Goal: Task Accomplishment & Management: Complete application form

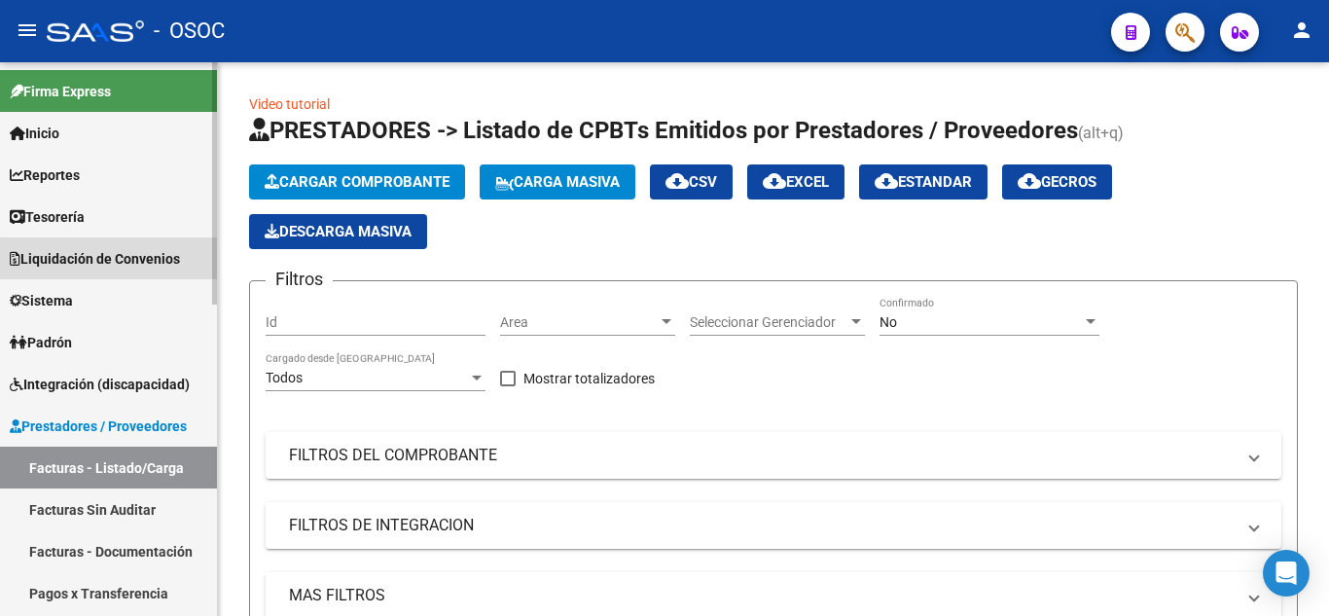
click at [121, 261] on span "Liquidación de Convenios" at bounding box center [95, 258] width 170 height 21
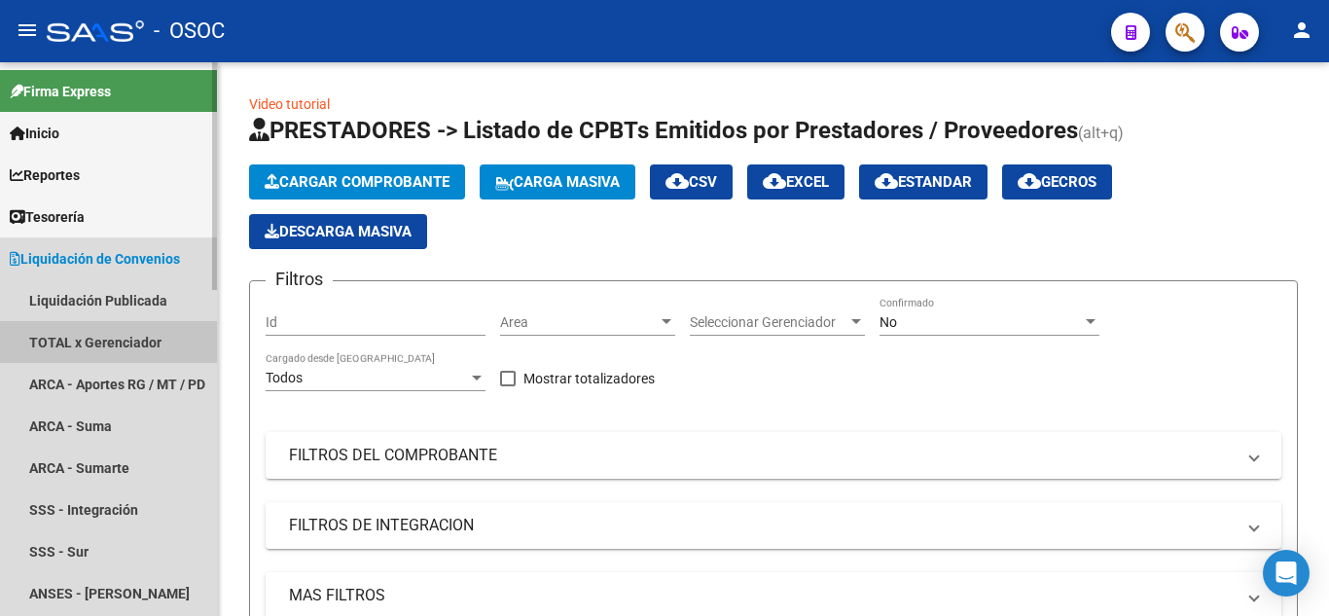
click at [120, 340] on link "TOTAL x Gerenciador" at bounding box center [108, 342] width 217 height 42
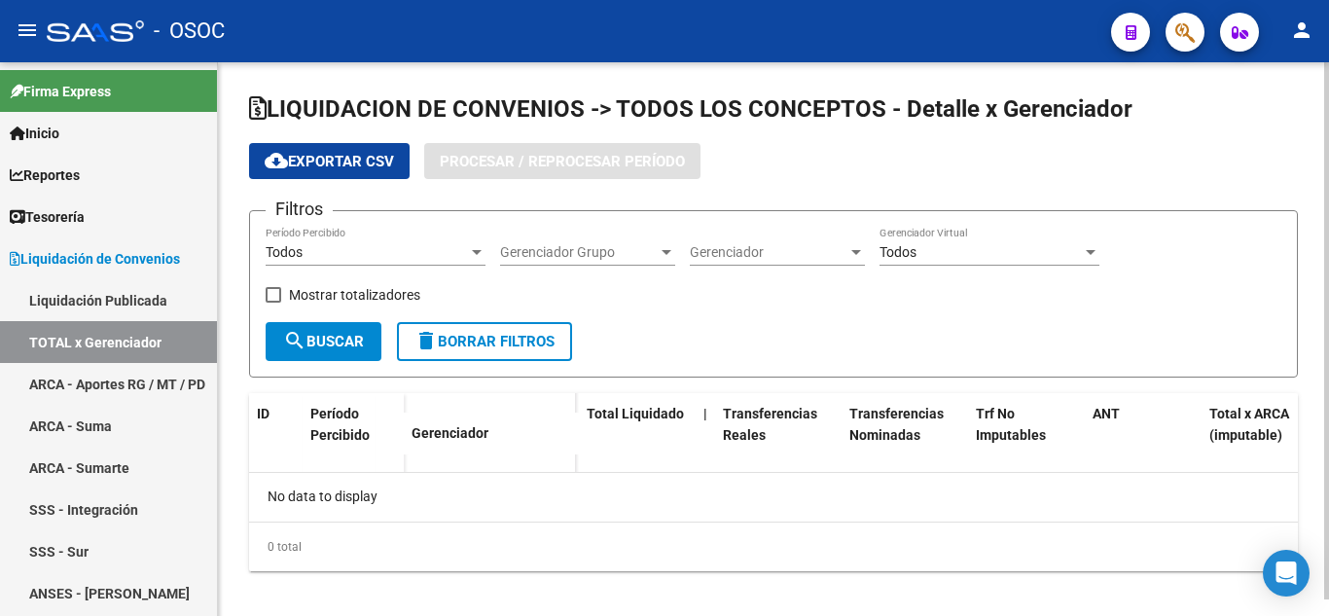
checkbox input "true"
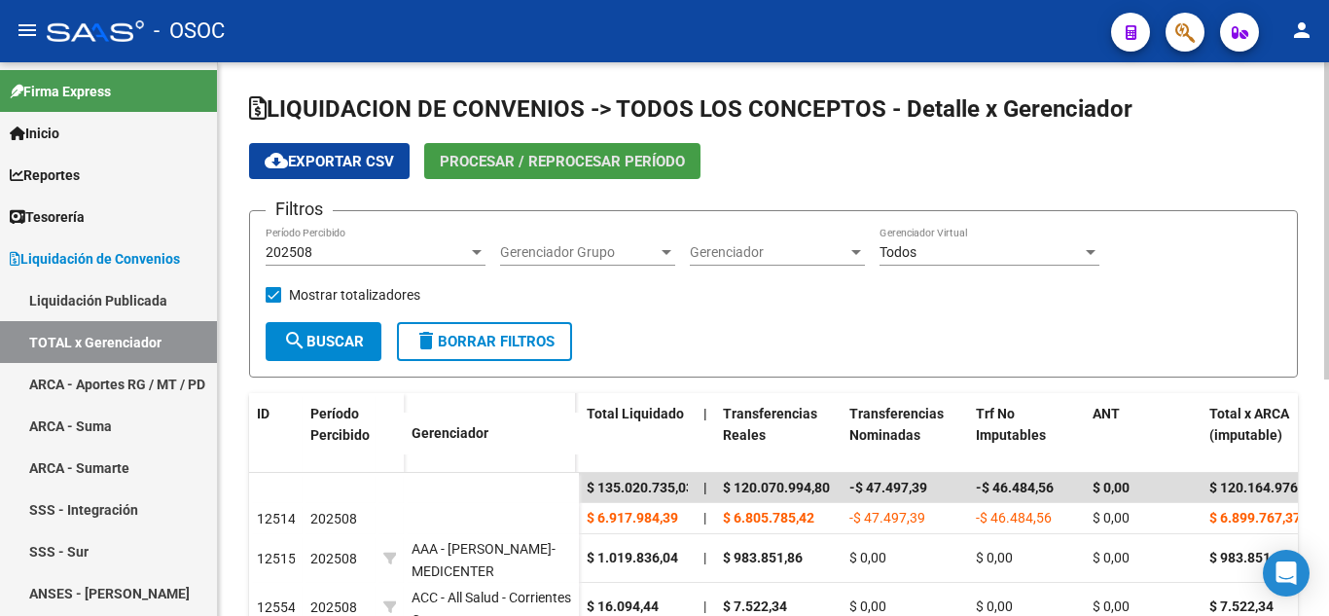
click at [533, 160] on span "Procesar / Reprocesar período" at bounding box center [562, 162] width 245 height 18
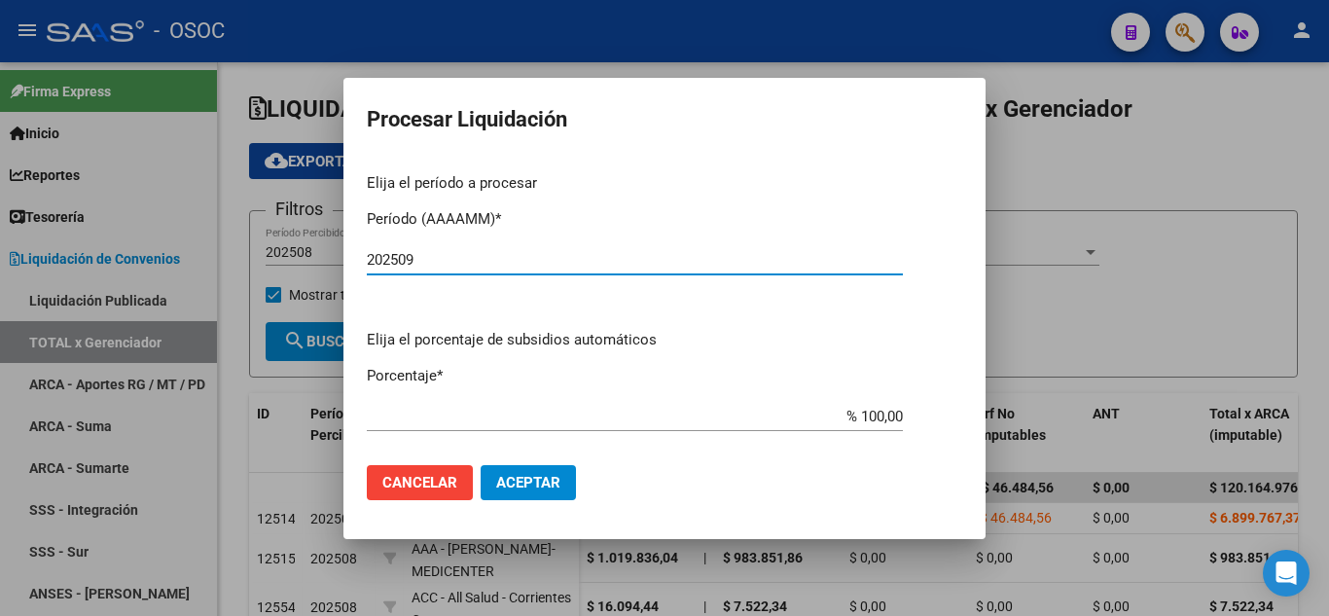
type input "202509"
click at [512, 487] on span "Aceptar" at bounding box center [528, 483] width 64 height 18
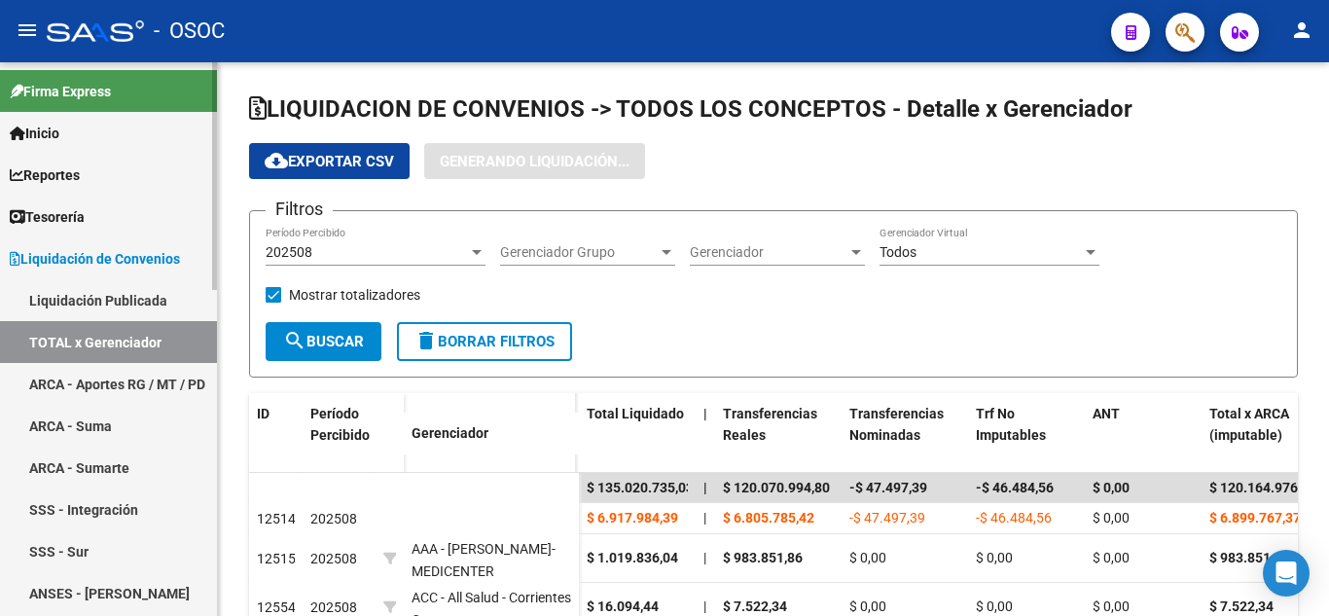
click at [144, 357] on link "TOTAL x Gerenciador" at bounding box center [108, 342] width 217 height 42
click at [136, 363] on link "ARCA - Aportes RG / MT / PD" at bounding box center [108, 384] width 217 height 42
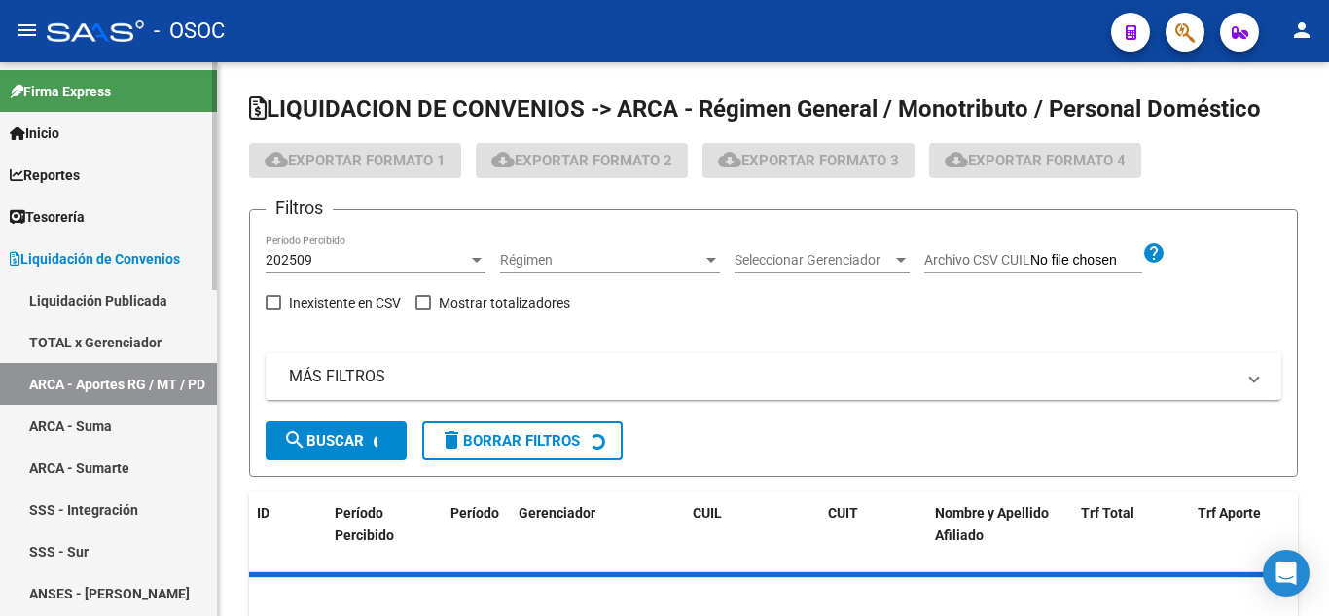
click at [125, 337] on link "TOTAL x Gerenciador" at bounding box center [108, 342] width 217 height 42
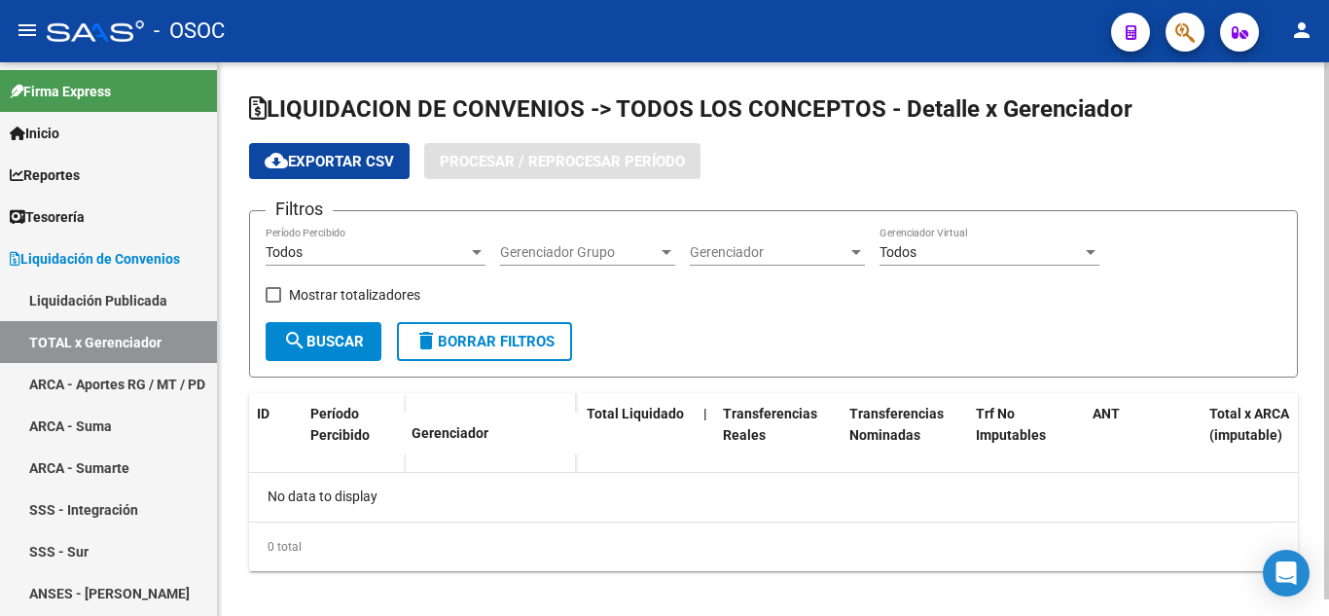
checkbox input "true"
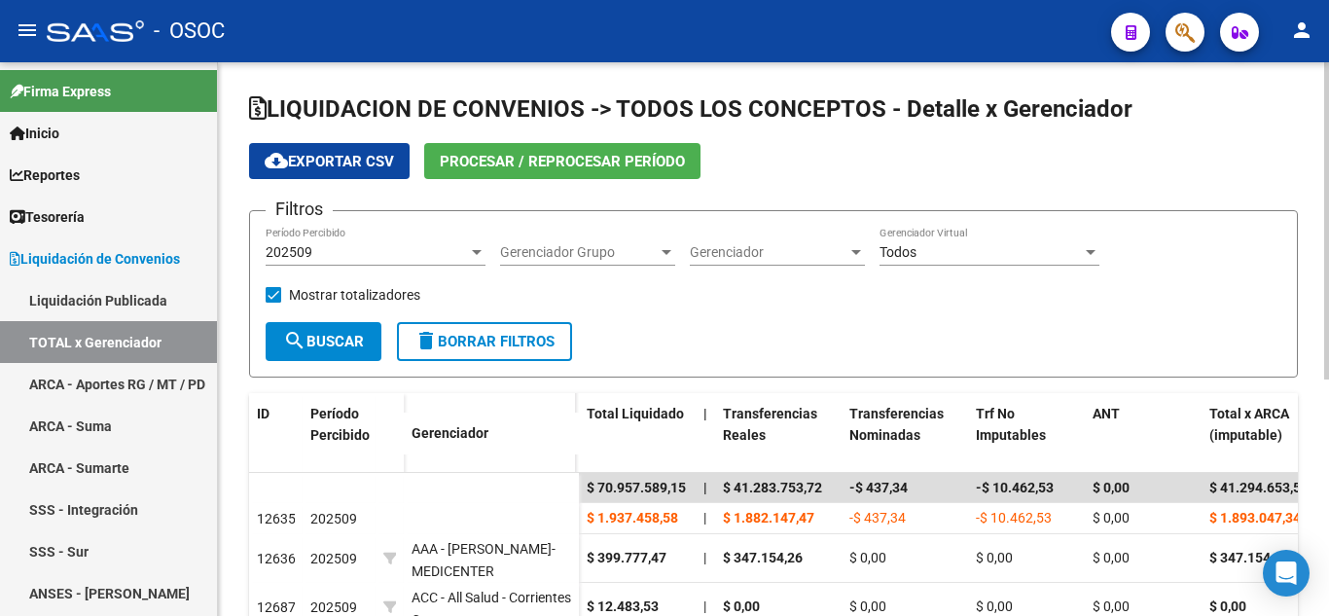
click at [612, 151] on button "Procesar / Reprocesar período" at bounding box center [562, 161] width 276 height 36
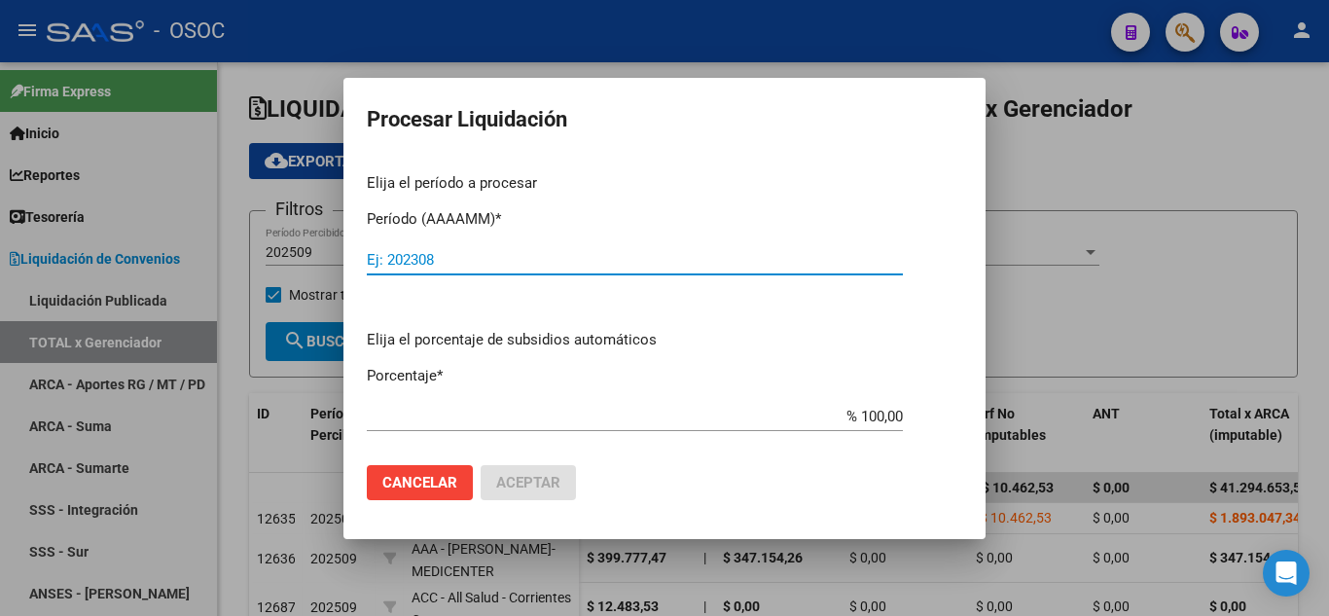
click at [1137, 281] on div at bounding box center [664, 308] width 1329 height 616
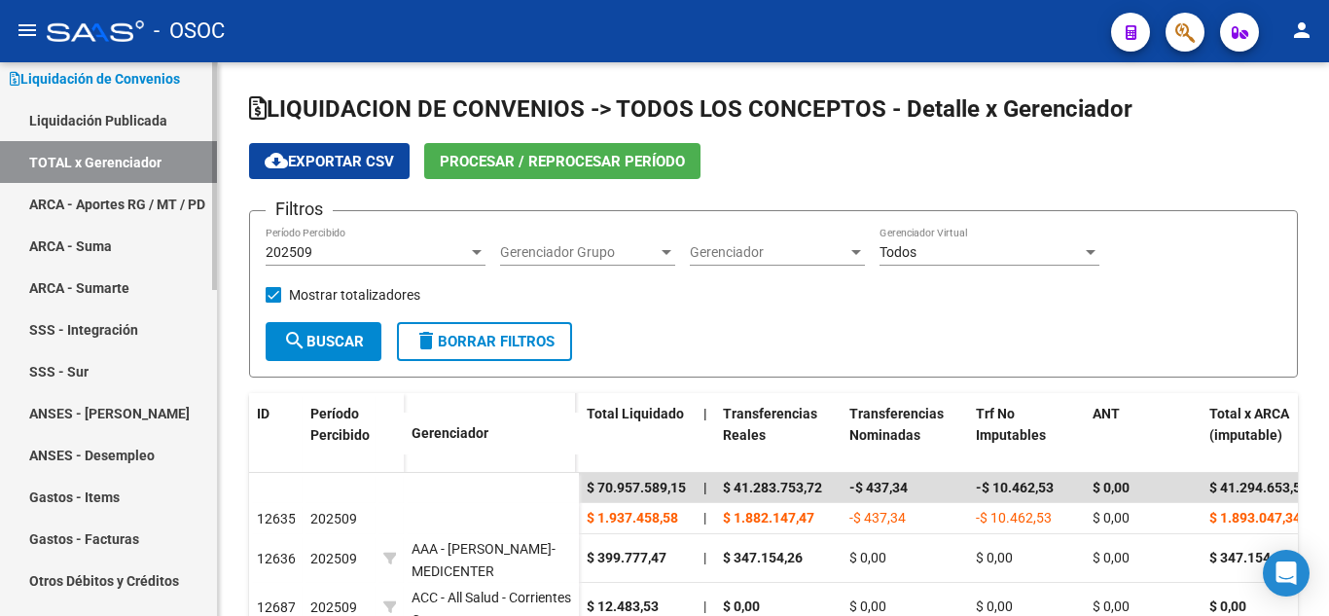
scroll to position [195, 0]
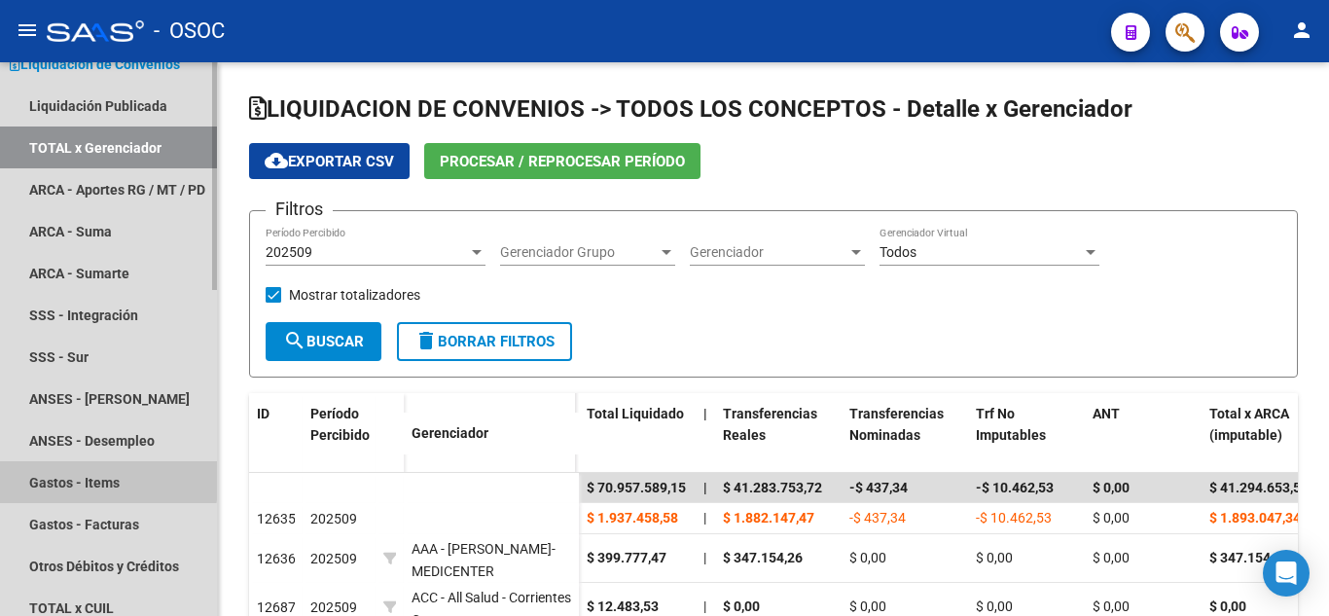
click at [29, 473] on link "Gastos - Items" at bounding box center [108, 482] width 217 height 42
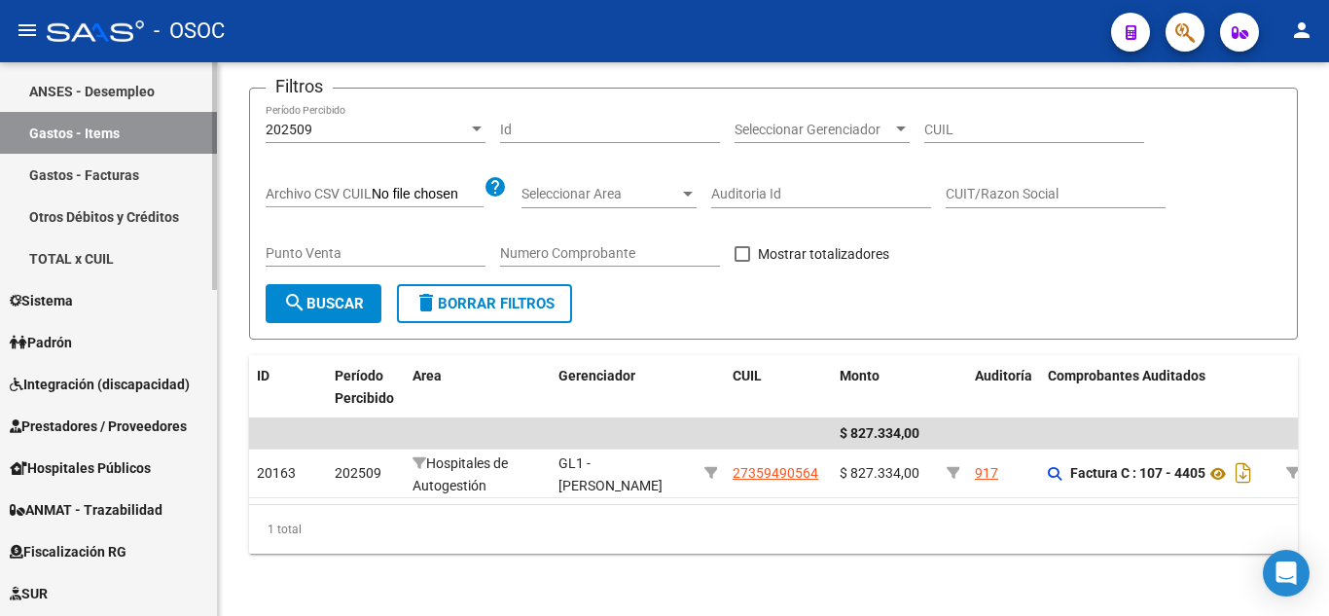
scroll to position [584, 0]
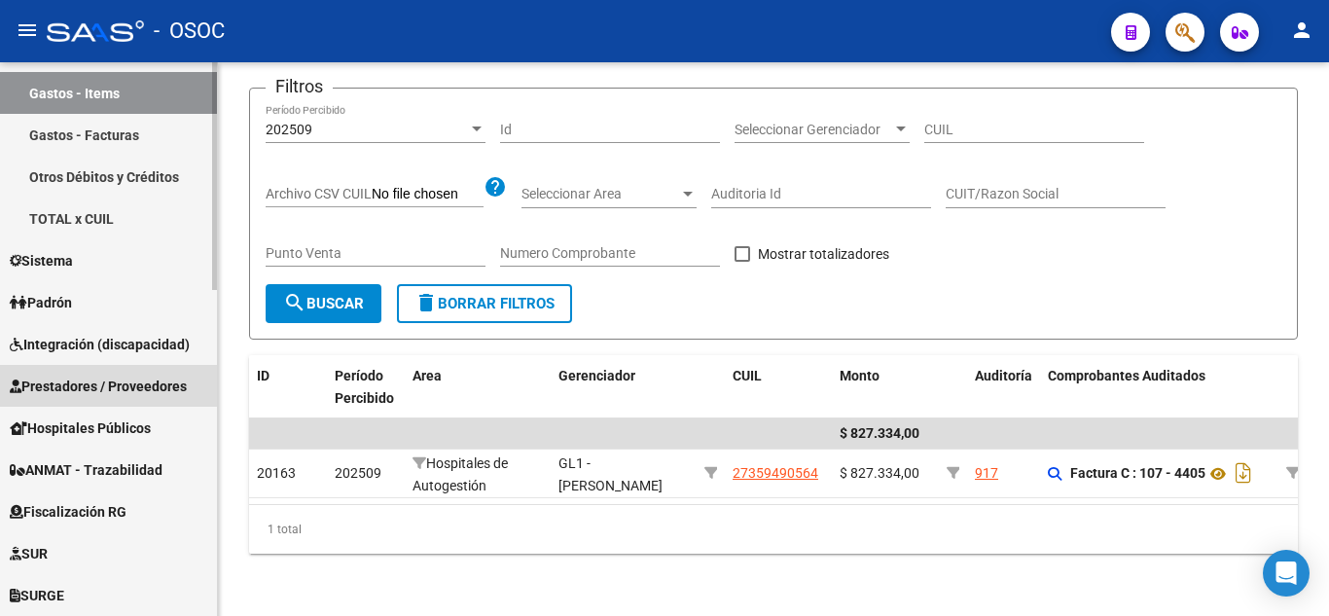
click at [138, 392] on span "Prestadores / Proveedores" at bounding box center [98, 385] width 177 height 21
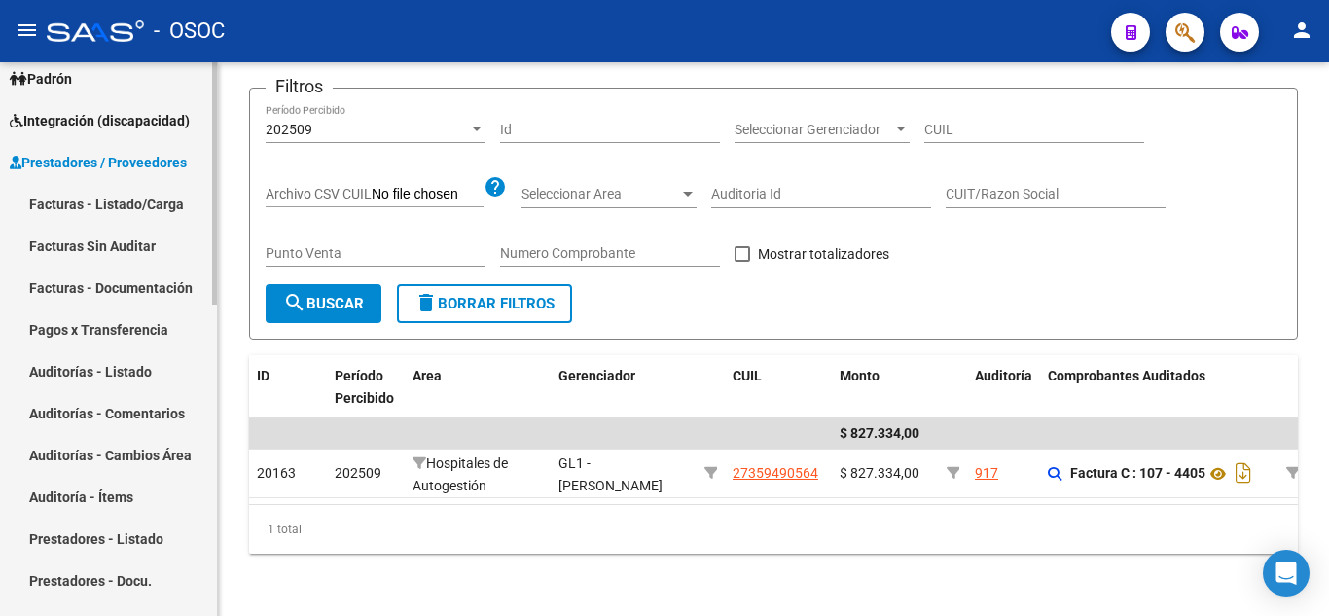
scroll to position [223, 0]
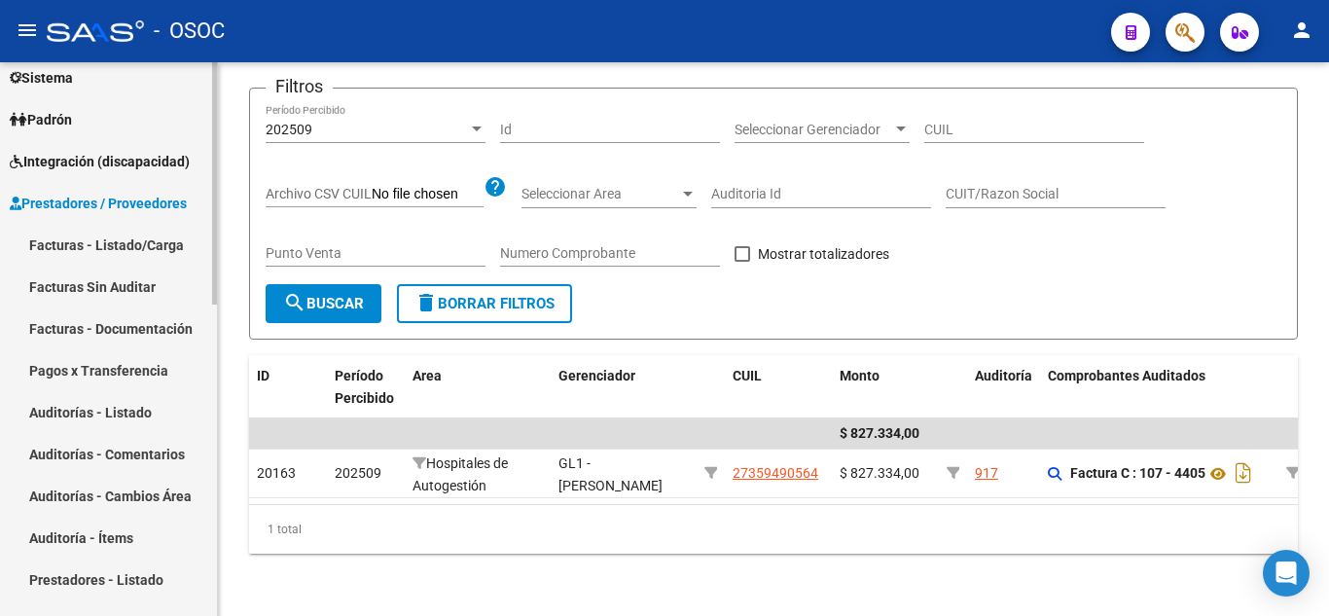
click at [126, 239] on link "Facturas - Listado/Carga" at bounding box center [108, 245] width 217 height 42
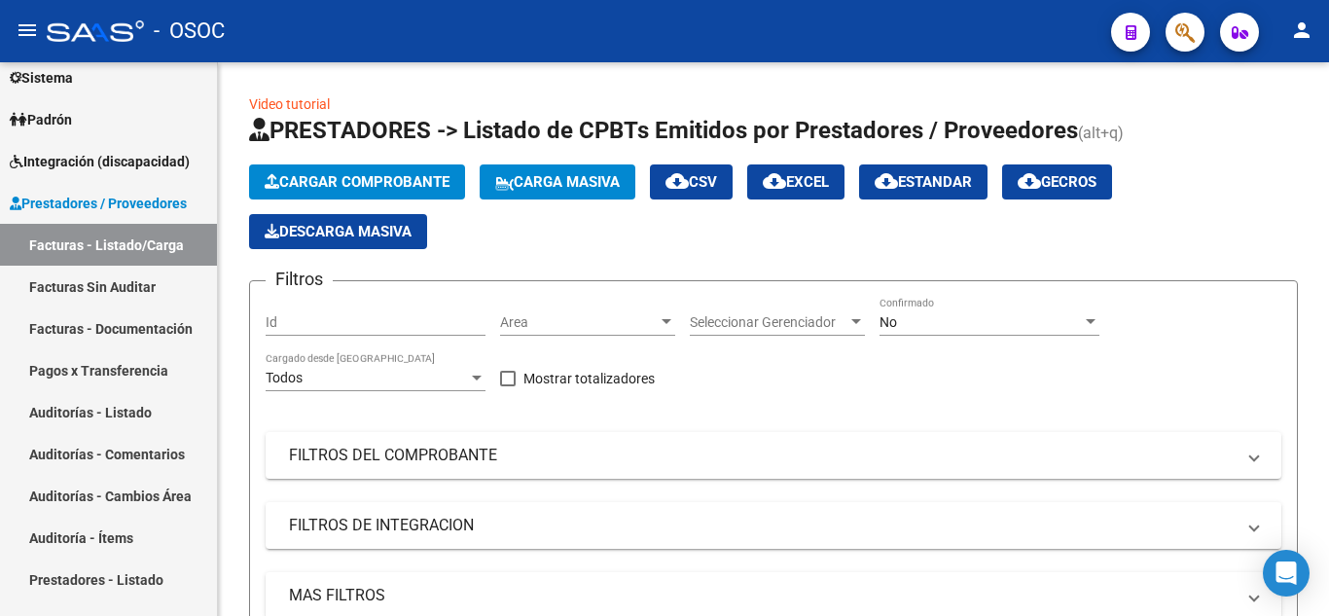
click at [1198, 31] on button "button" at bounding box center [1184, 32] width 39 height 39
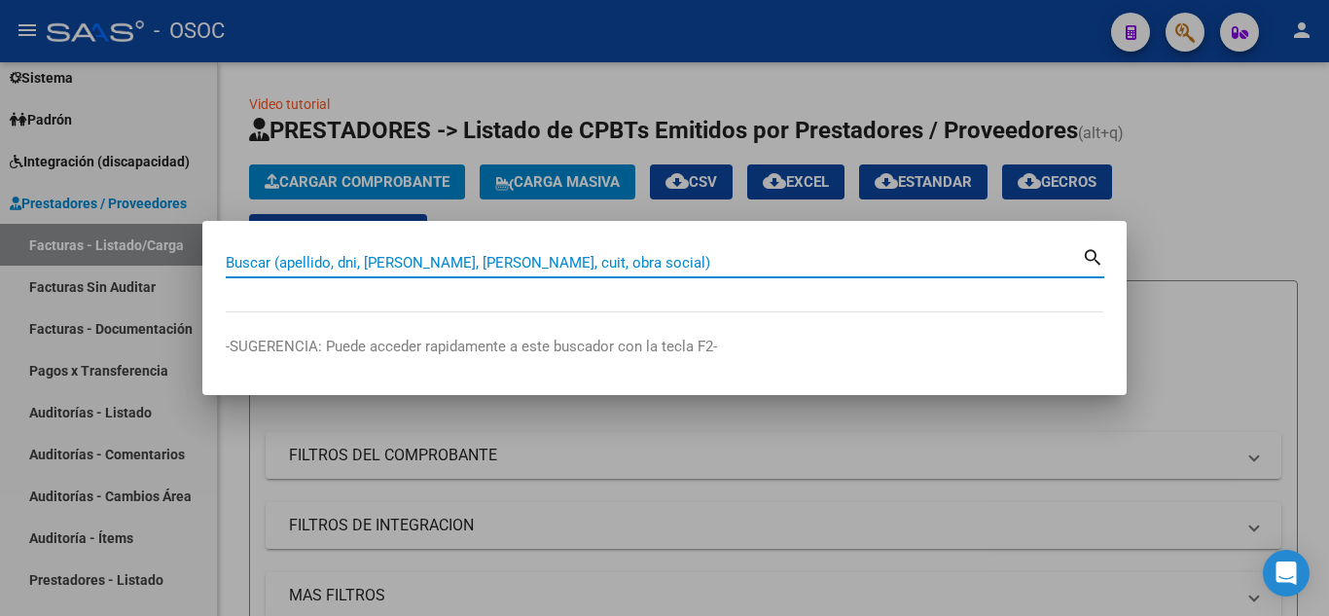
click at [1249, 270] on div at bounding box center [664, 308] width 1329 height 616
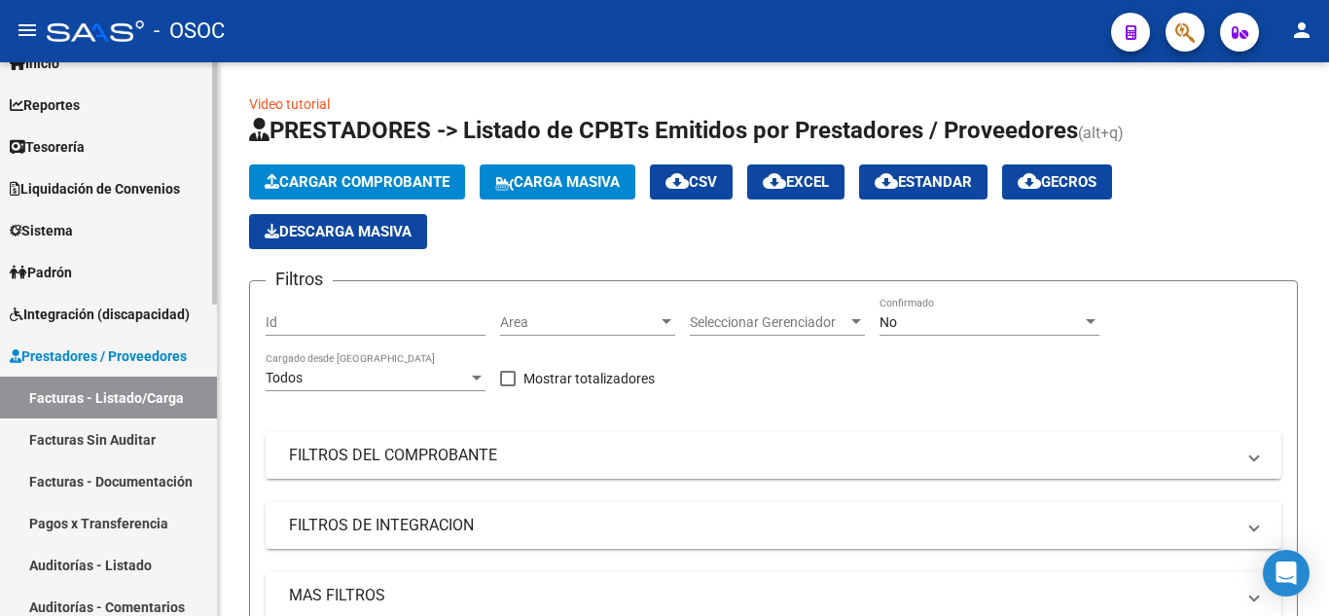
scroll to position [97, 0]
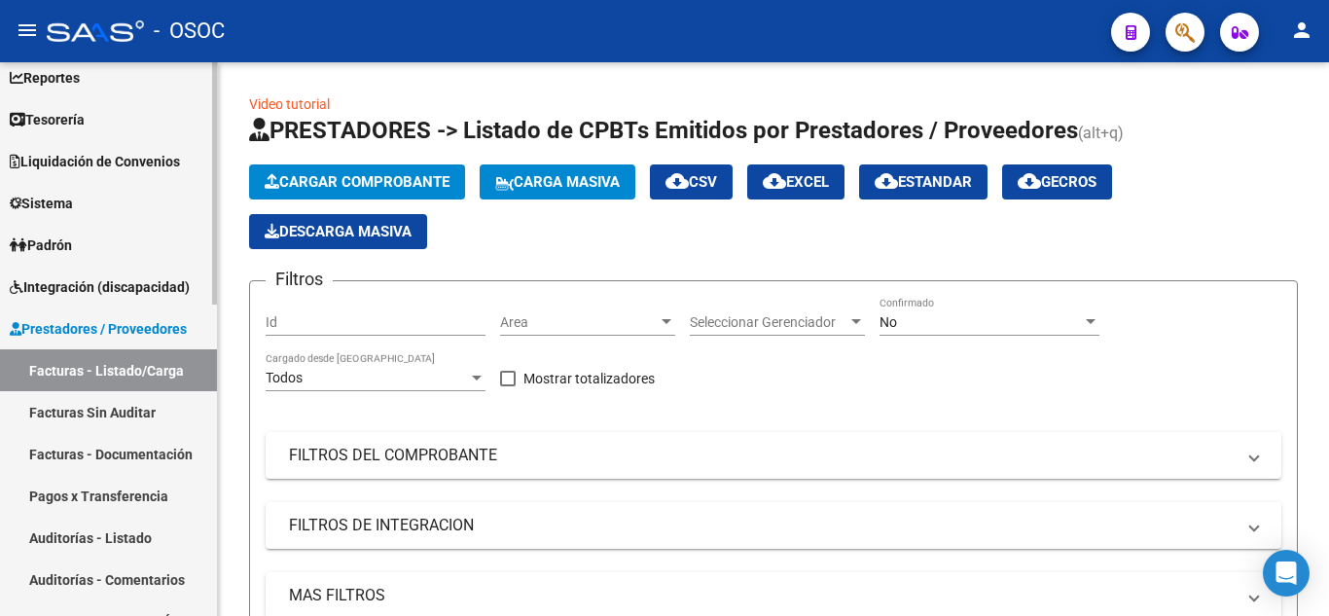
click at [137, 411] on link "Facturas Sin Auditar" at bounding box center [108, 412] width 217 height 42
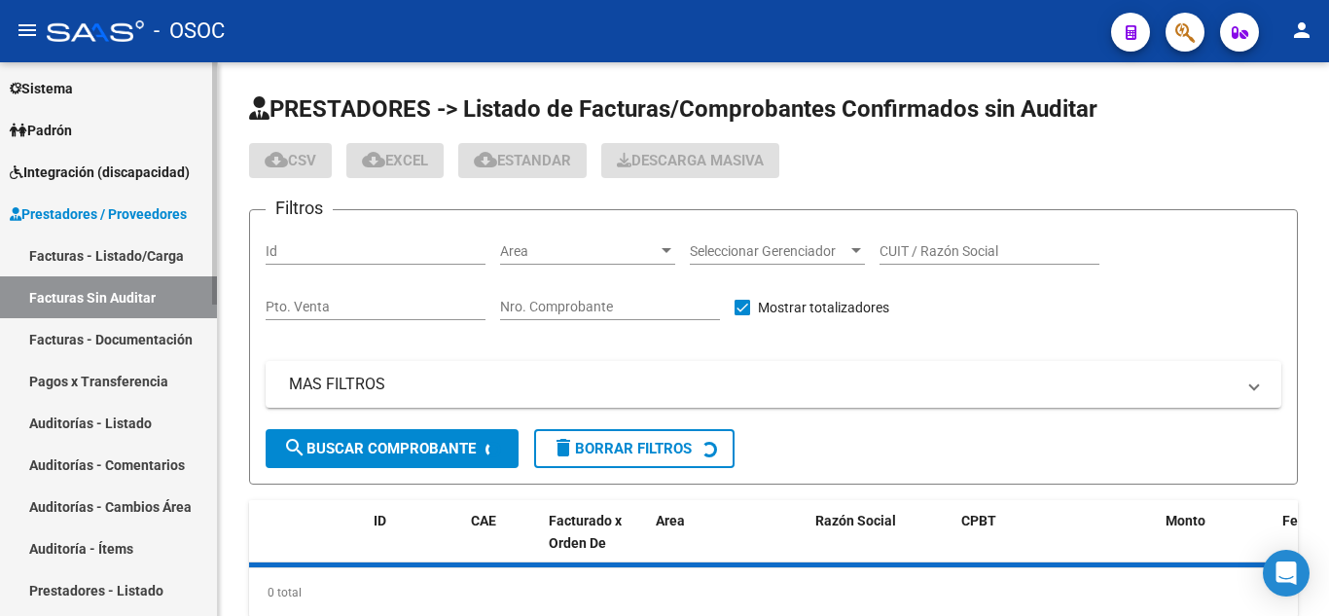
scroll to position [292, 0]
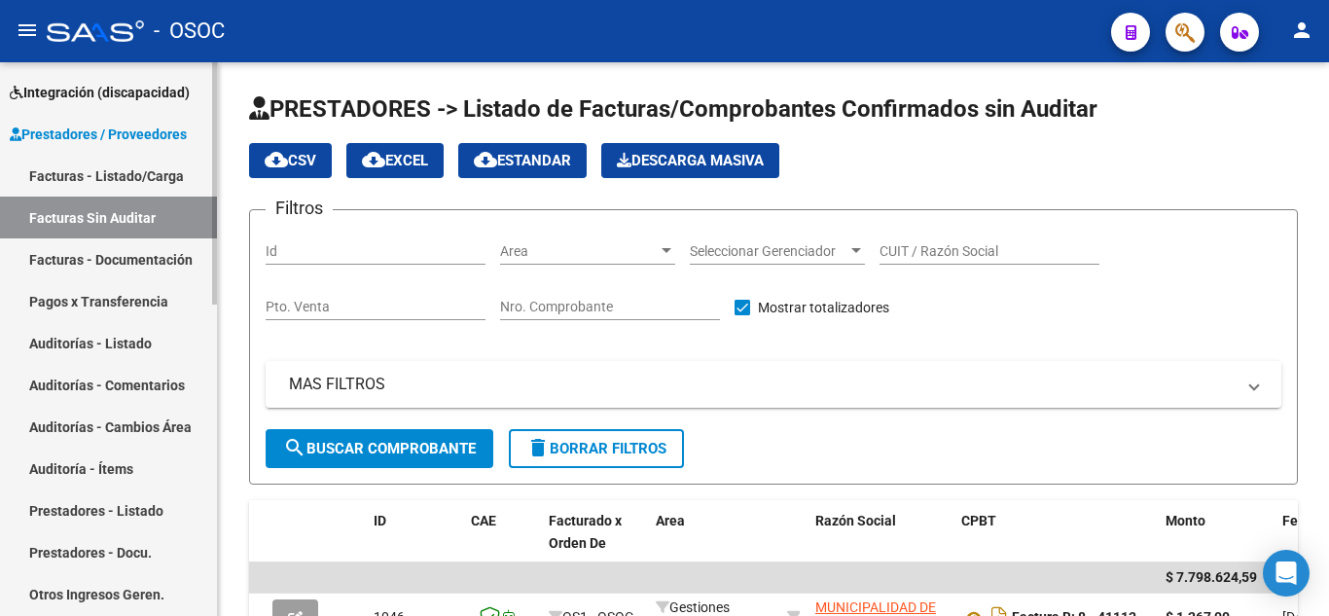
click at [124, 339] on link "Auditorías - Listado" at bounding box center [108, 343] width 217 height 42
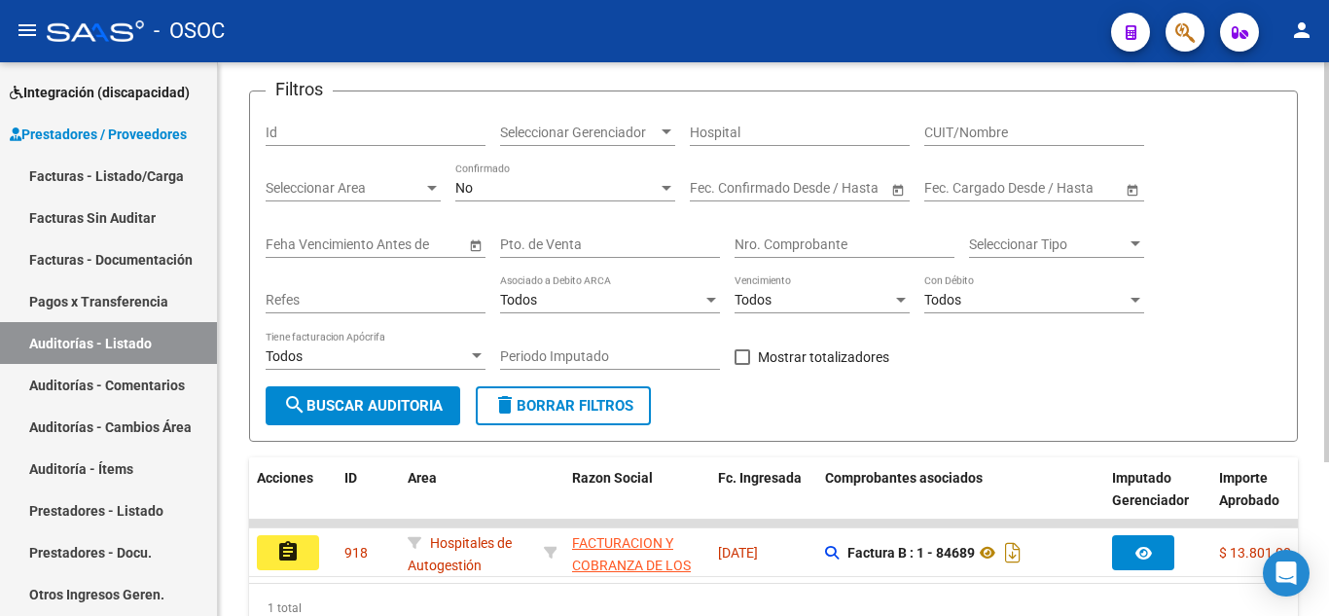
scroll to position [213, 0]
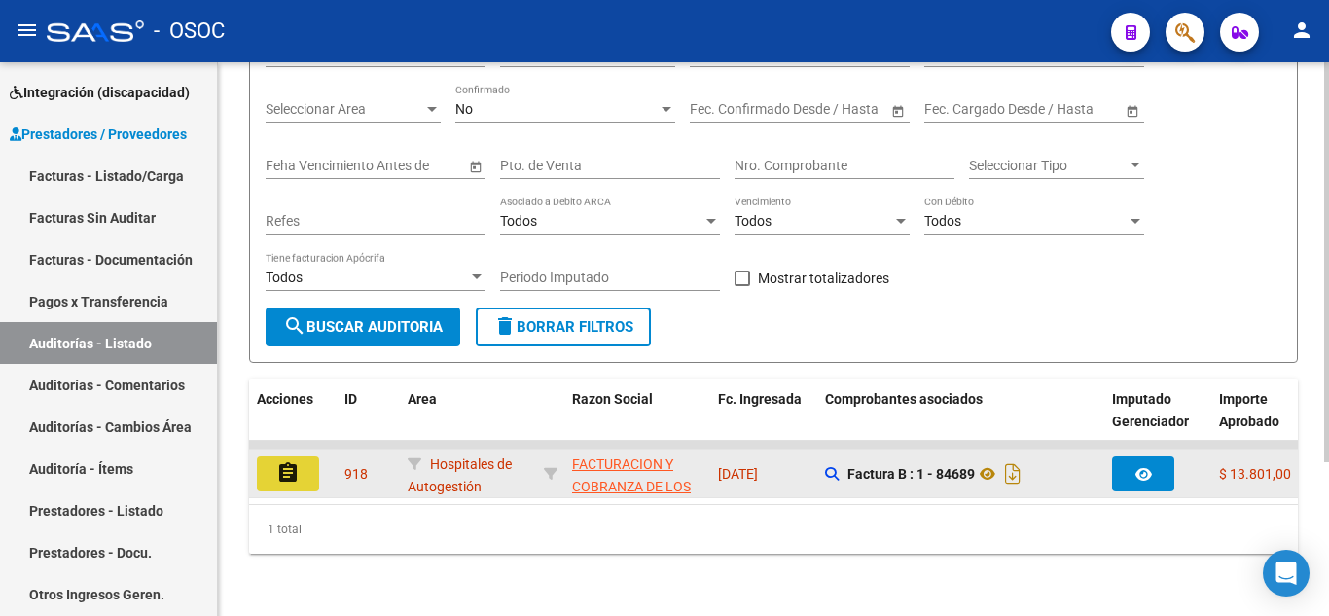
click at [301, 456] on button "assignment" at bounding box center [288, 473] width 62 height 35
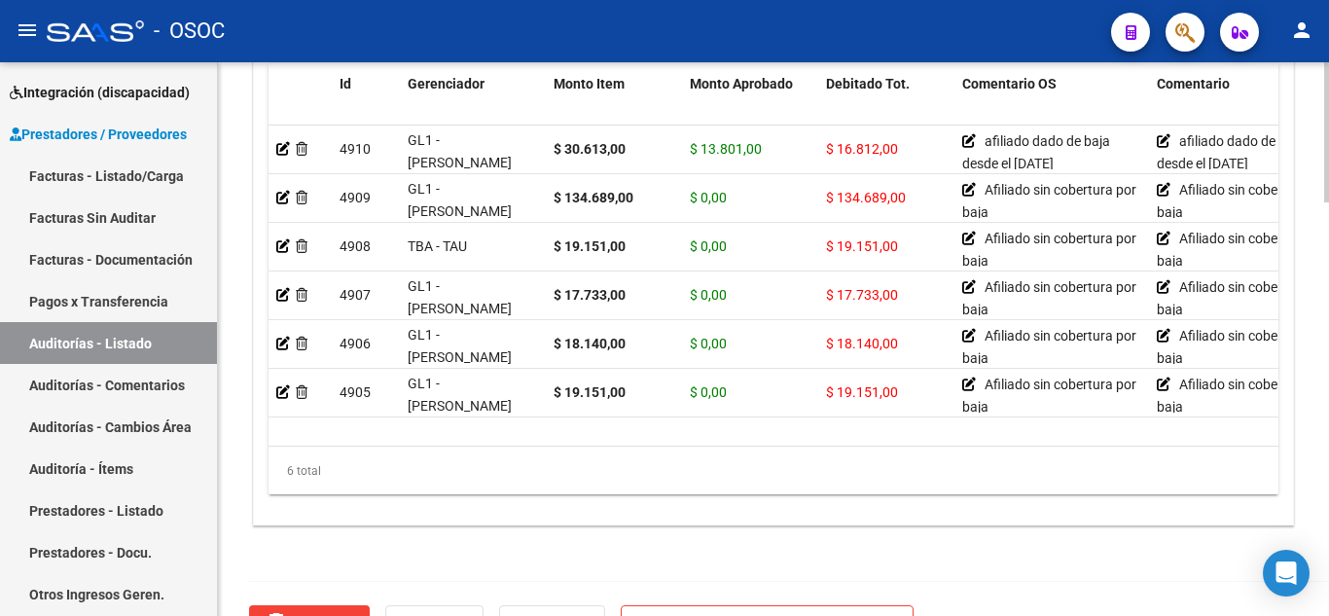
scroll to position [1633, 0]
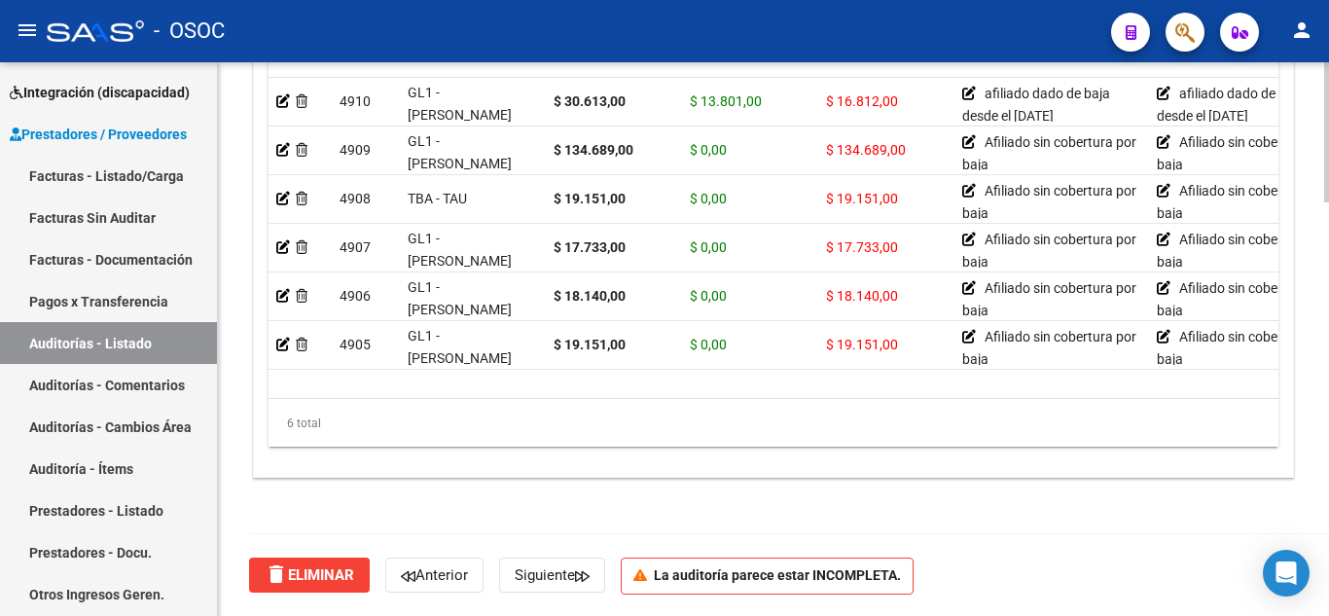
click at [1098, 560] on div "delete Eliminar [PERSON_NAME] La auditoría parece estar INCOMPLETA." at bounding box center [781, 575] width 1065 height 82
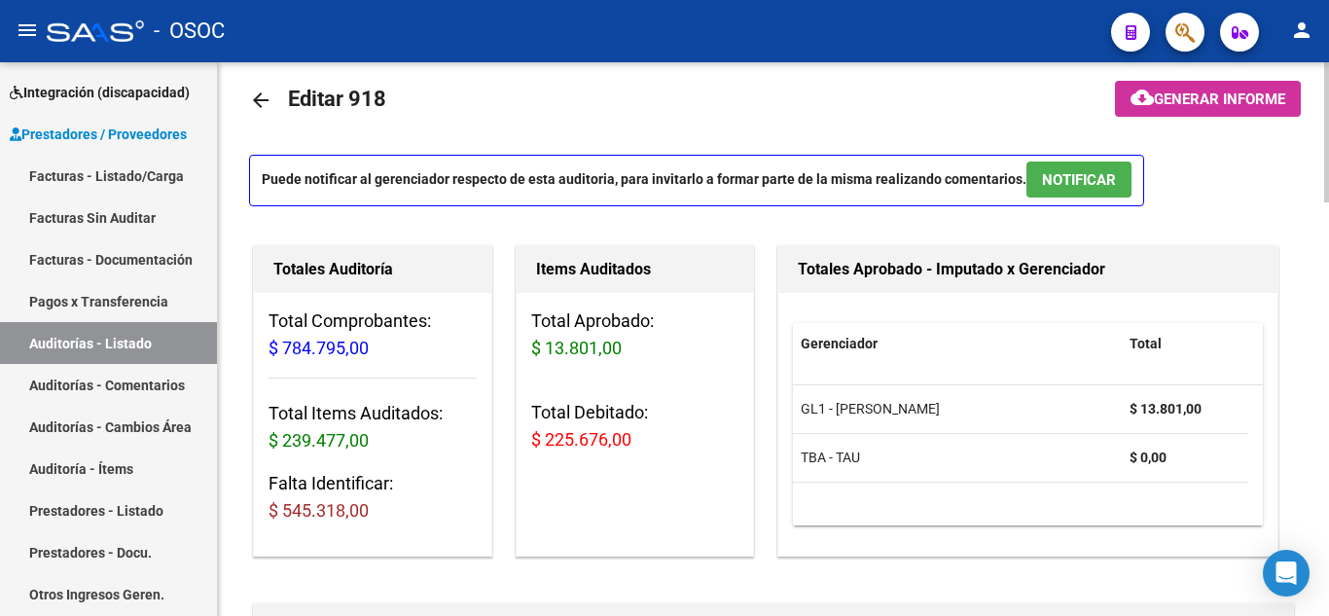
scroll to position [0, 0]
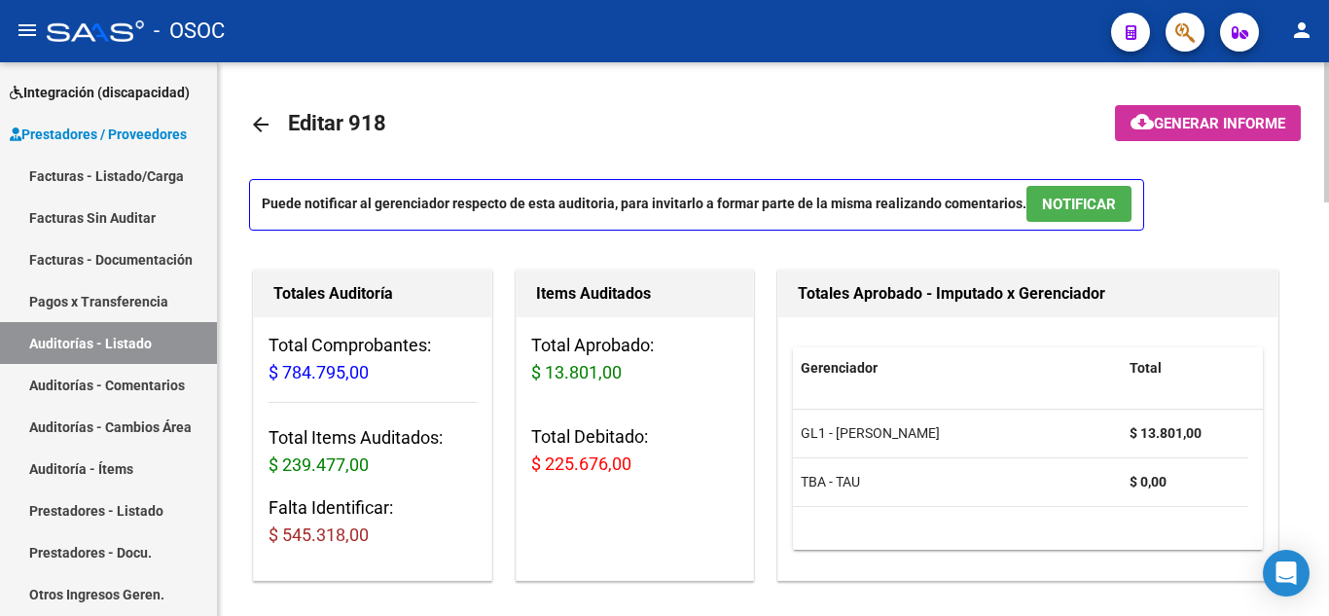
click at [680, 134] on mat-toolbar-row "arrow_back Editar 918" at bounding box center [658, 124] width 818 height 62
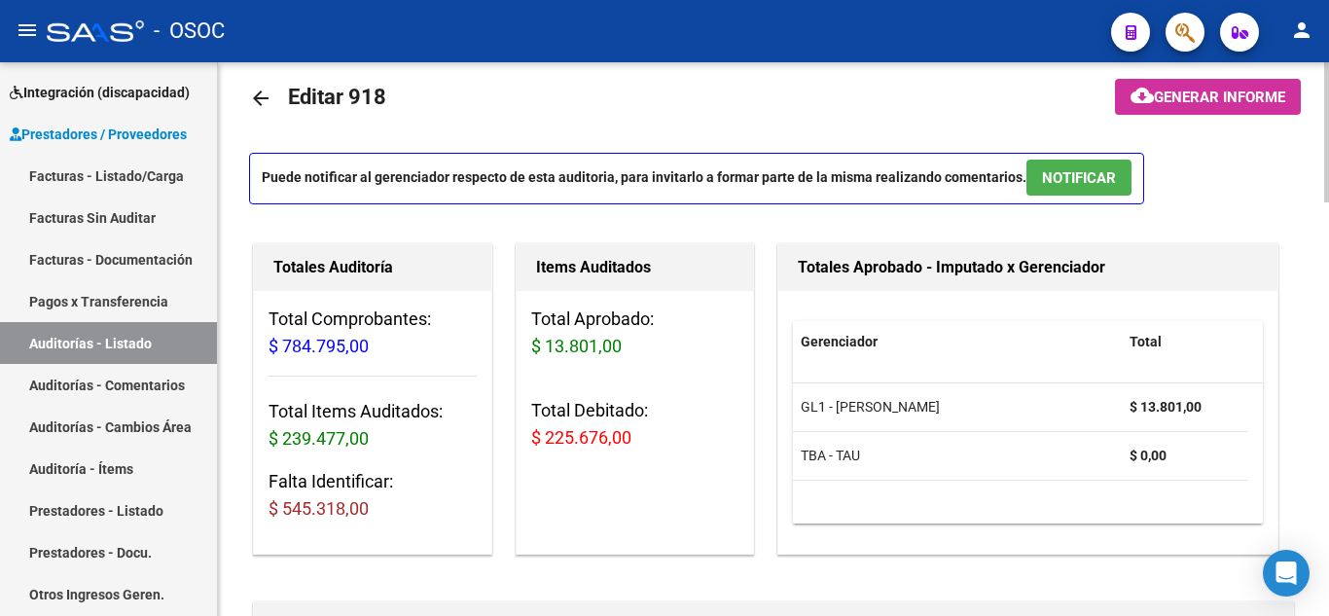
scroll to position [97, 0]
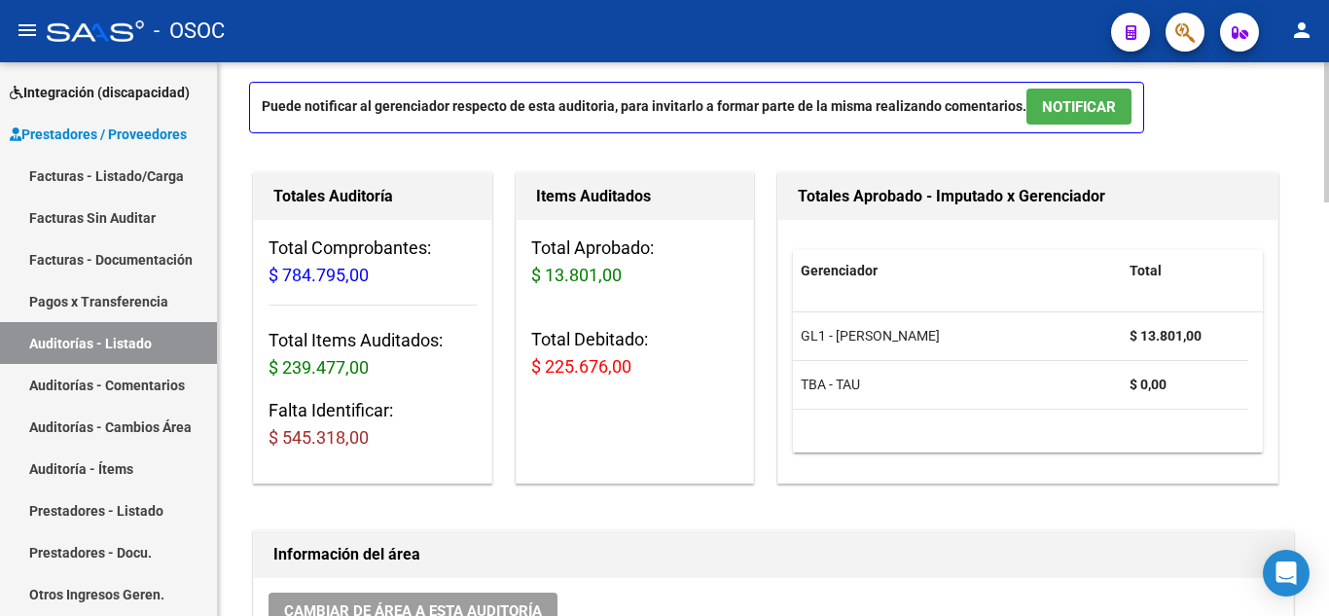
drag, startPoint x: 468, startPoint y: 244, endPoint x: 421, endPoint y: 251, distance: 47.2
click at [466, 244] on h3 "Total Comprobantes: $ 784.795,00" at bounding box center [372, 261] width 208 height 54
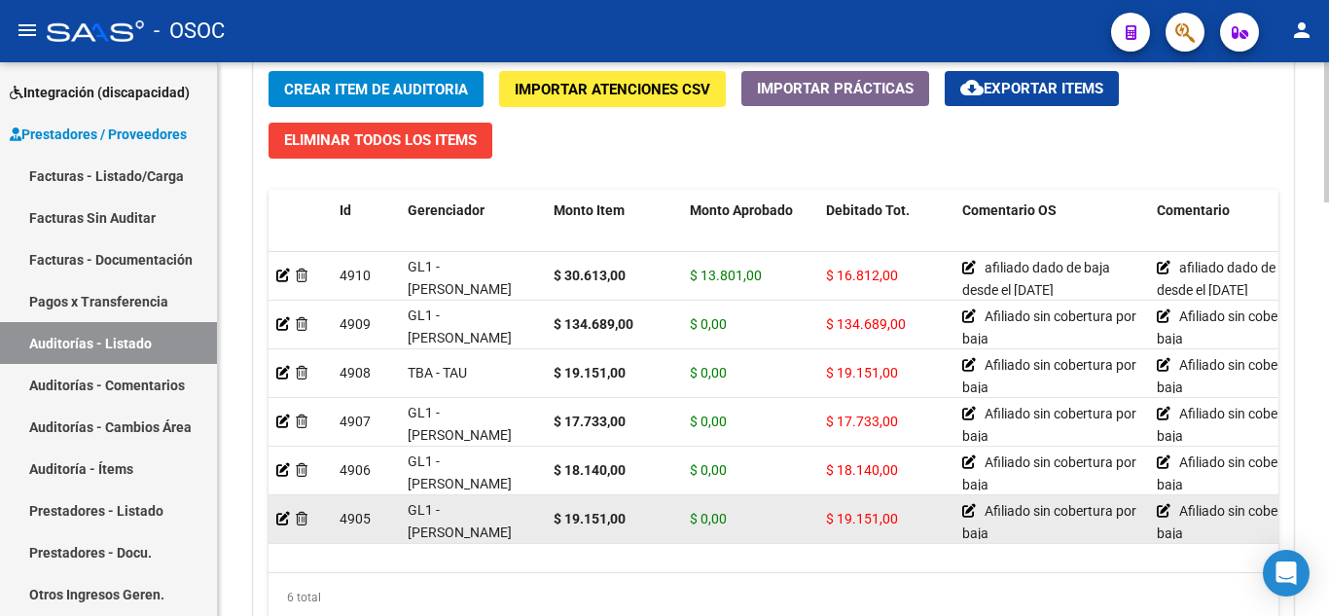
scroll to position [1633, 0]
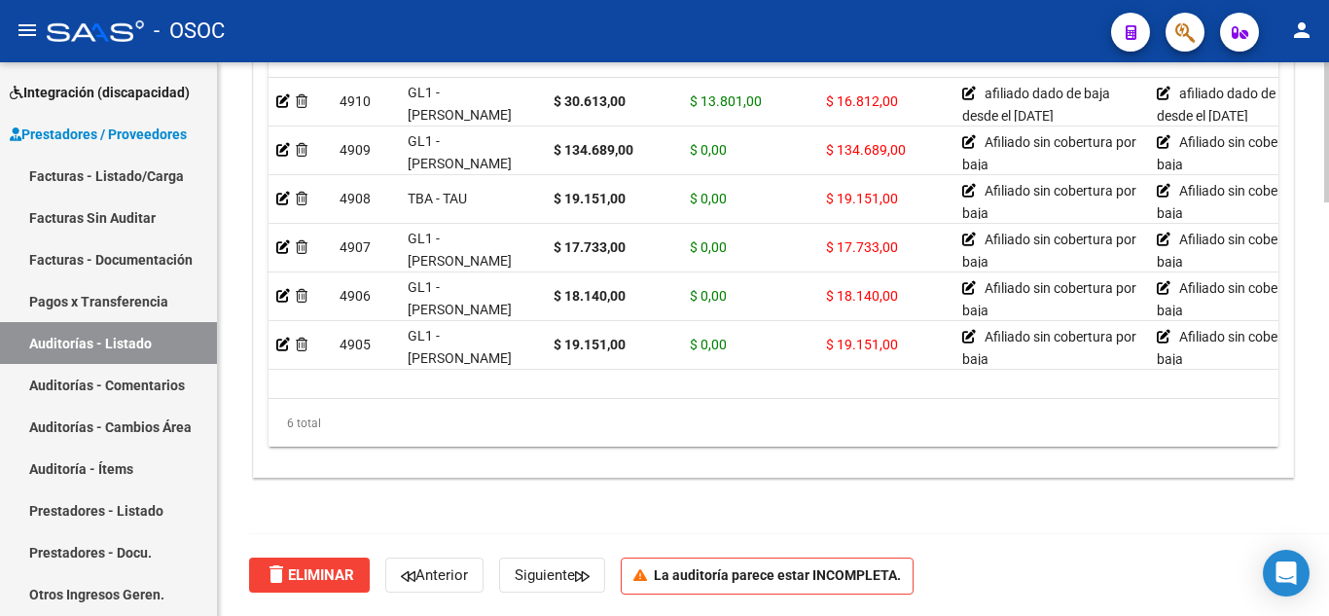
click at [759, 469] on div "Crear Item de Auditoria Importar Atenciones CSV Importar Prácticas cloud_downlo…" at bounding box center [773, 179] width 1039 height 594
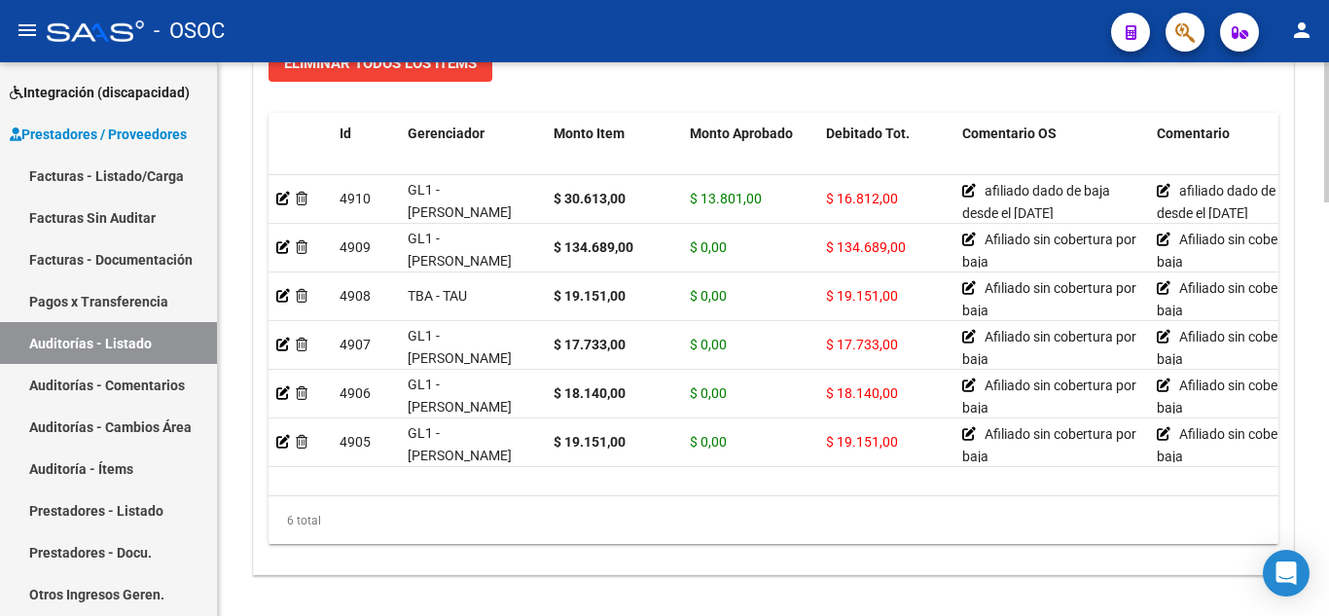
scroll to position [1438, 0]
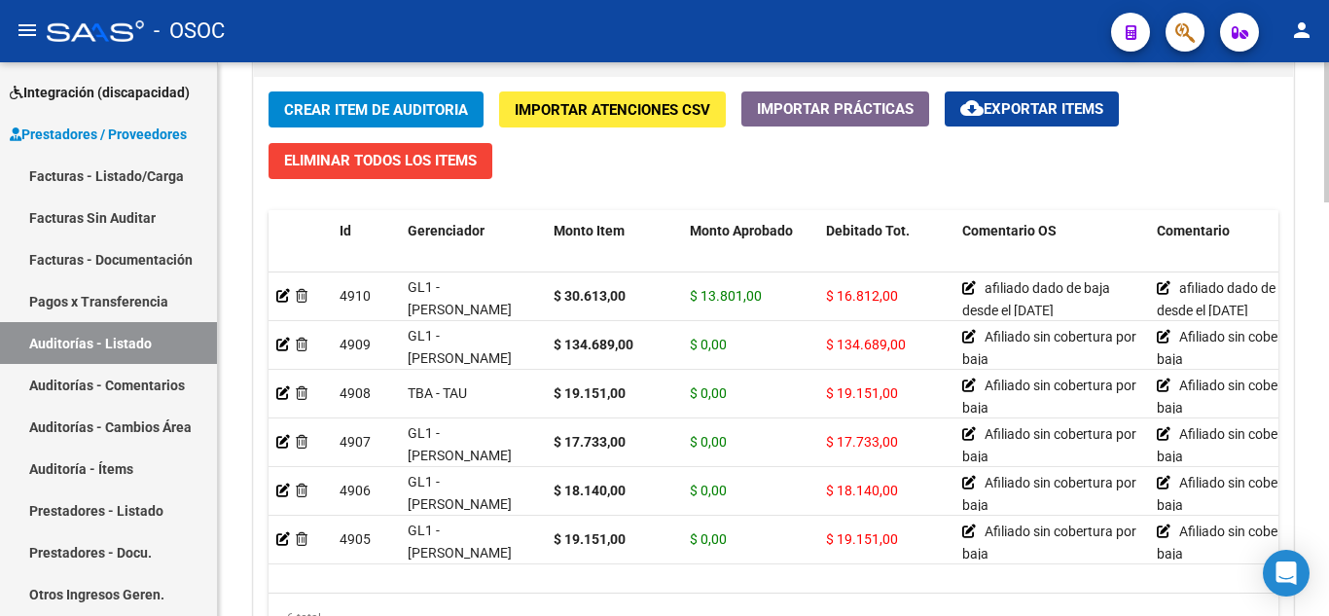
click at [263, 428] on div "Crear Item de Auditoria Importar Atenciones CSV Importar Prácticas cloud_downlo…" at bounding box center [773, 374] width 1039 height 594
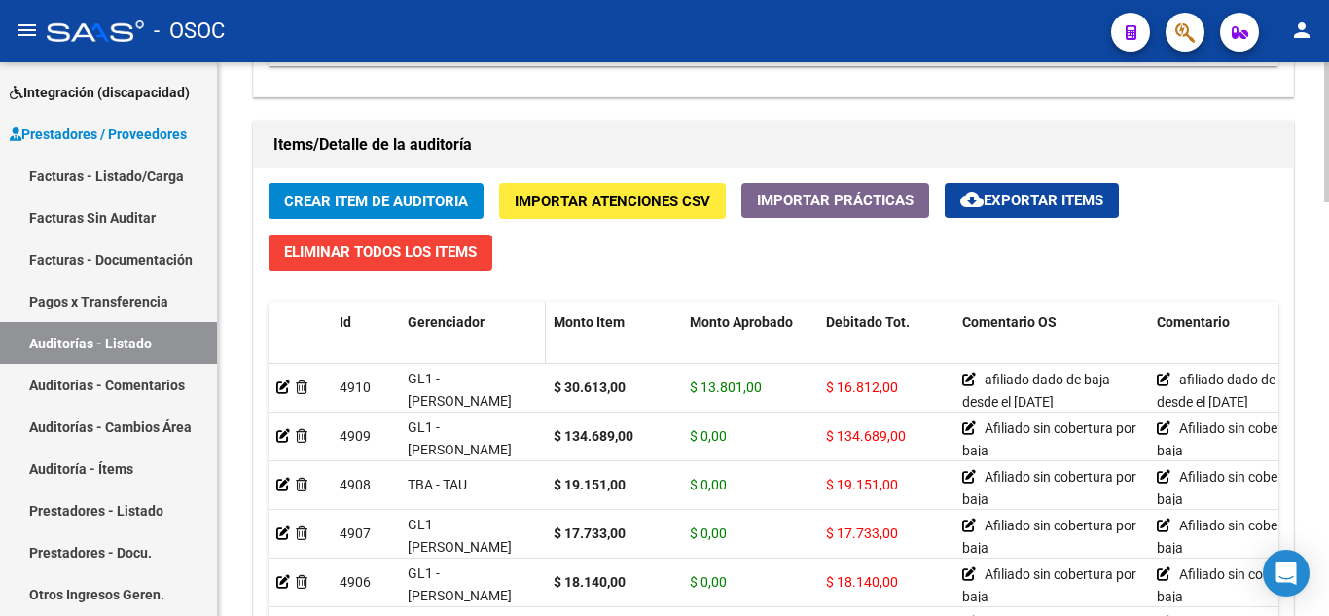
scroll to position [1341, 0]
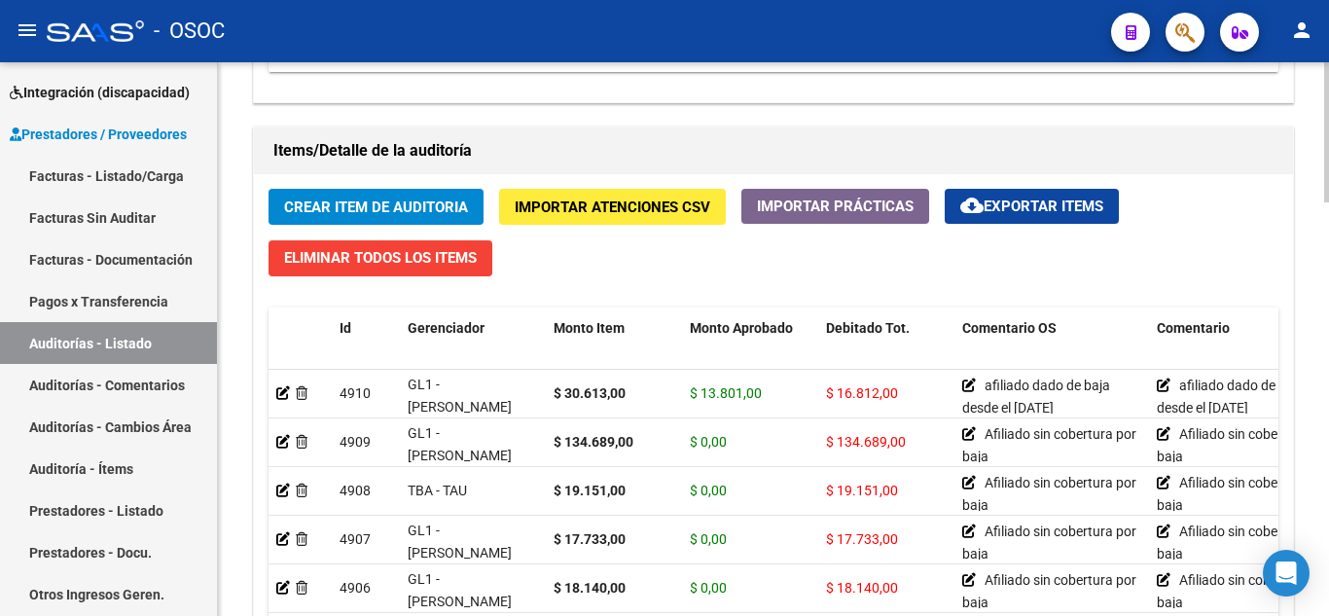
click at [398, 204] on span "Crear Item de Auditoria" at bounding box center [376, 207] width 184 height 18
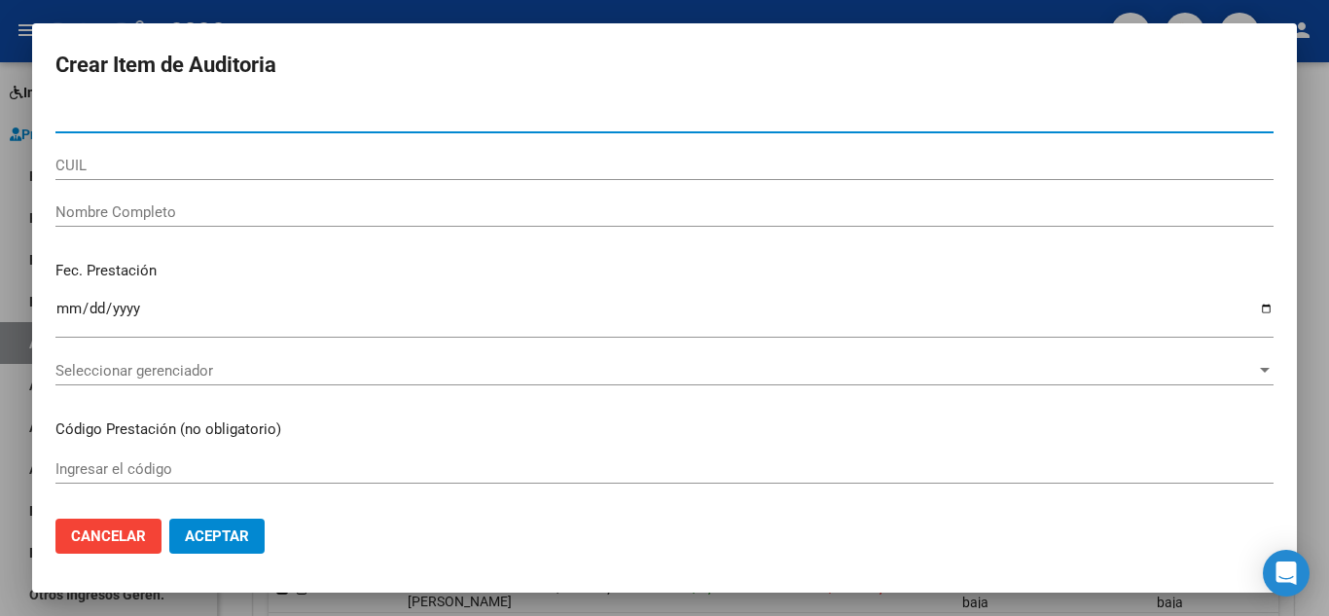
click at [215, 118] on input "Nro Documento" at bounding box center [664, 118] width 1218 height 18
paste input "94651204"
type input "94651204"
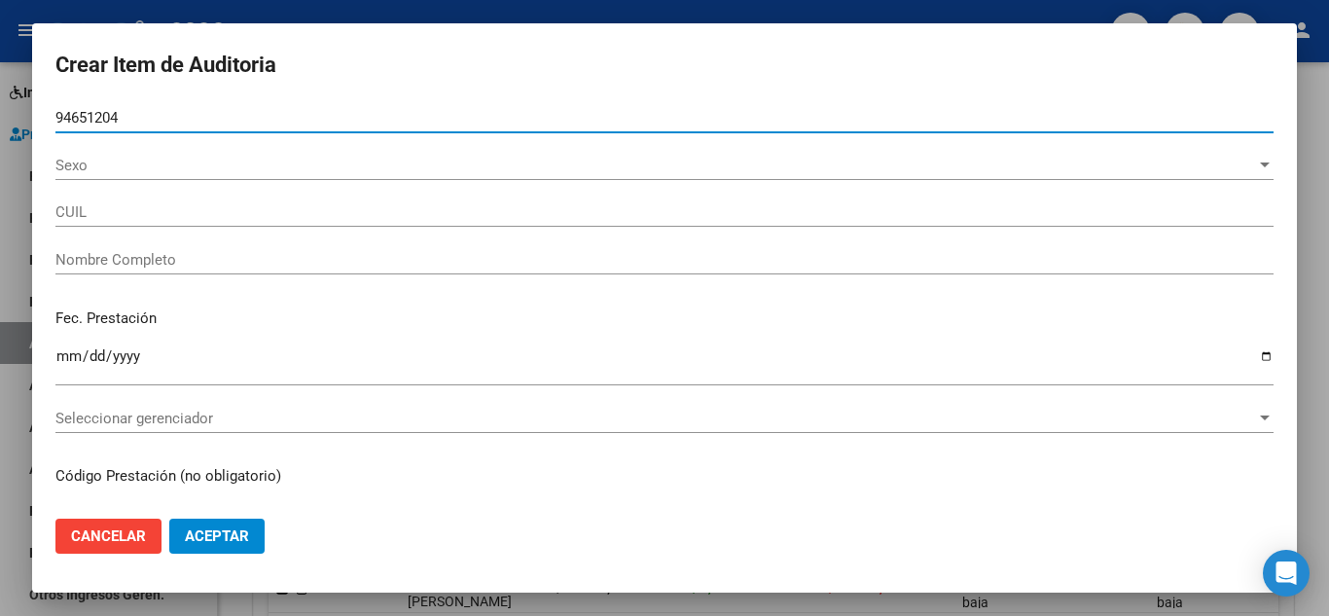
type input "23946512044"
type input "[PERSON_NAME]"
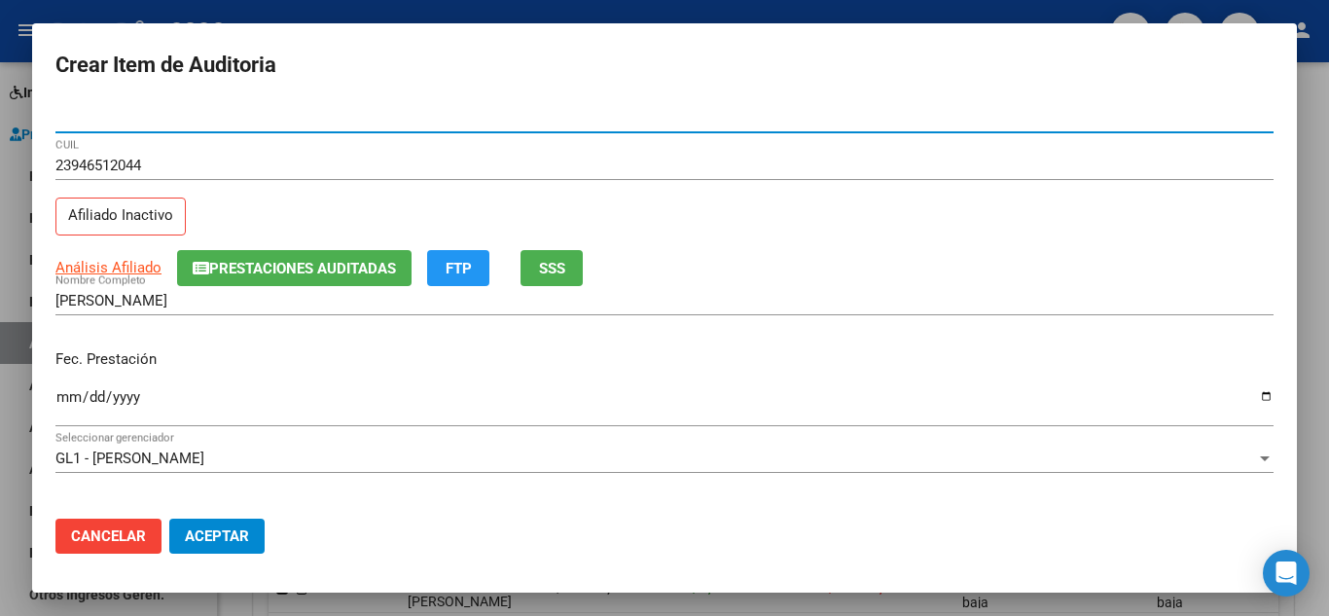
click at [189, 113] on input "Nro Documento" at bounding box center [664, 118] width 1218 height 18
paste input "94651204"
click at [187, 121] on input "94651204" at bounding box center [664, 118] width 1218 height 18
click at [188, 121] on input "94651204" at bounding box center [664, 118] width 1218 height 18
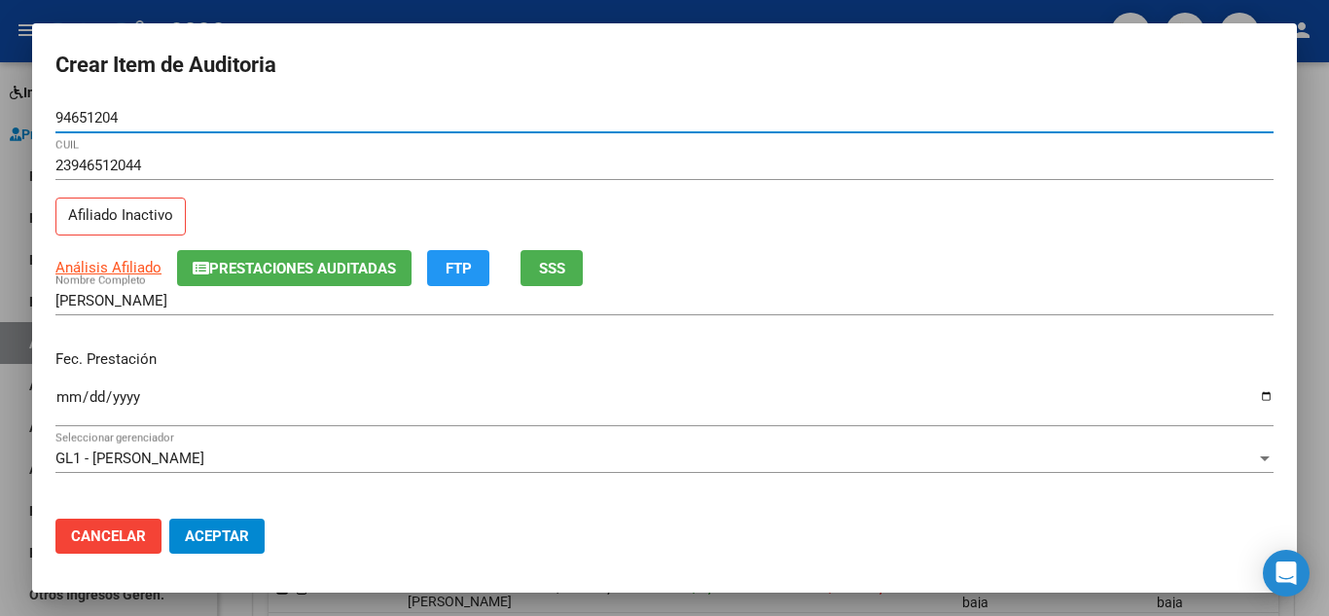
click at [188, 121] on input "94651204" at bounding box center [664, 118] width 1218 height 18
paste input "number"
type input "94651204"
click at [368, 373] on div "Fec. Prestación Ingresar la fecha" at bounding box center [664, 389] width 1218 height 111
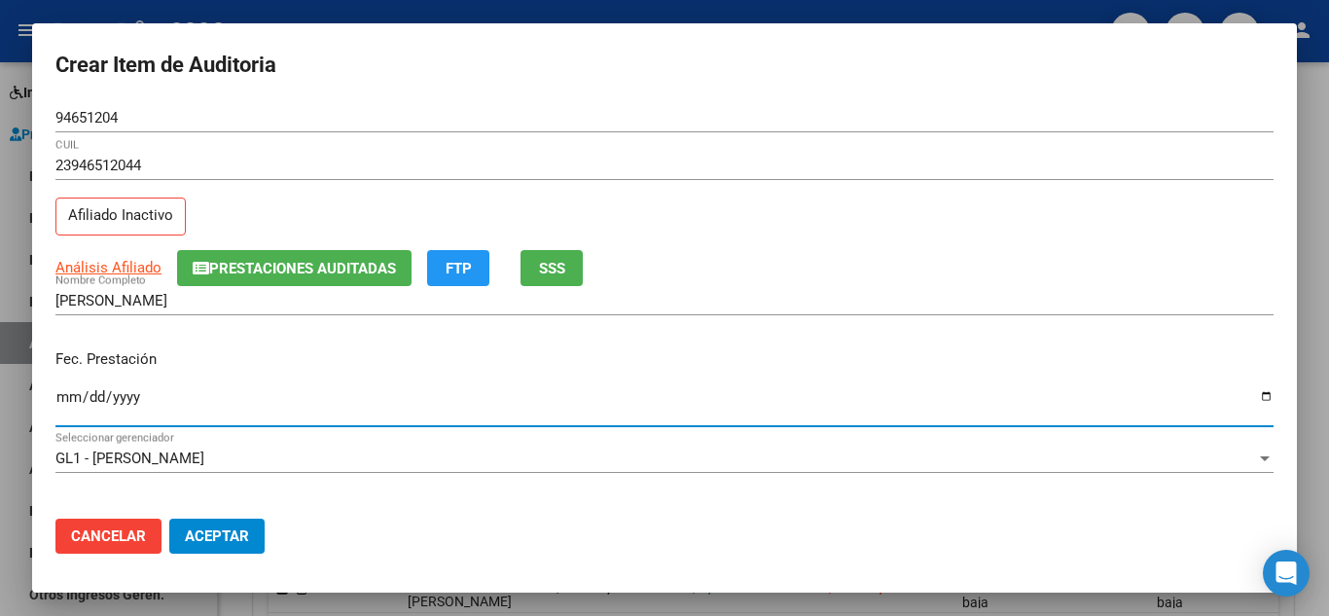
type input "0001-02-03"
type input "[DATE]"
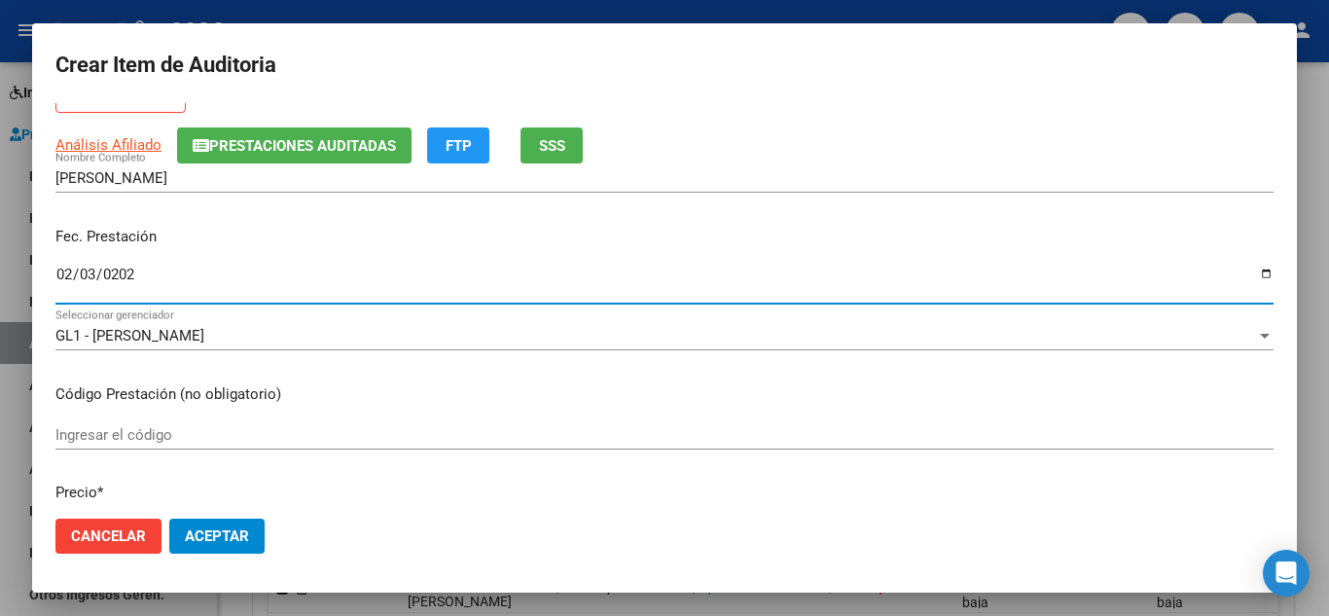
scroll to position [195, 0]
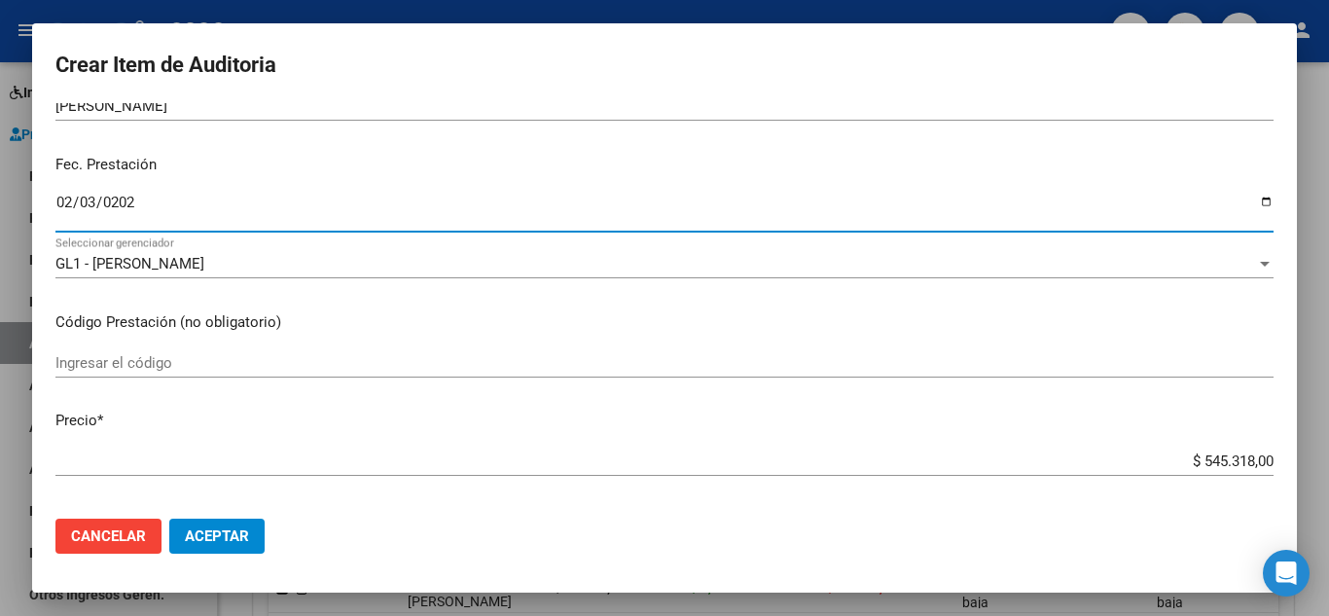
click at [510, 334] on mat-dialog-content "94651204 Nro Documento 23946512044 CUIL Afiliado Inactivo Análisis Afiliado Pre…" at bounding box center [664, 303] width 1264 height 400
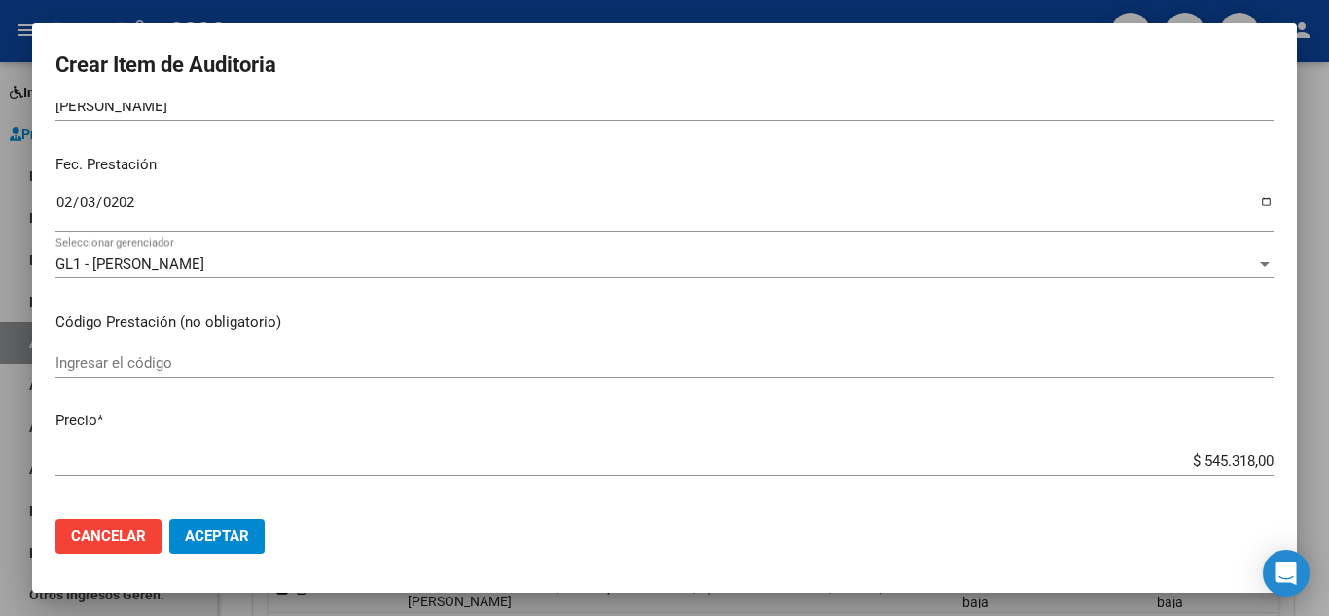
click at [142, 355] on input "Ingresar el código" at bounding box center [664, 363] width 1218 height 18
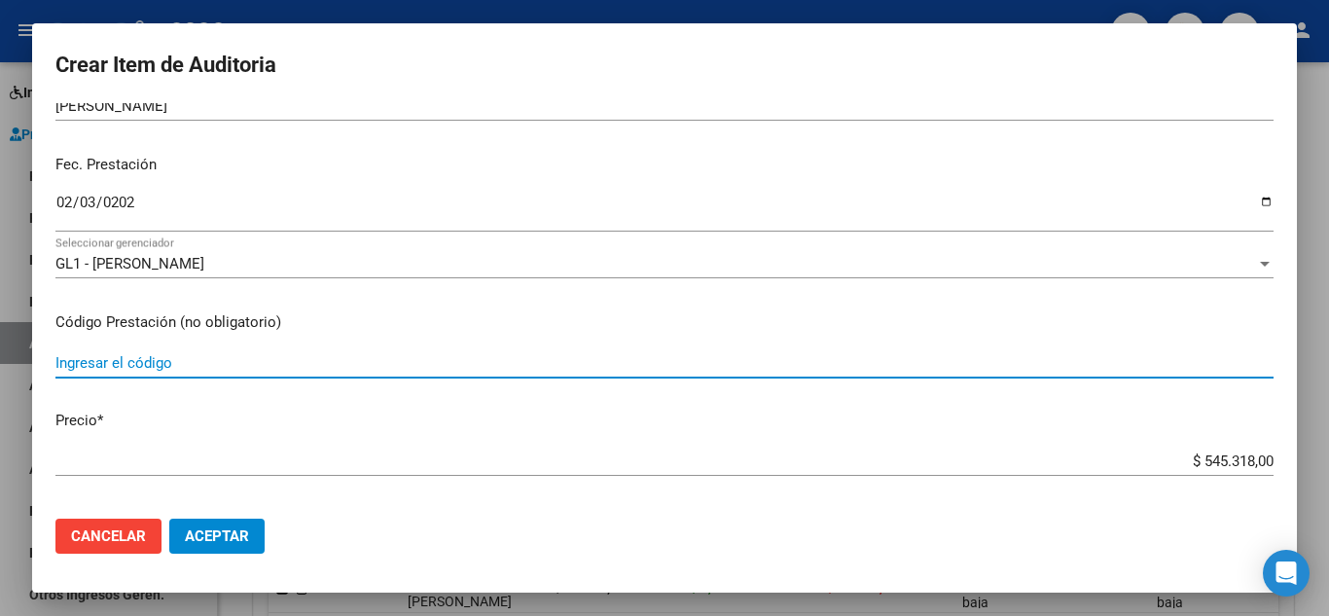
click at [395, 306] on mat-dialog-content "94651204 Nro Documento 23946512044 CUIL Afiliado Inactivo Análisis Afiliado Pre…" at bounding box center [664, 303] width 1264 height 400
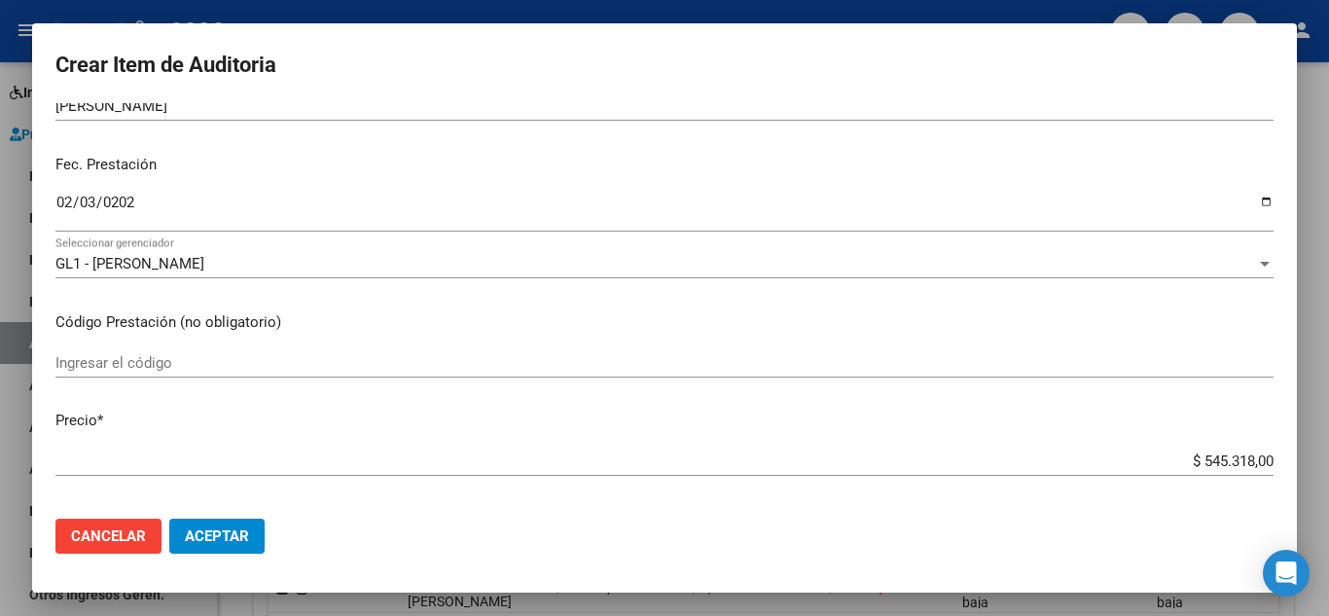
click at [113, 448] on div "$ 545.318,00 Ingresar el precio" at bounding box center [664, 460] width 1218 height 29
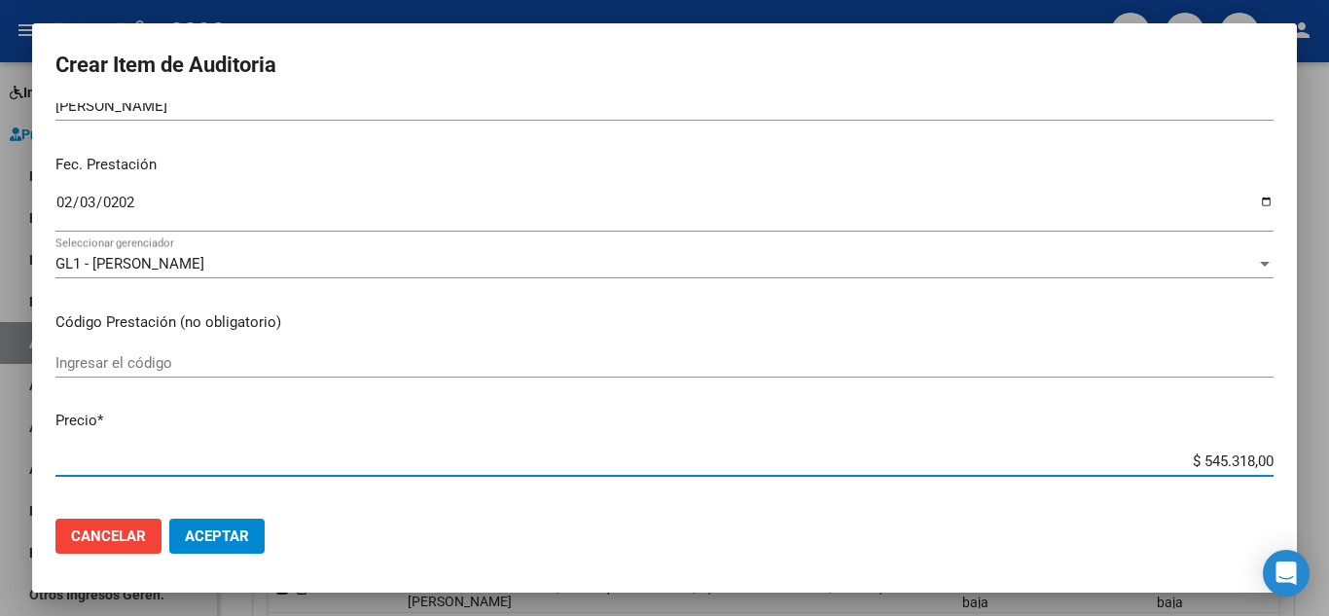
click at [1205, 453] on input "$ 545.318,00" at bounding box center [664, 461] width 1218 height 18
paste input "15084."
type input "$ 15.084,00"
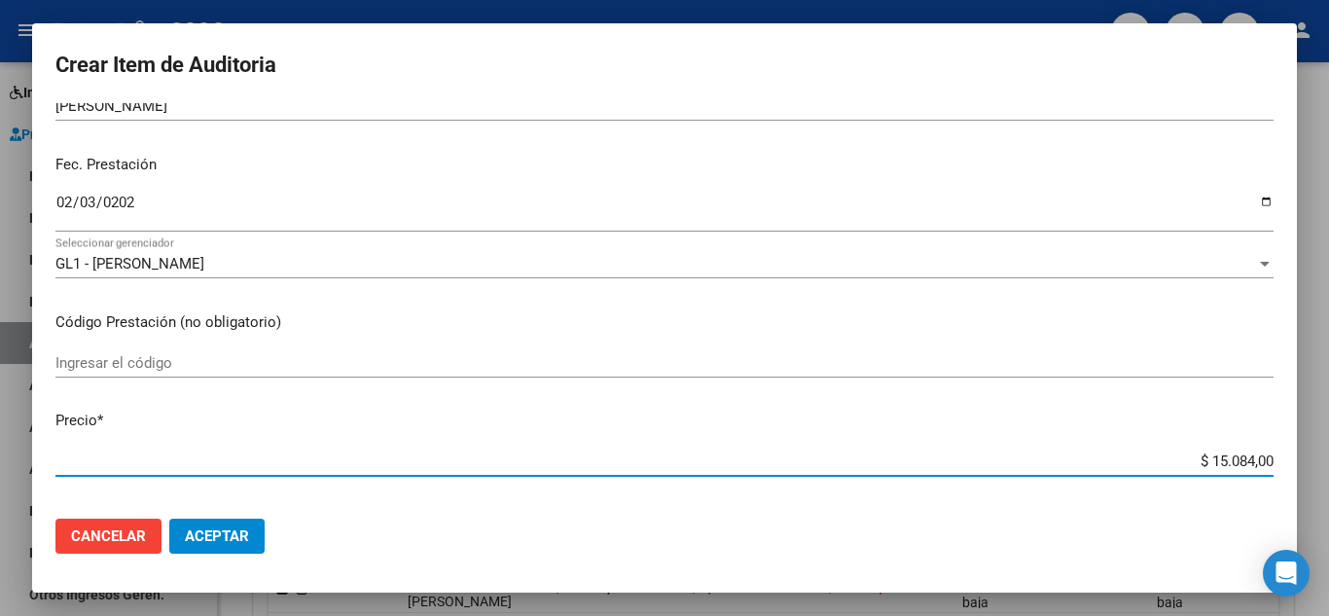
type input "$ 15.084,00"
click at [1054, 509] on mat-dialog-actions "Cancelar Aceptar" at bounding box center [664, 536] width 1218 height 66
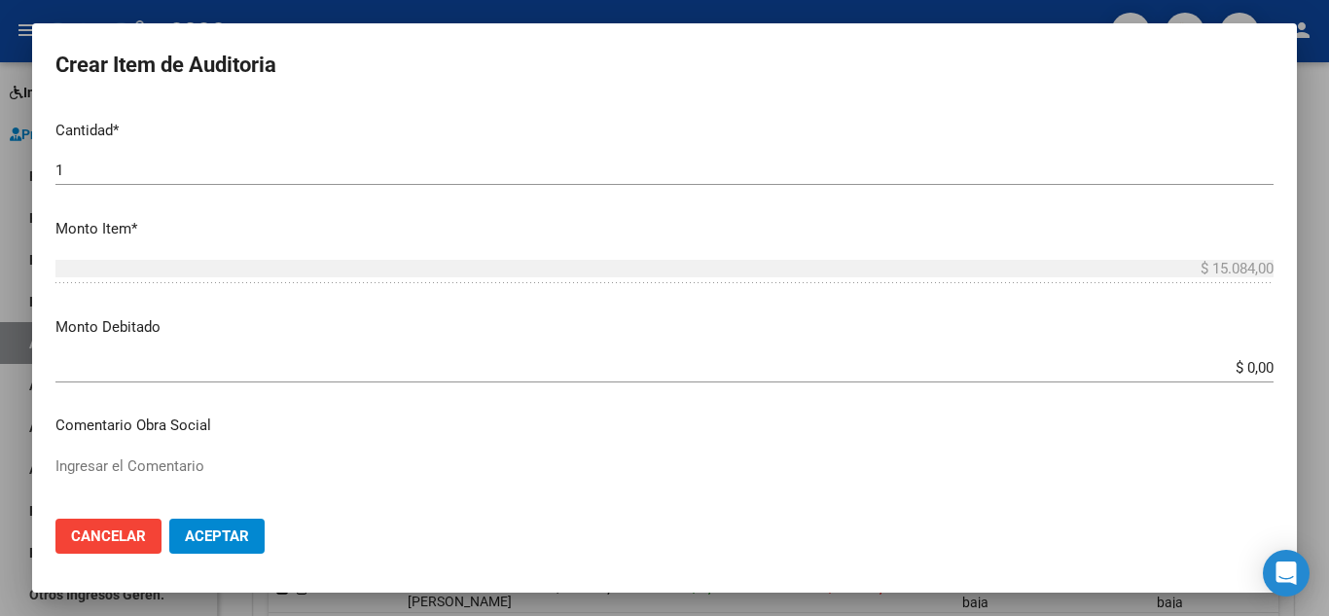
scroll to position [486, 0]
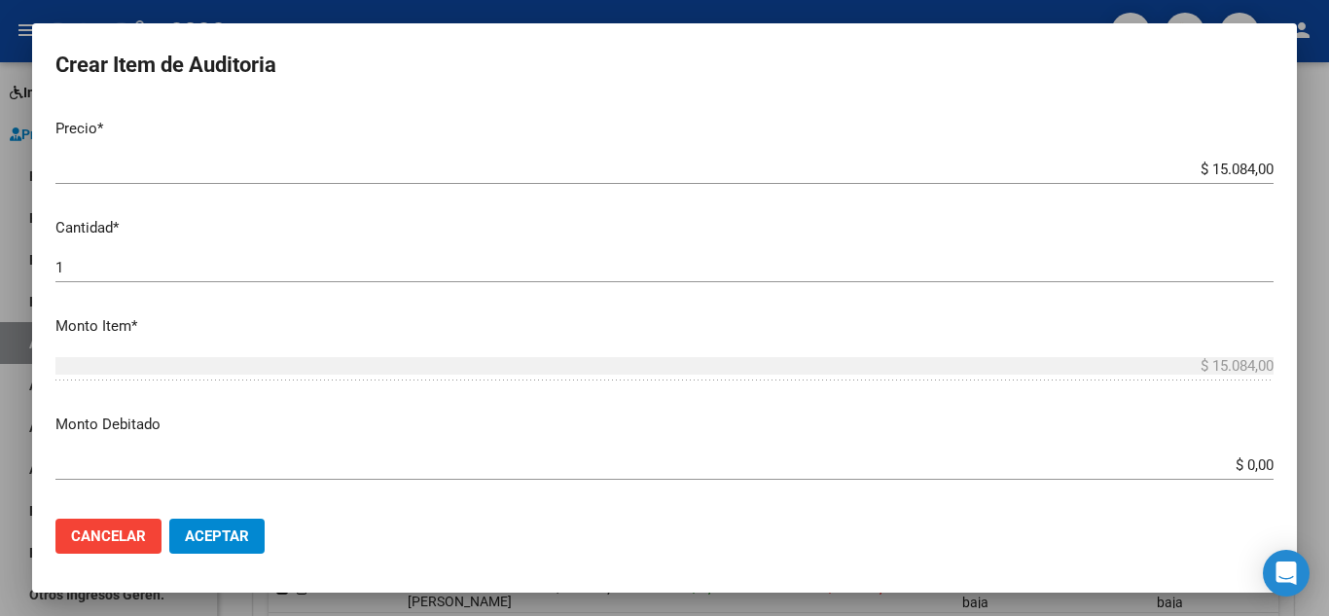
click at [1214, 183] on div "$ 15.084,00 Ingresar el precio" at bounding box center [664, 169] width 1218 height 29
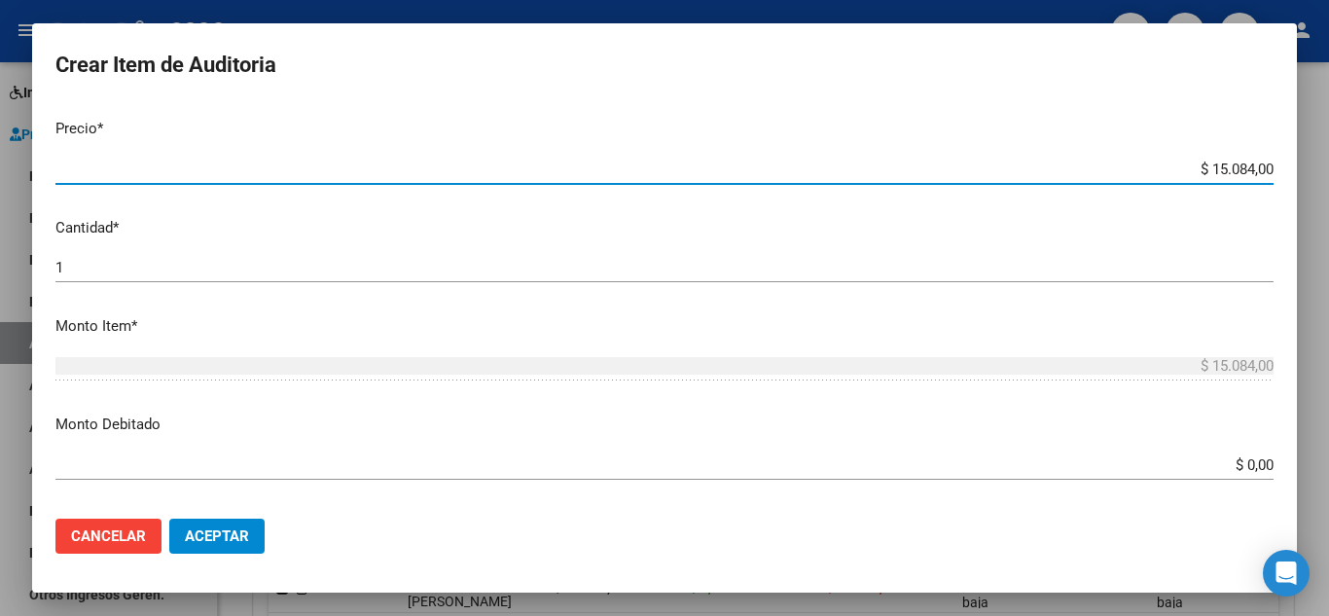
click at [1215, 168] on input "$ 15.084,00" at bounding box center [664, 169] width 1218 height 18
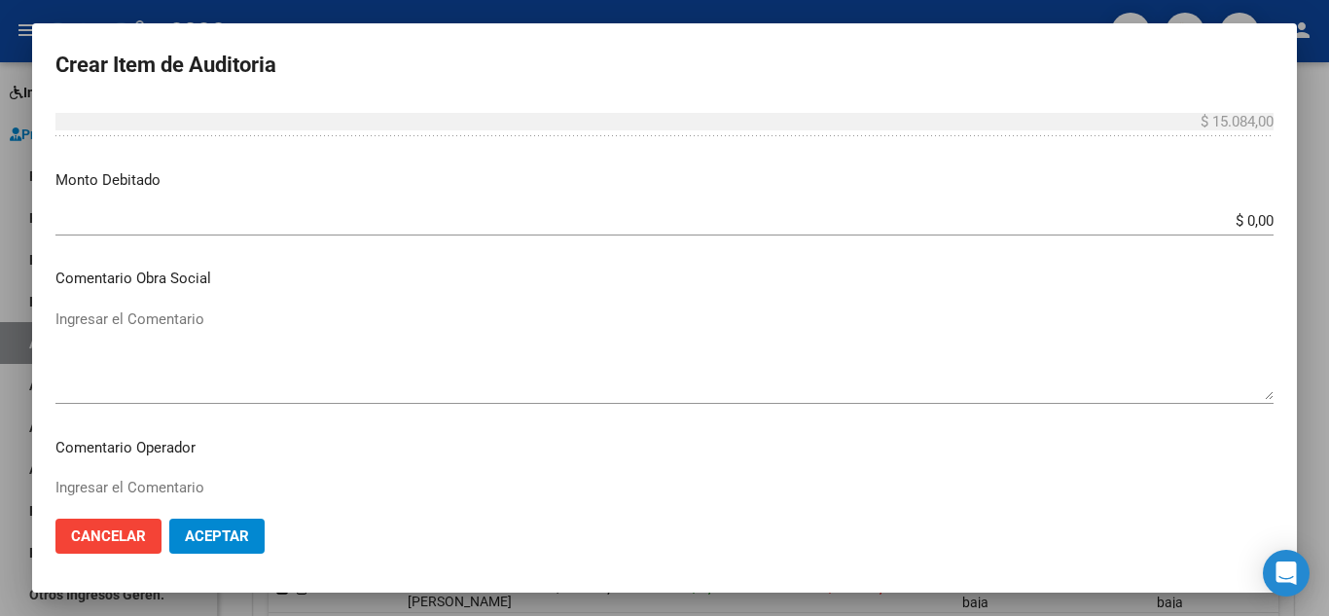
scroll to position [875, 0]
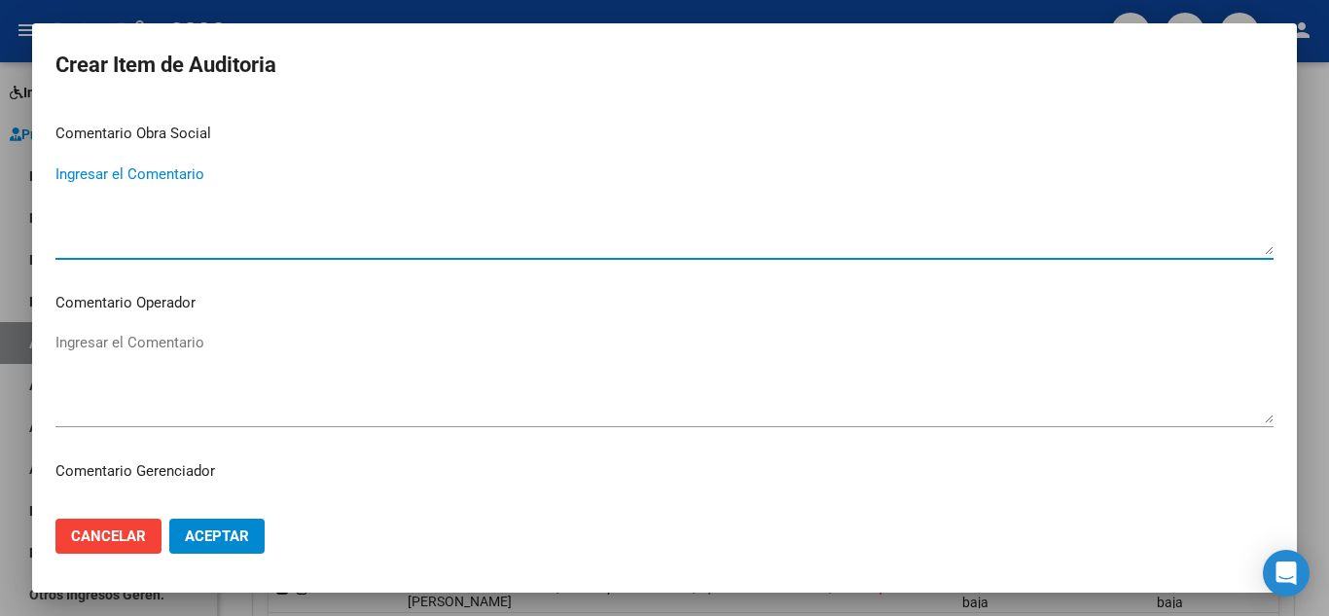
click at [126, 226] on textarea "Ingresar el Comentario" at bounding box center [664, 208] width 1218 height 91
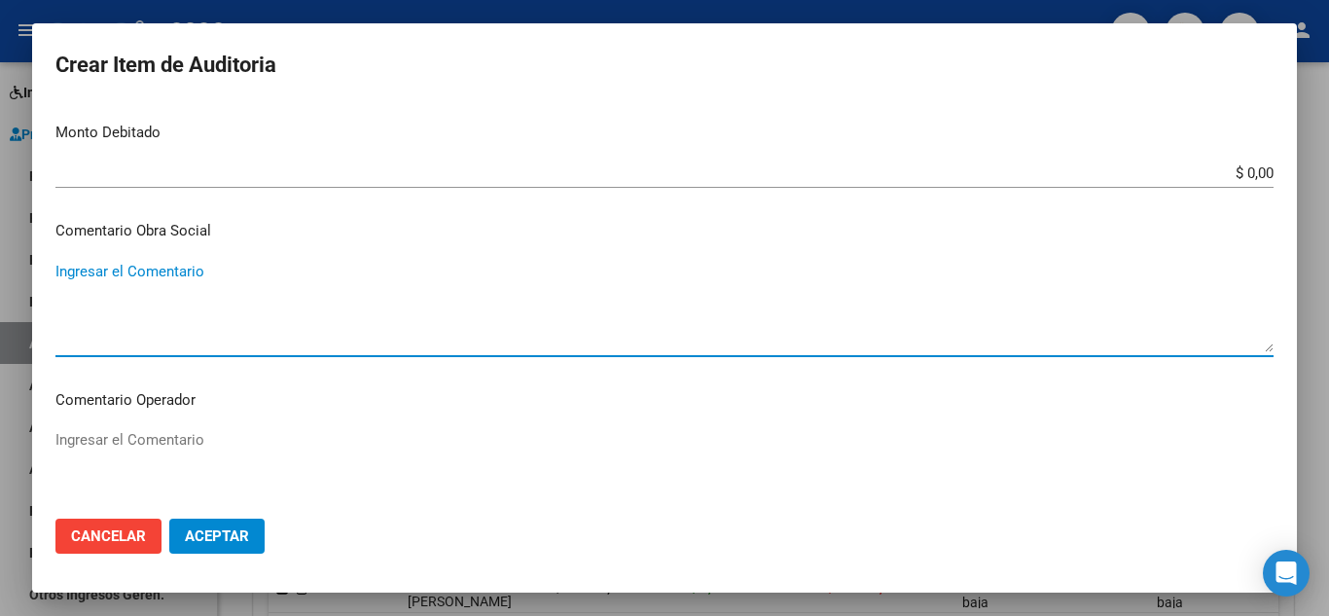
scroll to position [584, 0]
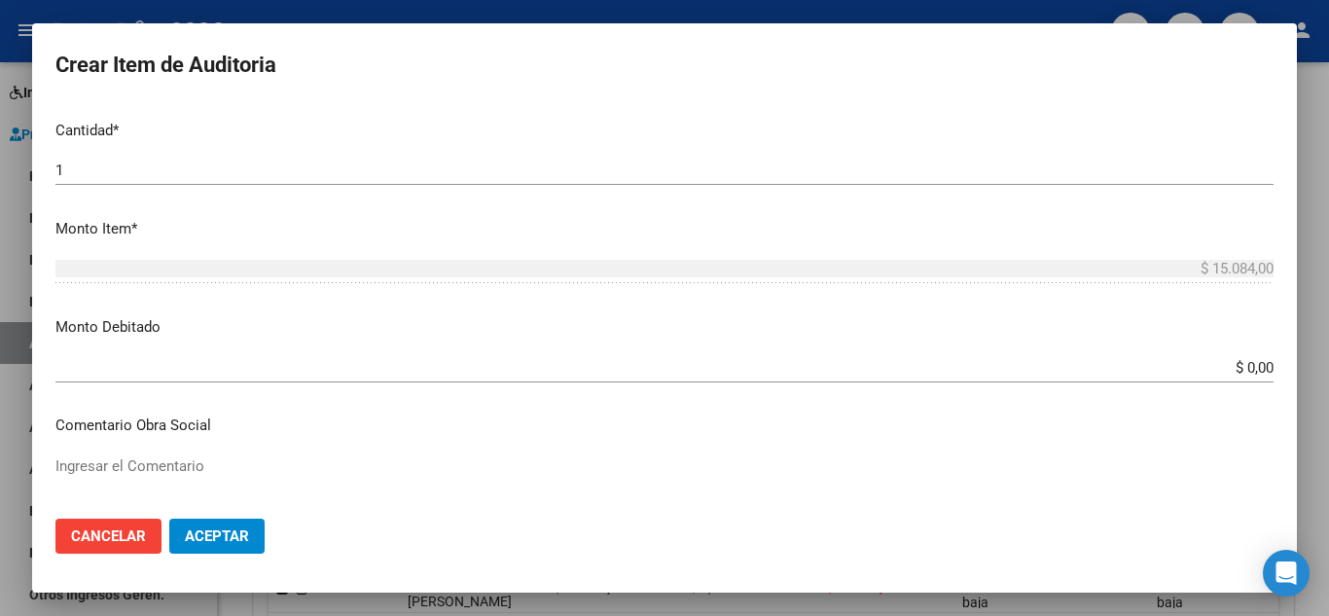
drag, startPoint x: 1122, startPoint y: 348, endPoint x: 1211, endPoint y: 350, distance: 88.5
click at [1123, 348] on mat-dialog-content "94651204 Nro Documento 23946512044 CUIL Afiliado Inactivo Análisis Afiliado Pre…" at bounding box center [664, 303] width 1264 height 400
drag, startPoint x: 1259, startPoint y: 350, endPoint x: 1249, endPoint y: 363, distance: 16.0
click at [1258, 355] on mat-dialog-content "94651204 Nro Documento 23946512044 CUIL Afiliado Inactivo Análisis Afiliado Pre…" at bounding box center [664, 303] width 1264 height 400
click at [1249, 363] on input "$ 0,00" at bounding box center [664, 368] width 1218 height 18
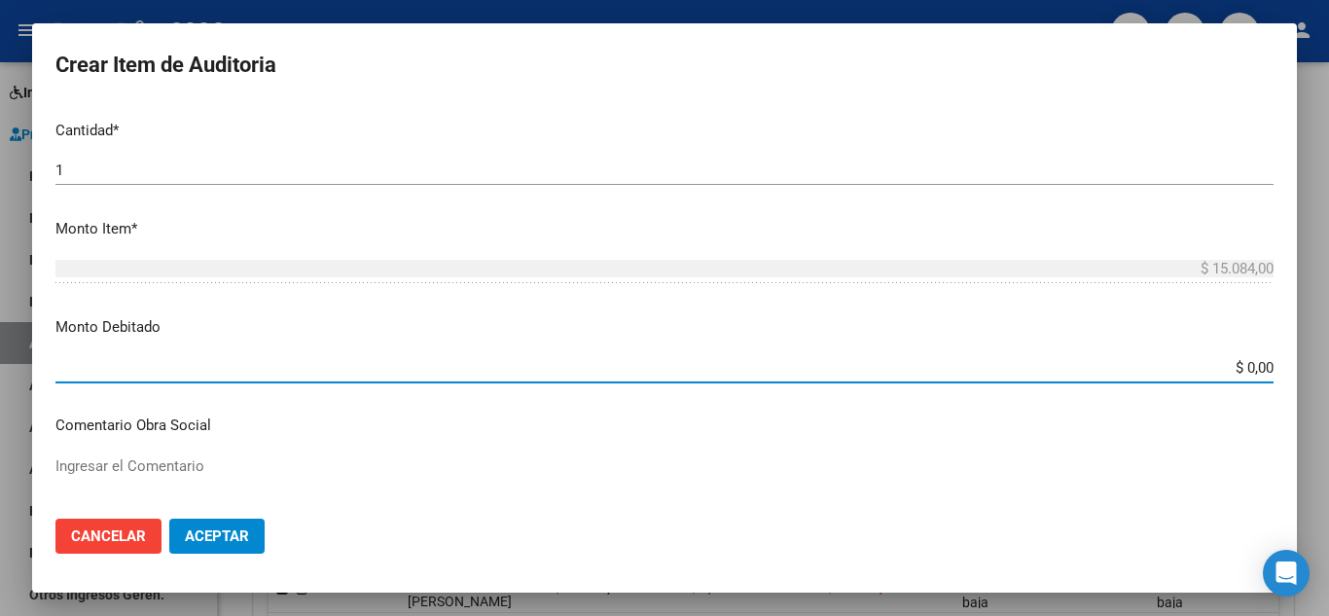
click at [1249, 363] on input "$ 0,00" at bounding box center [664, 368] width 1218 height 18
click at [1248, 363] on input "$ 0,00" at bounding box center [664, 368] width 1218 height 18
paste input "15.084"
type input "$ 15.084,00"
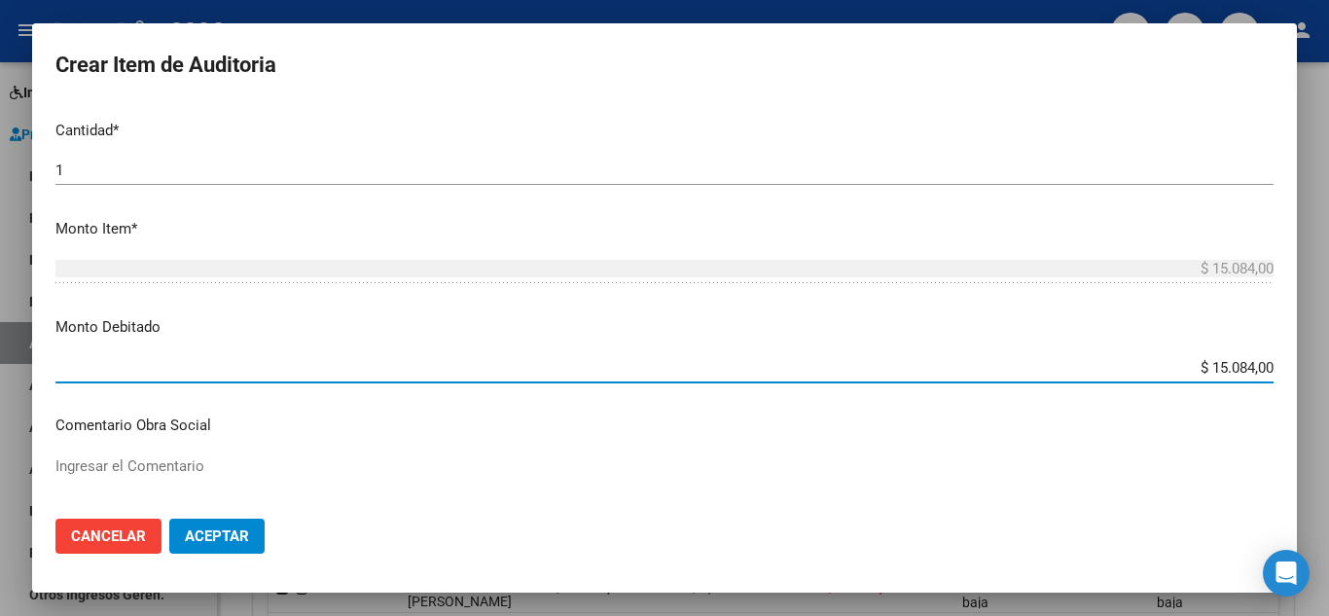
drag, startPoint x: 1198, startPoint y: 405, endPoint x: 1103, endPoint y: 431, distance: 98.9
click at [1196, 405] on mat-dialog-content "94651204 Nro Documento 23946512044 CUIL Afiliado Inactivo Análisis Afiliado Pre…" at bounding box center [664, 303] width 1264 height 400
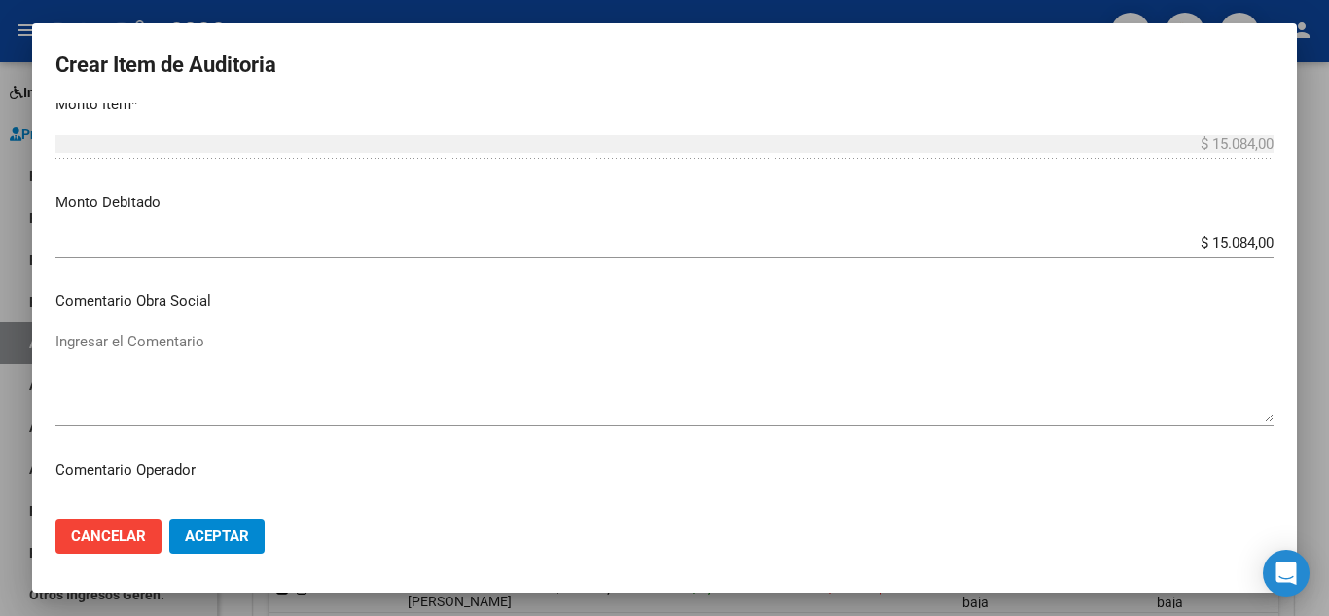
scroll to position [778, 0]
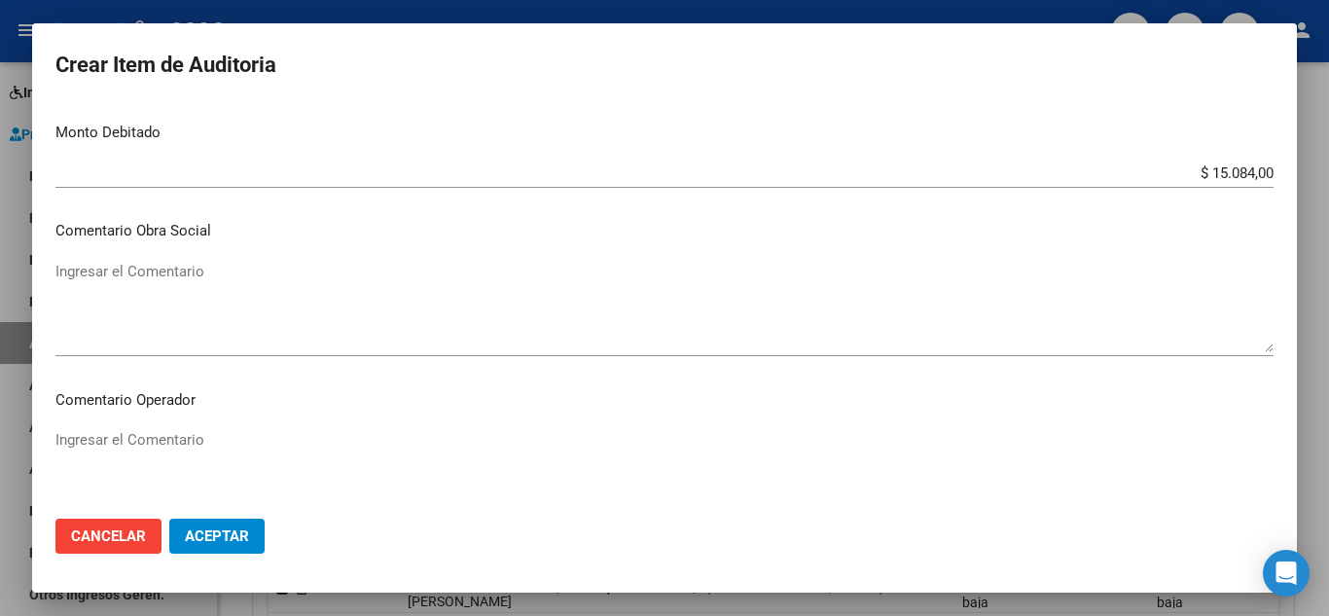
click at [218, 328] on textarea "Ingresar el Comentario" at bounding box center [664, 306] width 1218 height 91
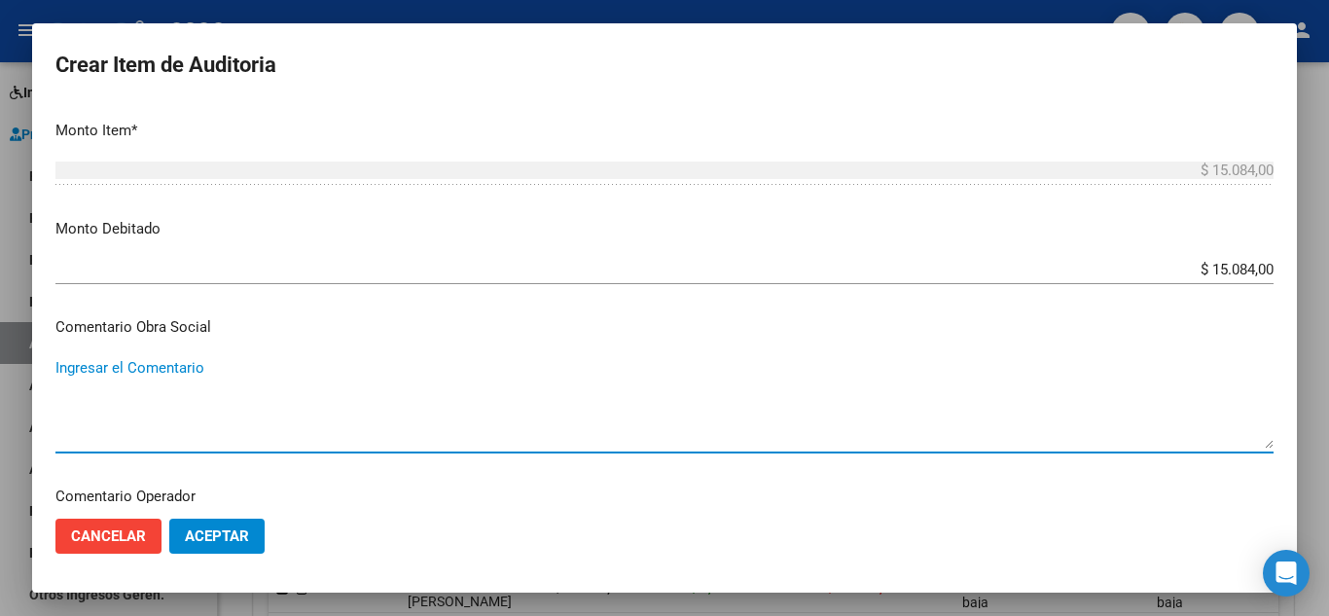
scroll to position [681, 0]
paste textarea "Afiliado sin cobertura por baja"
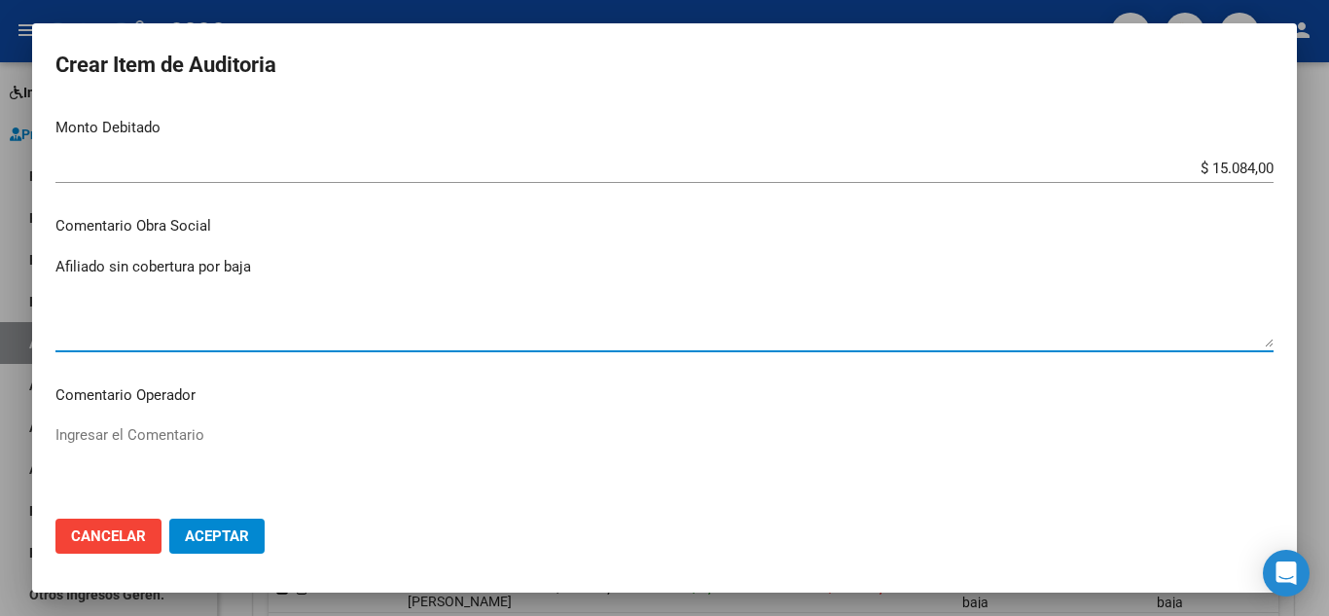
scroll to position [875, 0]
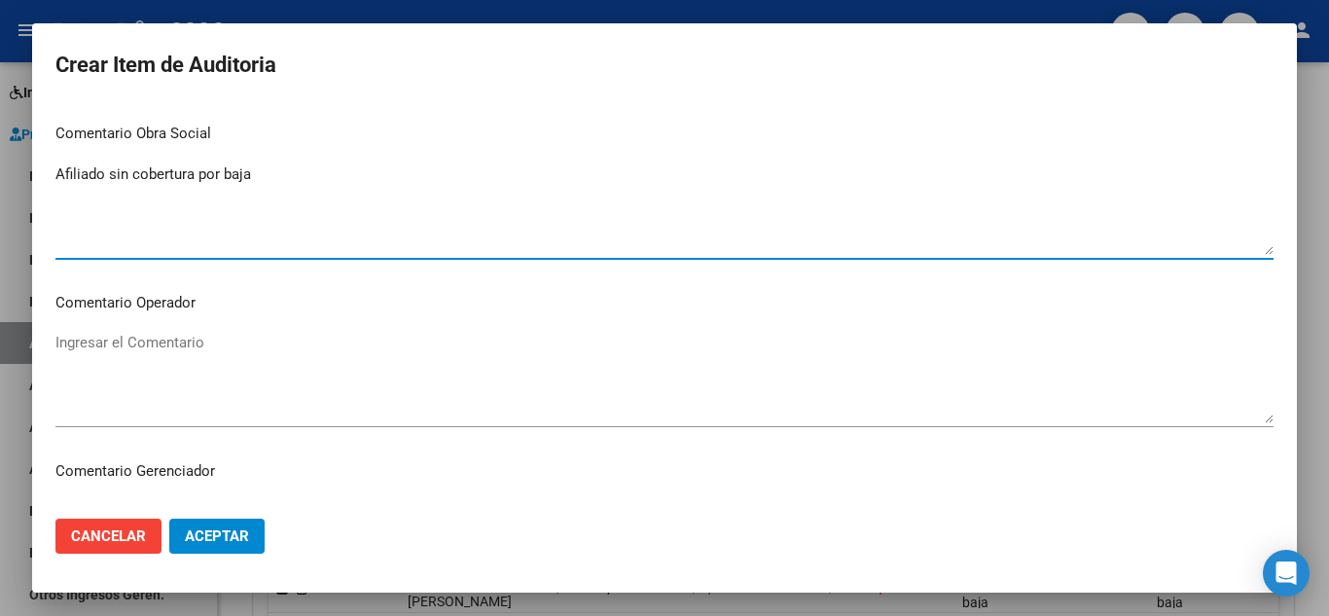
type textarea "Afiliado sin cobertura por baja"
click at [194, 351] on textarea "Ingresar el Comentario" at bounding box center [664, 377] width 1218 height 91
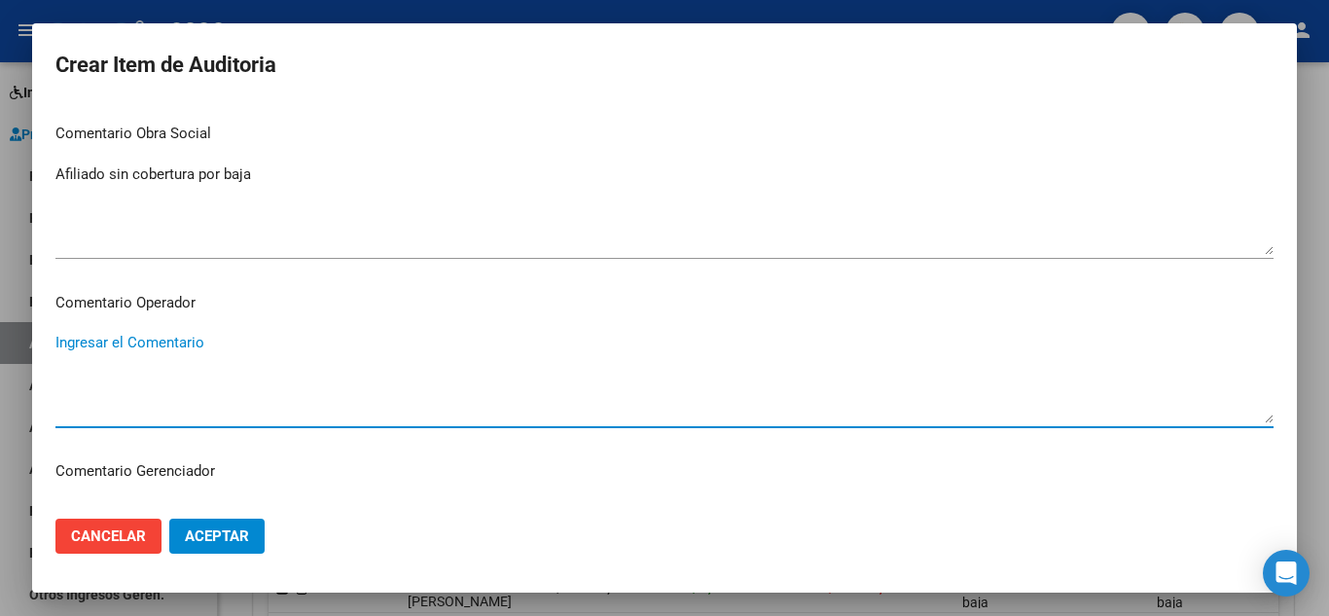
paste textarea "Afiliado sin cobertura por baja"
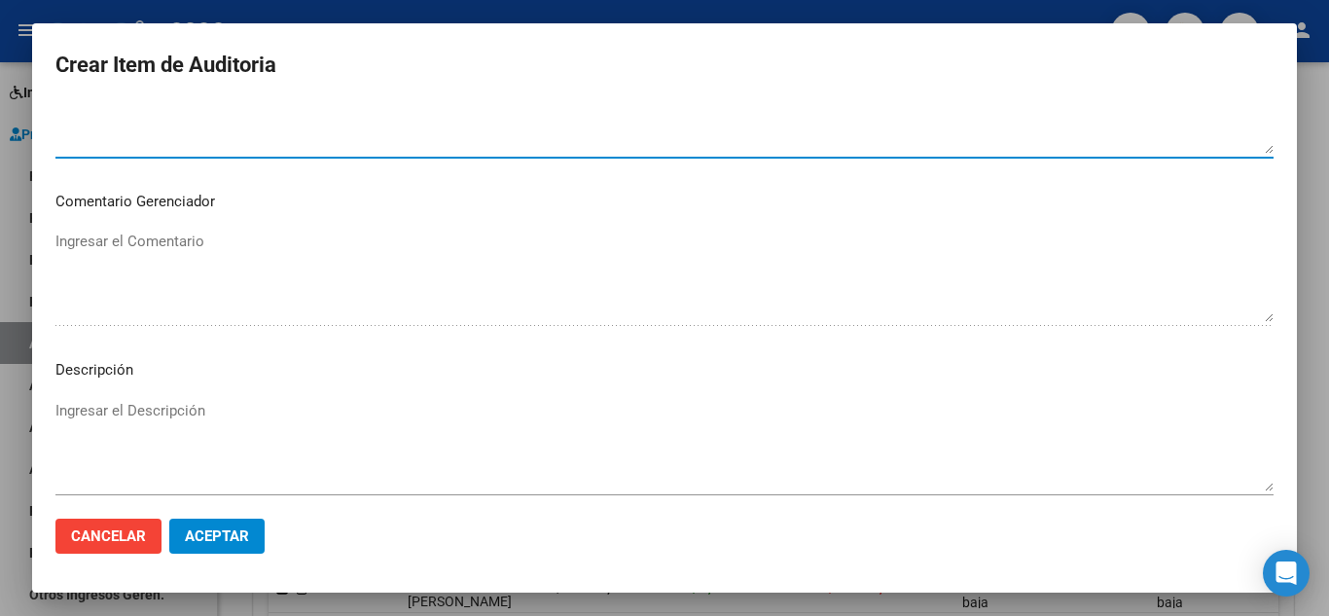
scroll to position [1264, 0]
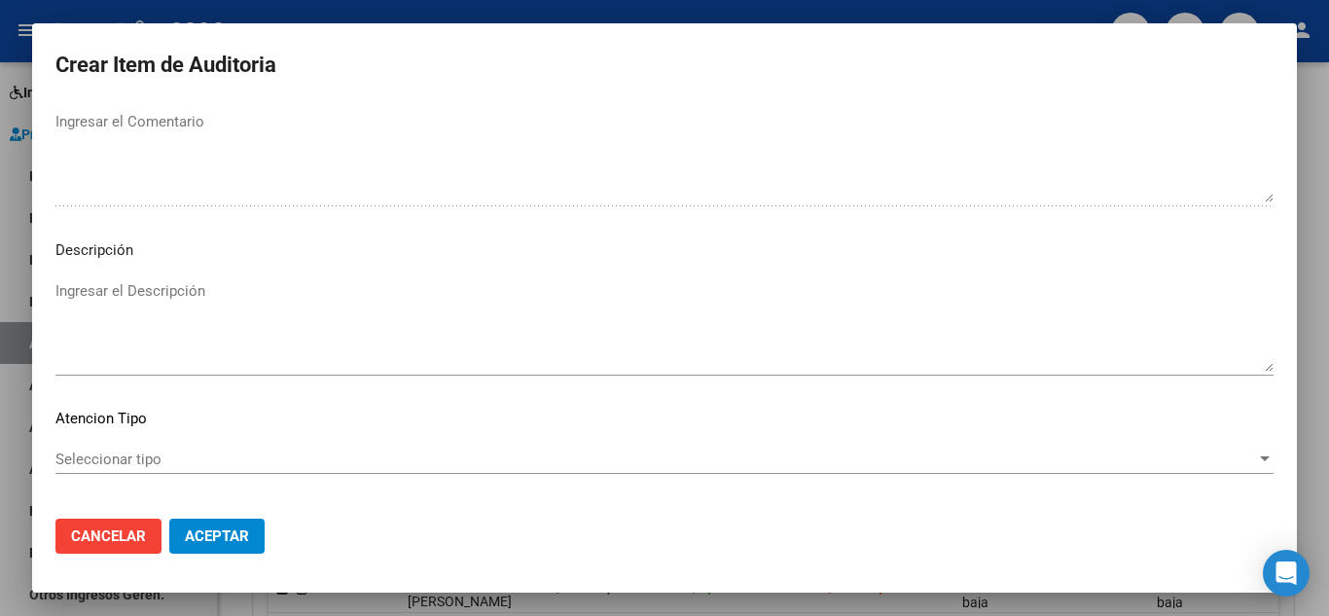
type textarea "Afiliado sin cobertura por baja"
click at [156, 290] on textarea "Ingresar el Descripción" at bounding box center [664, 325] width 1218 height 91
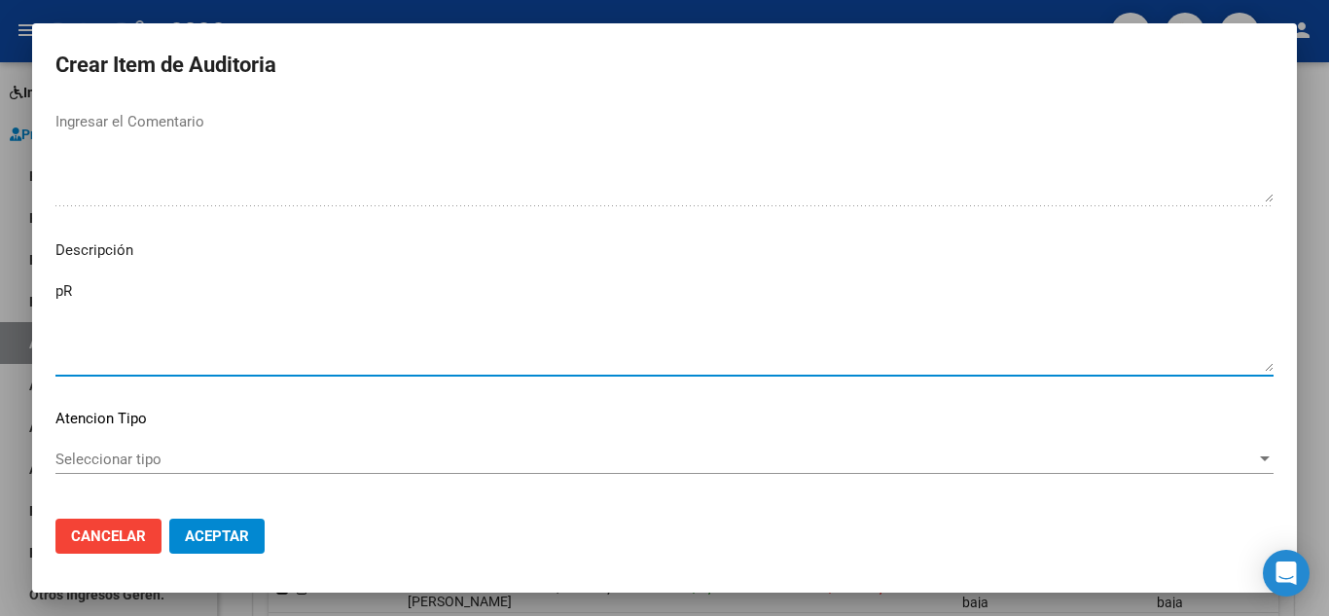
type textarea "p"
type textarea "Prestaciones medicas"
click at [221, 546] on button "Aceptar" at bounding box center [216, 535] width 95 height 35
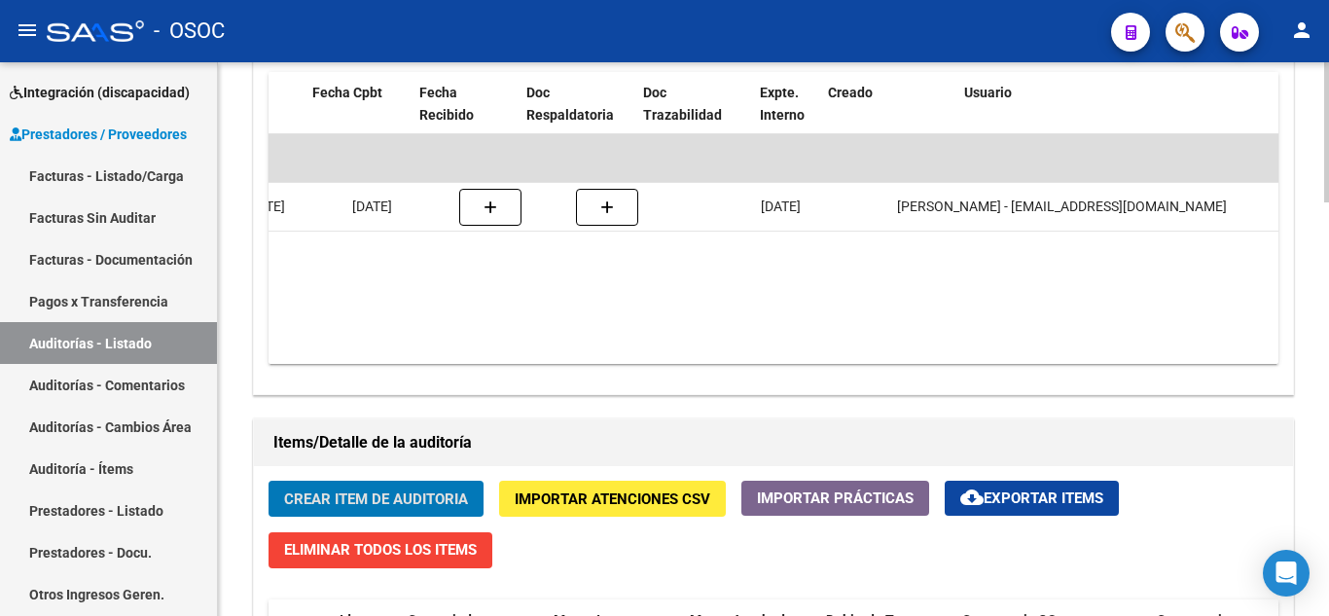
scroll to position [0, 0]
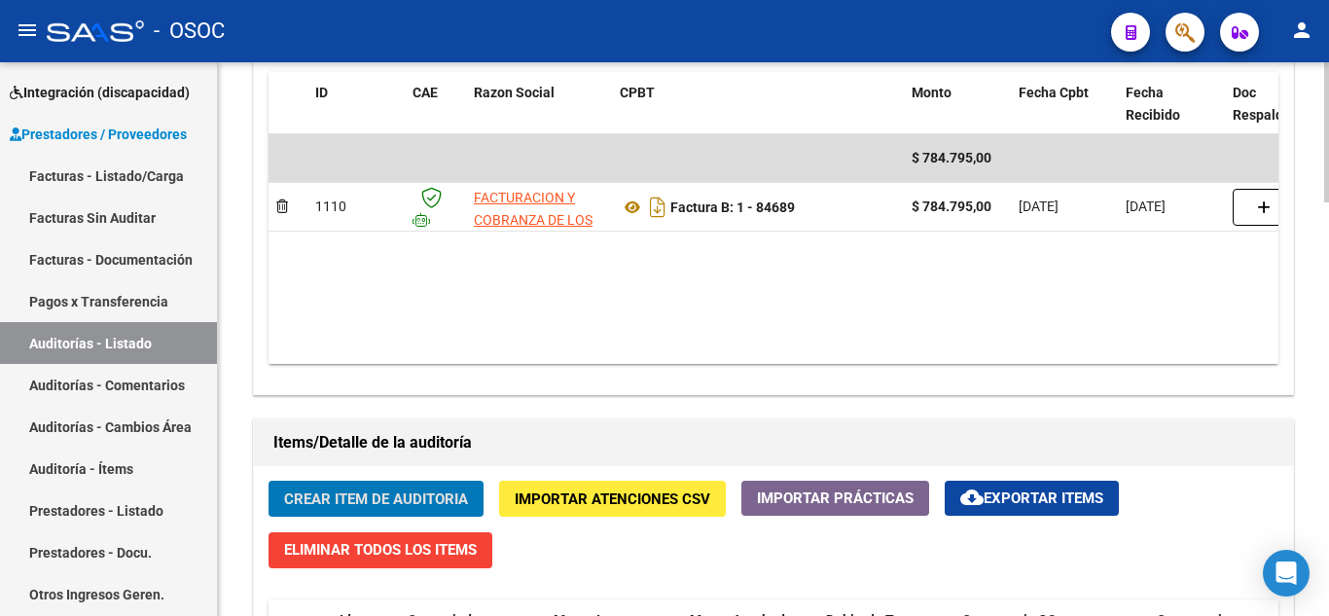
click at [604, 397] on div "Comprobantes Asociados a la Auditoría Agregar Comprobante cloud_download Export…" at bounding box center [773, 169] width 1048 height 460
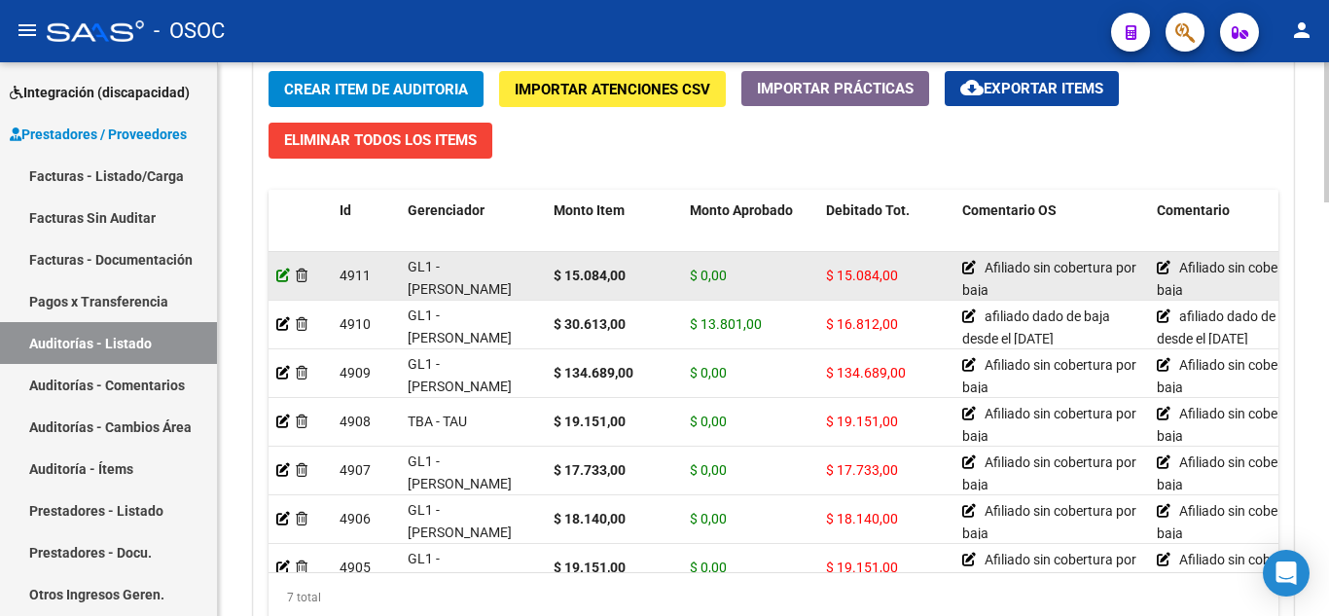
click at [279, 275] on icon at bounding box center [283, 275] width 14 height 14
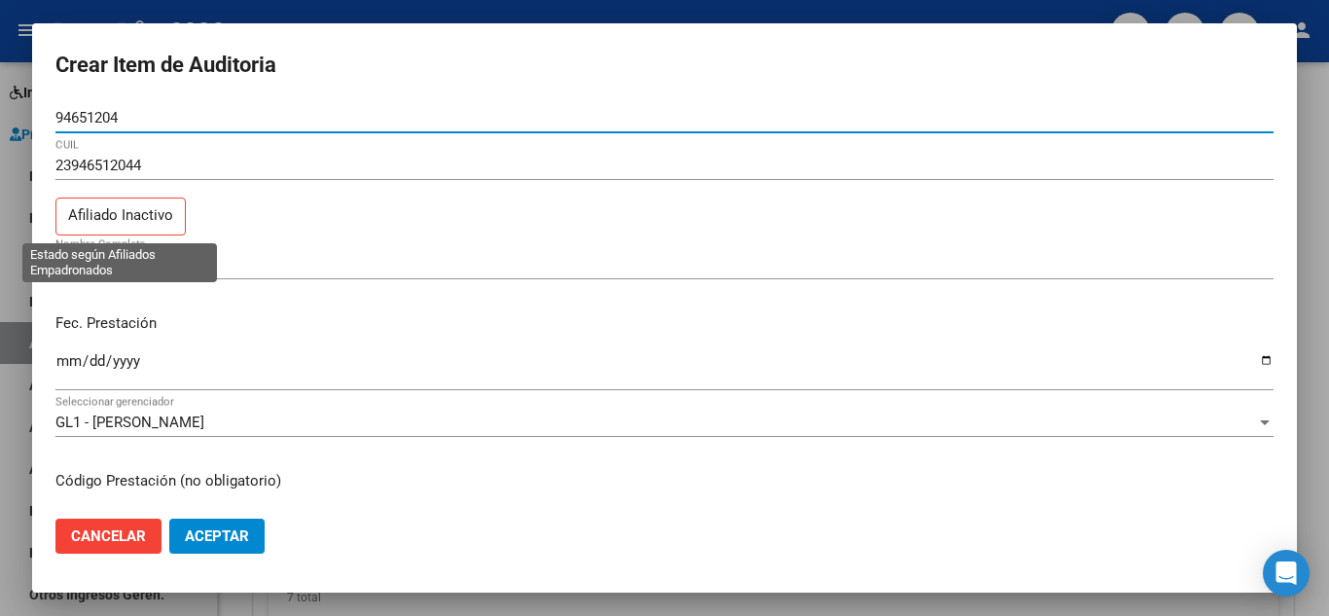
click at [121, 212] on p "Afiliado Inactivo" at bounding box center [120, 216] width 130 height 38
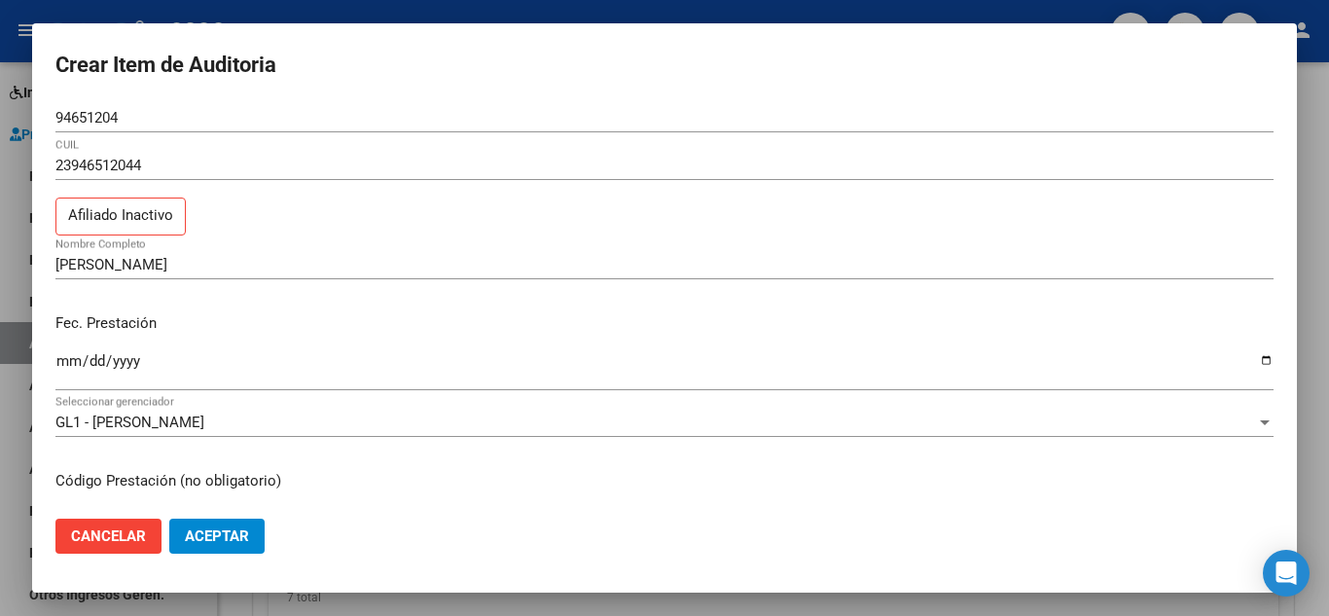
click at [102, 246] on div "23946512044 CUIL Afiliado Inactivo" at bounding box center [664, 200] width 1218 height 99
click at [93, 272] on input "[PERSON_NAME]" at bounding box center [664, 265] width 1218 height 18
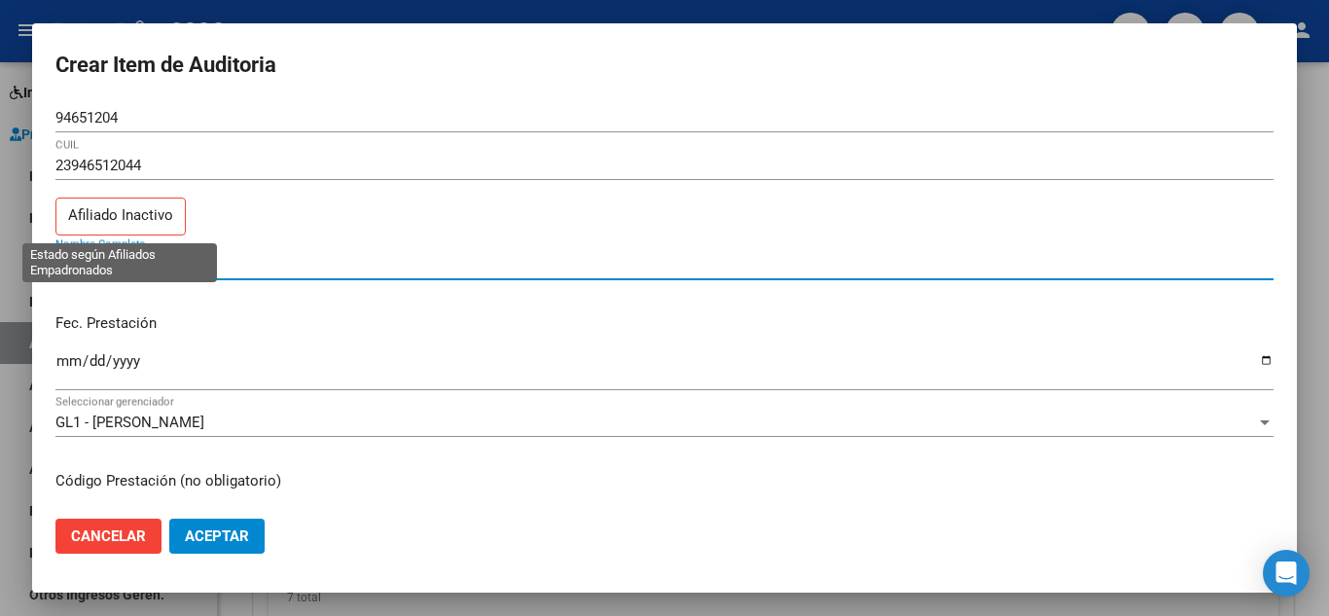
click at [138, 213] on p "Afiliado Inactivo" at bounding box center [120, 216] width 130 height 38
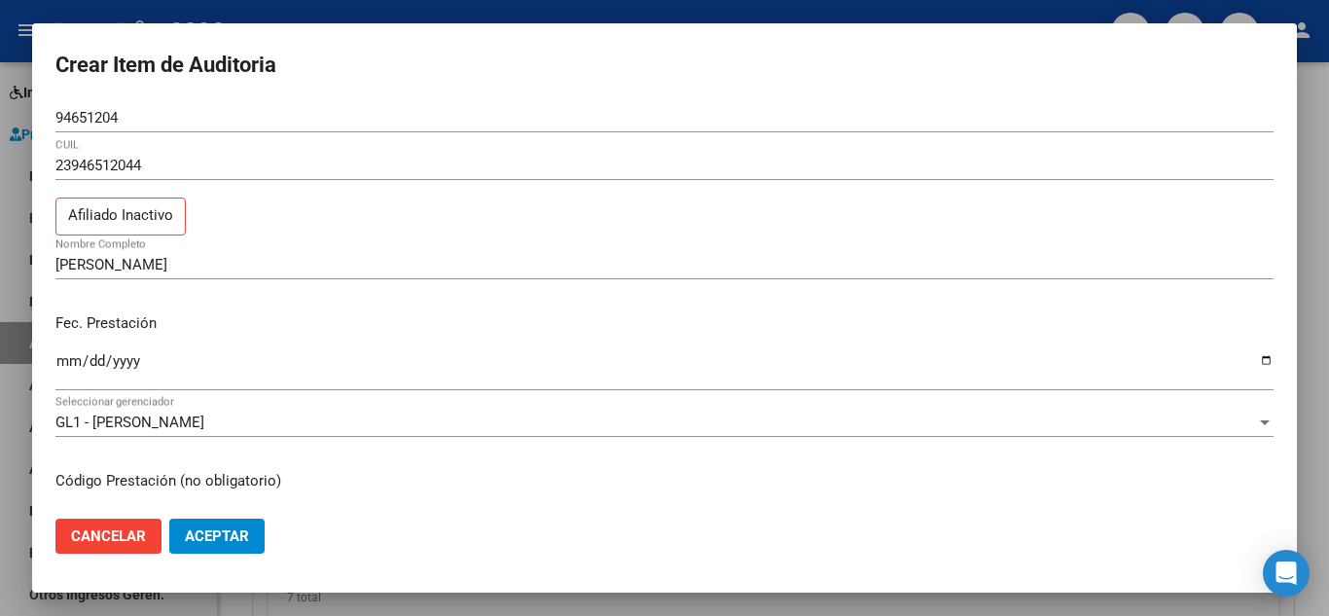
click at [137, 161] on input "23946512044" at bounding box center [664, 166] width 1218 height 18
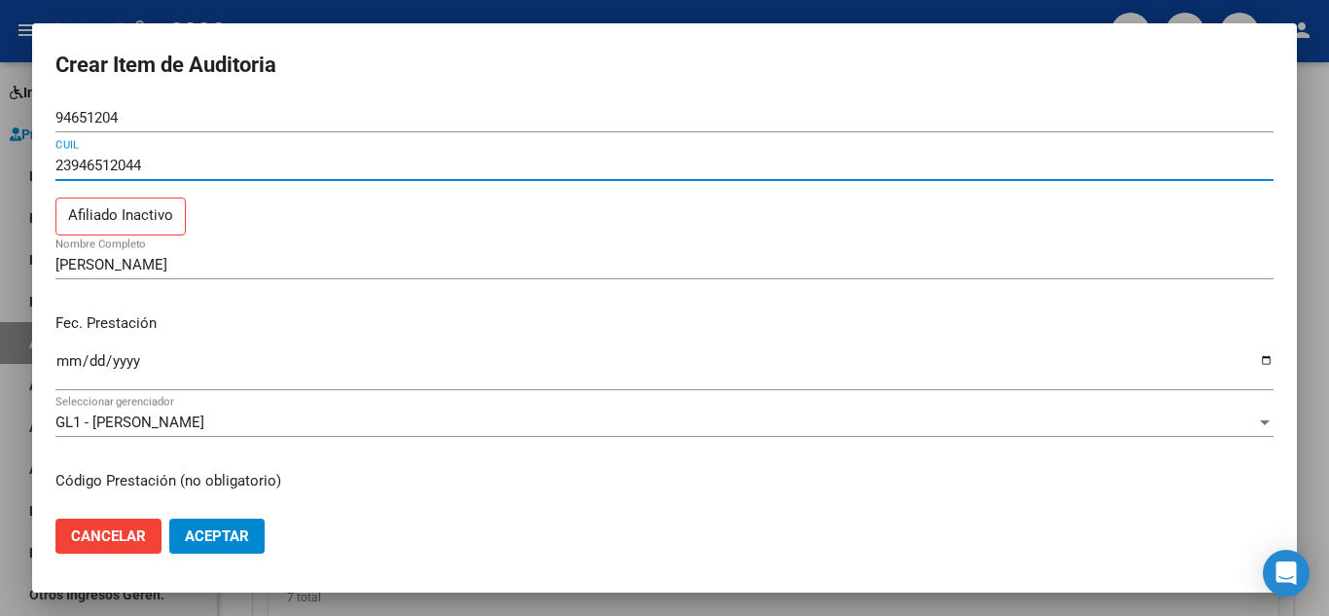
click at [89, 243] on div "23946512044 CUIL Afiliado Inactivo" at bounding box center [664, 200] width 1218 height 99
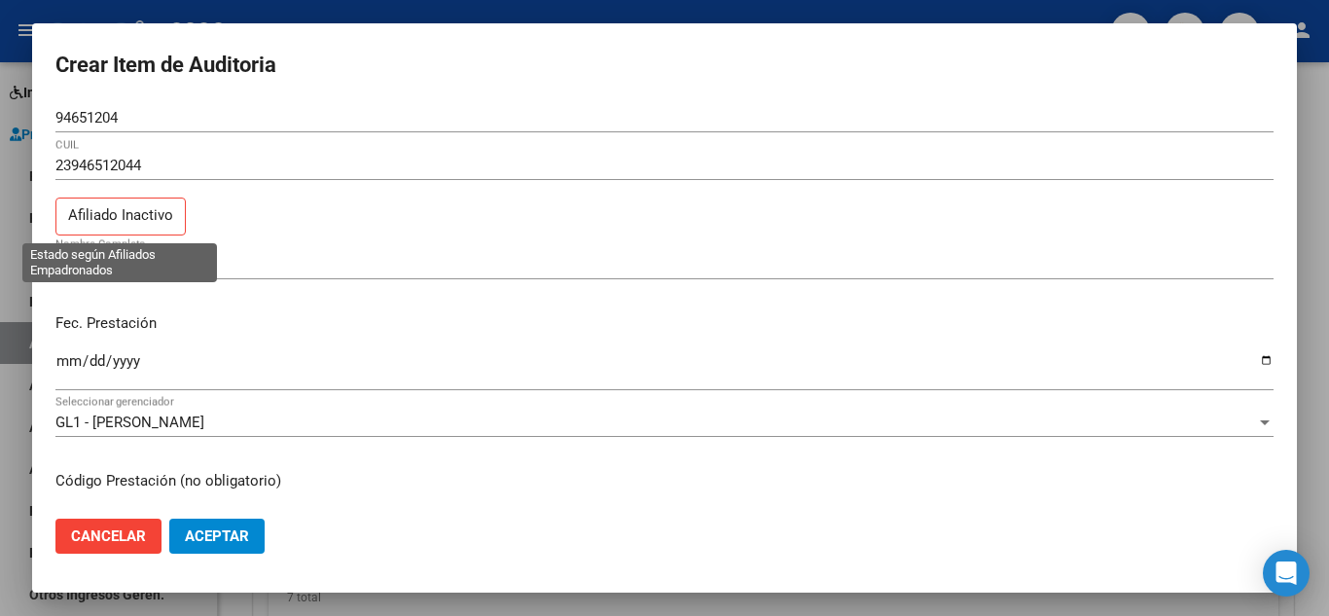
click at [123, 215] on p "Afiliado Inactivo" at bounding box center [120, 216] width 130 height 38
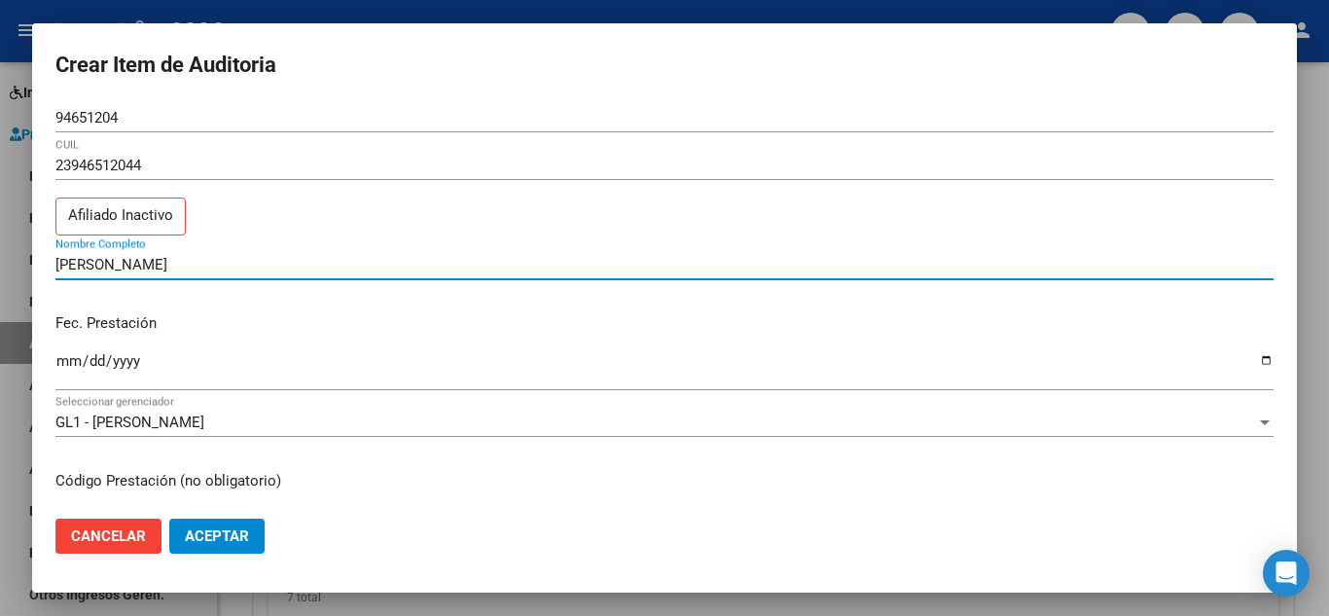
click at [416, 263] on input "[PERSON_NAME]" at bounding box center [664, 265] width 1218 height 18
click at [167, 229] on p "Afiliado Inactivo" at bounding box center [120, 216] width 130 height 38
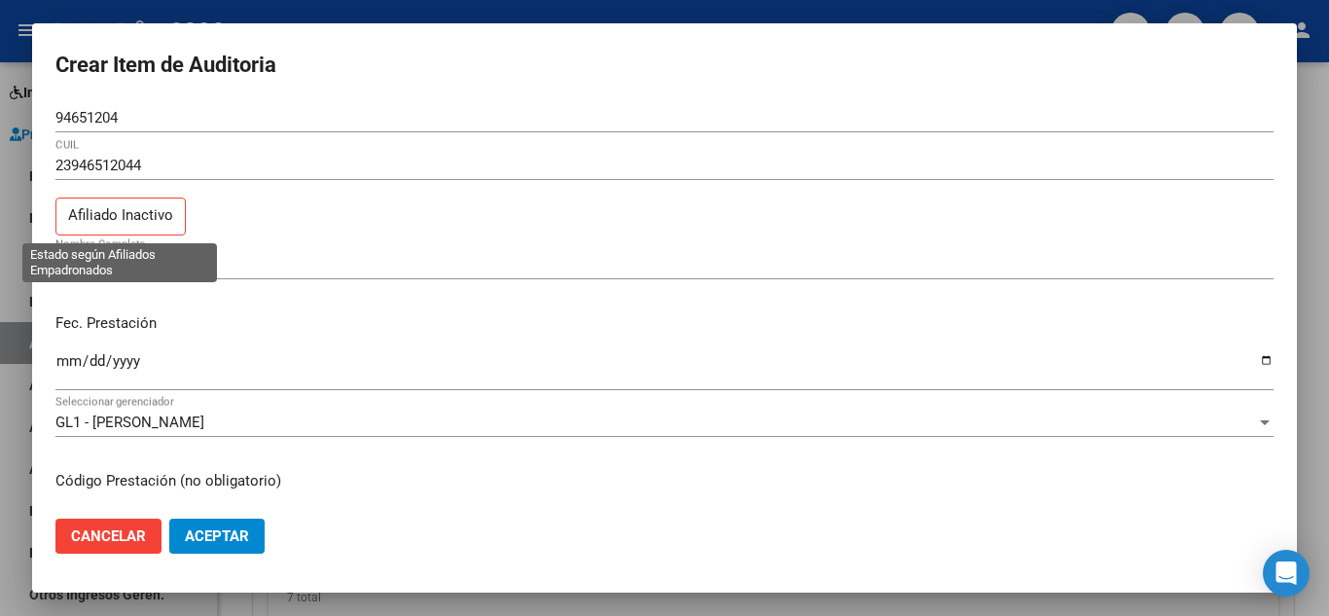
click at [150, 221] on p "Afiliado Inactivo" at bounding box center [120, 216] width 130 height 38
click at [1328, 74] on div at bounding box center [664, 308] width 1329 height 616
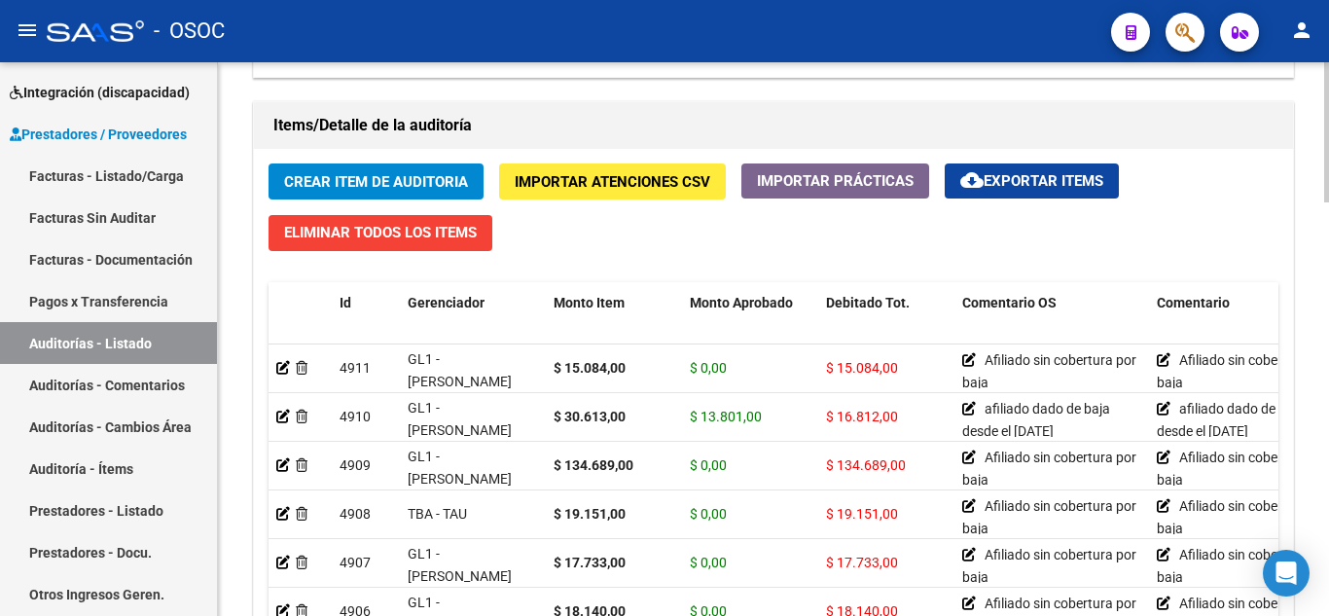
scroll to position [1264, 0]
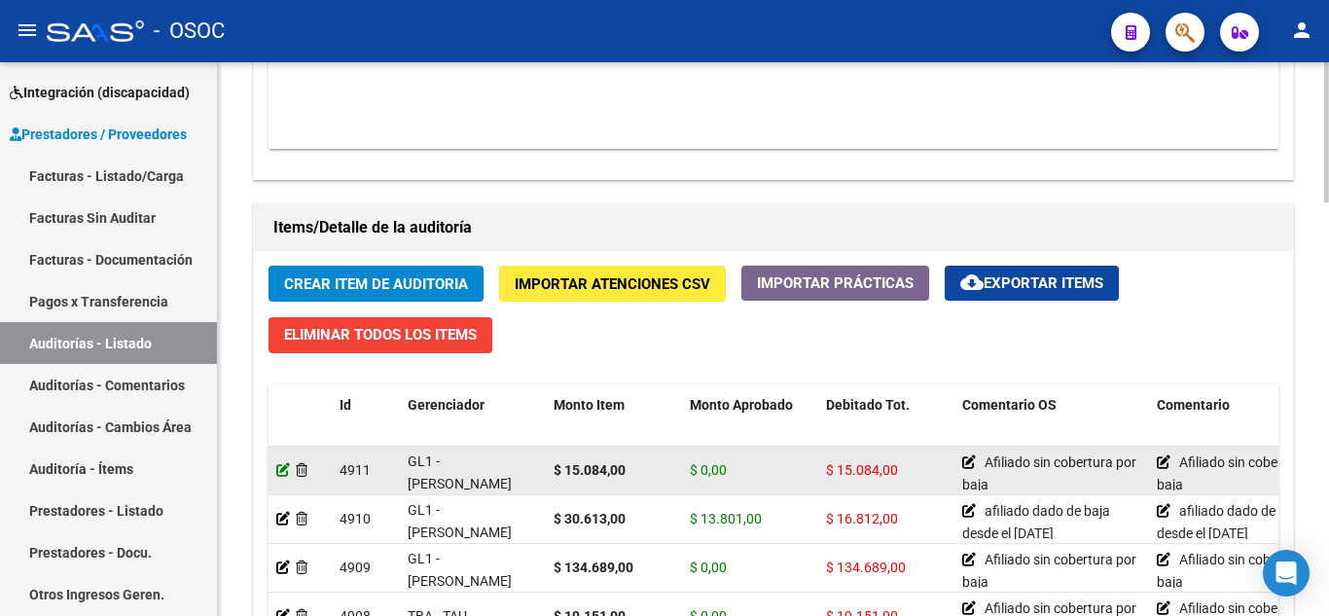
click at [280, 471] on icon at bounding box center [283, 470] width 14 height 14
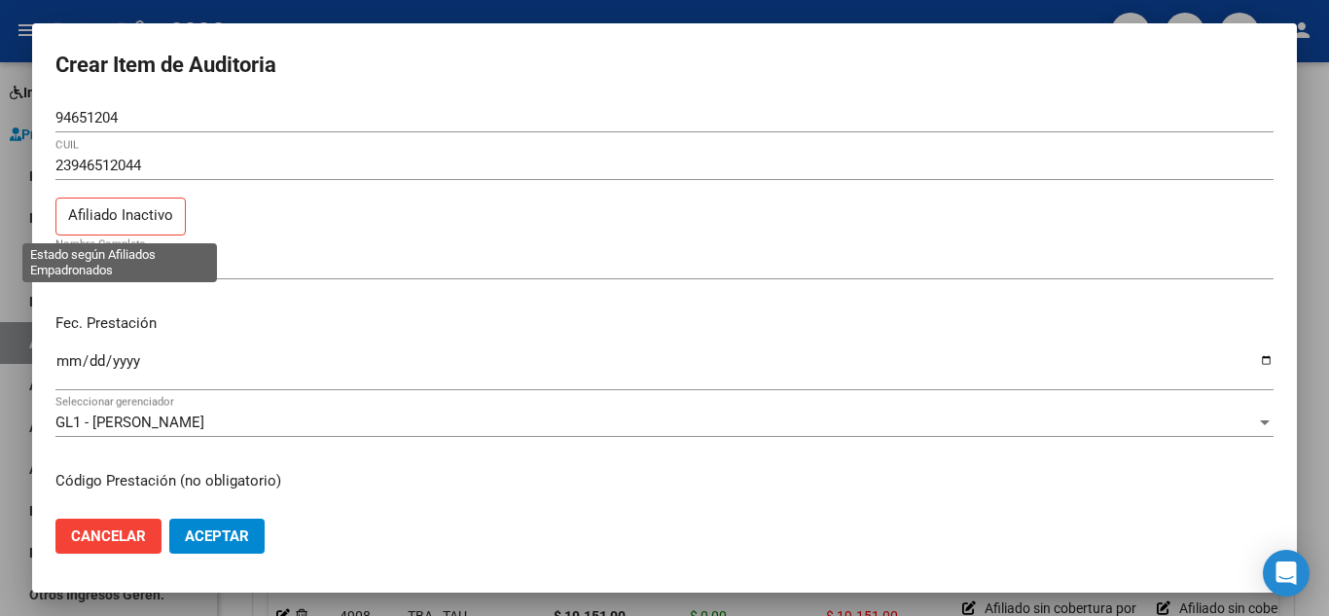
click at [137, 225] on p "Afiliado Inactivo" at bounding box center [120, 216] width 130 height 38
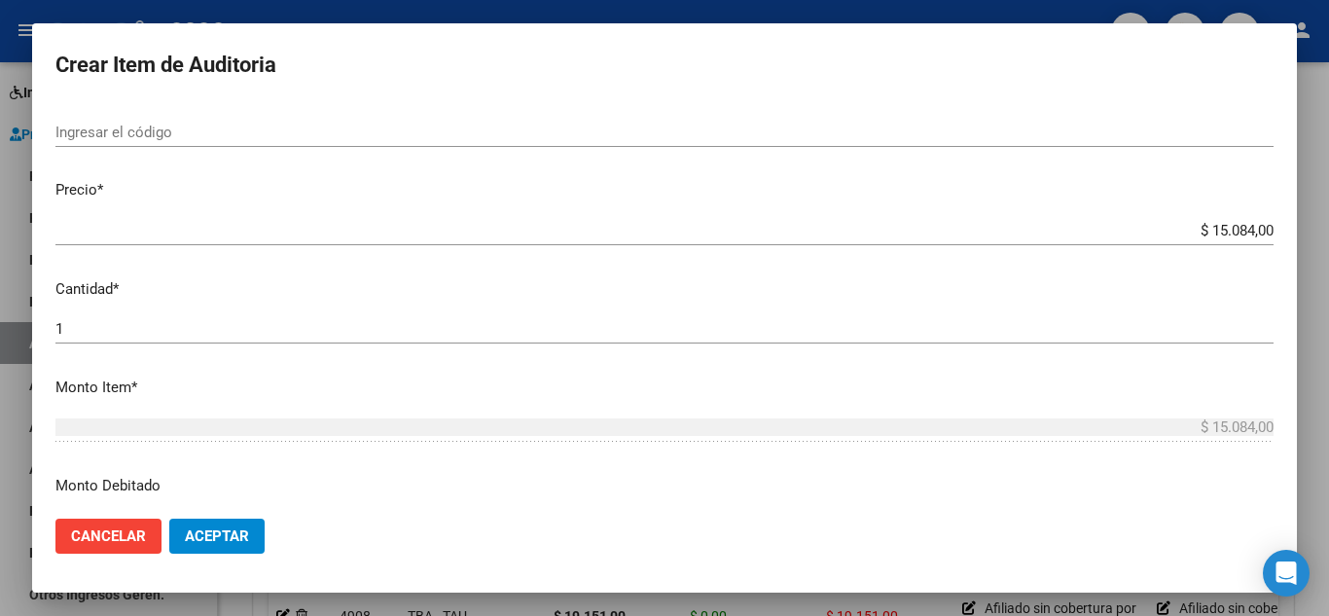
scroll to position [486, 0]
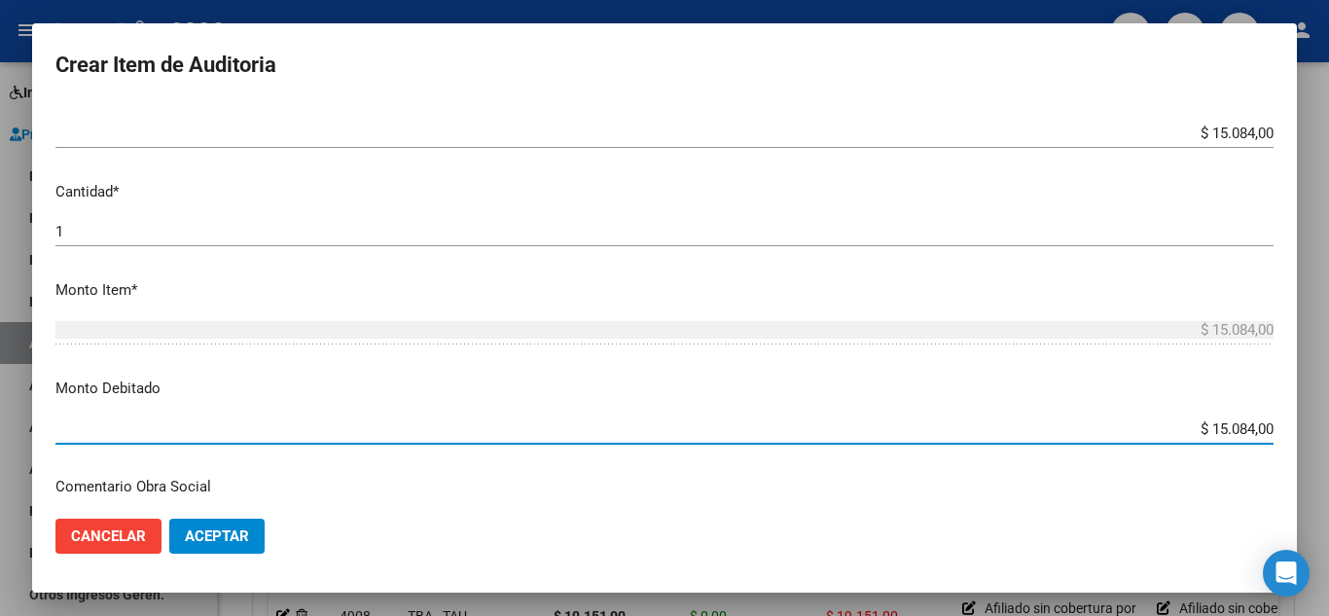
click at [239, 424] on input "$ 15.084,00" at bounding box center [664, 429] width 1218 height 18
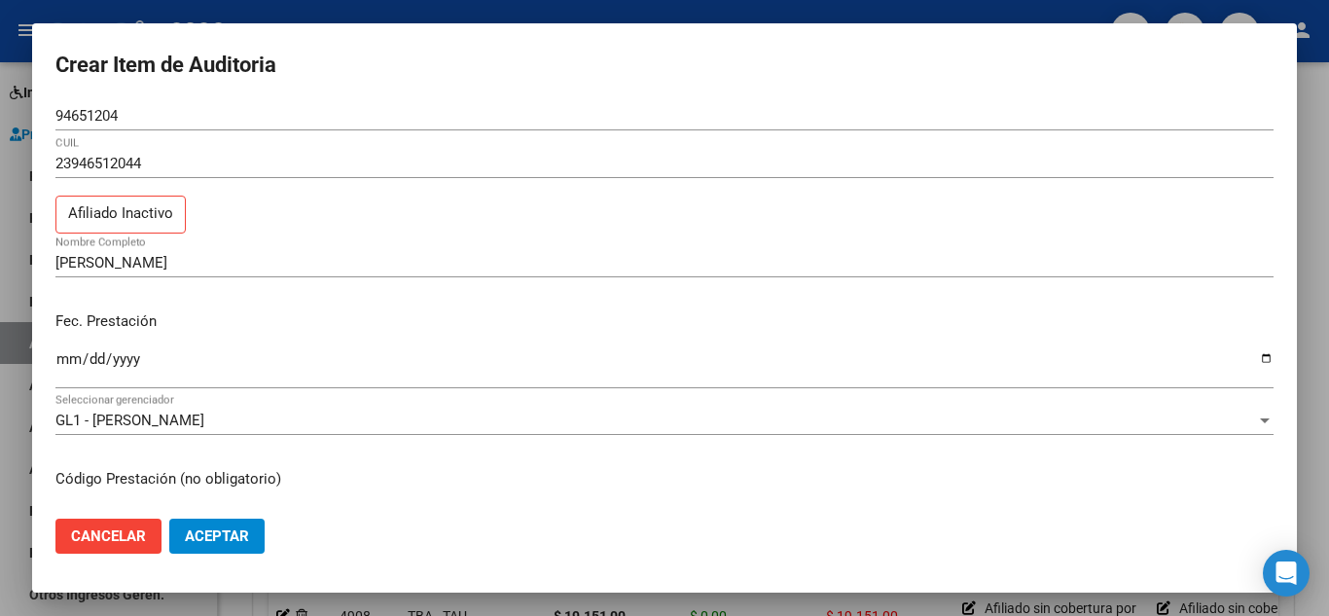
scroll to position [0, 0]
click at [537, 313] on p "Fec. Prestación" at bounding box center [664, 323] width 1218 height 22
drag, startPoint x: 88, startPoint y: 126, endPoint x: 109, endPoint y: 116, distance: 23.9
click at [89, 126] on div "94651204 Nro Documento" at bounding box center [664, 117] width 1218 height 29
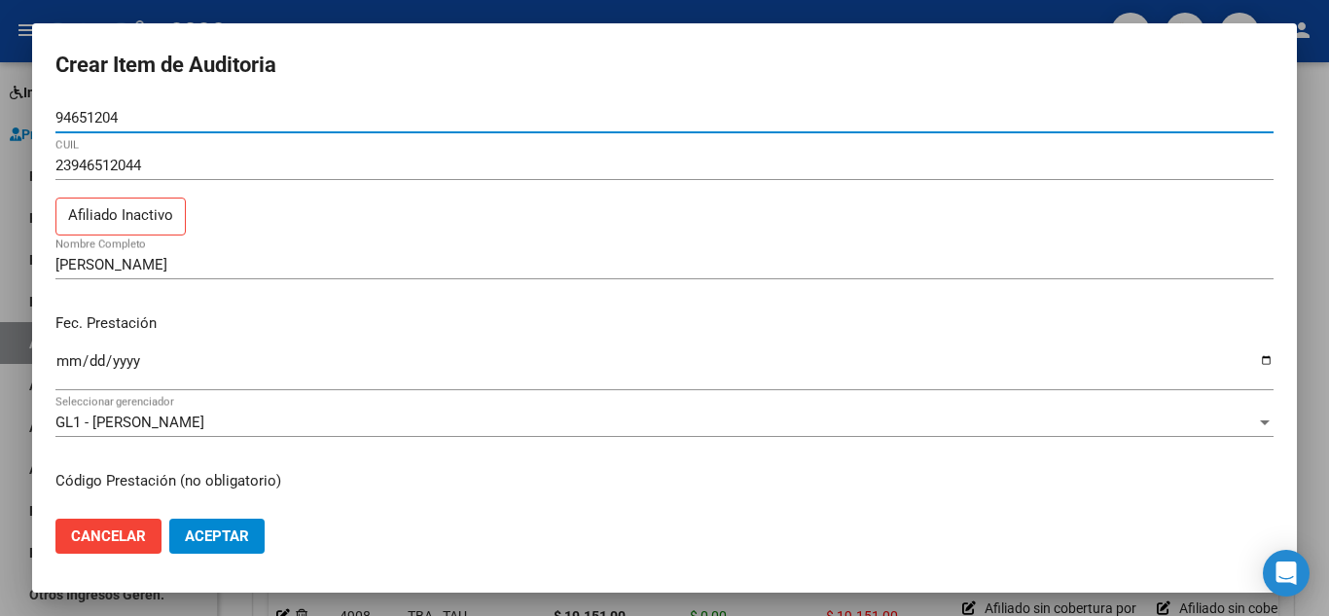
click at [91, 155] on div "23946512044 CUIL" at bounding box center [664, 165] width 1218 height 29
click at [193, 114] on input "94651204" at bounding box center [664, 118] width 1218 height 18
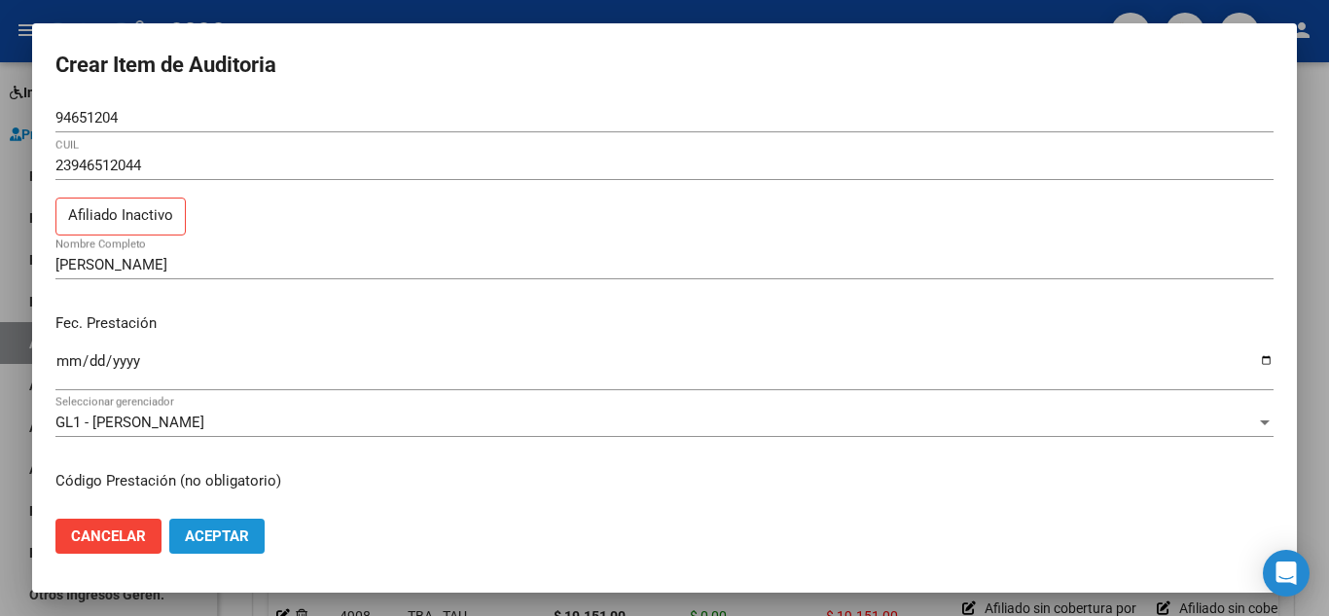
click at [246, 538] on span "Aceptar" at bounding box center [217, 536] width 64 height 18
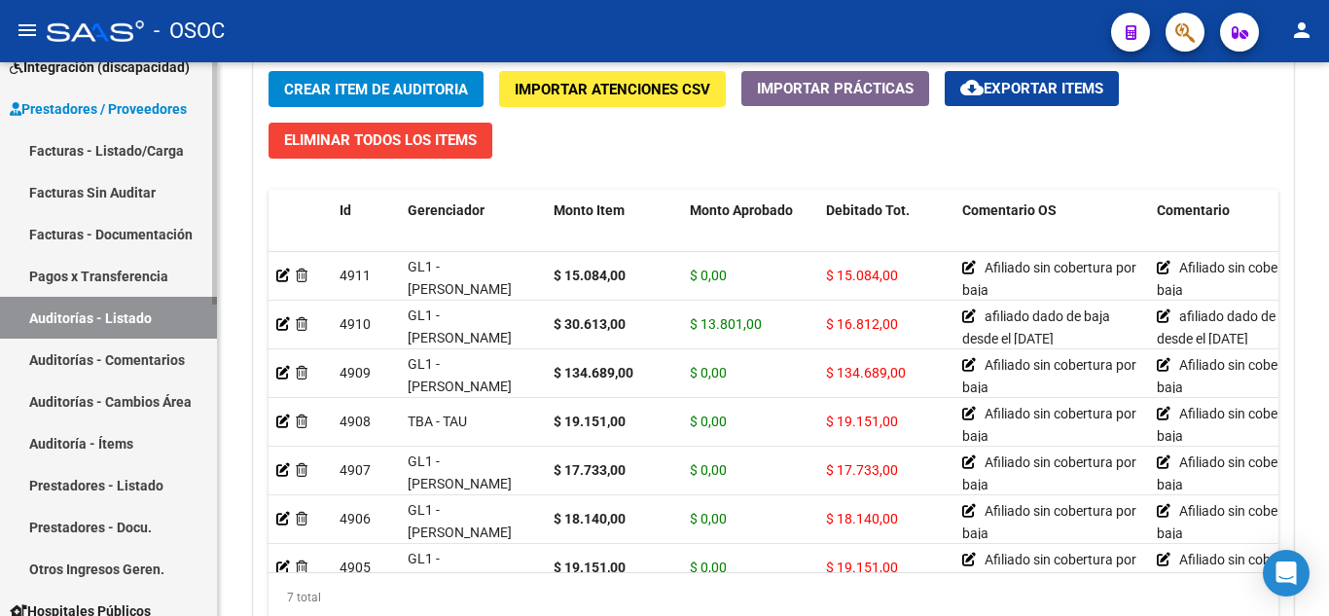
scroll to position [28, 0]
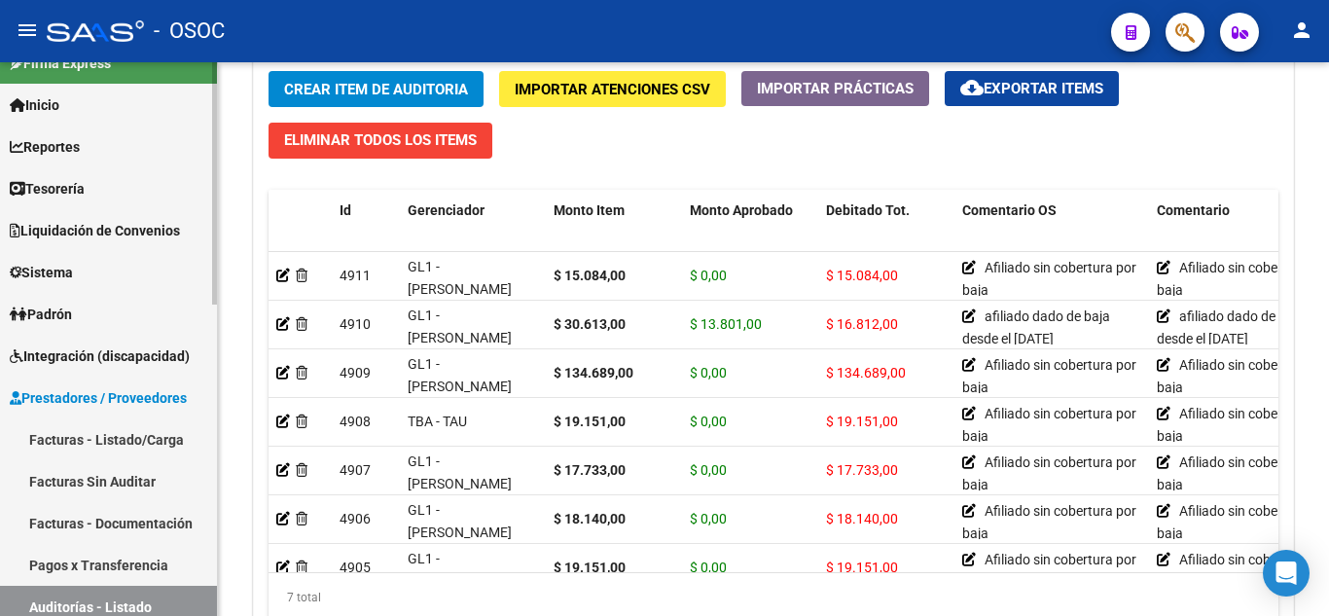
click at [107, 230] on span "Liquidación de Convenios" at bounding box center [95, 230] width 170 height 21
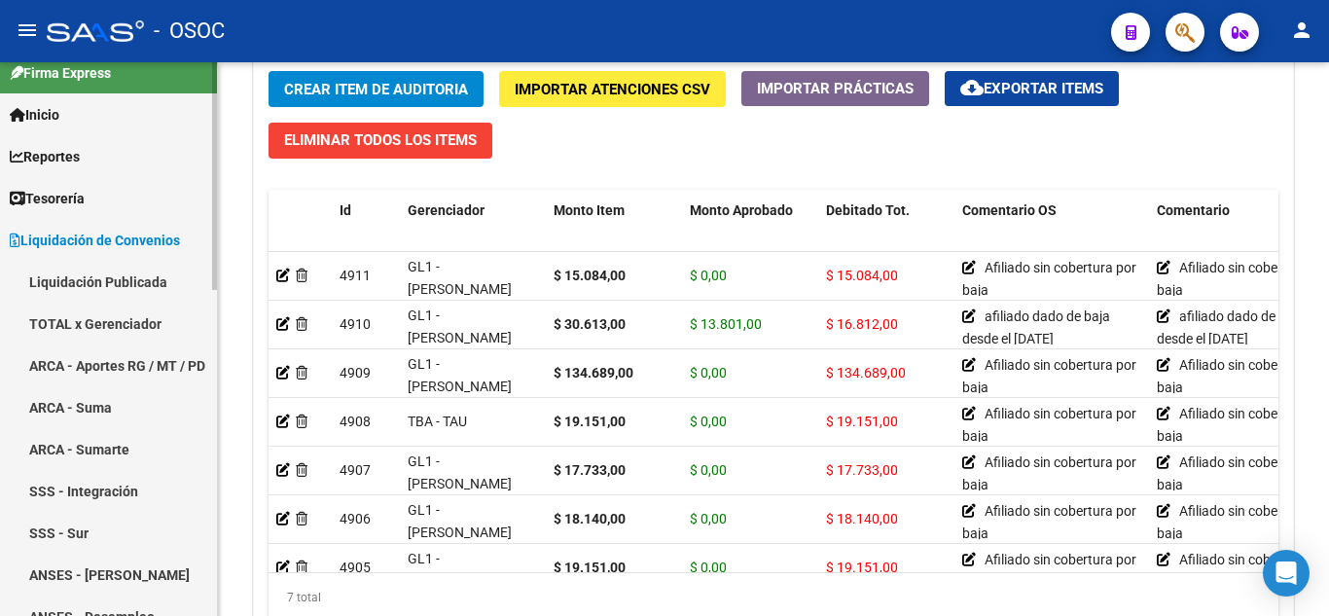
scroll to position [0, 0]
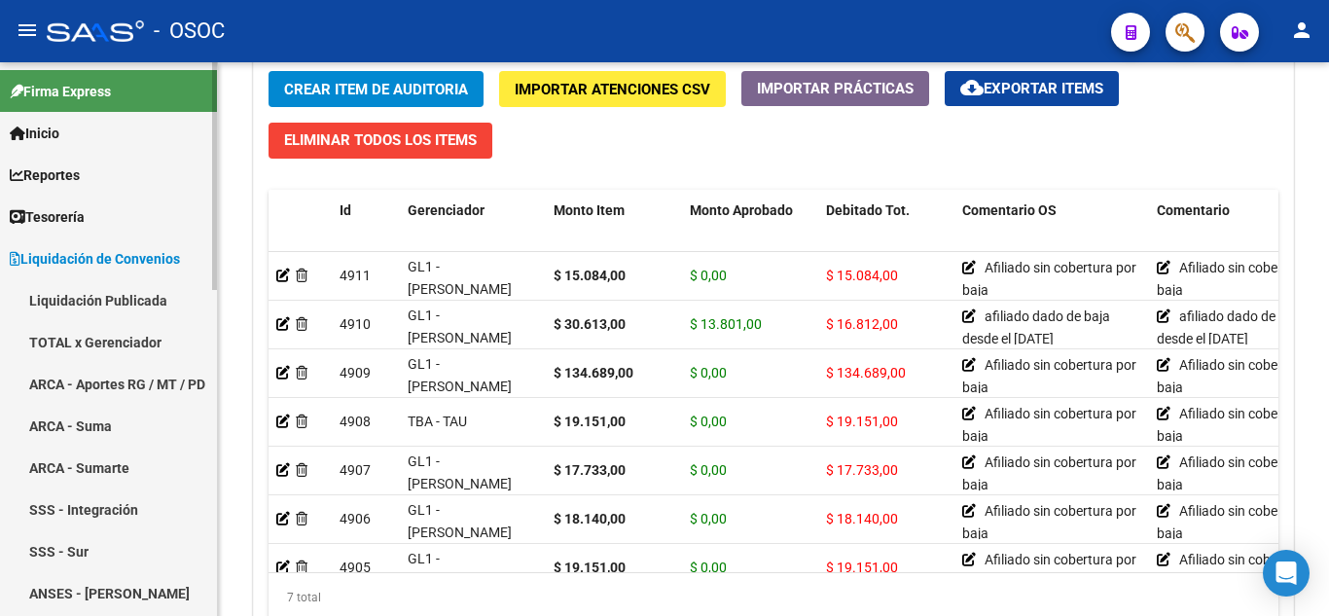
click at [105, 231] on link "Tesorería" at bounding box center [108, 216] width 217 height 42
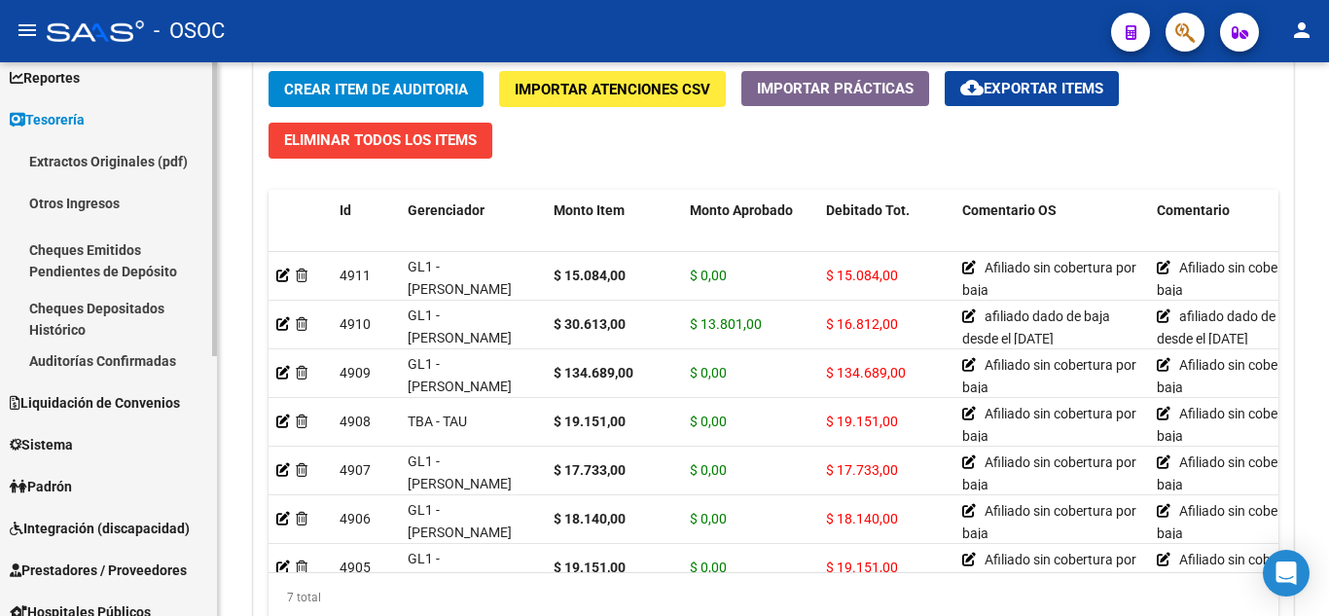
click at [109, 398] on span "Liquidación de Convenios" at bounding box center [95, 402] width 170 height 21
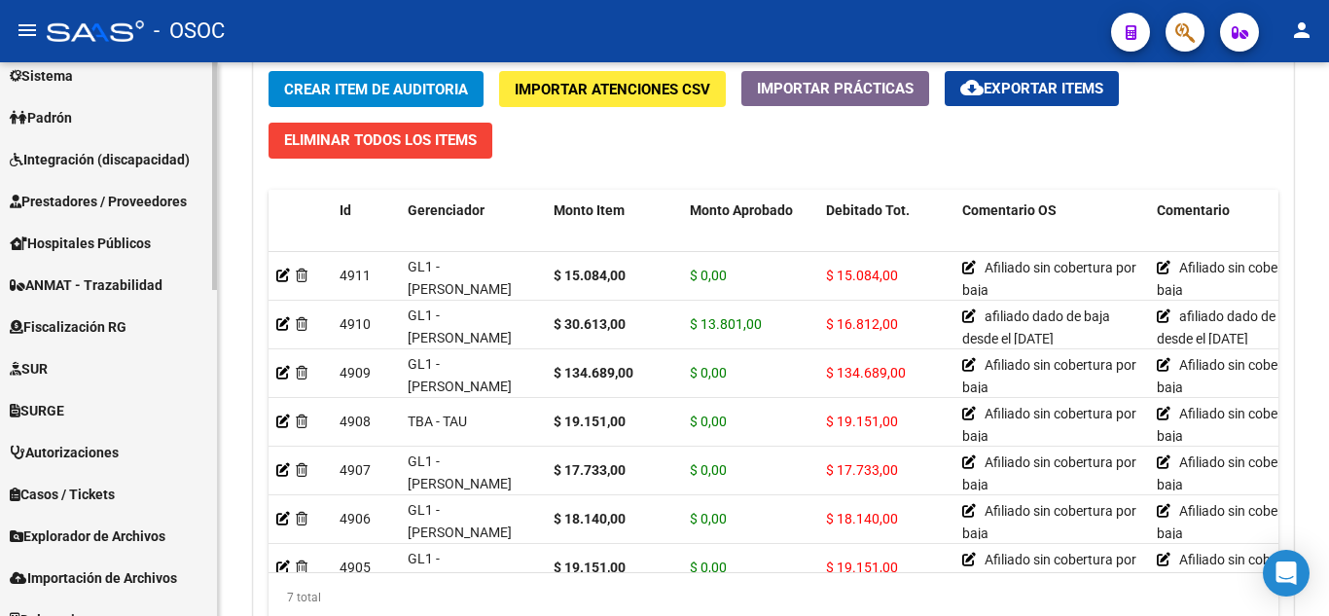
scroll to position [793, 0]
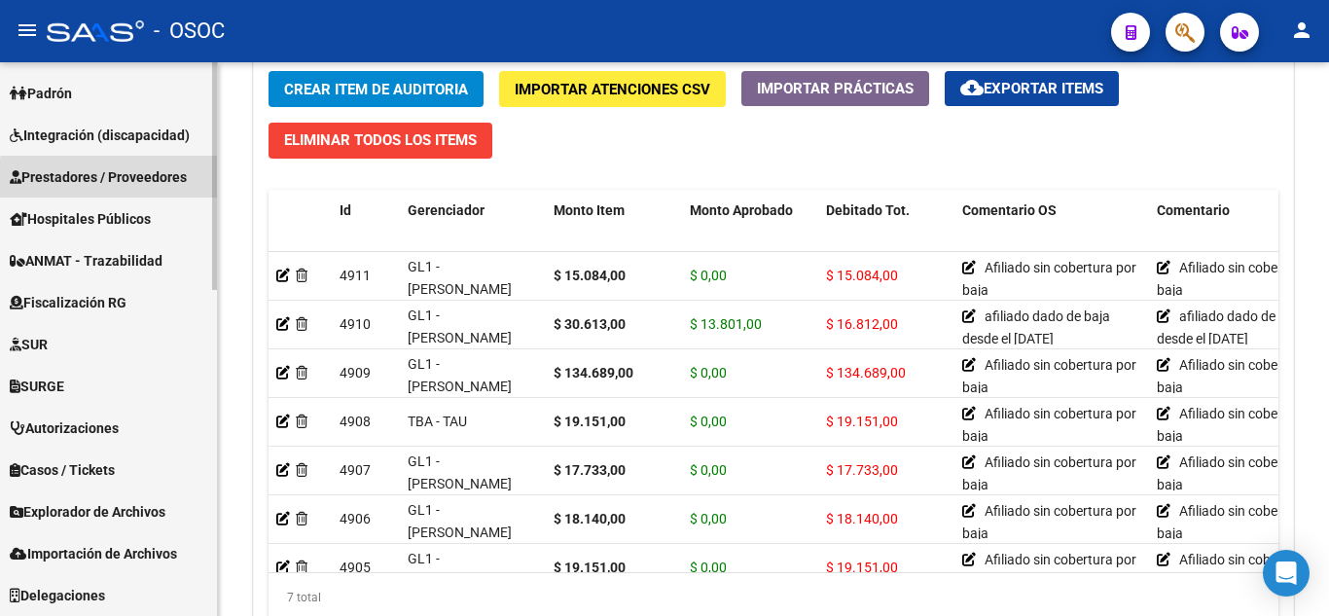
click at [147, 182] on span "Prestadores / Proveedores" at bounding box center [98, 176] width 177 height 21
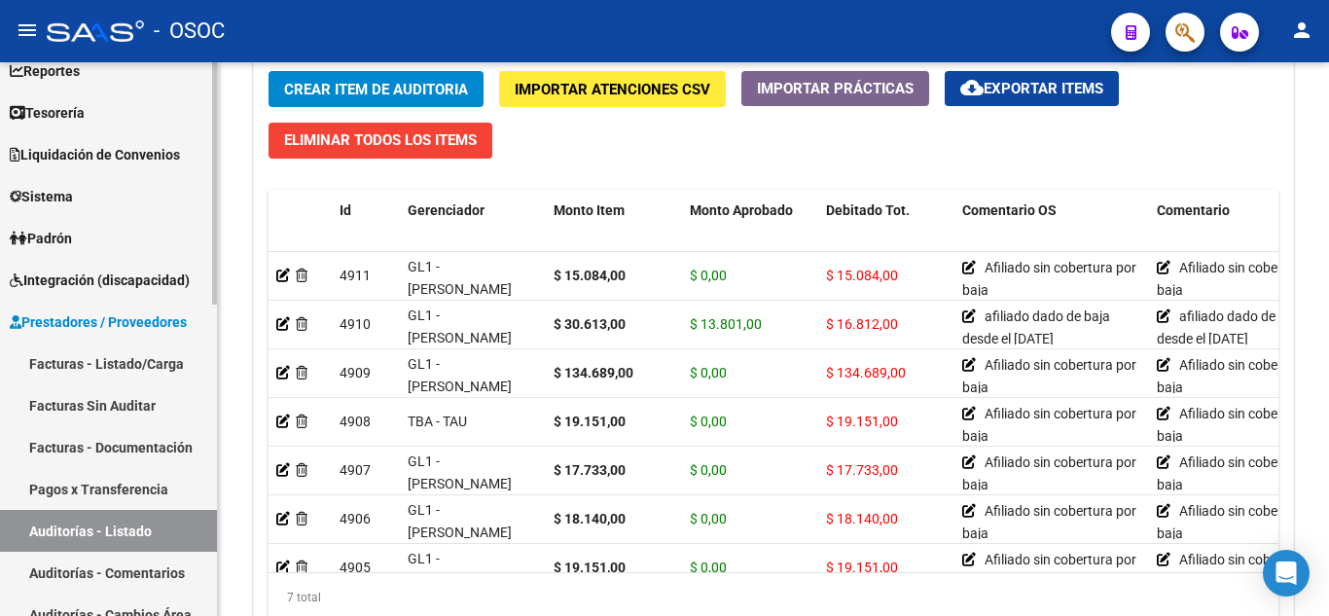
scroll to position [292, 0]
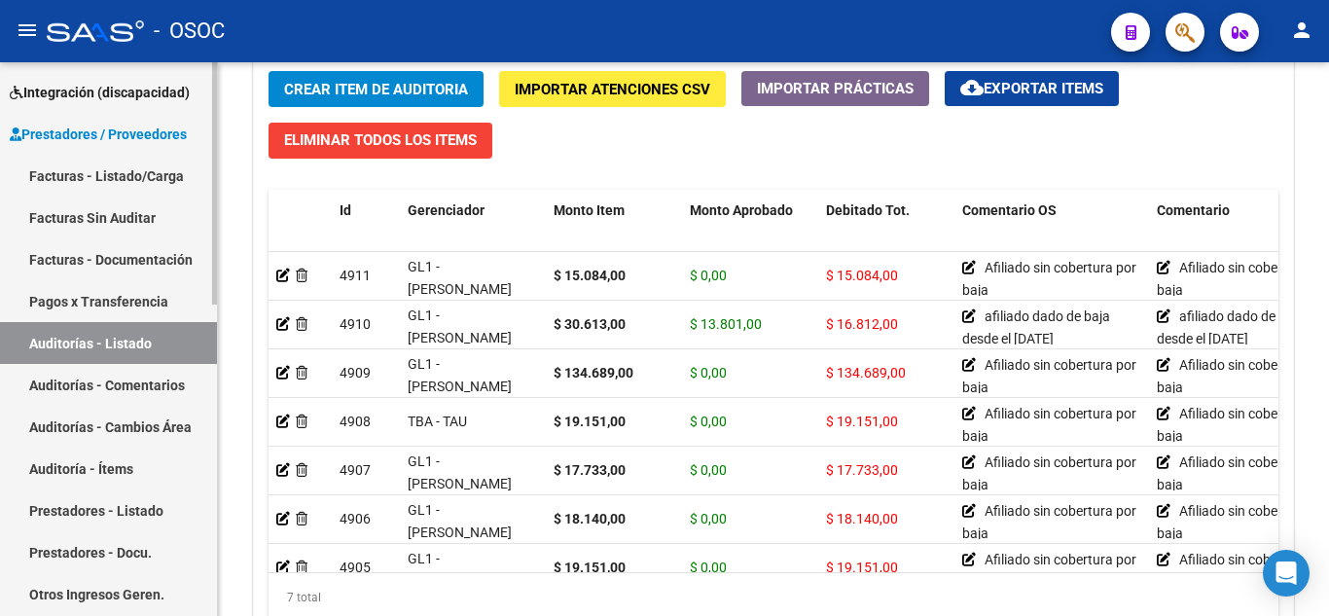
click at [148, 169] on link "Facturas - Listado/Carga" at bounding box center [108, 176] width 217 height 42
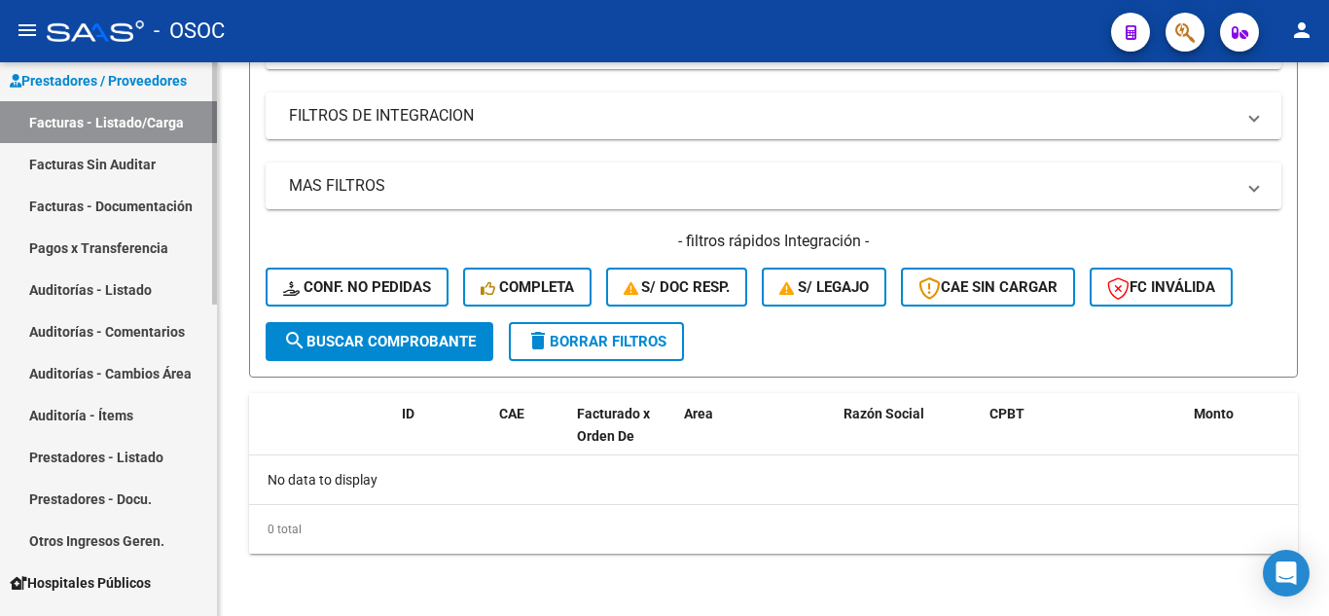
scroll to position [389, 0]
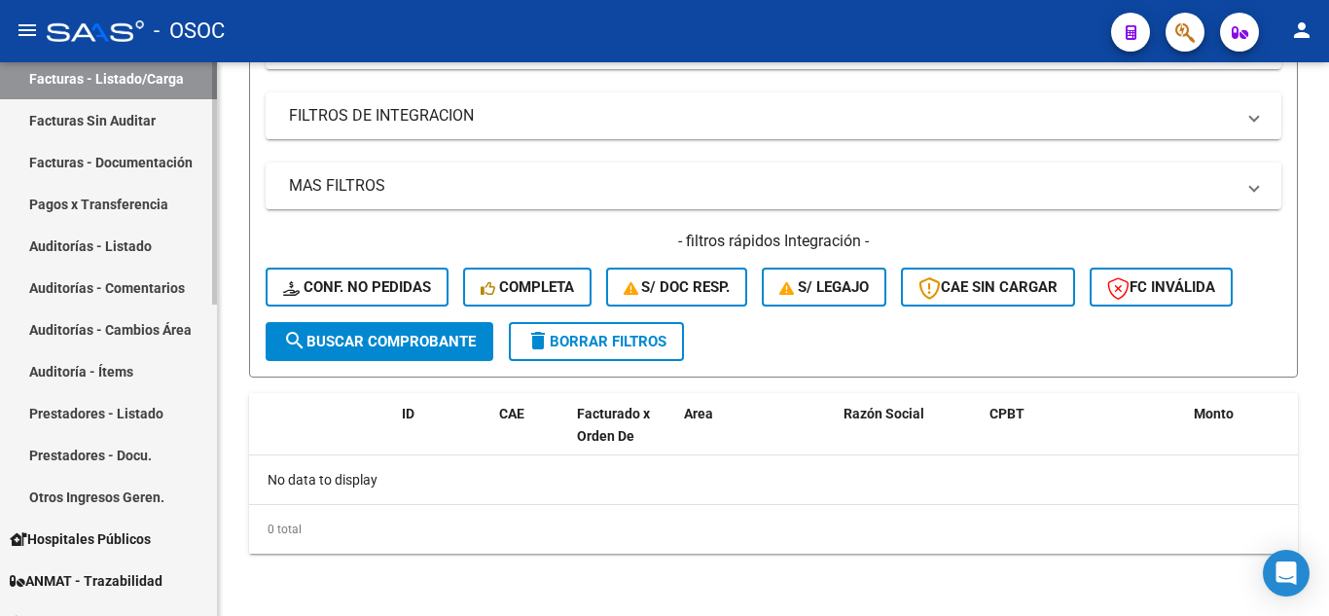
click at [115, 252] on link "Auditorías - Listado" at bounding box center [108, 246] width 217 height 42
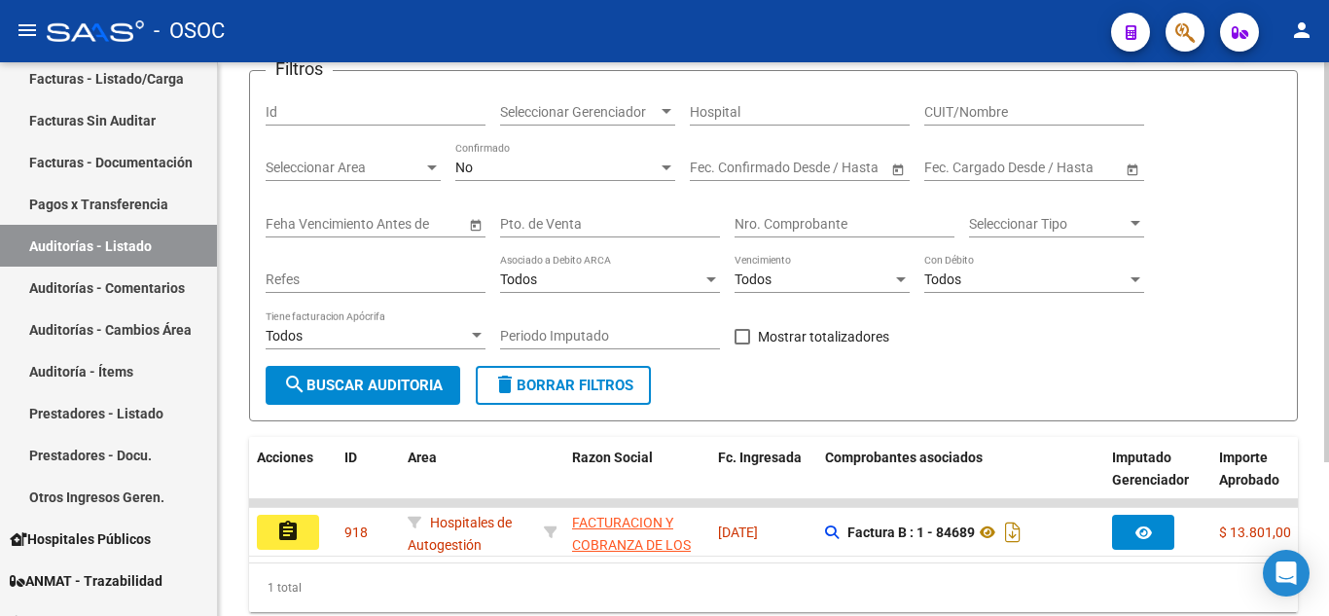
scroll to position [213, 0]
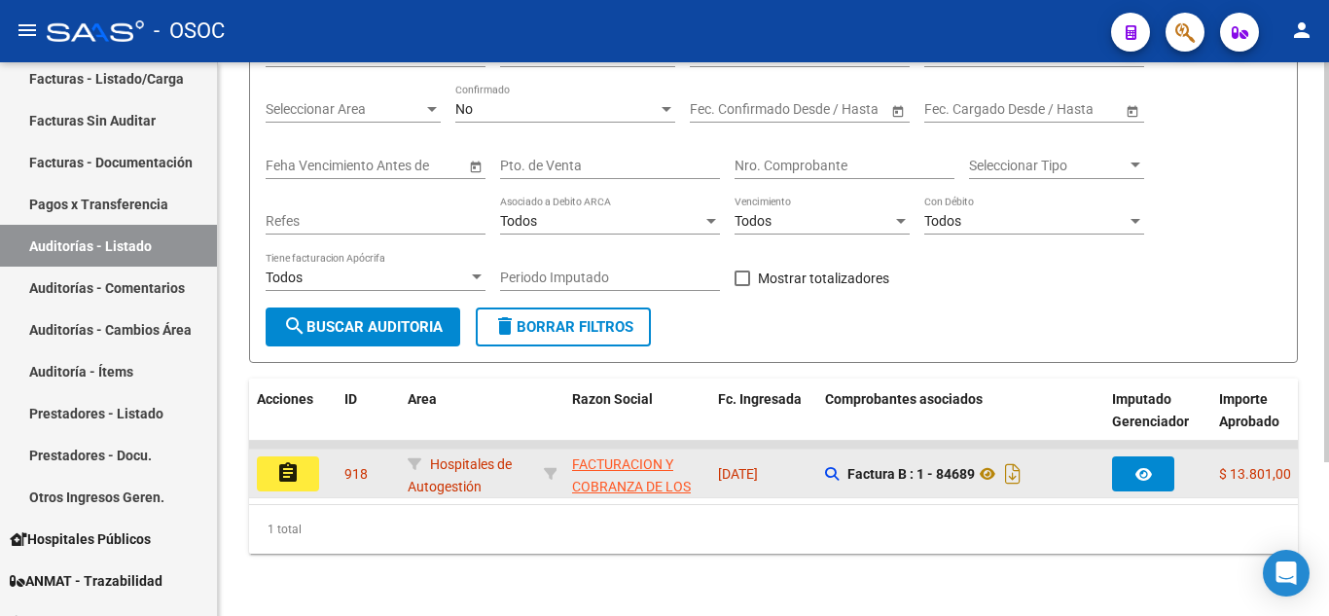
click at [280, 461] on mat-icon "assignment" at bounding box center [287, 472] width 23 height 23
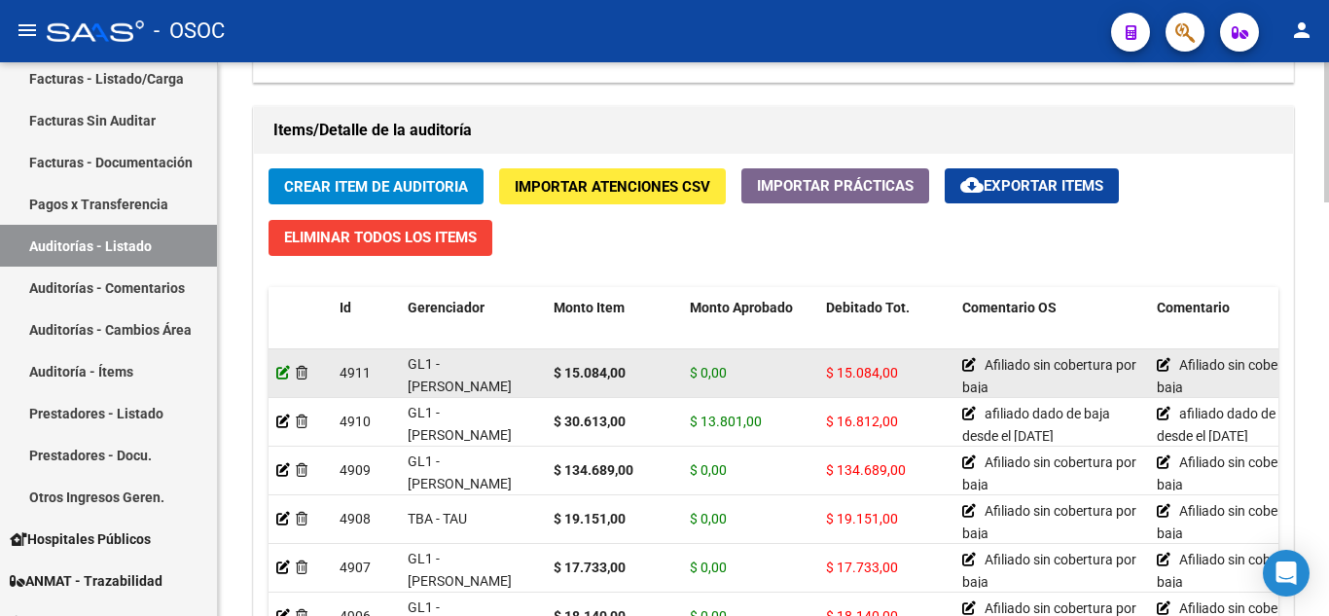
click at [286, 378] on icon at bounding box center [283, 373] width 14 height 14
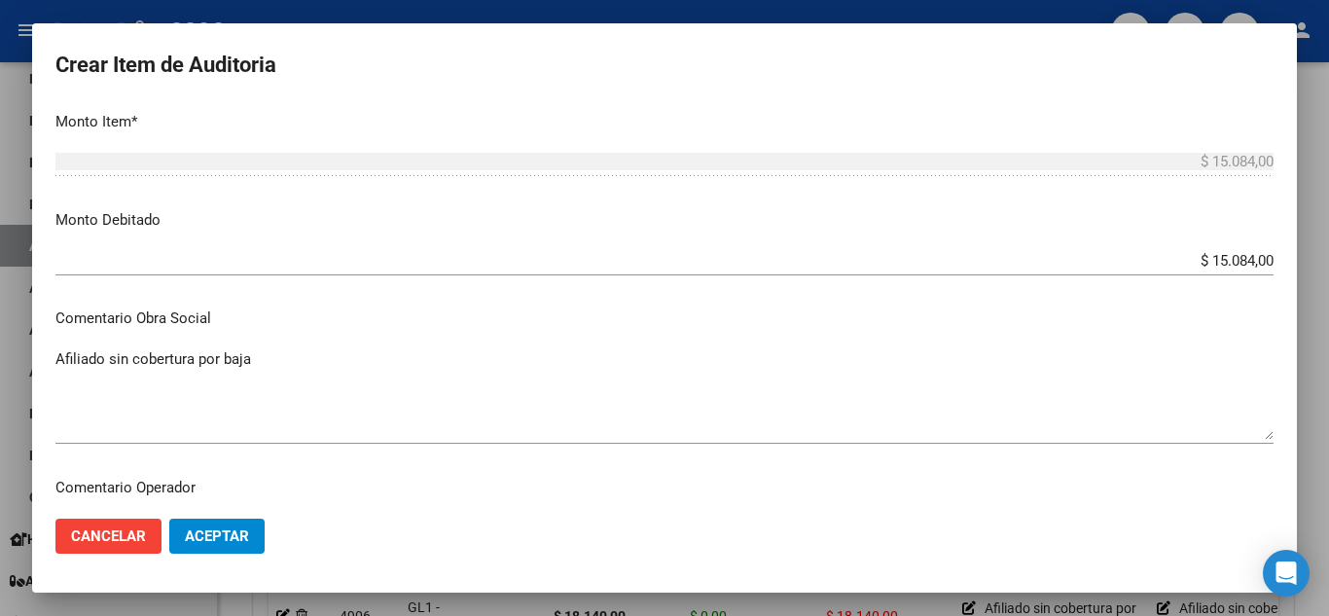
scroll to position [778, 0]
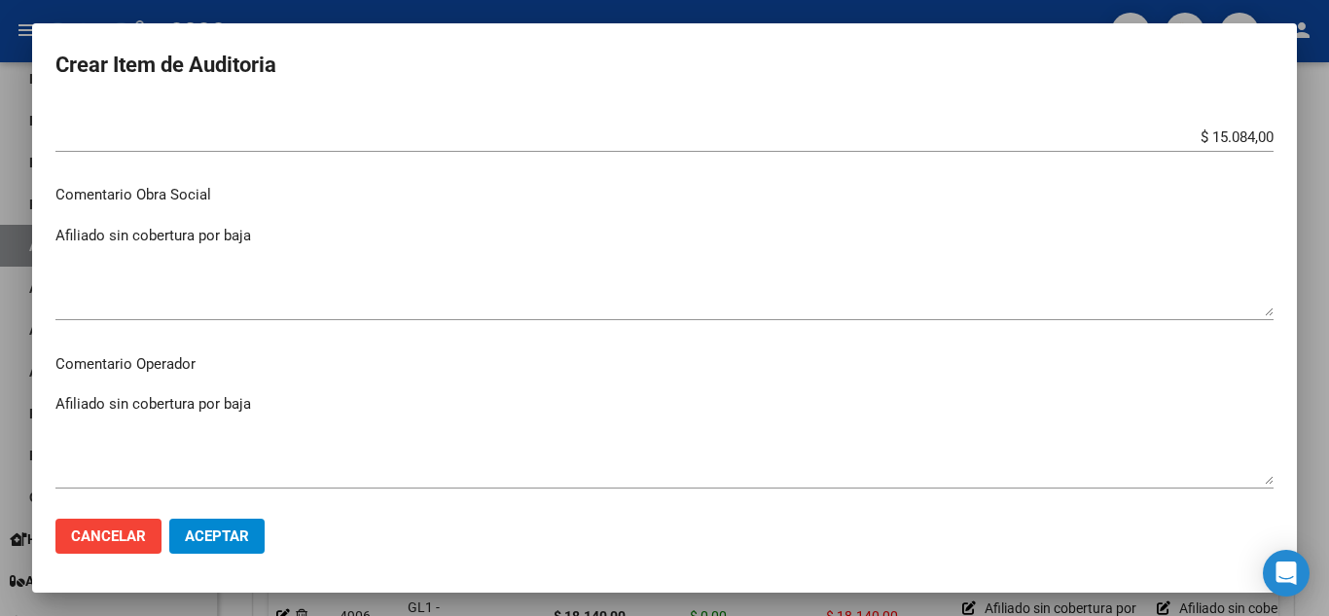
drag, startPoint x: 1328, startPoint y: 272, endPoint x: 1302, endPoint y: 279, distance: 26.2
click at [1327, 272] on div at bounding box center [664, 308] width 1329 height 616
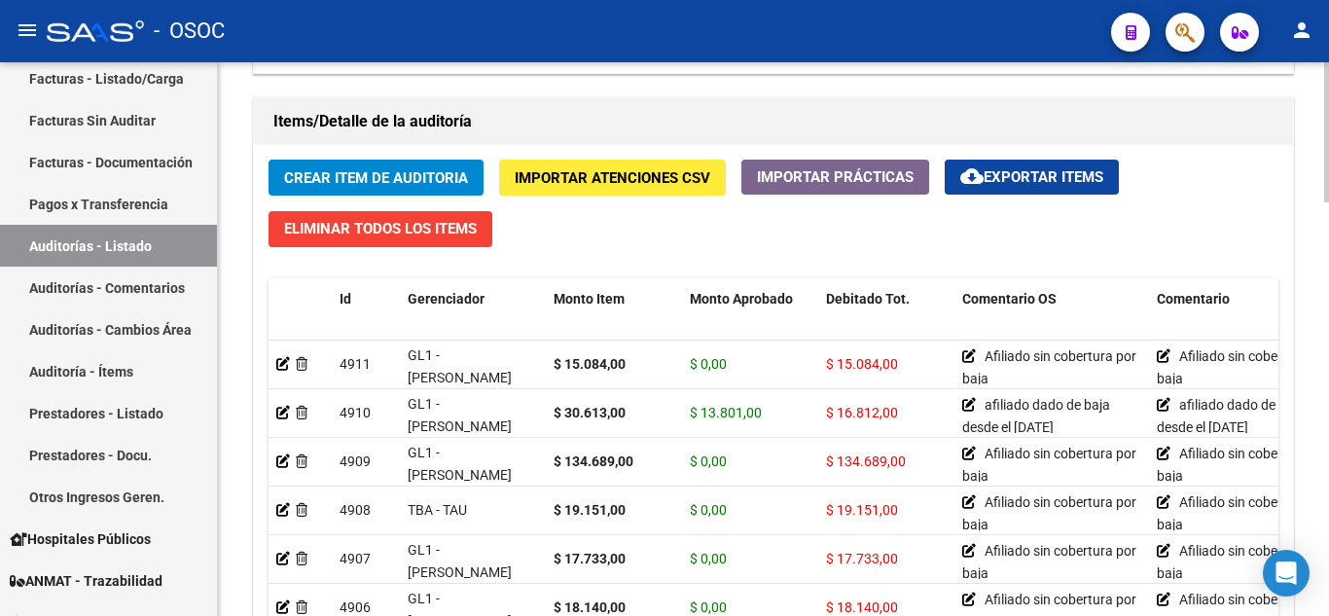
scroll to position [1264, 0]
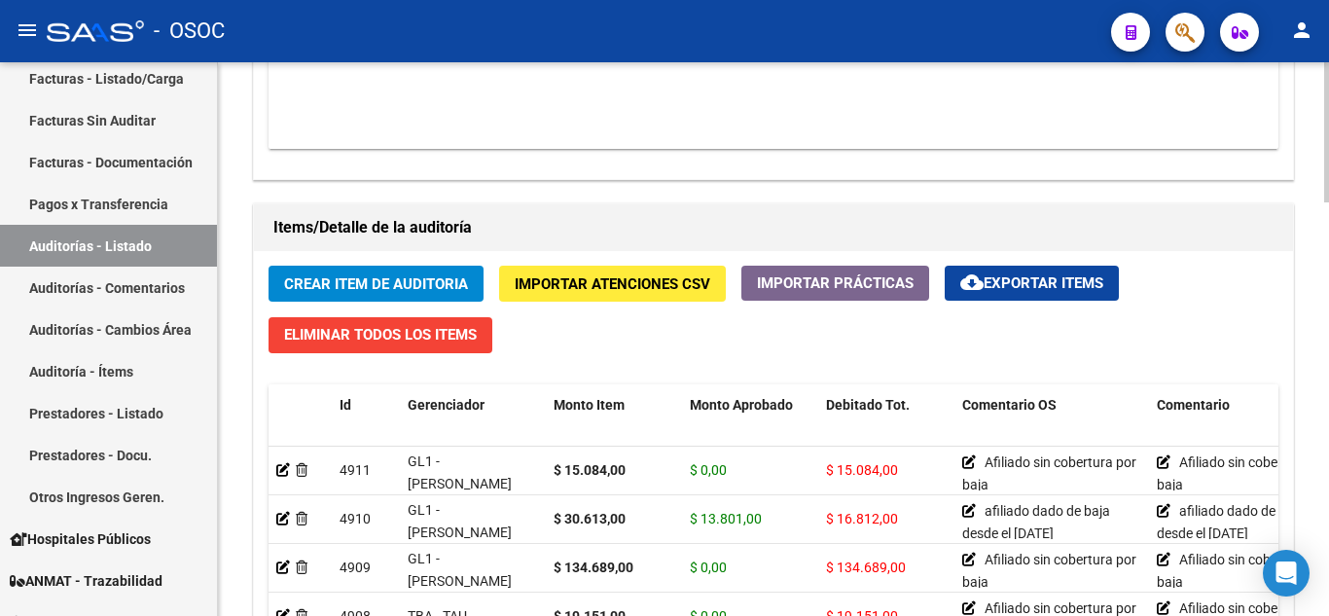
click at [387, 282] on span "Crear Item de Auditoria" at bounding box center [376, 284] width 184 height 18
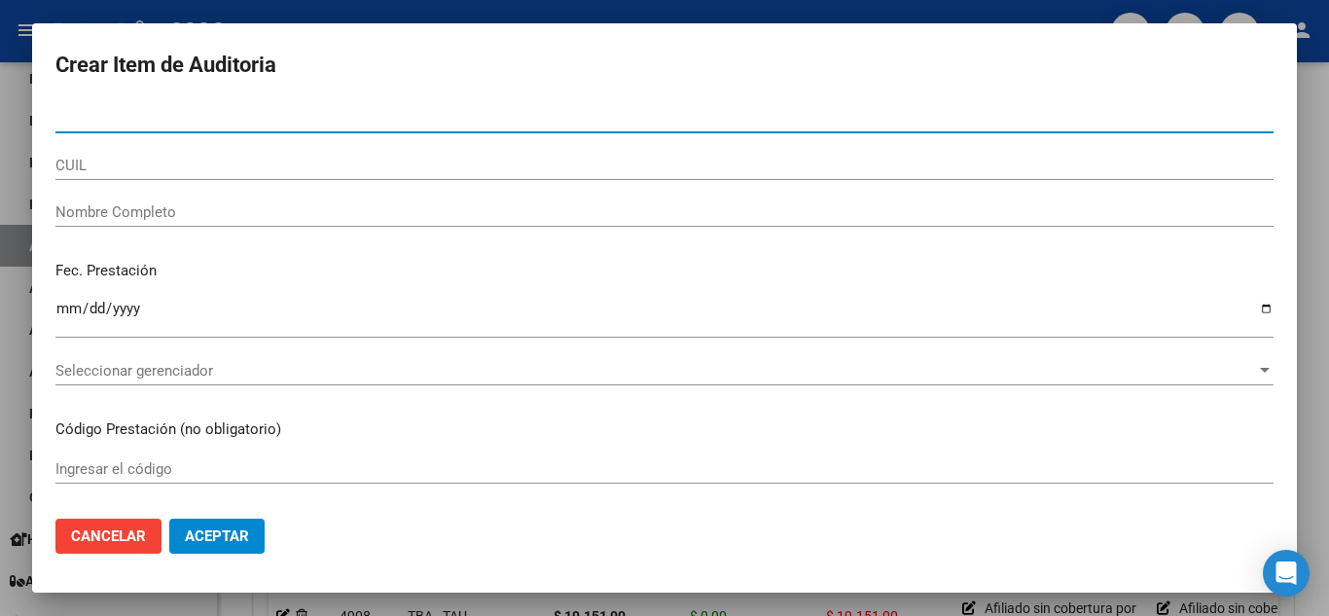
paste input "39760097"
type input "39760097"
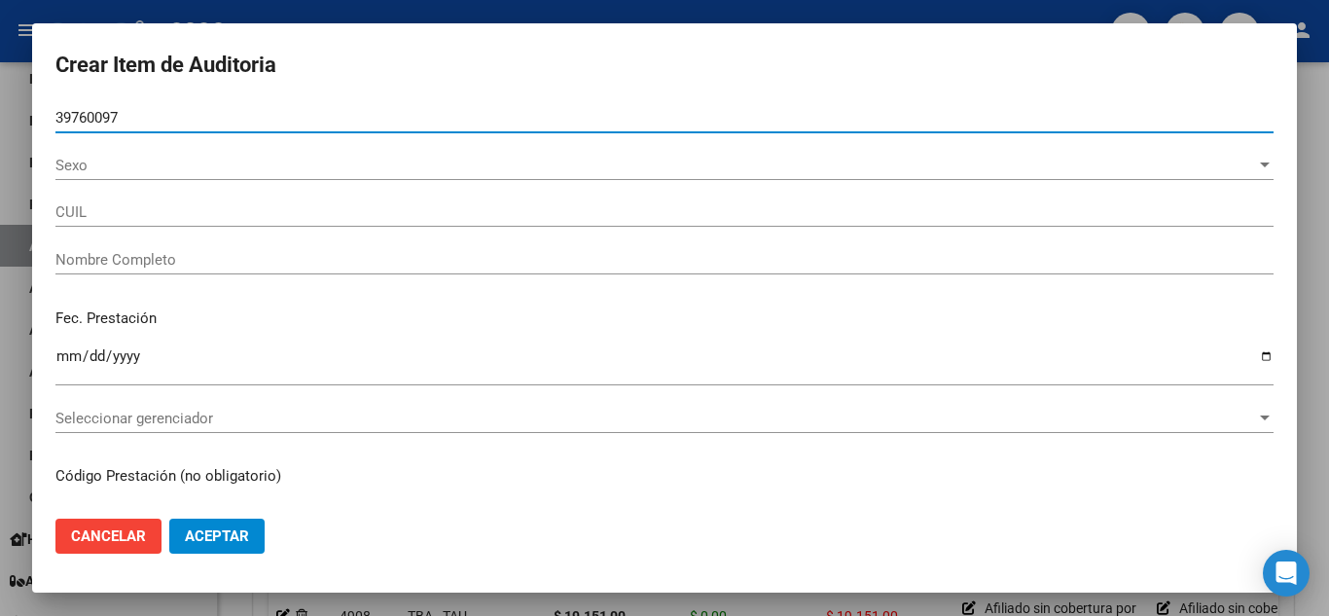
type input "27397600977"
type input "[PERSON_NAME]"
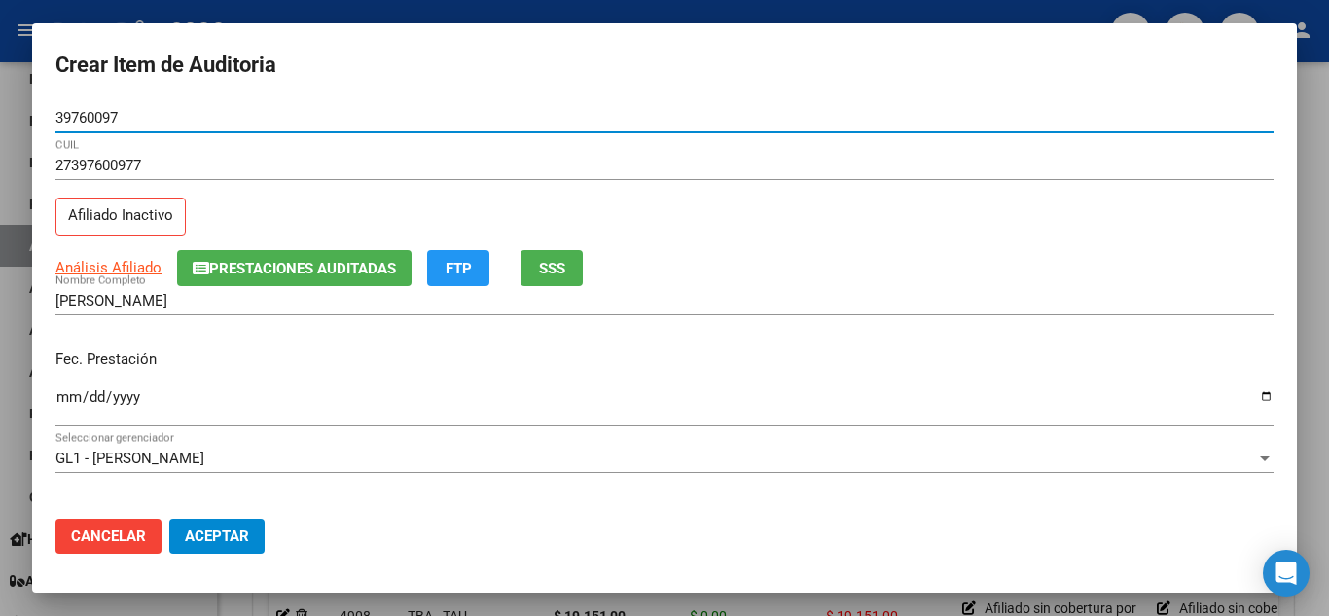
type input "39760097"
click at [700, 267] on div "Análisis Afiliado Prestaciones Auditadas FTP SSS" at bounding box center [664, 268] width 1218 height 36
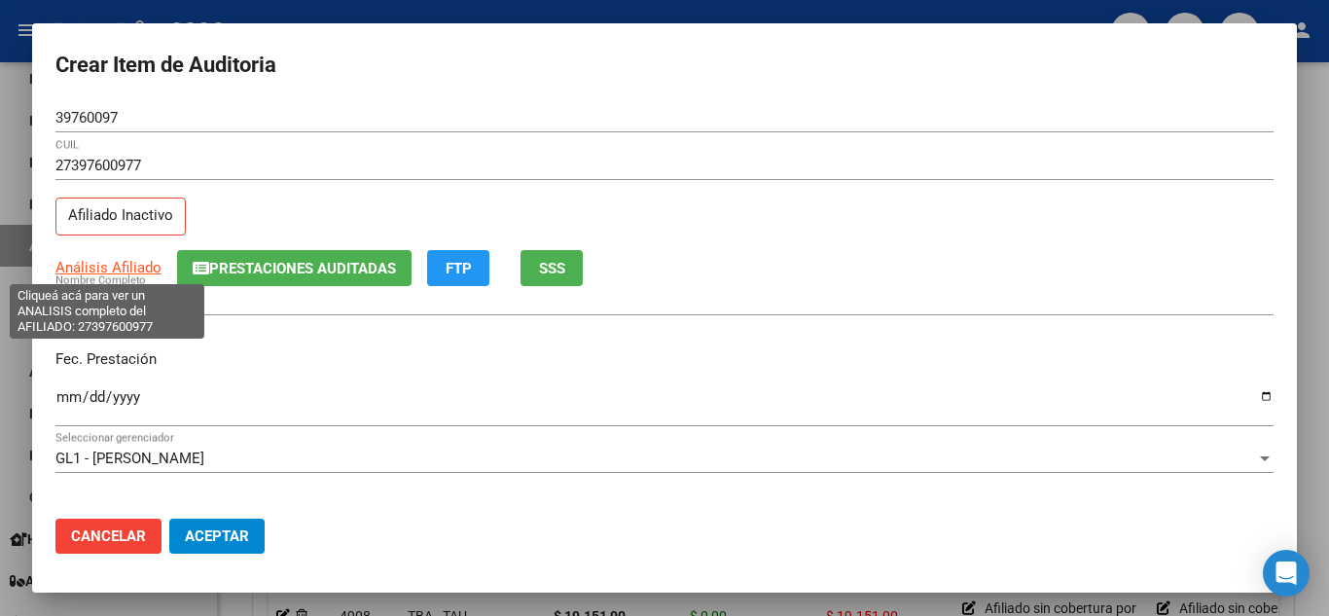
click at [116, 266] on span "Análisis Afiliado" at bounding box center [108, 268] width 106 height 18
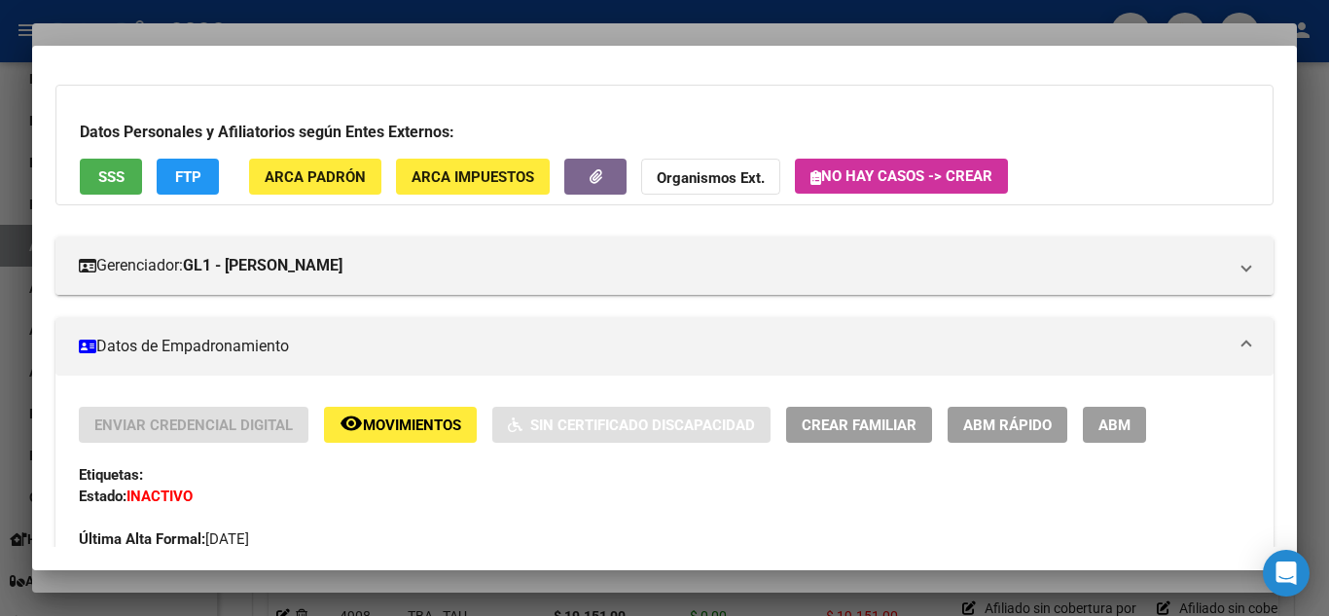
scroll to position [195, 0]
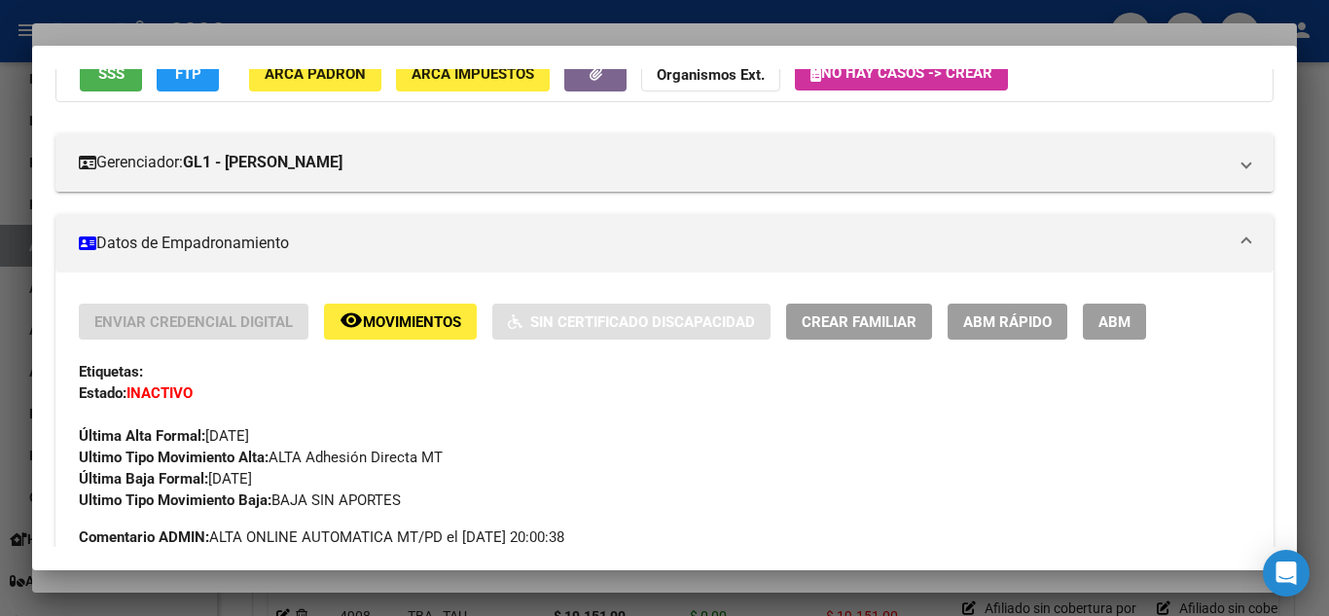
click at [1318, 370] on div at bounding box center [664, 308] width 1329 height 616
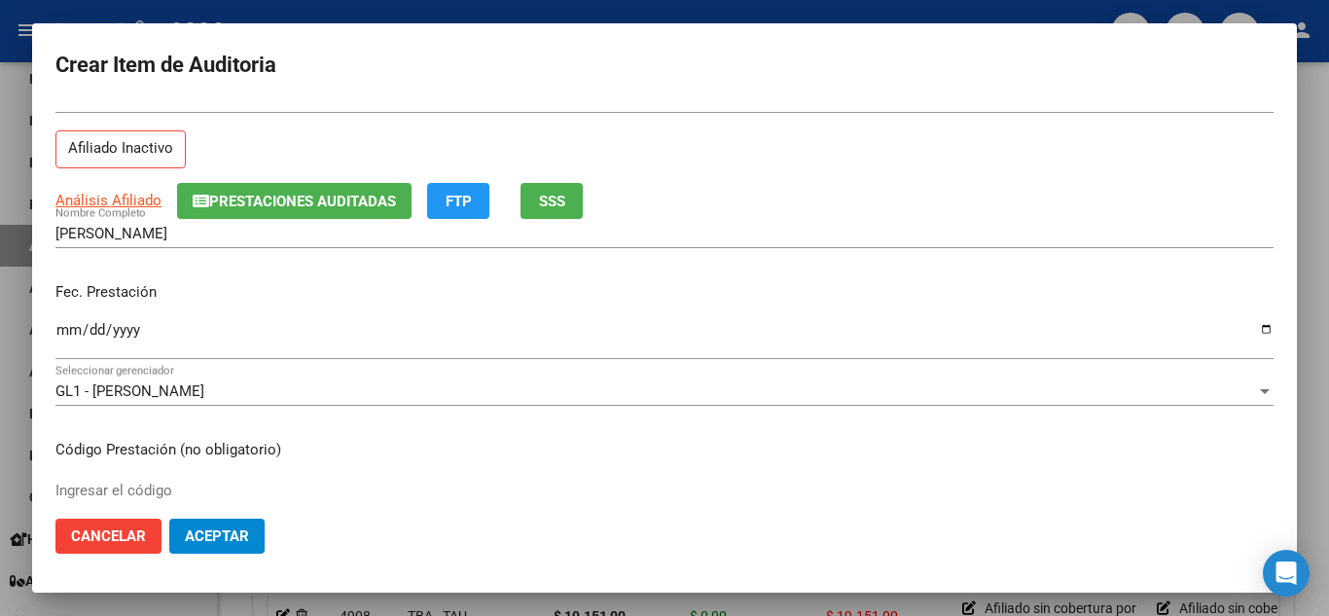
scroll to position [97, 0]
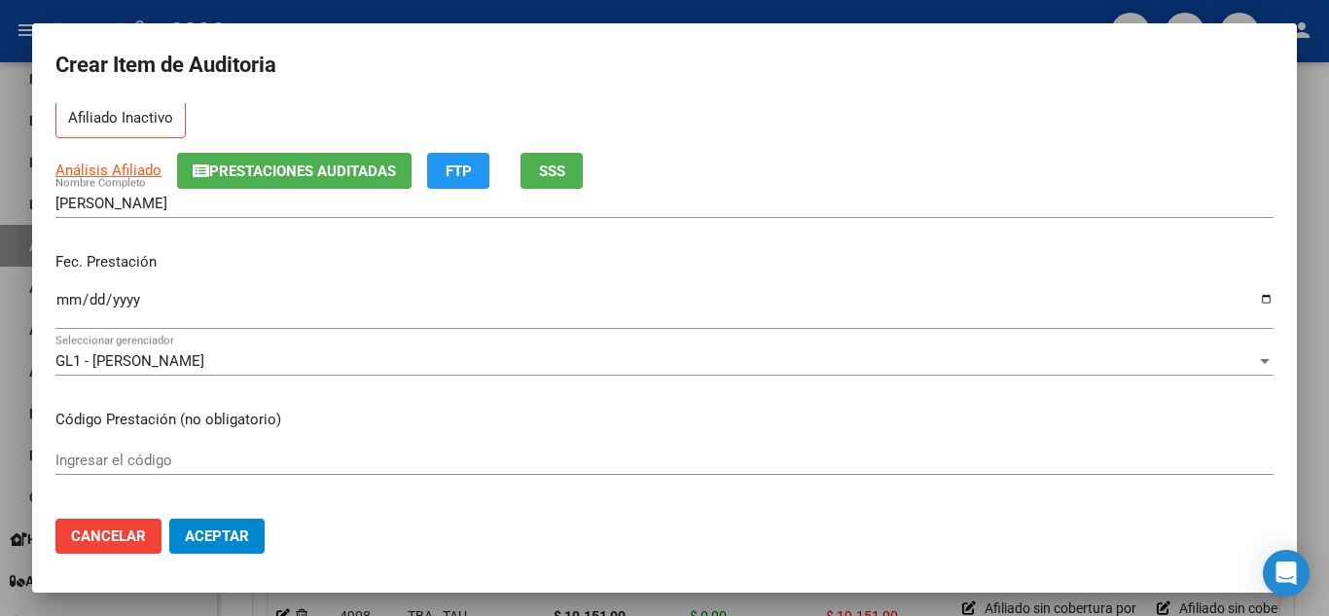
click at [63, 298] on input "Ingresar la fecha" at bounding box center [664, 307] width 1218 height 31
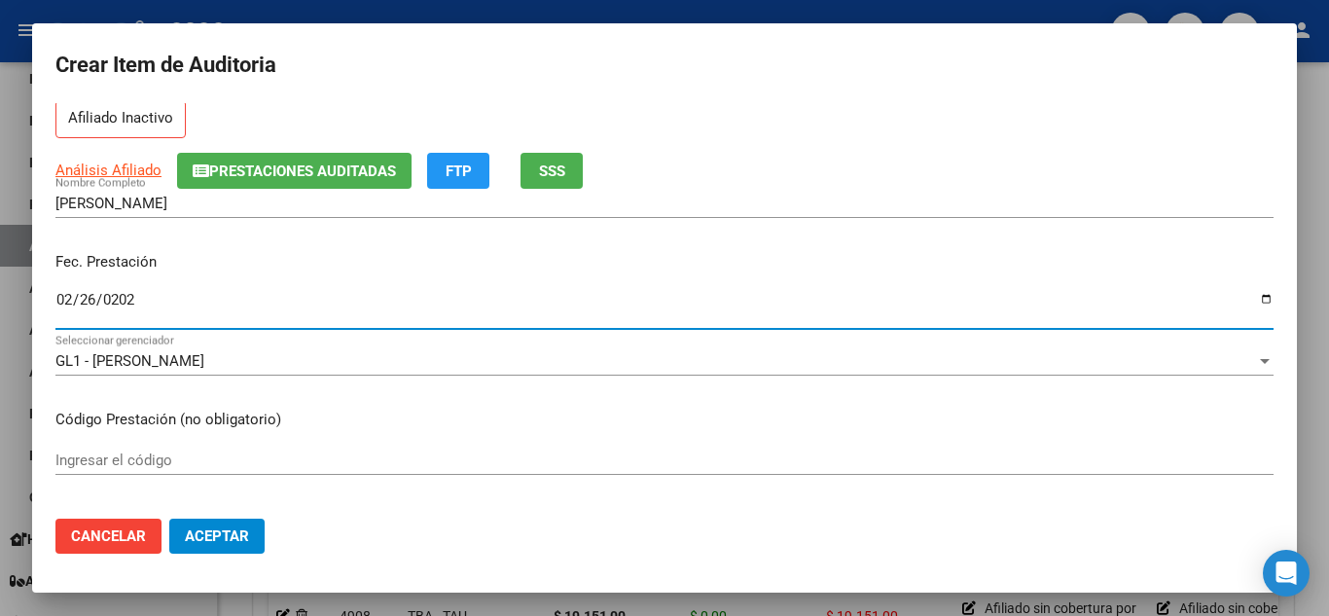
type input "[DATE]"
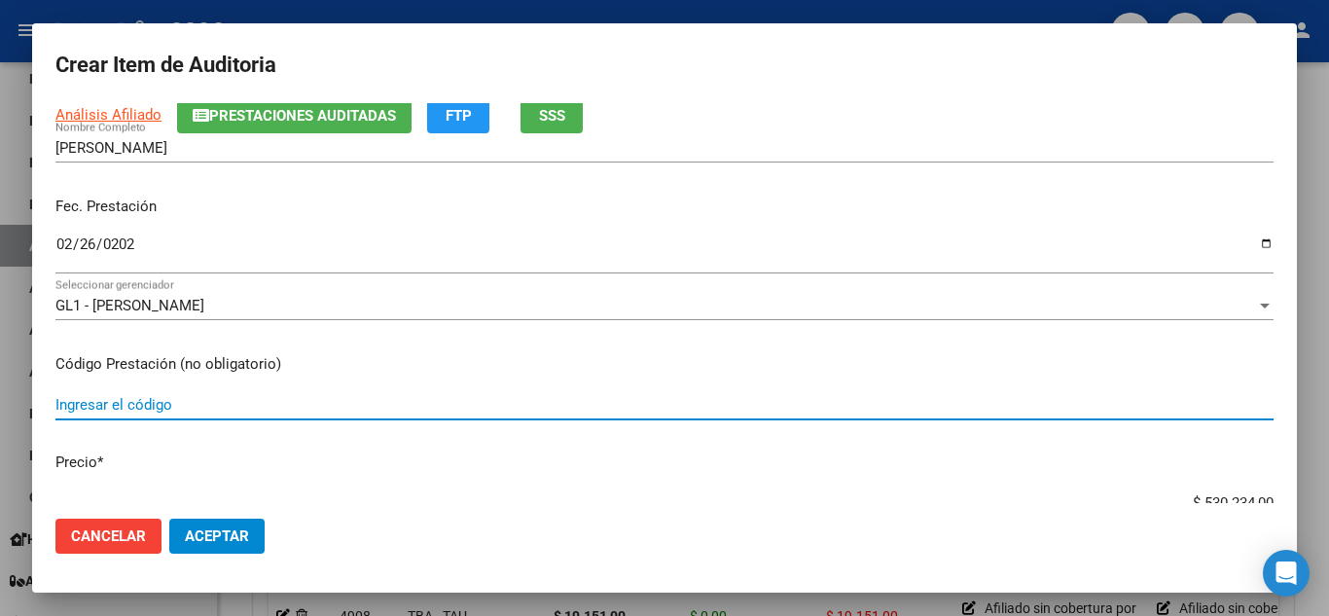
scroll to position [195, 0]
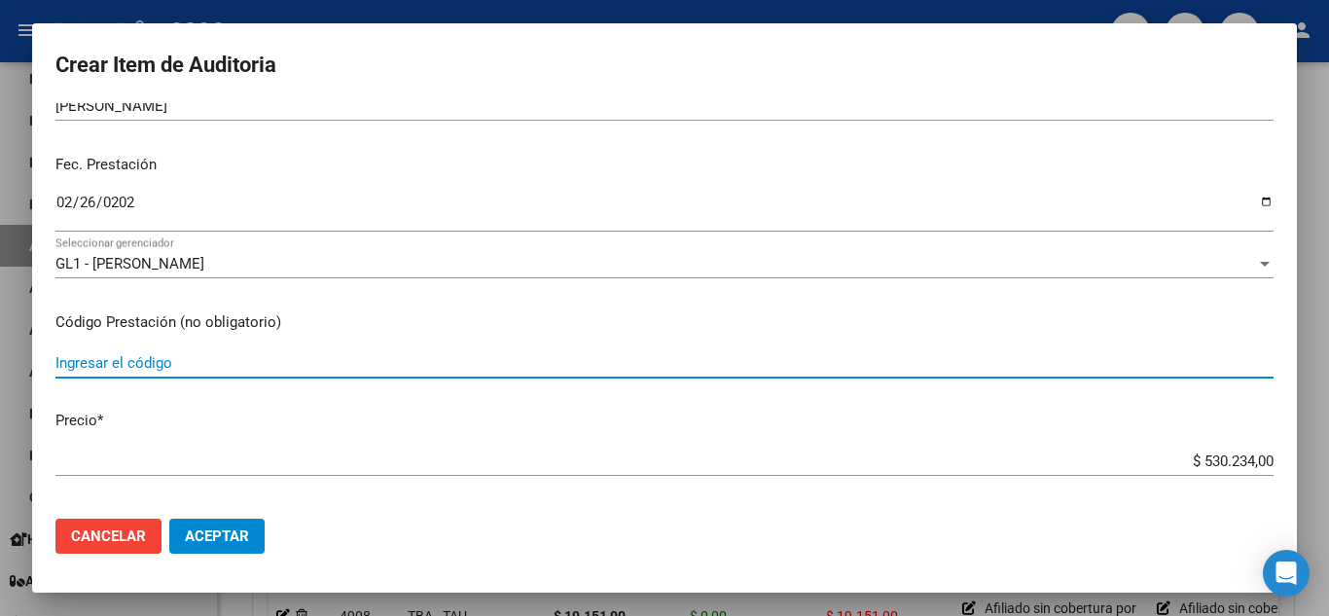
click at [222, 364] on input "Ingresar el código" at bounding box center [664, 363] width 1218 height 18
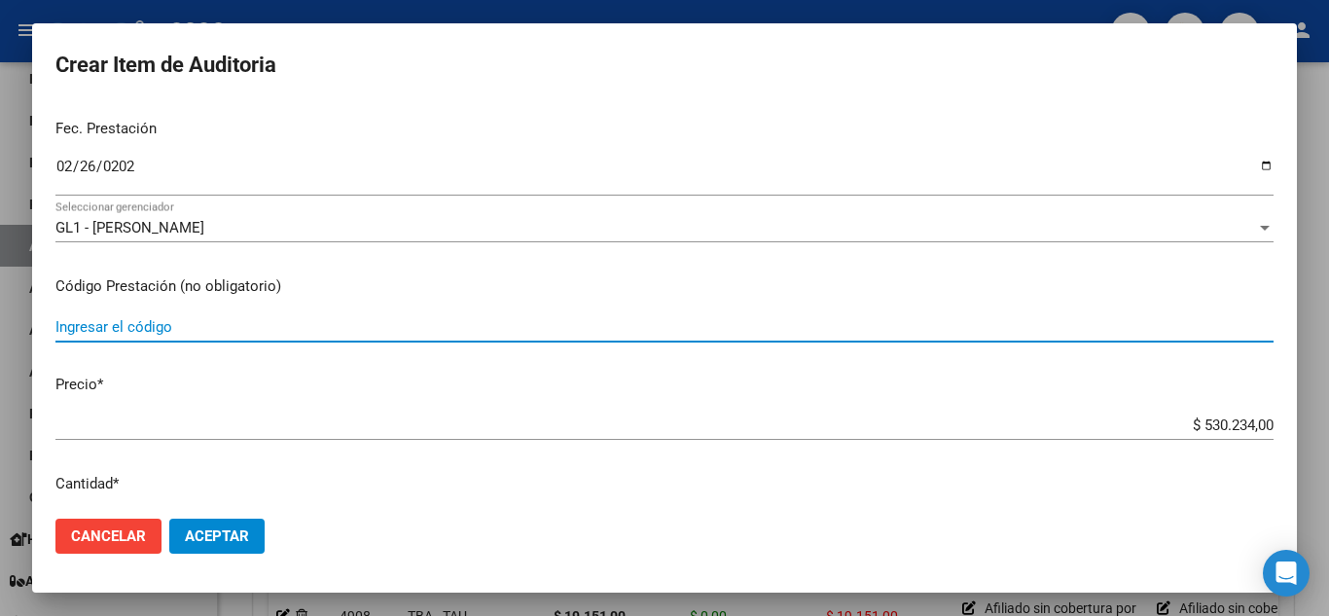
scroll to position [292, 0]
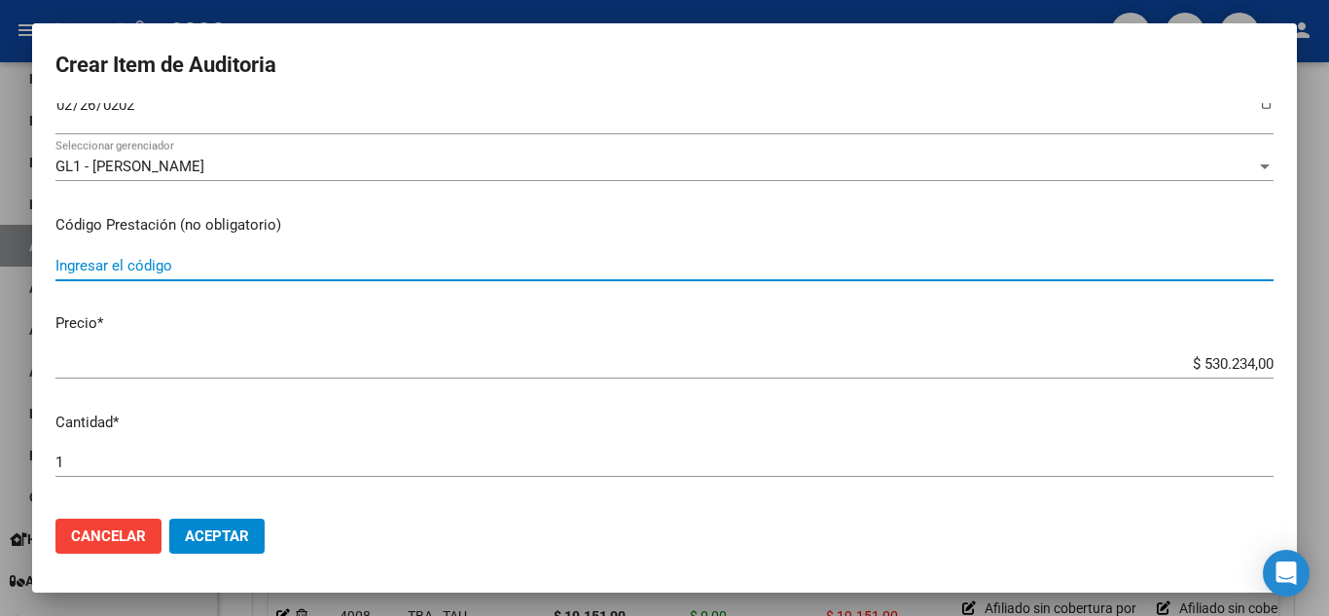
type input "j"
type input "h"
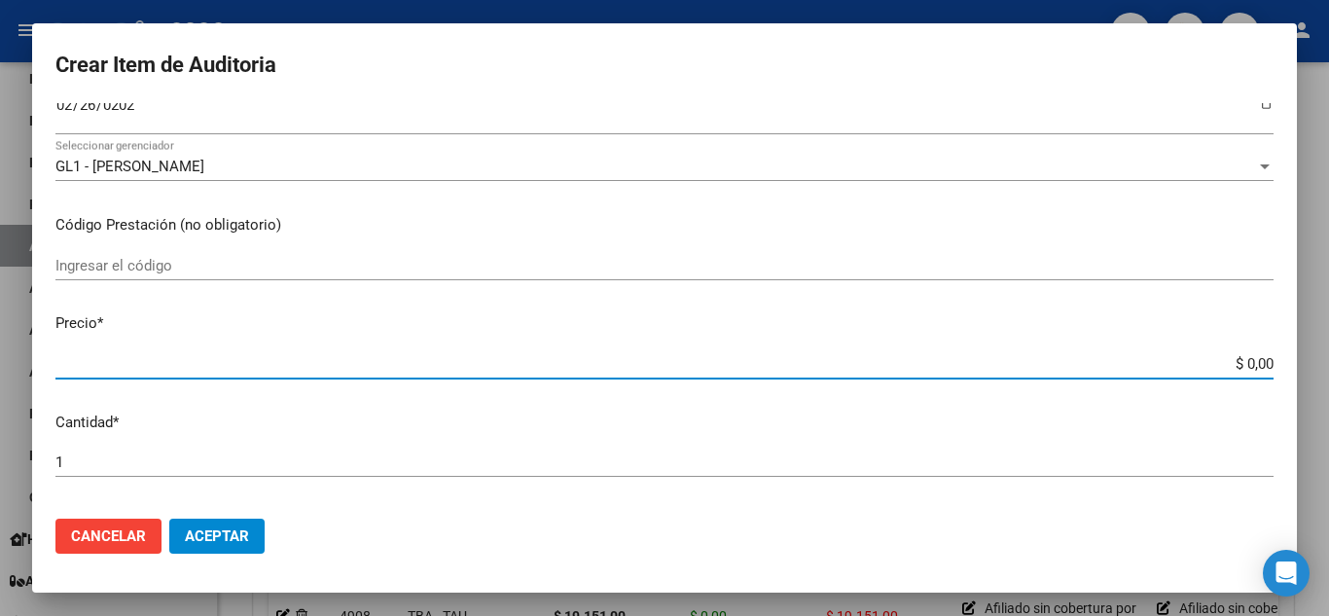
paste input "15567.00"
type input "$ 15.567,00"
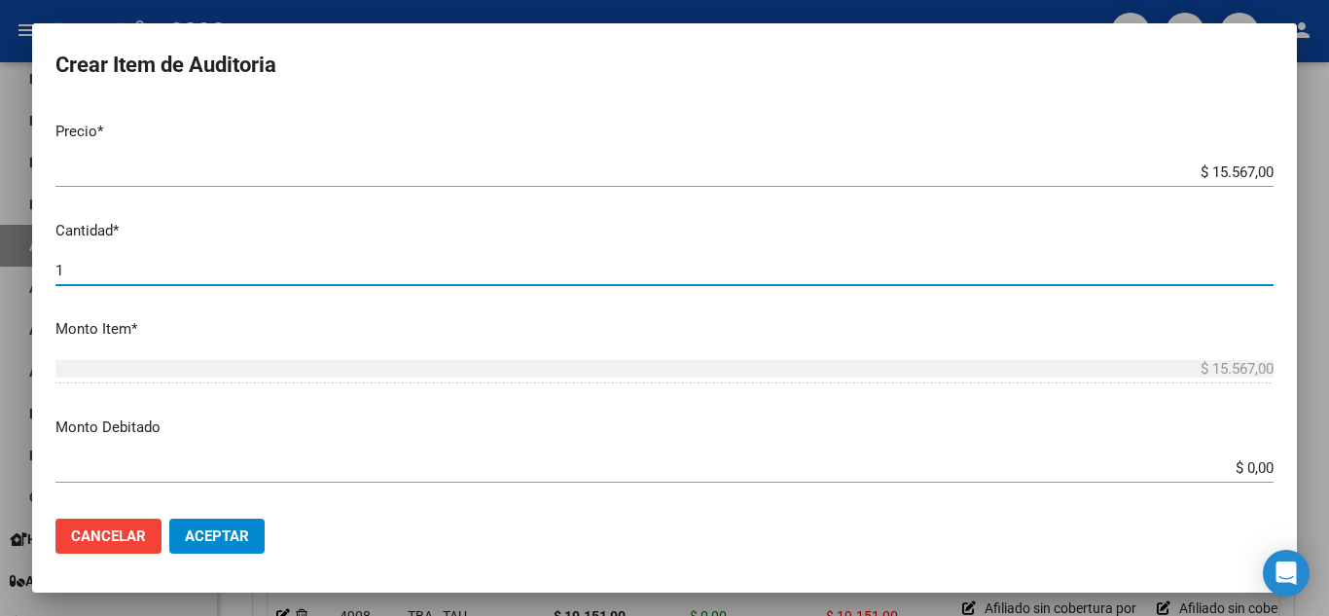
scroll to position [486, 0]
click at [1235, 462] on input "$ 0,00" at bounding box center [664, 465] width 1218 height 18
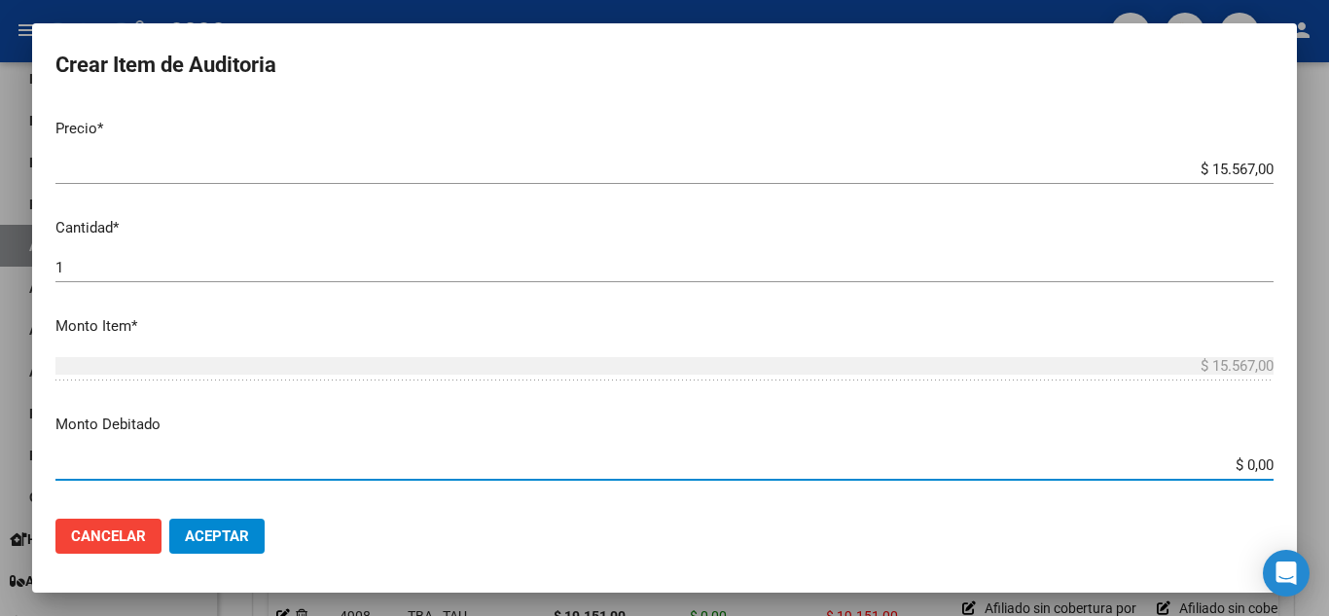
click at [1235, 462] on input "$ 0,00" at bounding box center [664, 465] width 1218 height 18
paste input "15567."
type input "$ 15.567,00"
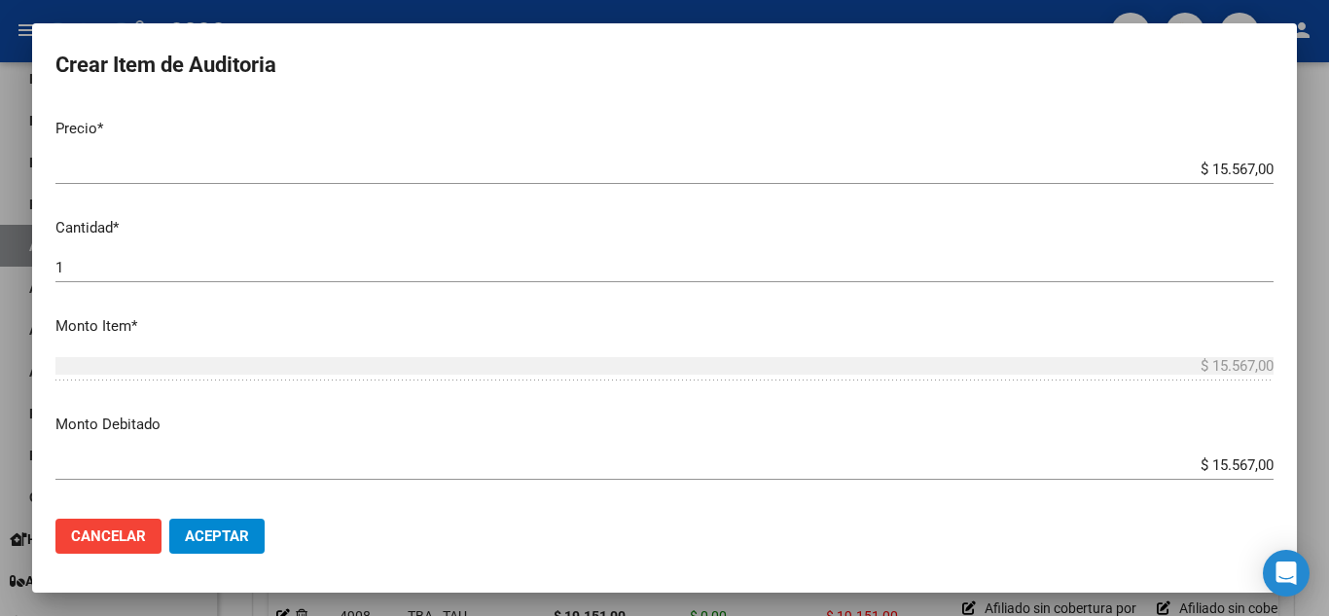
click at [1036, 452] on div "$ 15.567,00 Ingresar el monto" at bounding box center [664, 464] width 1218 height 29
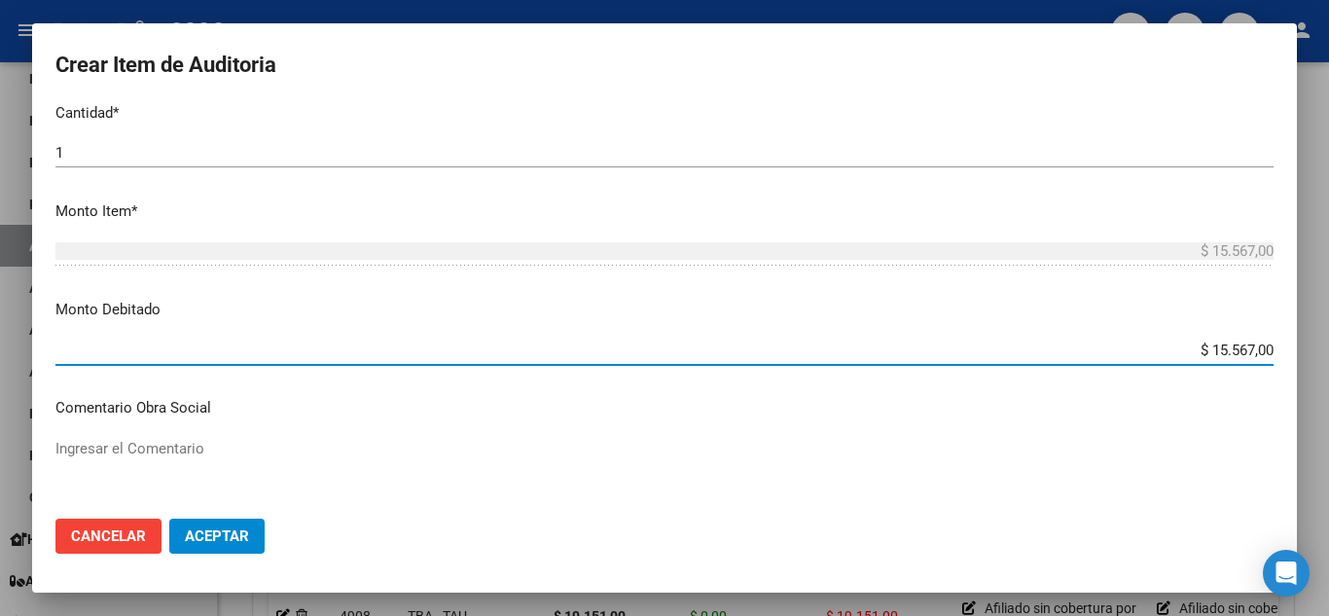
scroll to position [681, 0]
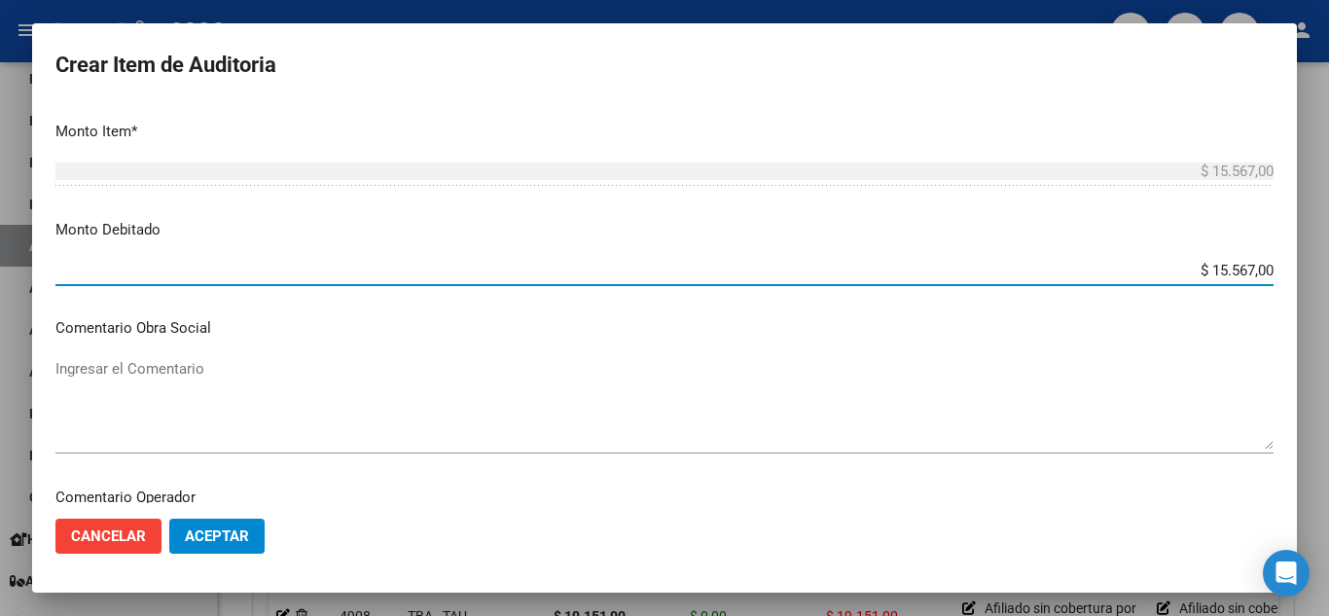
click at [266, 371] on textarea "Ingresar el Comentario" at bounding box center [664, 403] width 1218 height 91
paste textarea "Afiliado sin cobertura por baja"
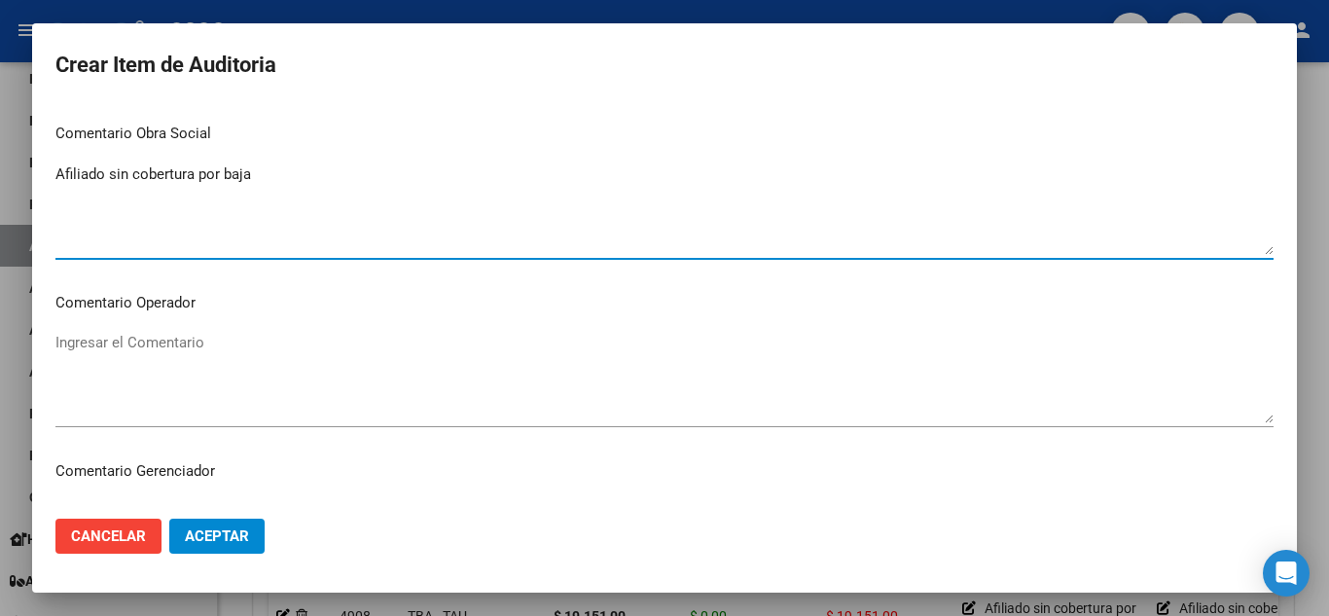
type textarea "Afiliado sin cobertura por baja"
click at [147, 357] on textarea "Ingresar el Comentario" at bounding box center [664, 377] width 1218 height 91
paste textarea "Afiliado sin cobertura por baja"
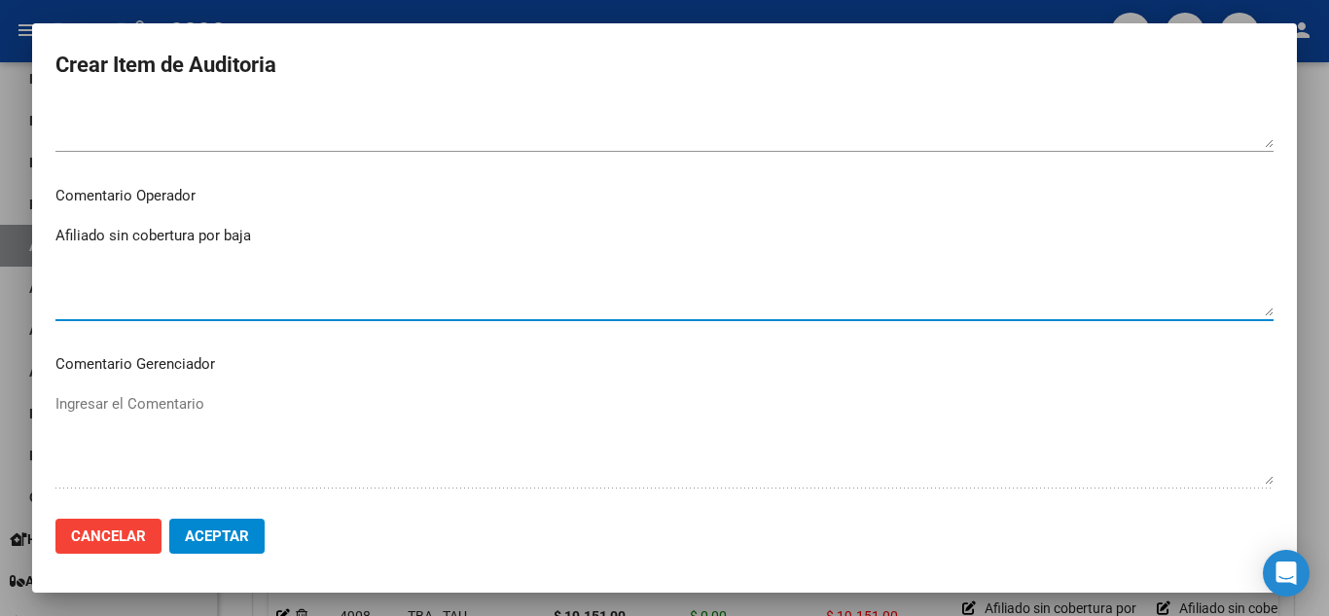
scroll to position [1070, 0]
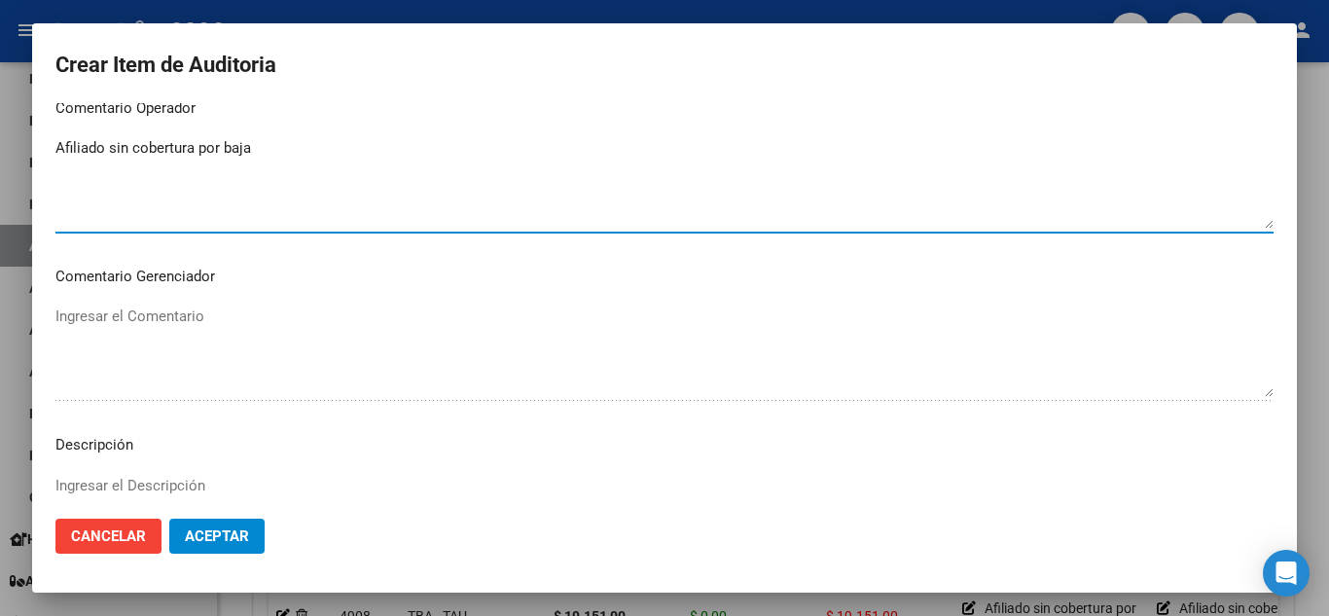
type textarea "Afiliado sin cobertura por baja"
click at [142, 467] on mat-dialog-content "39760097 Nro Documento 27397600977 CUIL Afiliado Inactivo Análisis Afiliado Pre…" at bounding box center [664, 303] width 1264 height 400
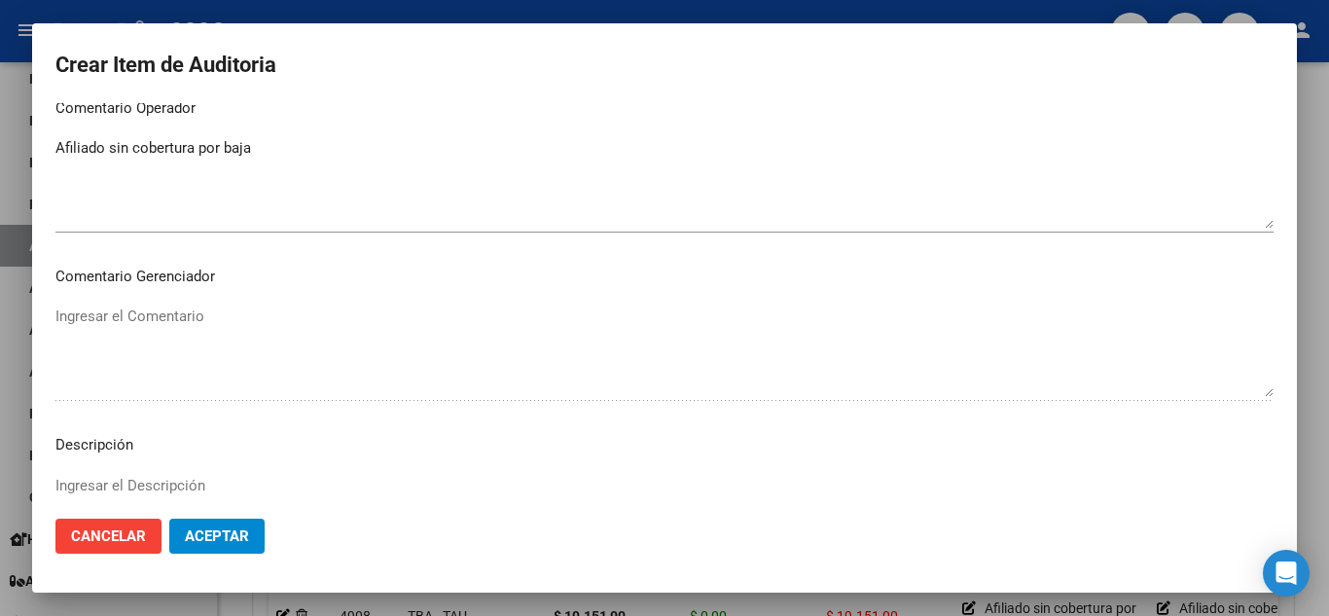
click at [139, 473] on div "Ingresar el Descripción" at bounding box center [664, 520] width 1218 height 99
click at [142, 481] on textarea "Ingresar el Descripción" at bounding box center [664, 520] width 1218 height 91
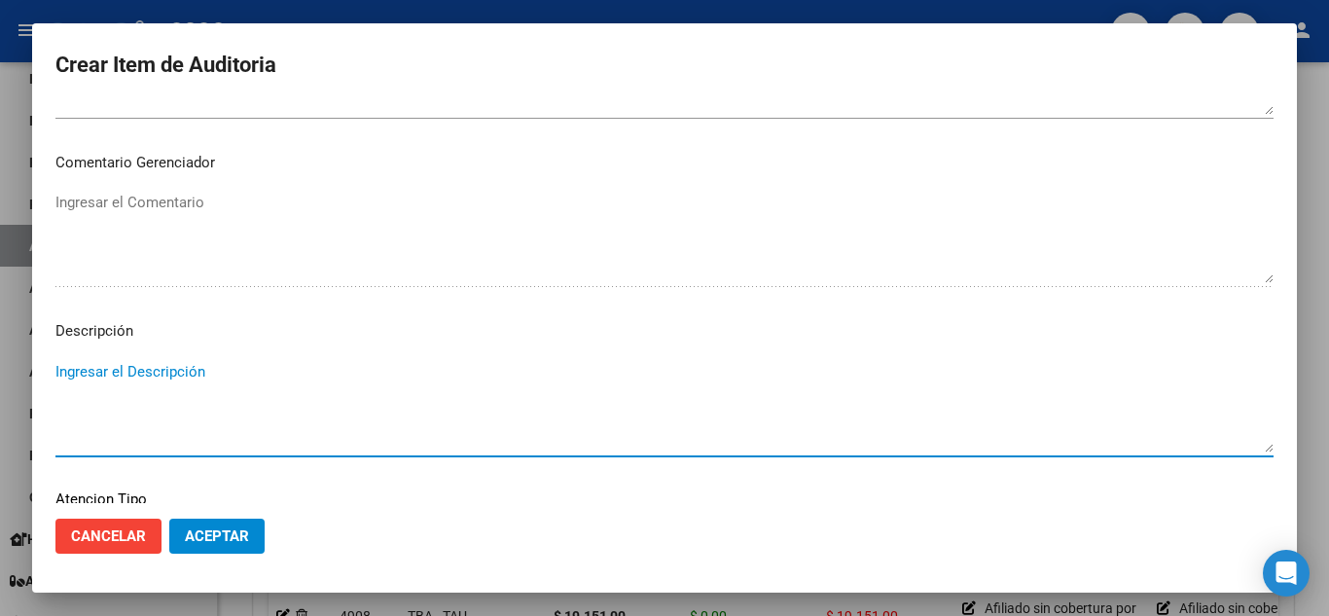
scroll to position [1264, 0]
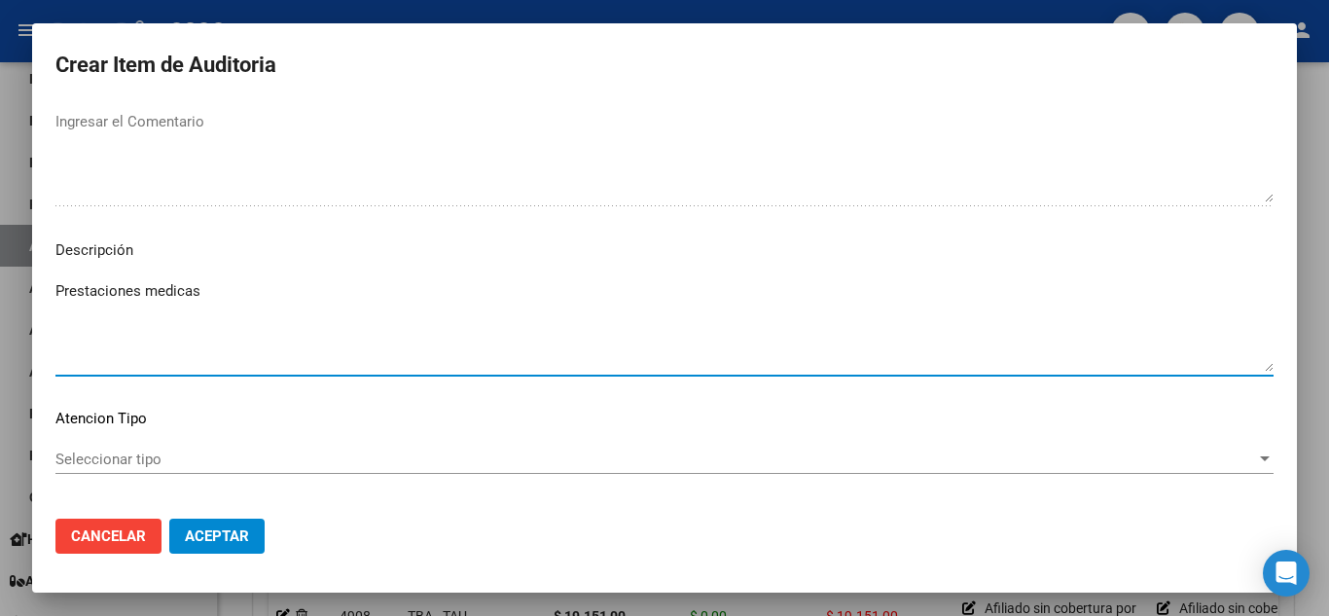
type textarea "Prestaciones medicas"
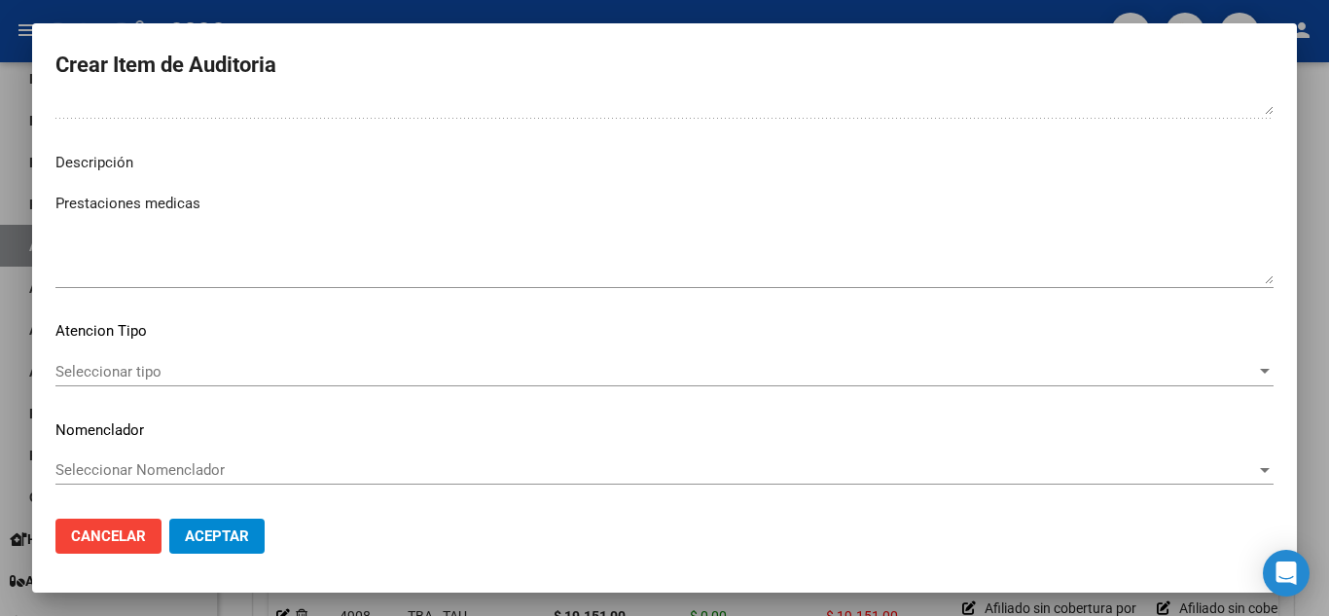
scroll to position [0, 0]
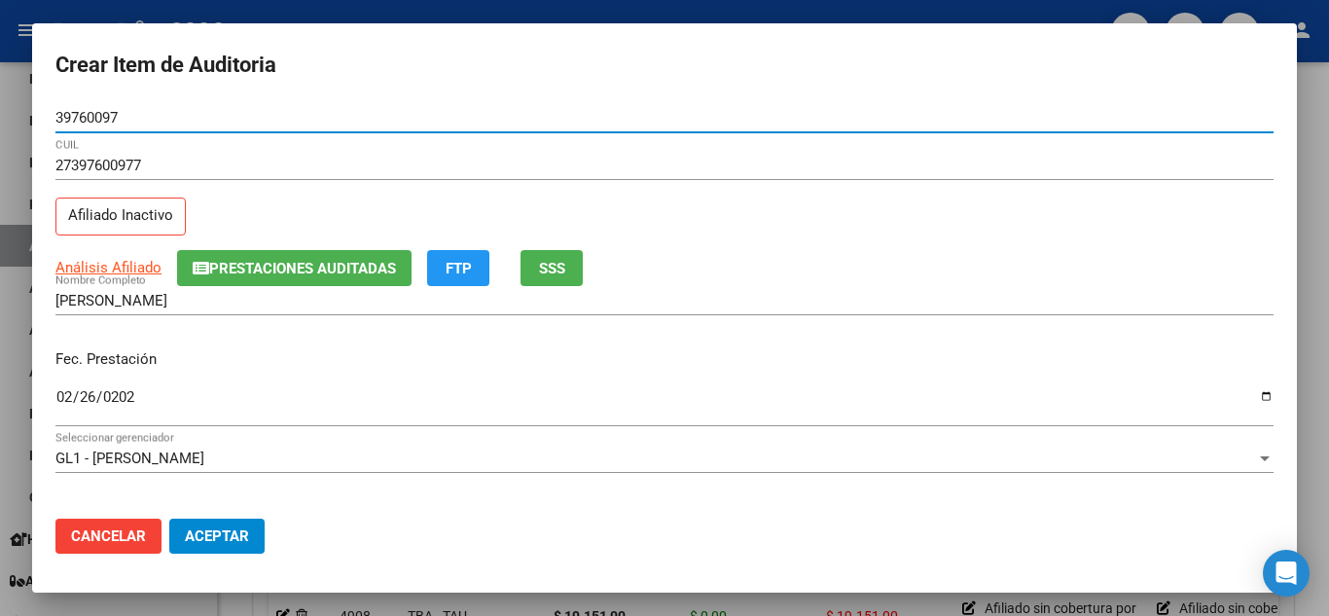
click at [256, 526] on button "Aceptar" at bounding box center [216, 535] width 95 height 35
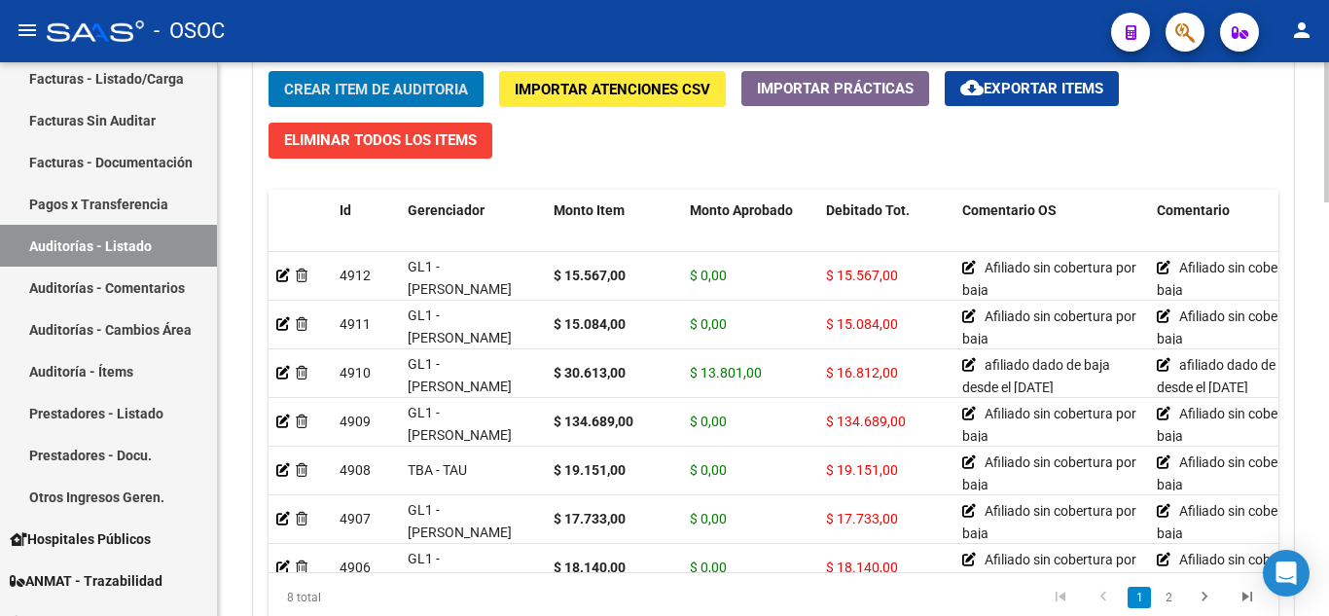
click at [378, 96] on span "Crear Item de Auditoria" at bounding box center [376, 90] width 184 height 18
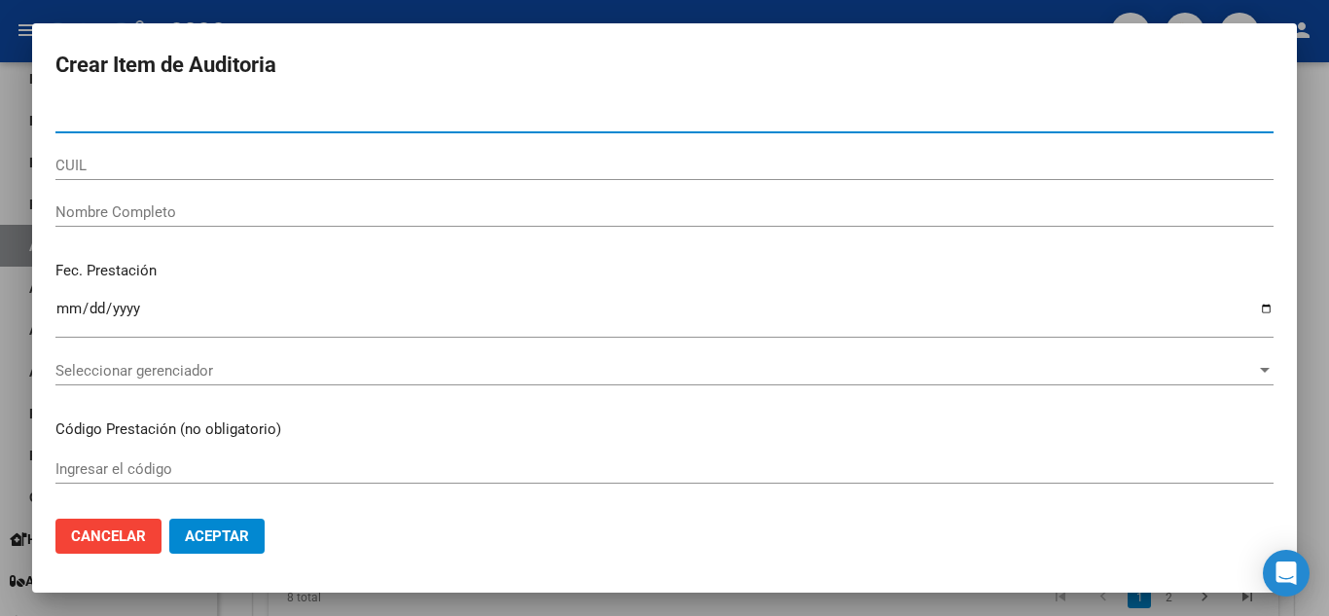
paste input "94010151"
type input "94010151"
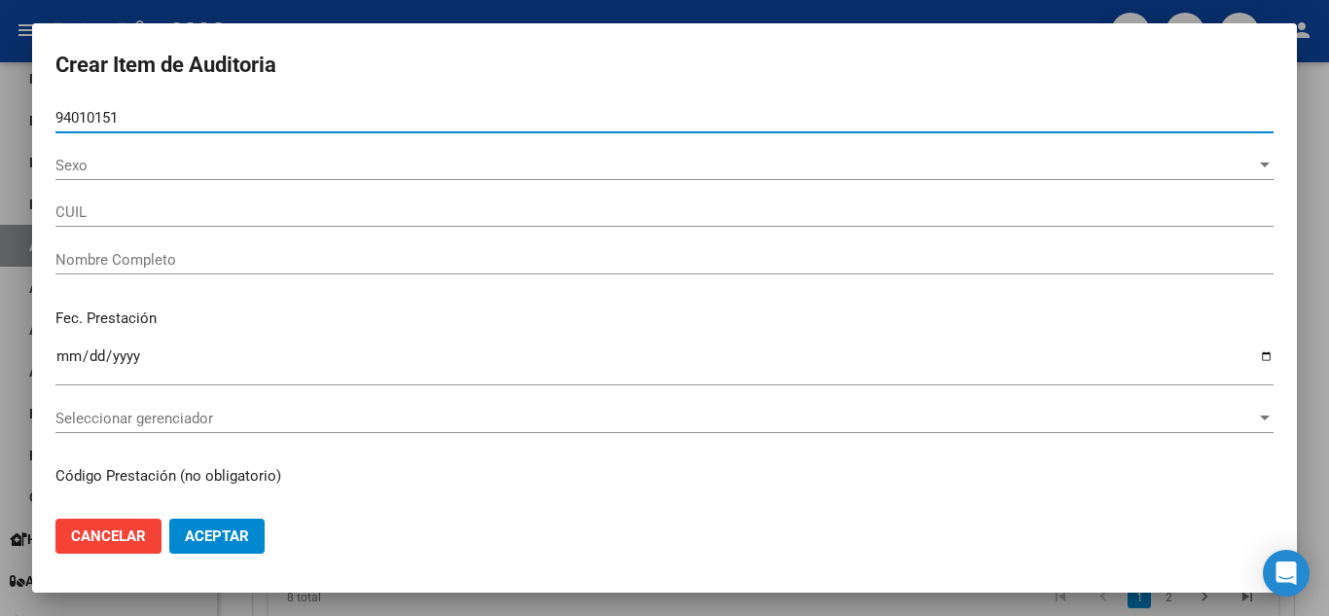
type input "23940101514"
type input "[PERSON_NAME] [PERSON_NAME]"
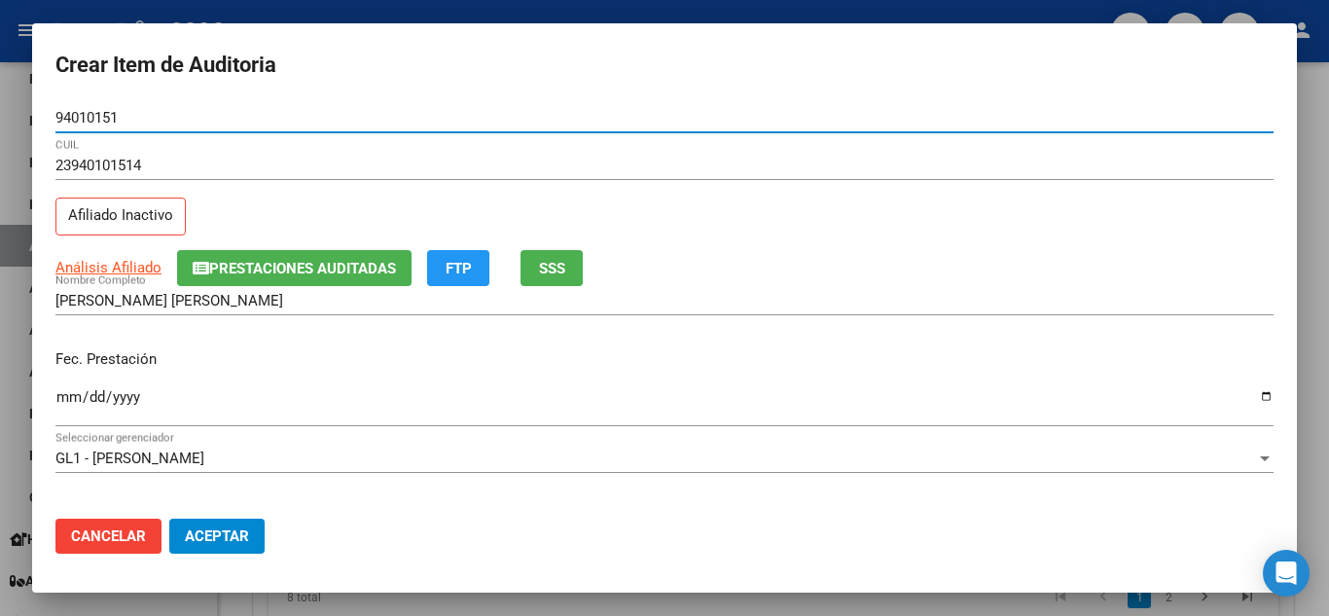
type input "94010151"
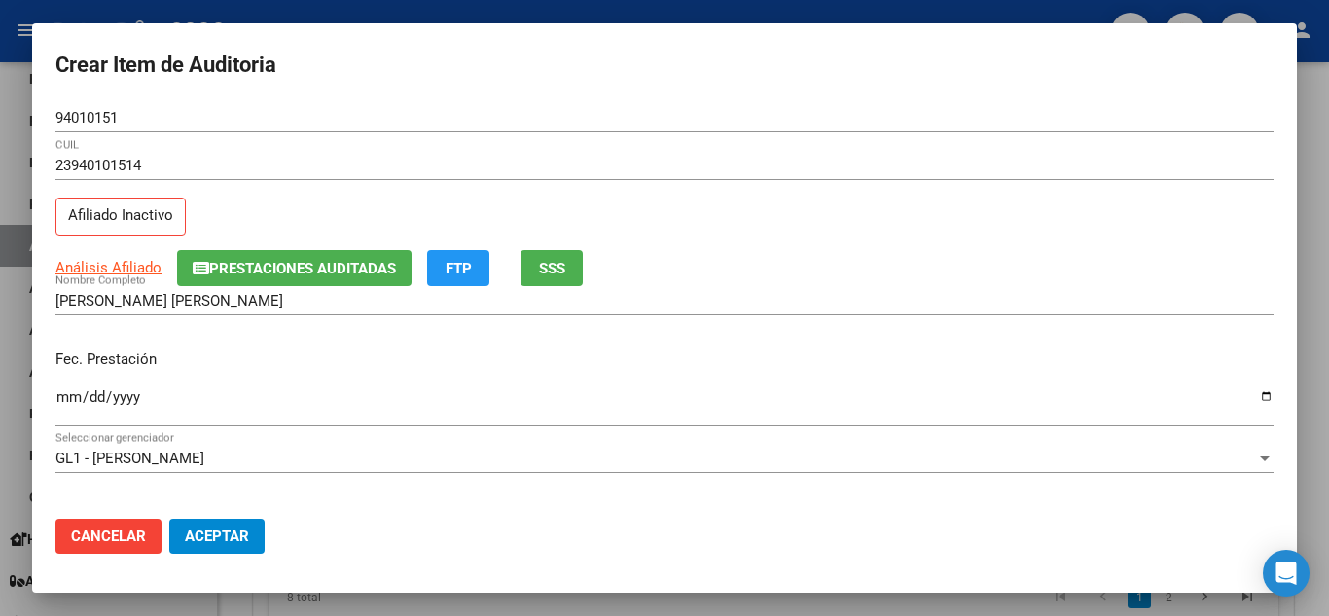
drag, startPoint x: 764, startPoint y: 234, endPoint x: 478, endPoint y: 284, distance: 290.2
click at [764, 232] on div "23940101514 CUIL Afiliado Inactivo" at bounding box center [664, 200] width 1218 height 99
click at [123, 367] on p "Fec. Prestación" at bounding box center [664, 359] width 1218 height 22
click at [63, 395] on input "Ingresar la fecha" at bounding box center [664, 404] width 1218 height 31
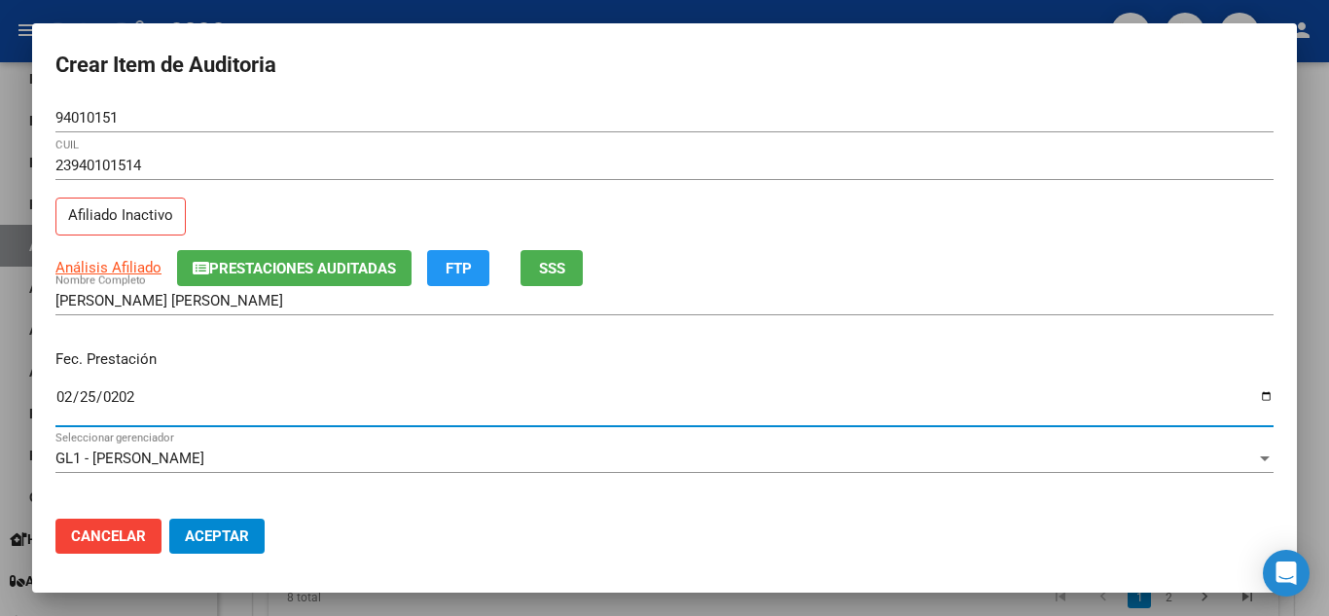
type input "[DATE]"
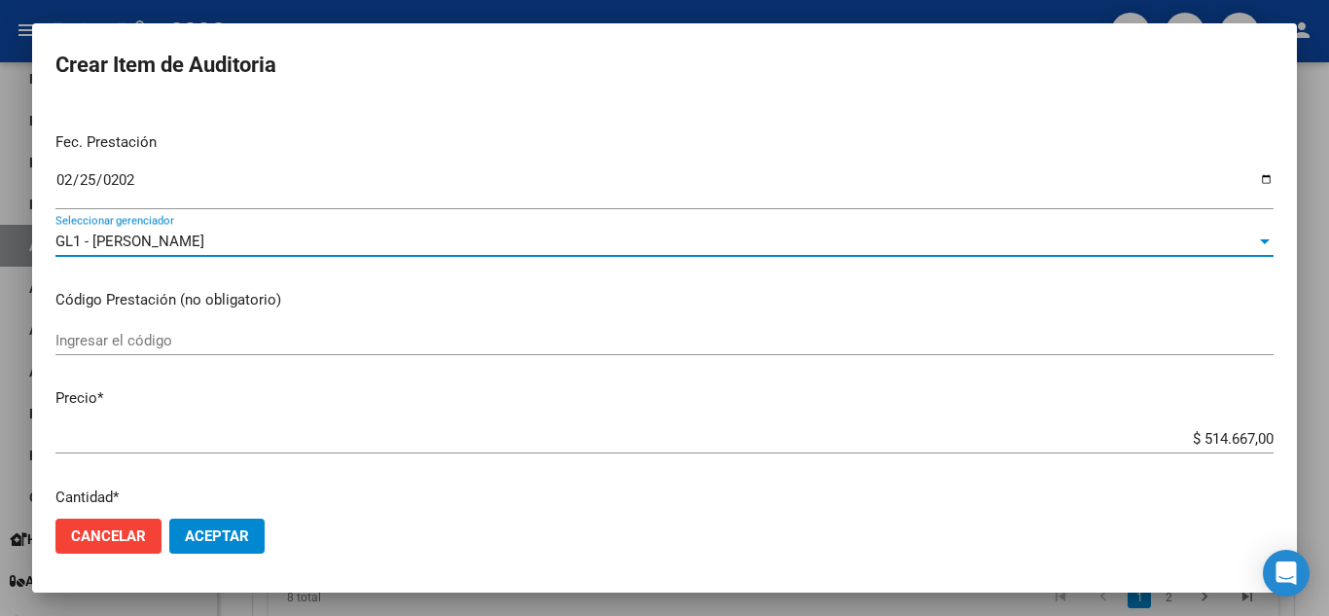
scroll to position [389, 0]
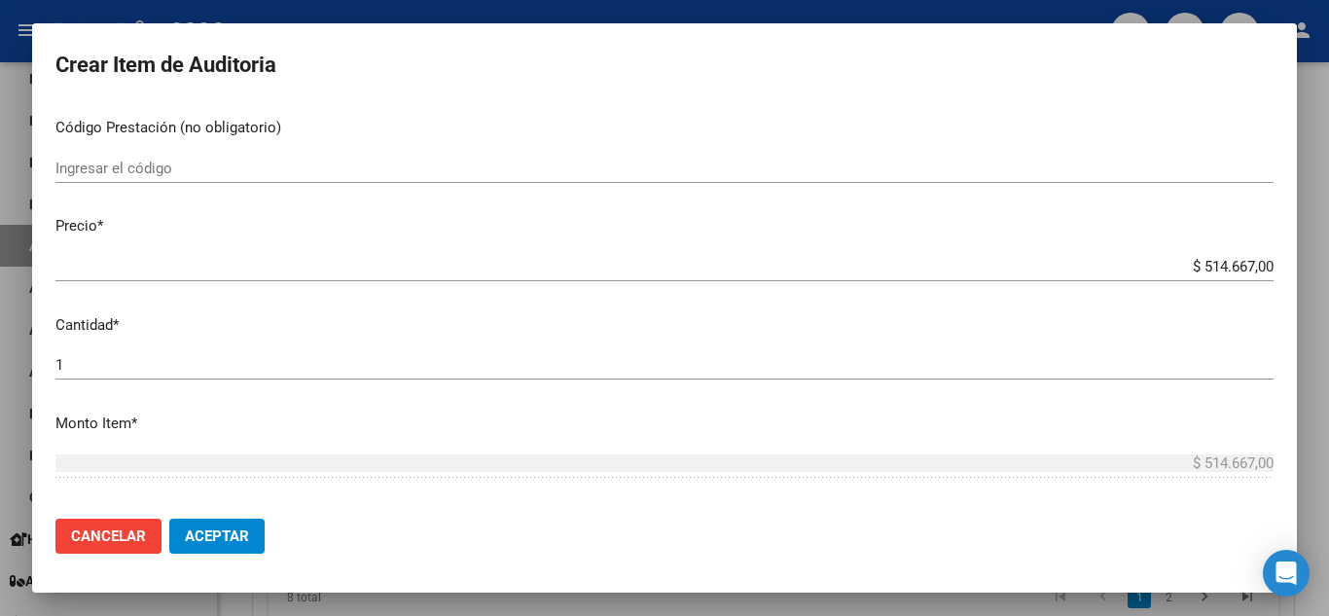
drag, startPoint x: 154, startPoint y: 255, endPoint x: 395, endPoint y: 267, distance: 241.5
click at [160, 255] on div "$ 514.667,00 Ingresar el precio" at bounding box center [664, 266] width 1218 height 29
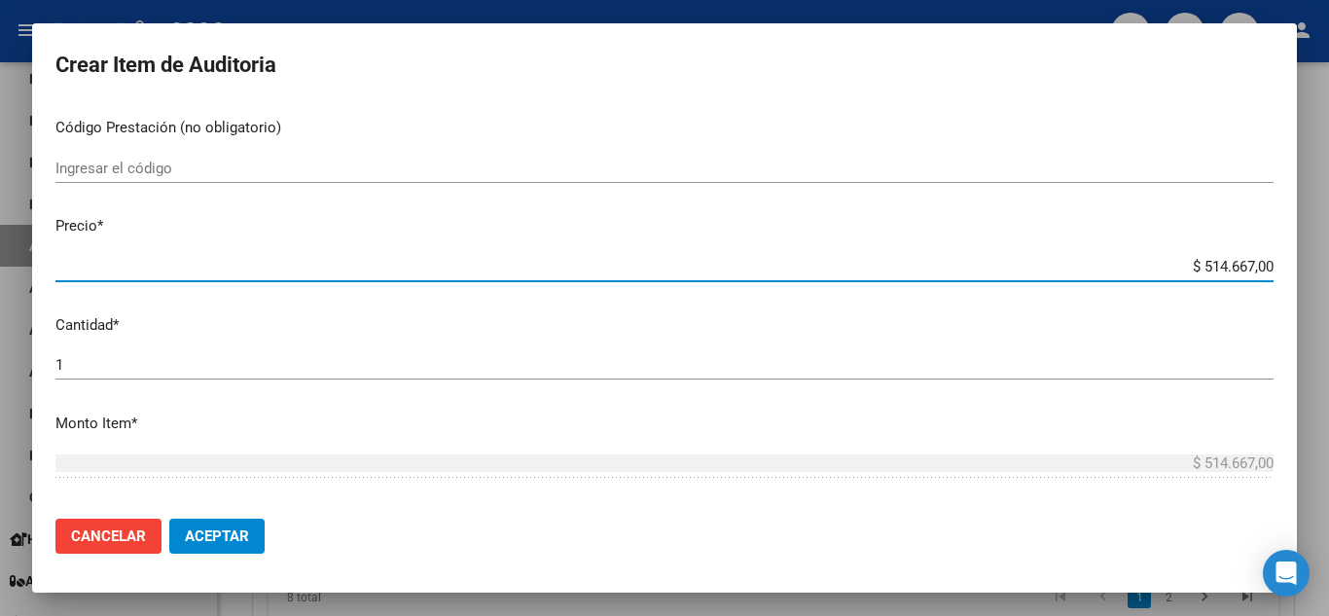
paste input "15084.00"
type input "$ 5.146.670.015.084,00"
click at [325, 270] on input "$ 5.146.670.015.084,00" at bounding box center [664, 267] width 1218 height 18
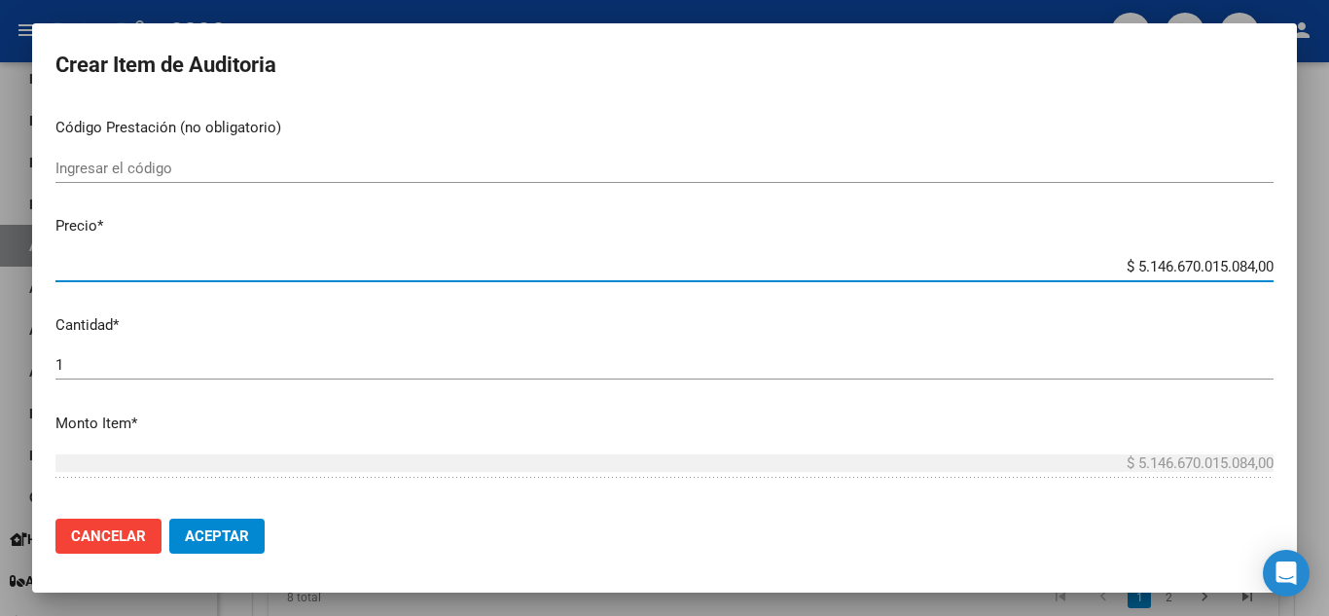
click at [325, 270] on input "$ 5.146.670.015.084,00" at bounding box center [664, 267] width 1218 height 18
paste input "15084."
type input "$ 15.084,00"
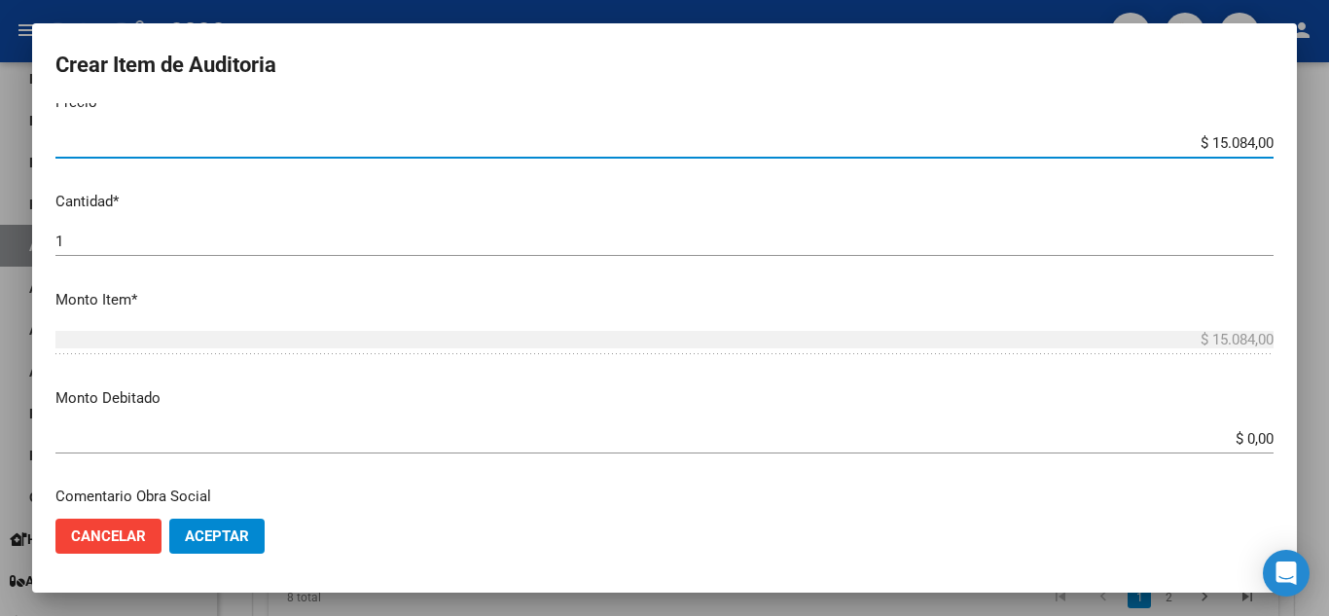
scroll to position [584, 0]
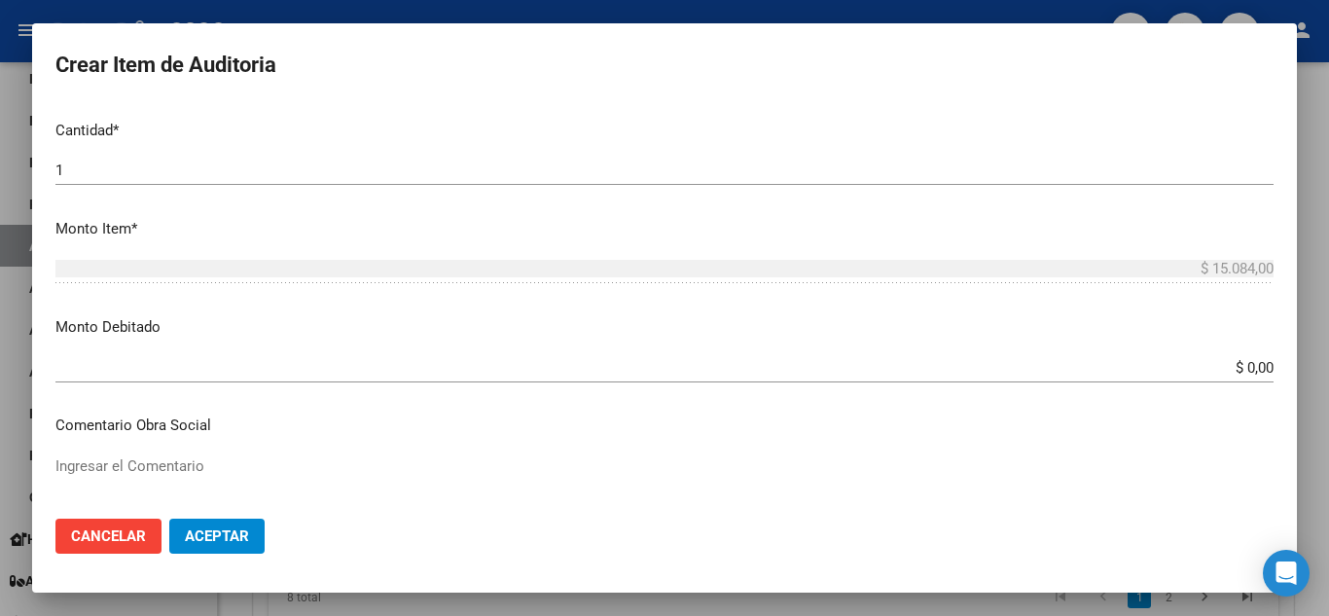
type input "$ 15.084,00"
click at [1237, 368] on input "$ 0,00" at bounding box center [664, 368] width 1218 height 18
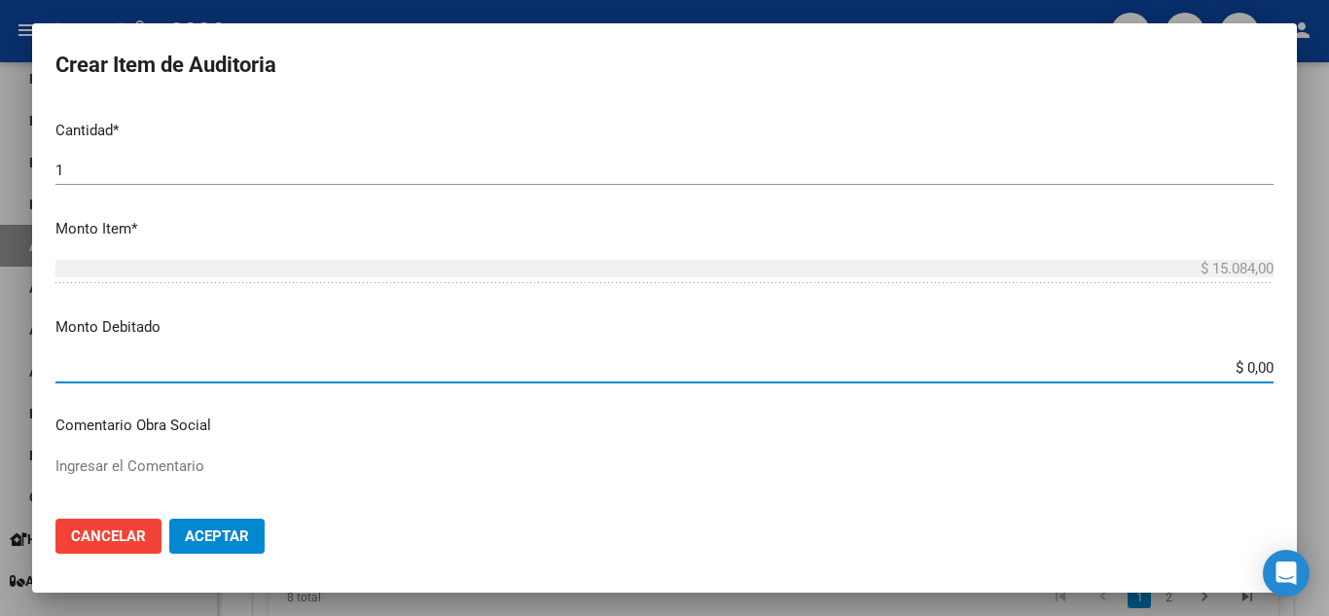
click at [1237, 368] on input "$ 0,00" at bounding box center [664, 368] width 1218 height 18
paste input "15084."
type input "$ 15.084,00"
drag, startPoint x: 1202, startPoint y: 422, endPoint x: 748, endPoint y: 426, distance: 454.2
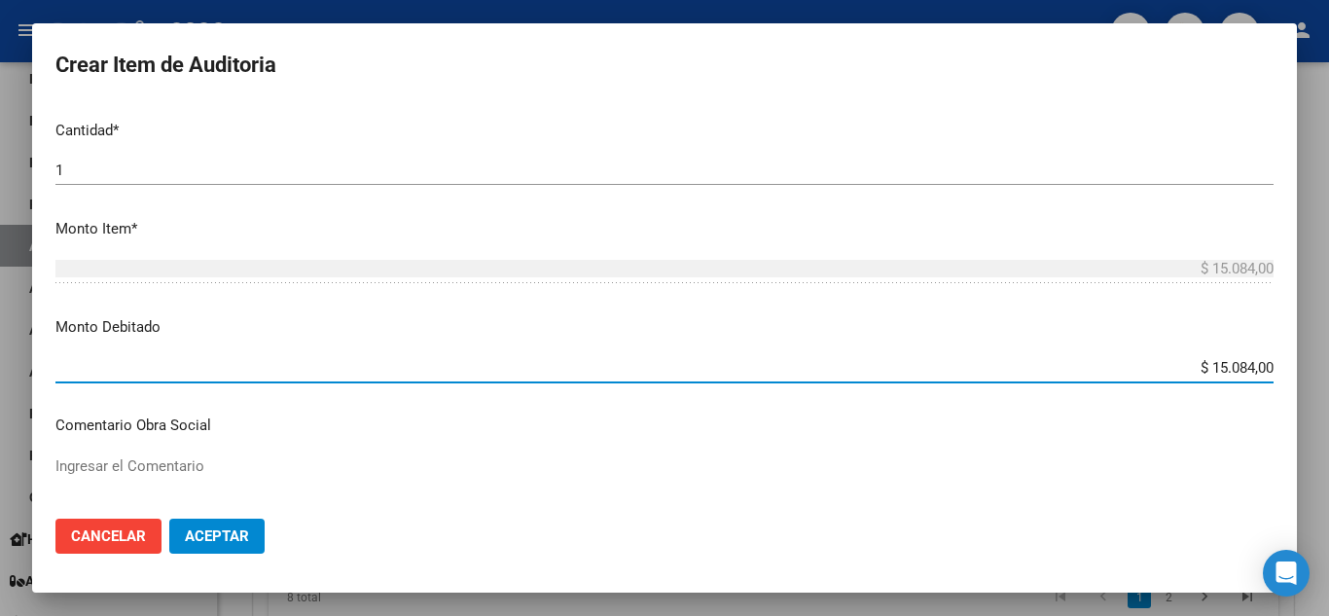
click at [1201, 422] on p "Comentario Obra Social" at bounding box center [664, 425] width 1218 height 22
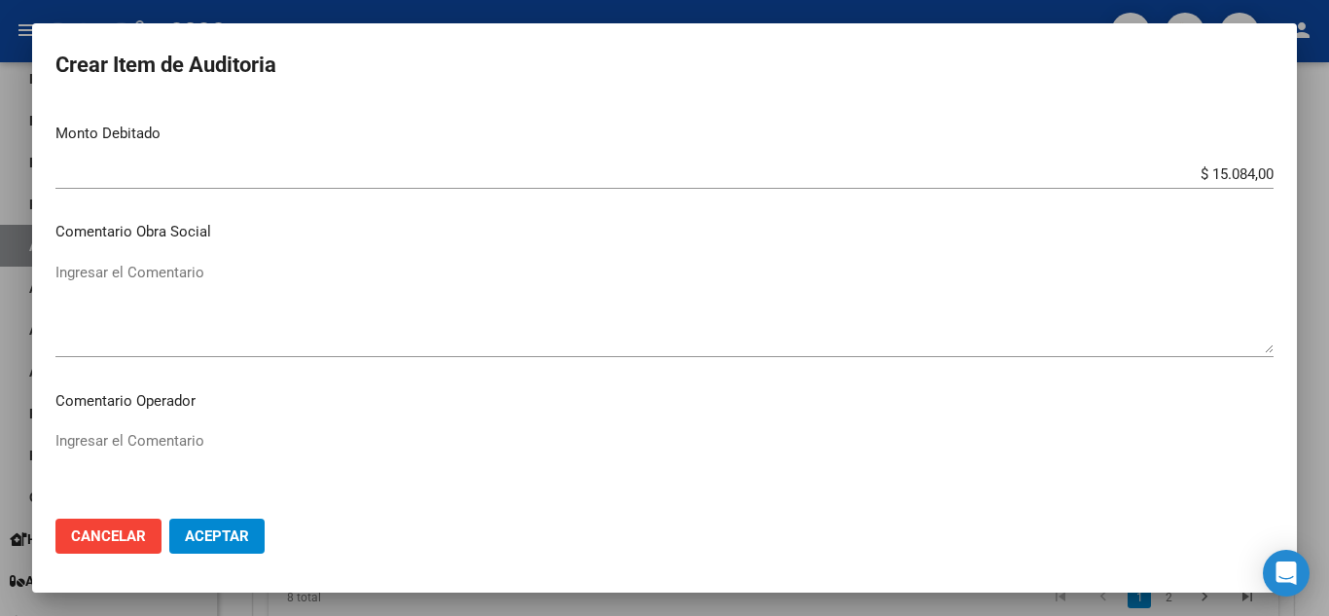
scroll to position [778, 0]
drag, startPoint x: 125, startPoint y: 332, endPoint x: 137, endPoint y: 297, distance: 36.9
click at [125, 331] on textarea "Ingresar el Comentario" at bounding box center [664, 306] width 1218 height 91
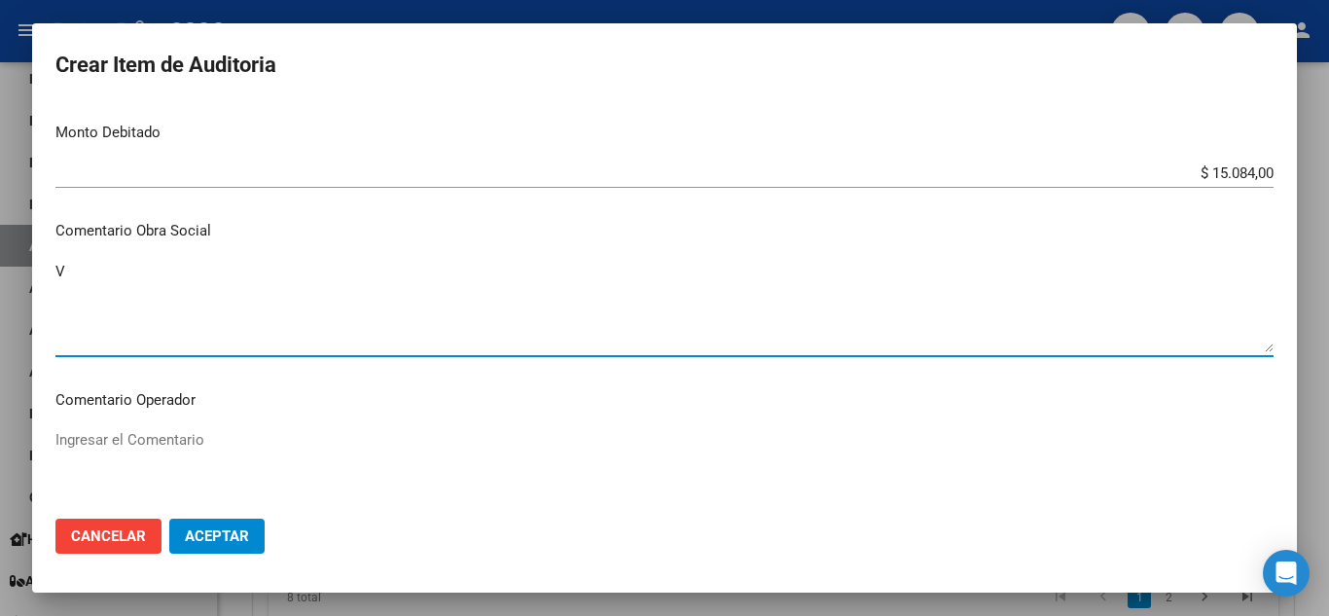
type textarea "V"
click at [194, 427] on div "Ingresar el Comentario" at bounding box center [664, 474] width 1218 height 99
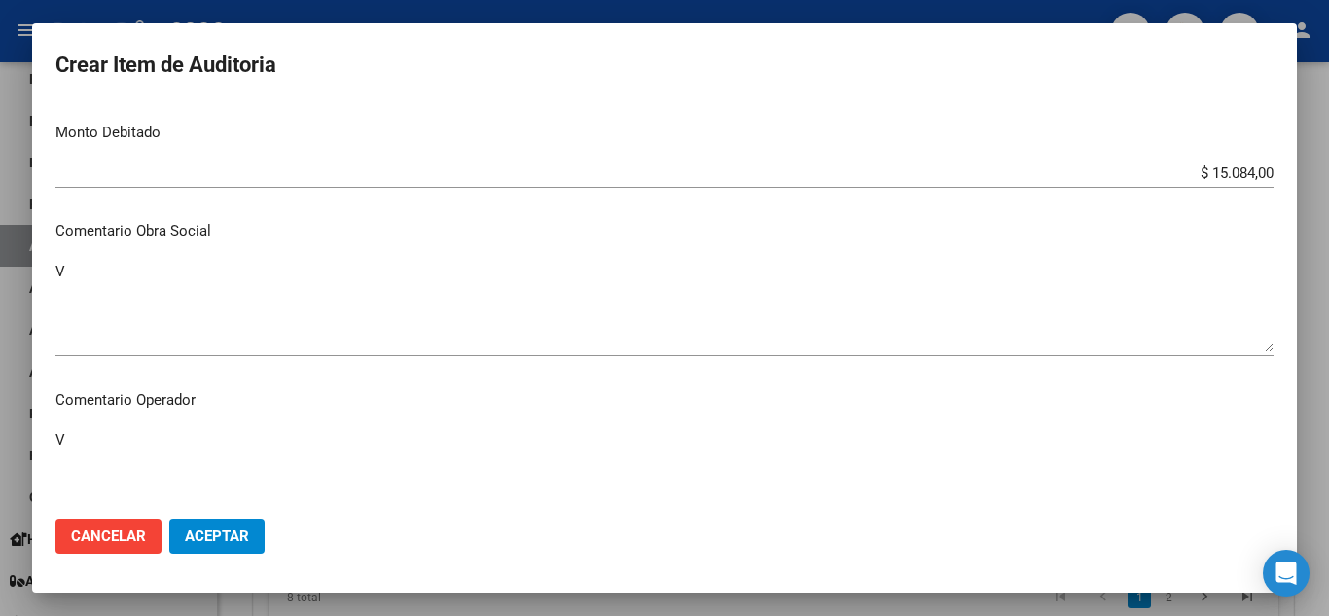
type textarea "V"
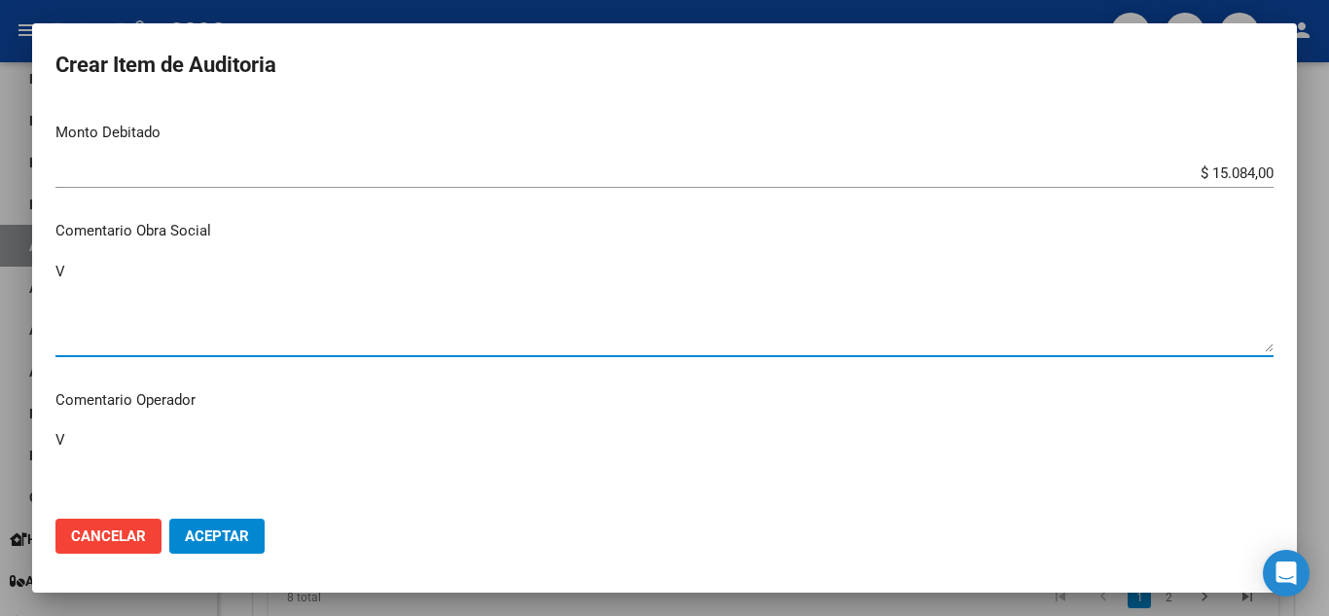
drag, startPoint x: 116, startPoint y: 291, endPoint x: 77, endPoint y: 279, distance: 40.6
click at [2, 290] on div "Crear Item de Auditoria 94010151 Nro Documento 23940101514 CUIL Afiliado Inacti…" at bounding box center [664, 308] width 1329 height 616
paste textarea "Afiliado sin cobertura por baja"
type textarea "Afiliado sin cobertura por baja"
drag, startPoint x: 196, startPoint y: 428, endPoint x: 9, endPoint y: 436, distance: 187.9
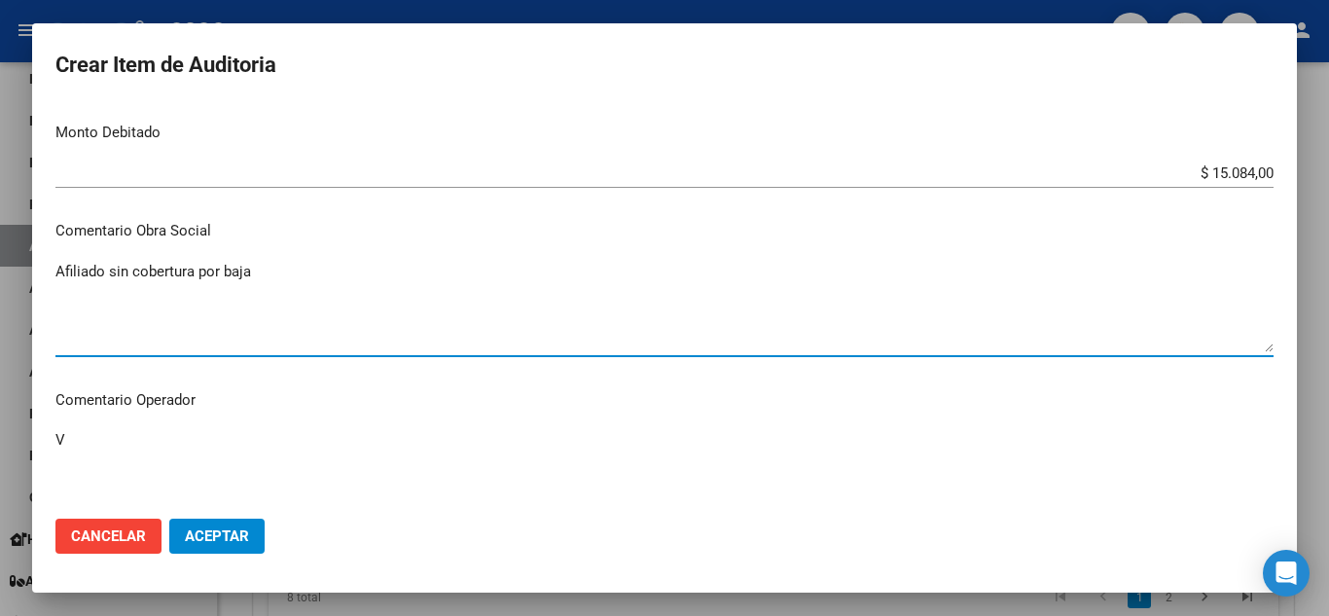
click at [0, 439] on div "Crear Item de Auditoria 94010151 Nro Documento 23940101514 CUIL Afiliado Inacti…" at bounding box center [664, 308] width 1329 height 616
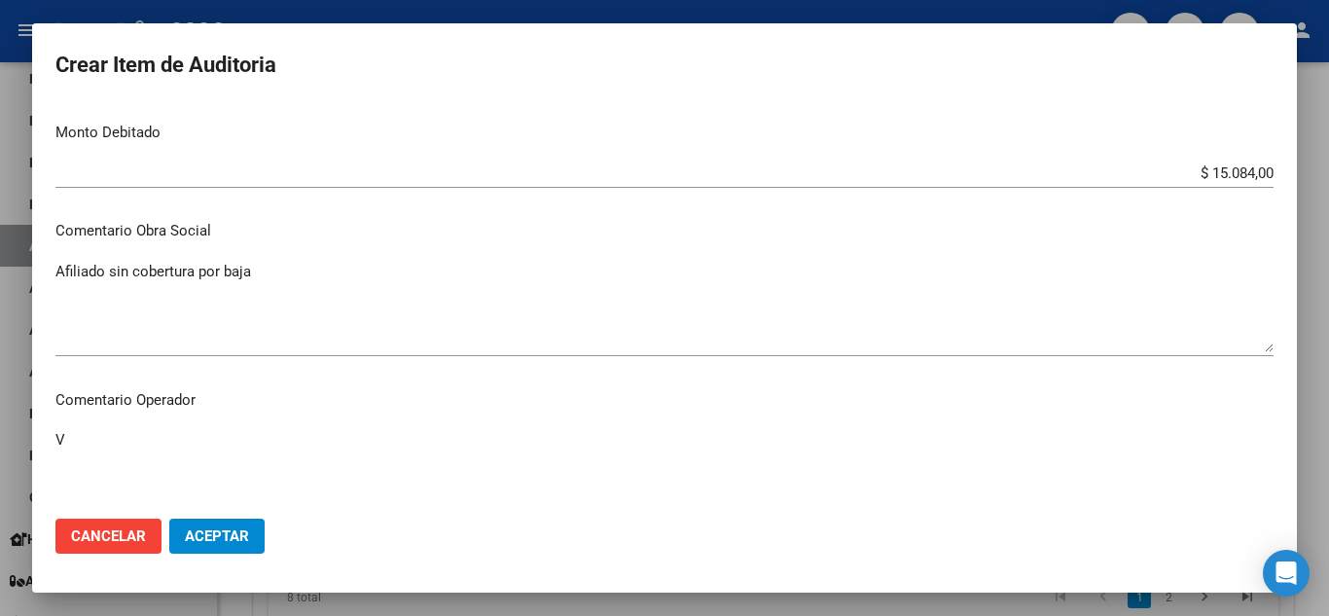
click at [268, 436] on textarea "V" at bounding box center [664, 474] width 1218 height 91
paste textarea "Afiliado sin cobertura por baja"
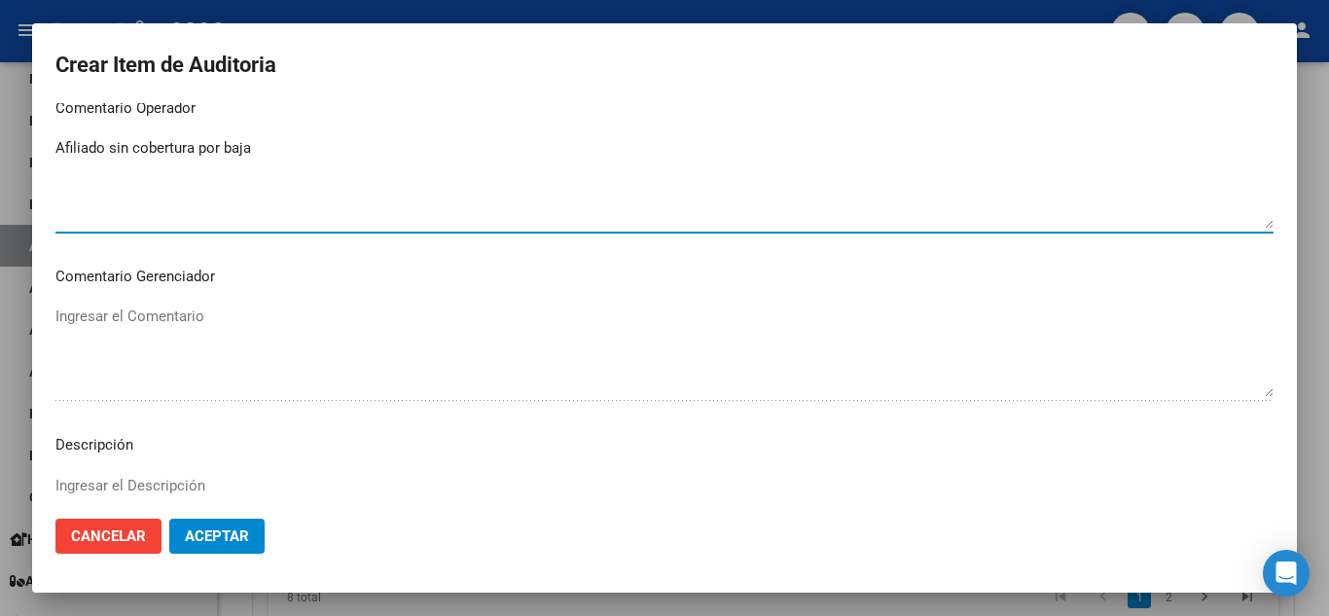
scroll to position [1167, 0]
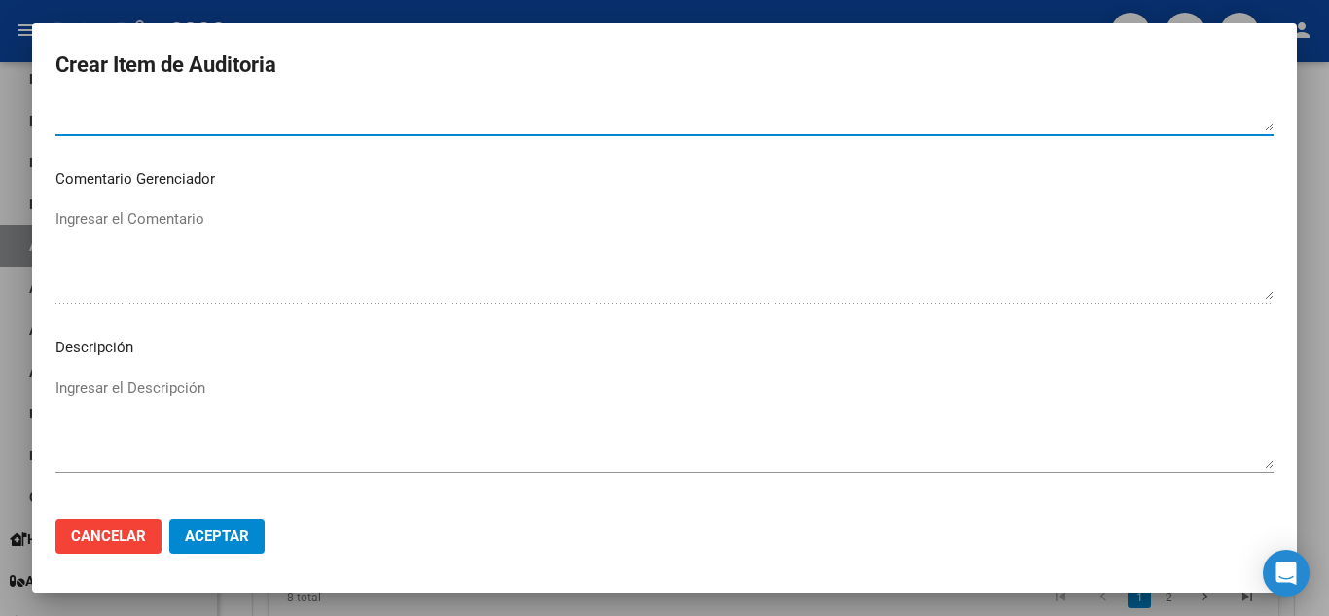
type textarea "Afiliado sin cobertura por baja"
click at [136, 381] on textarea "Ingresar el Descripción" at bounding box center [664, 422] width 1218 height 91
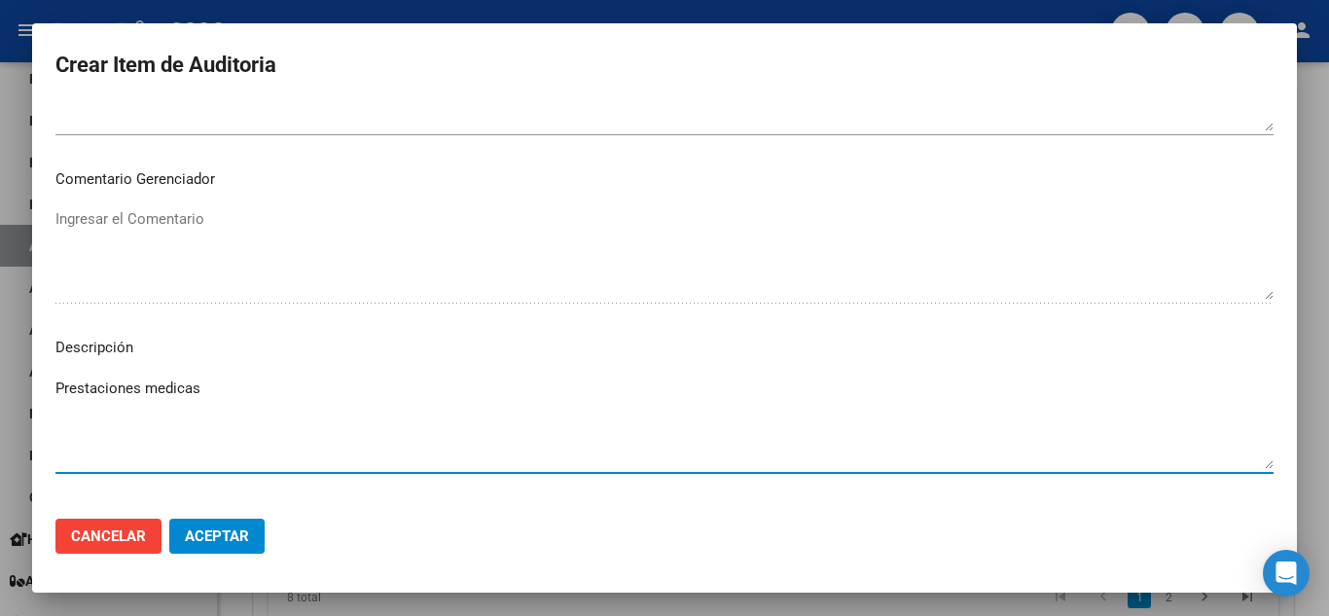
type textarea "Prestaciones medicas"
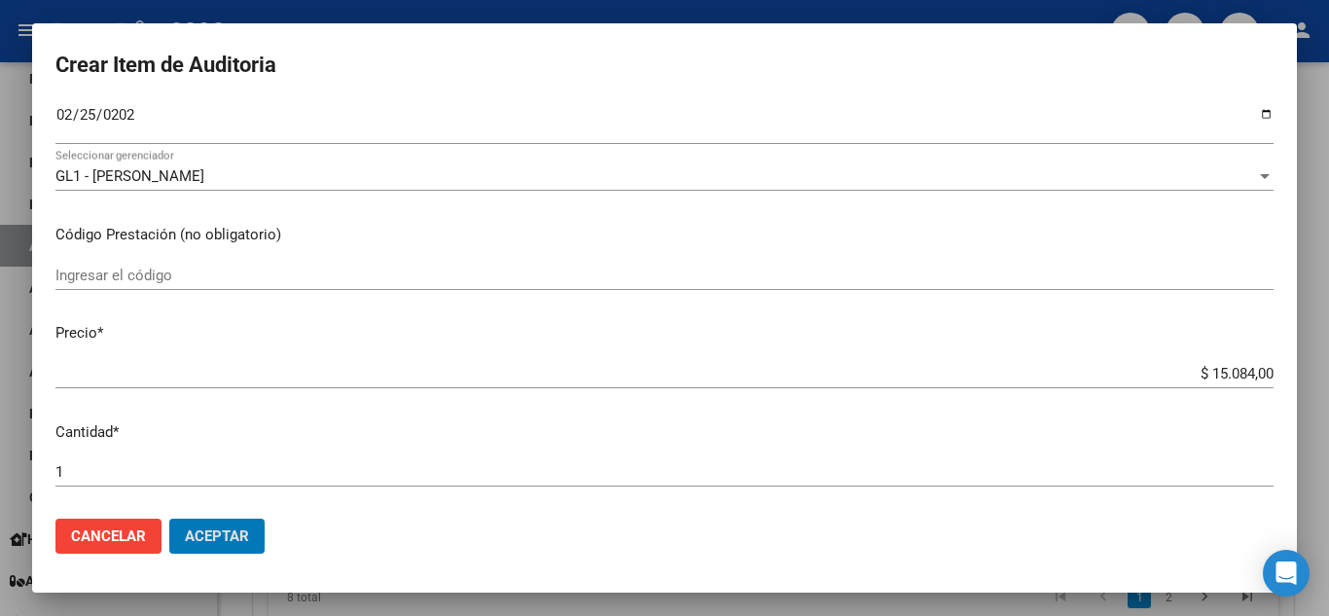
scroll to position [185, 0]
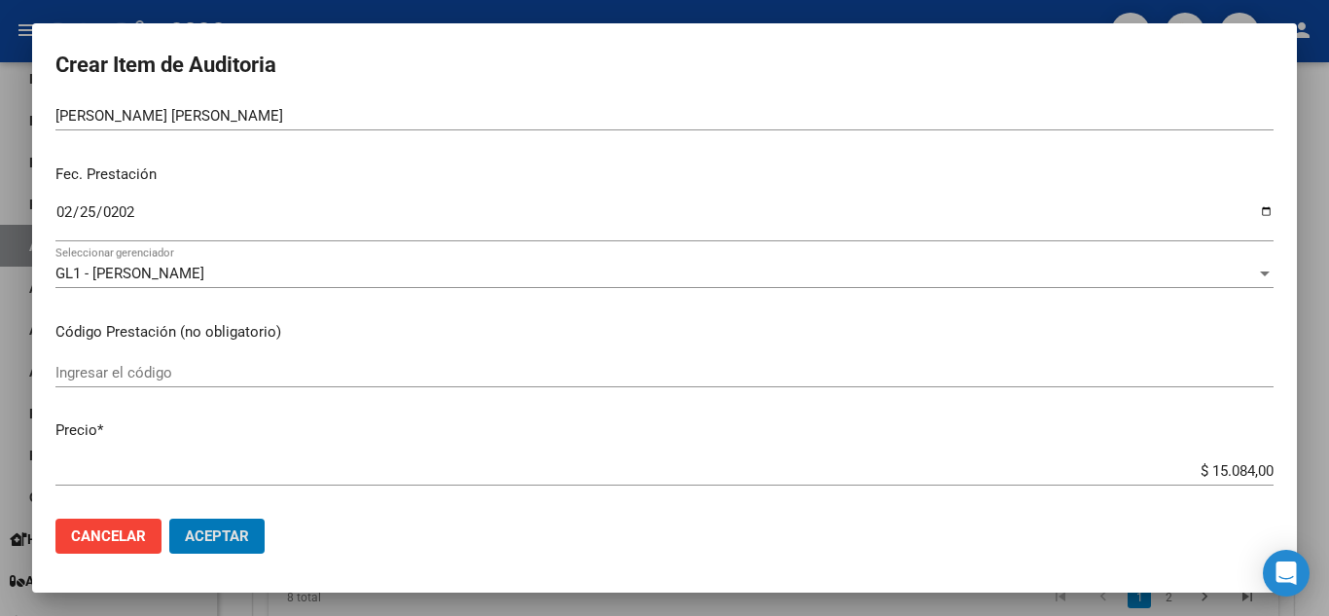
click at [257, 370] on input "Ingresar el código" at bounding box center [664, 373] width 1218 height 18
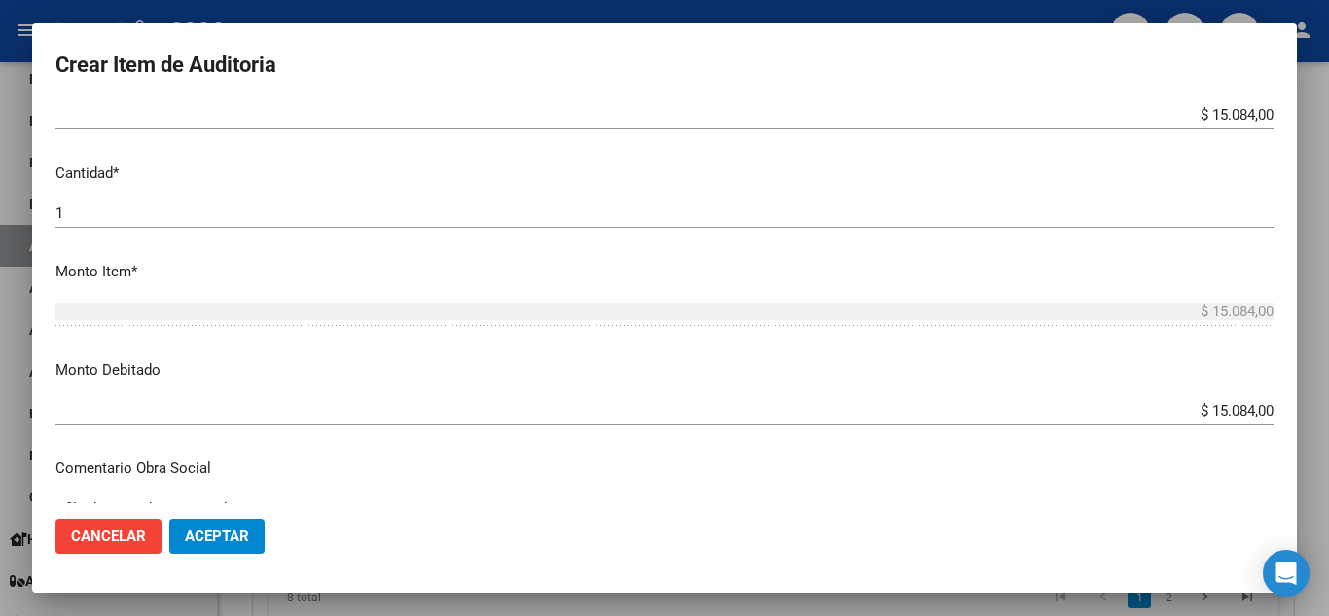
scroll to position [574, 0]
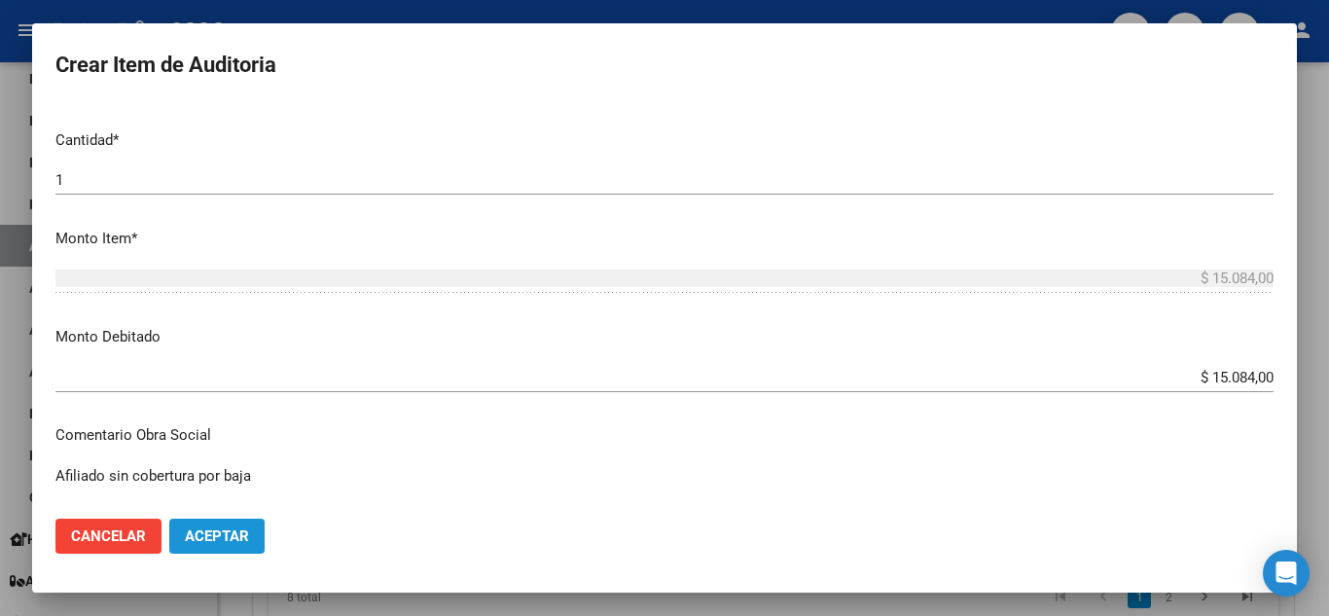
click at [238, 540] on span "Aceptar" at bounding box center [217, 536] width 64 height 18
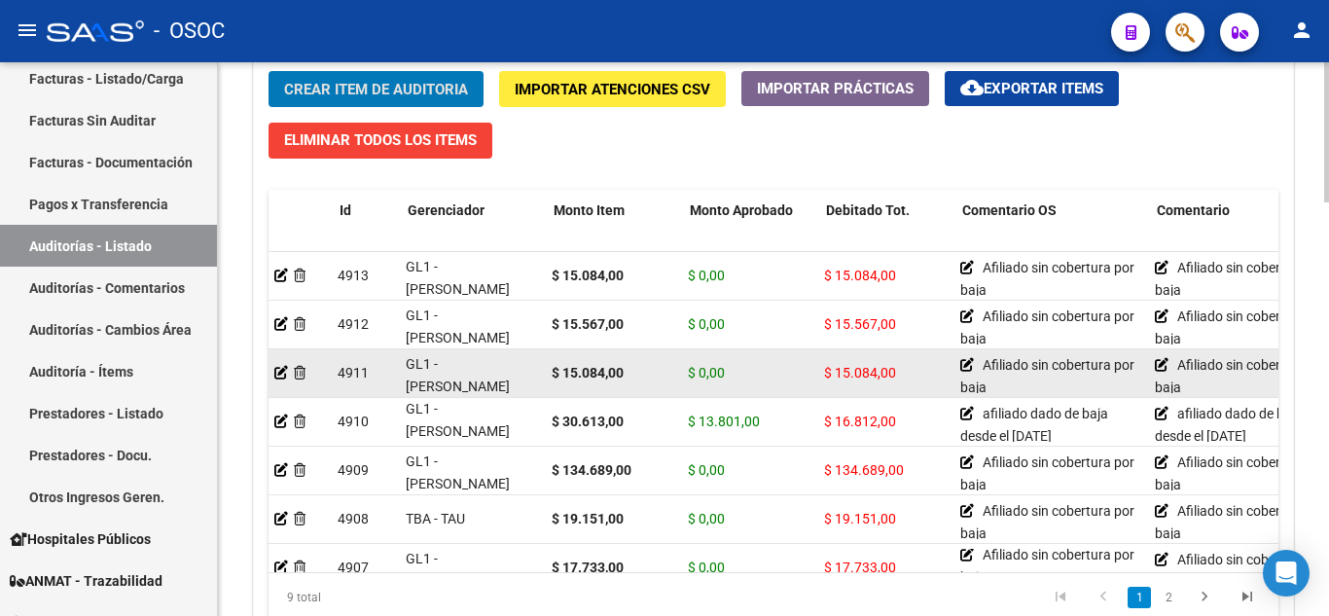
scroll to position [0, 0]
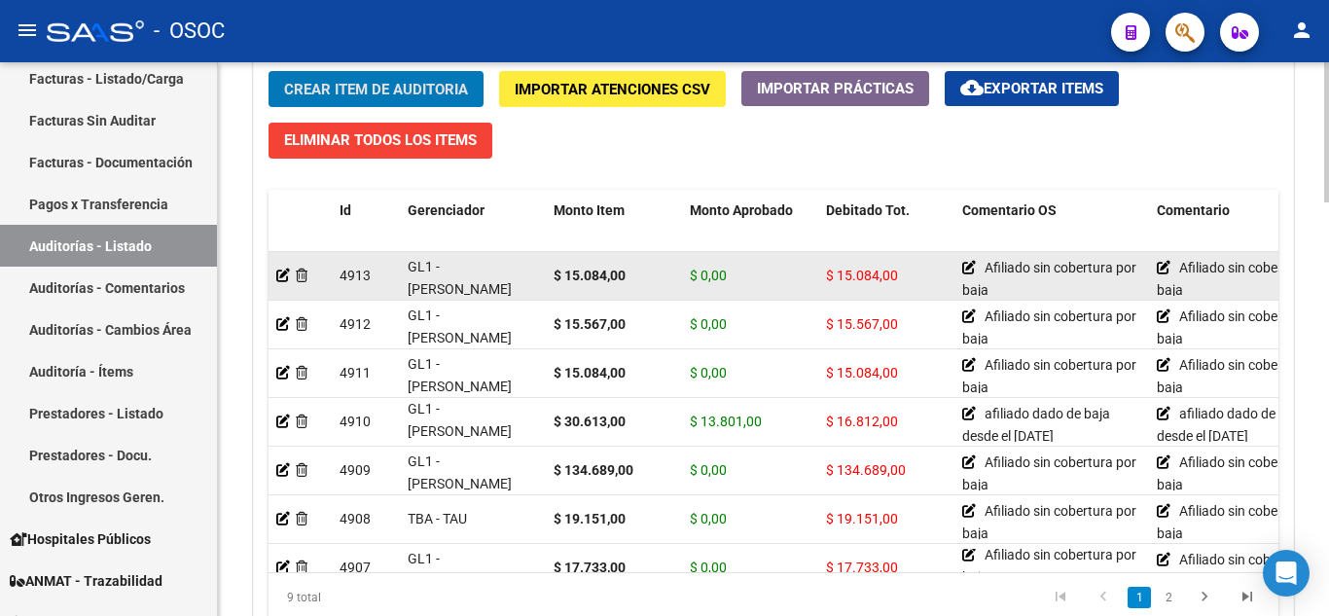
click at [275, 278] on datatable-body-cell at bounding box center [299, 276] width 63 height 48
click at [280, 277] on icon at bounding box center [283, 275] width 14 height 14
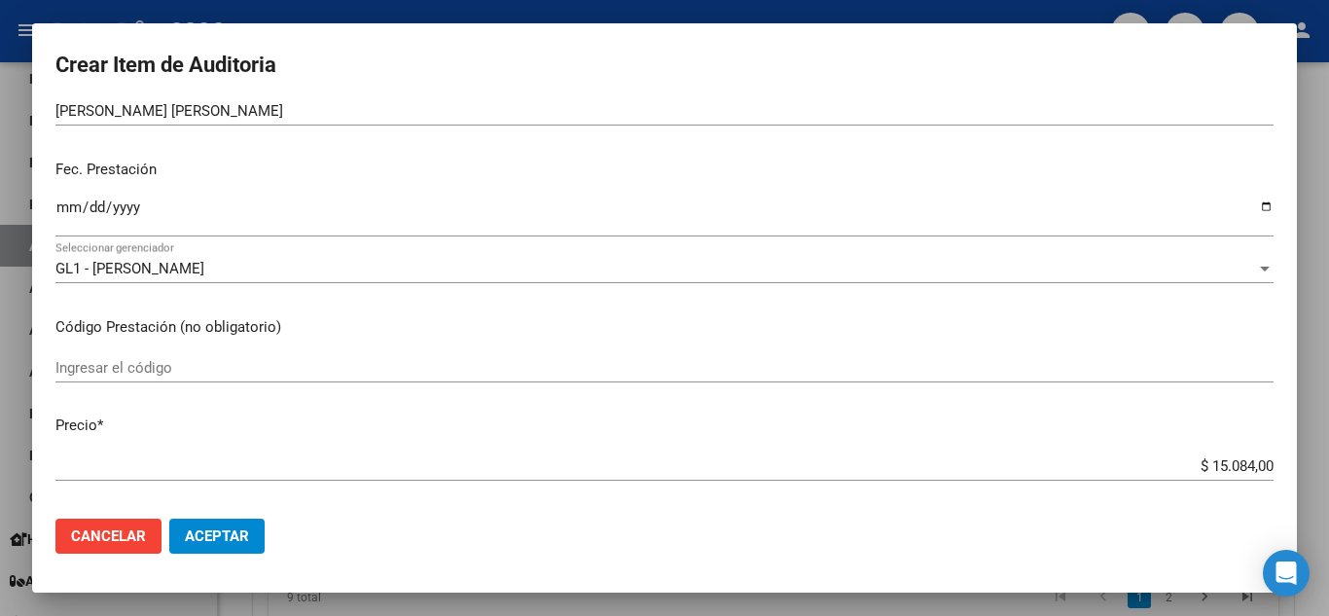
scroll to position [195, 0]
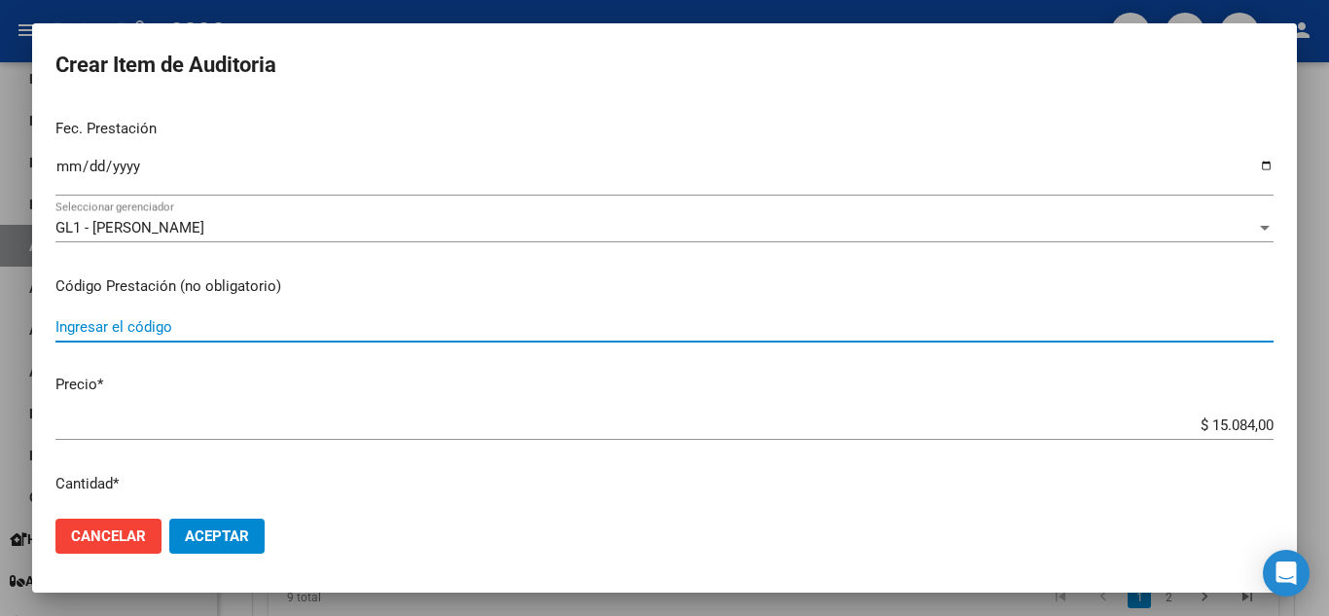
drag, startPoint x: 108, startPoint y: 327, endPoint x: 92, endPoint y: 327, distance: 15.6
click at [92, 327] on input "Ingresar el código" at bounding box center [664, 327] width 1218 height 18
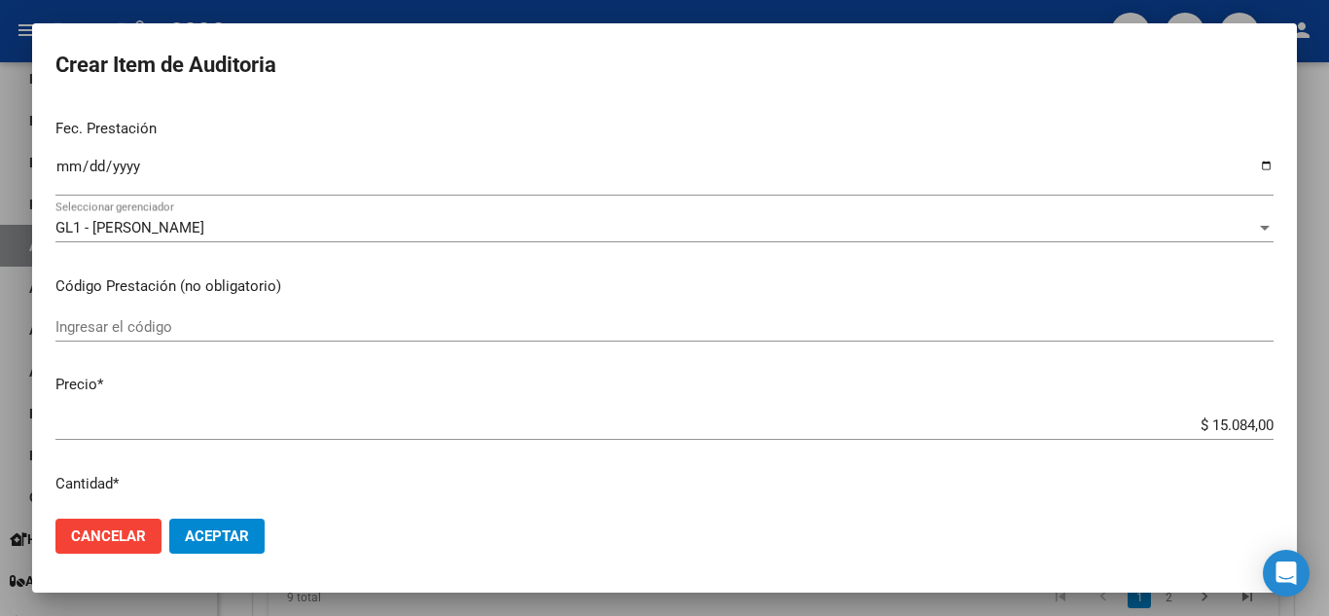
click at [687, 294] on p "Código Prestación (no obligatorio)" at bounding box center [664, 286] width 1218 height 22
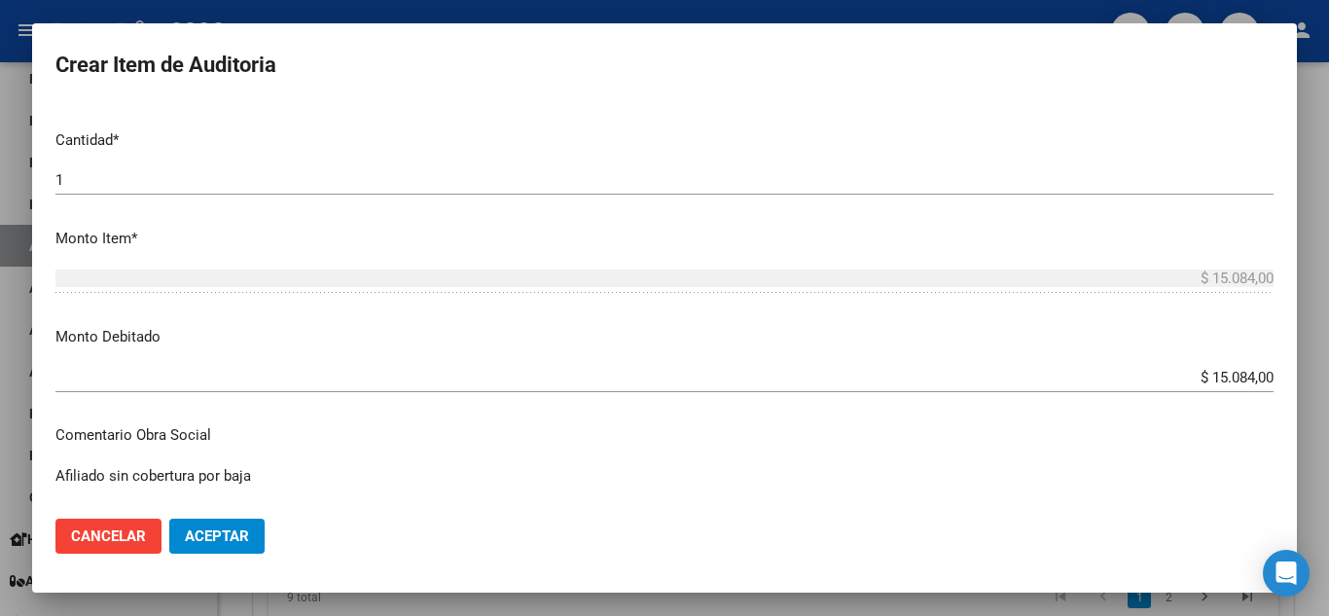
scroll to position [584, 0]
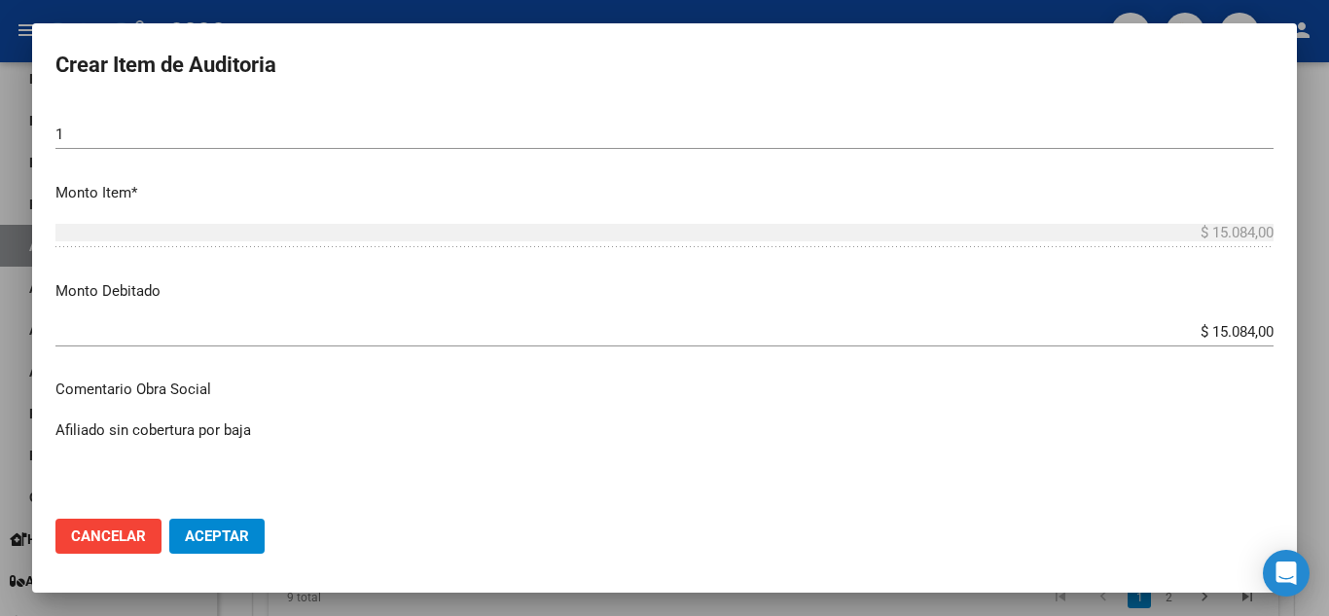
click at [1316, 442] on div at bounding box center [664, 308] width 1329 height 616
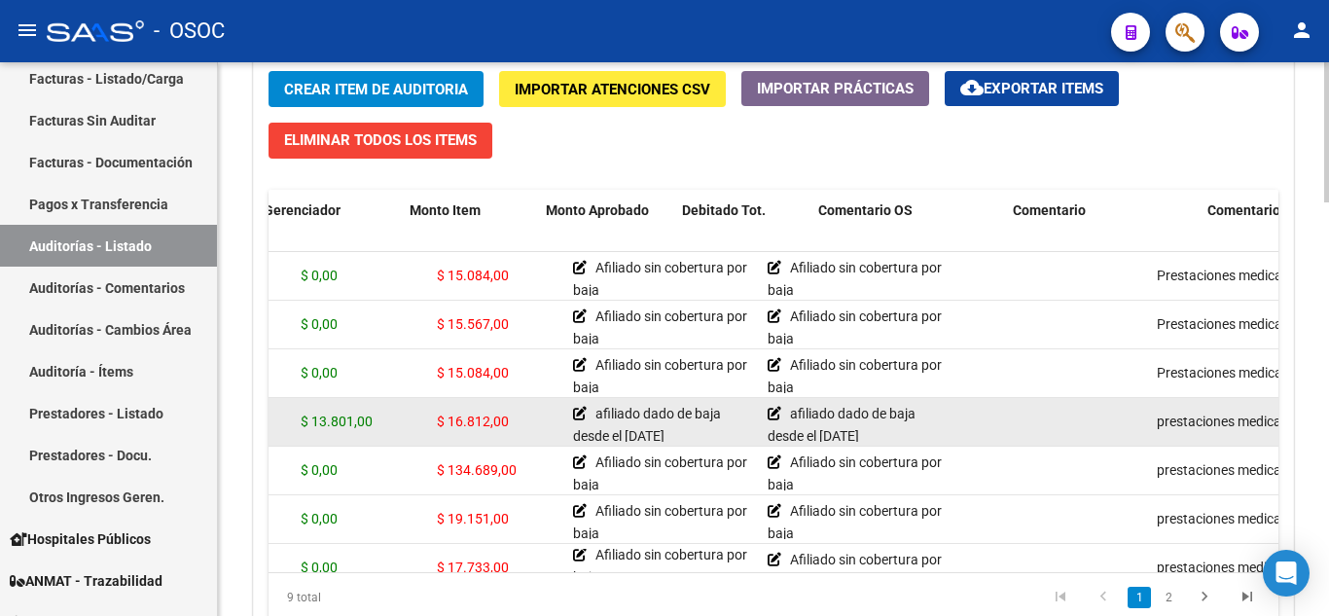
scroll to position [0, 0]
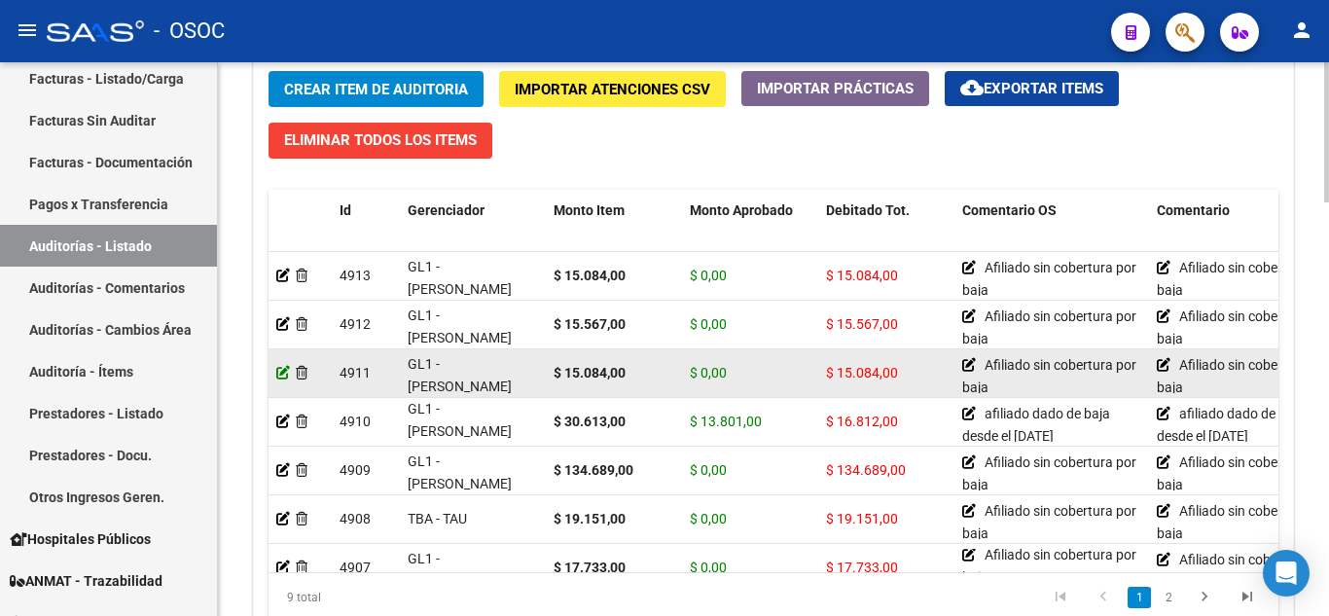
click at [281, 373] on icon at bounding box center [283, 373] width 14 height 14
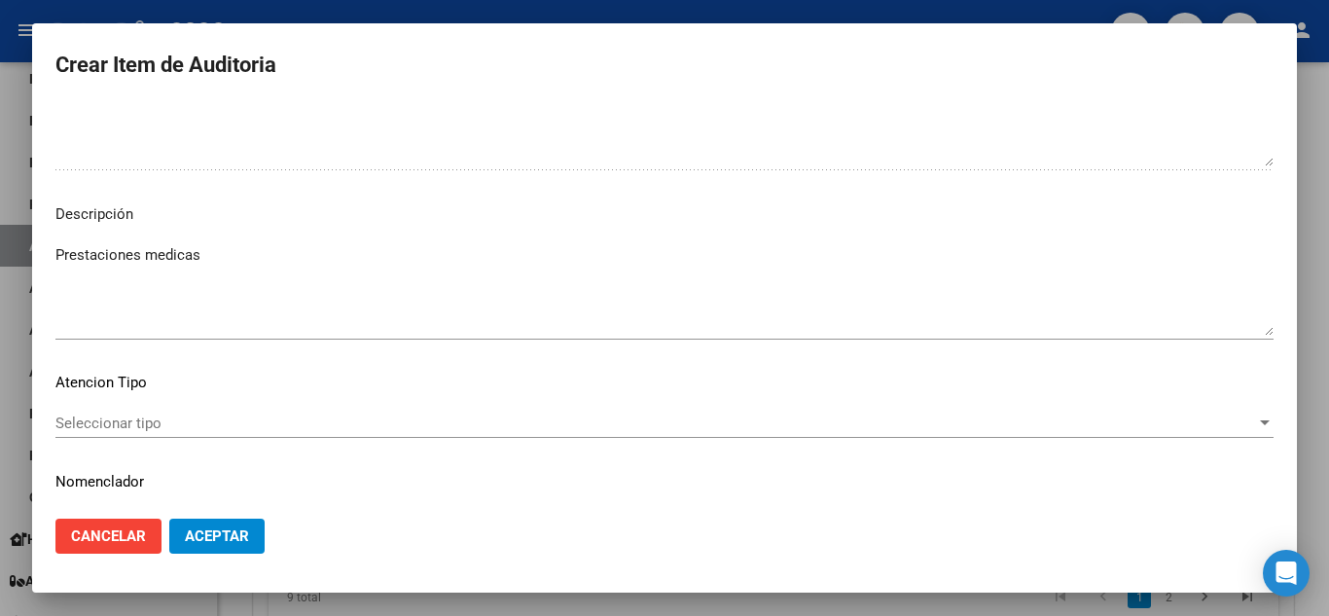
scroll to position [1316, 0]
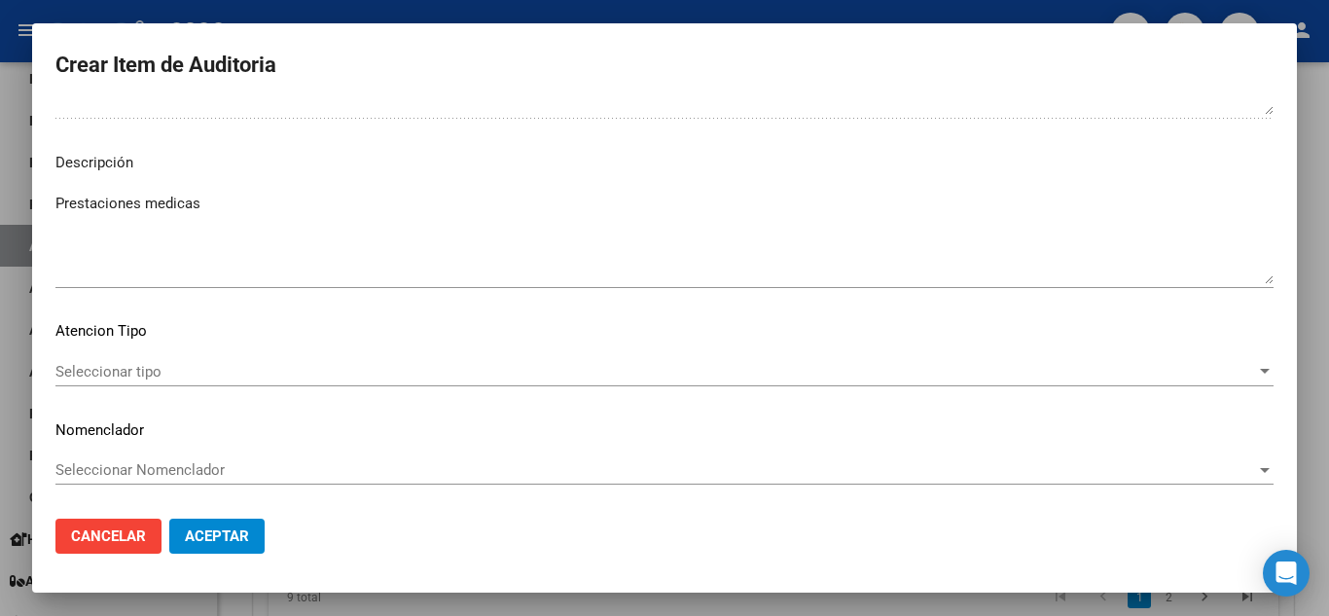
click at [1323, 374] on div at bounding box center [664, 308] width 1329 height 616
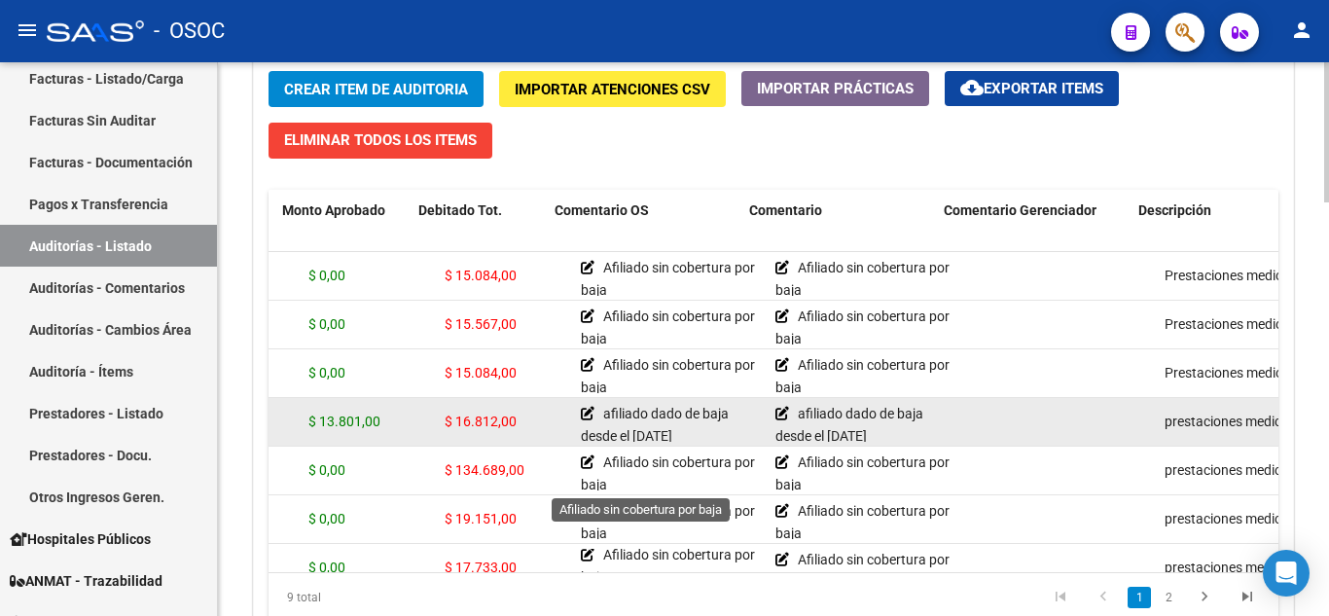
scroll to position [0, 0]
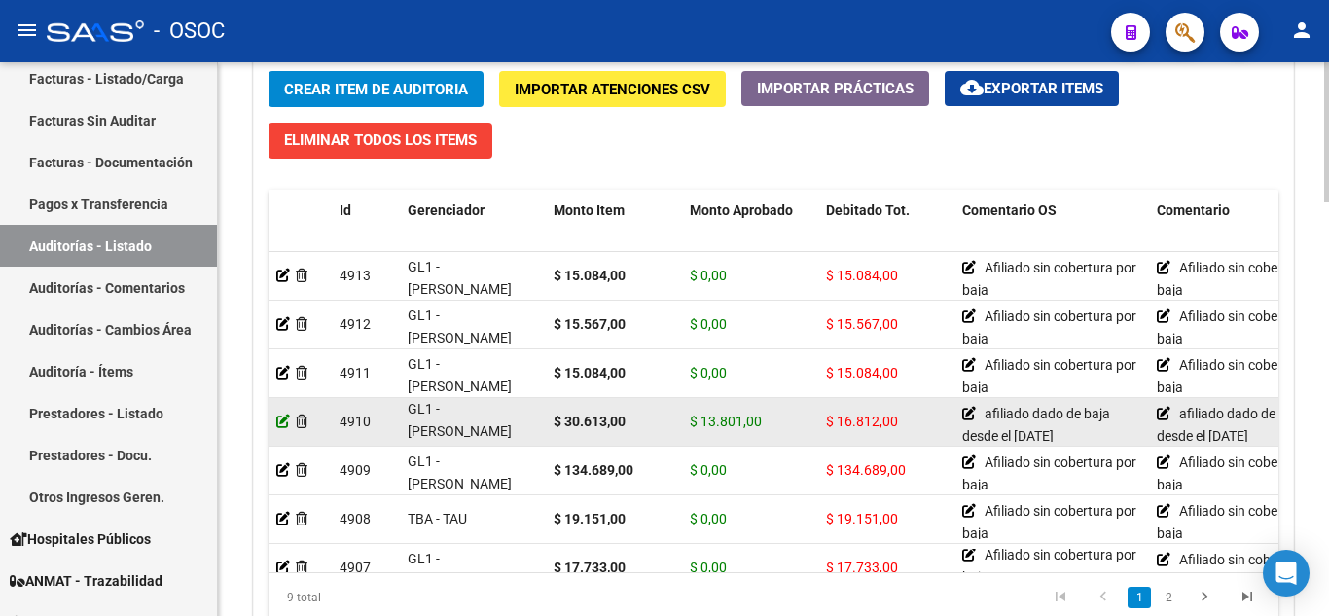
click at [278, 423] on icon at bounding box center [283, 421] width 14 height 14
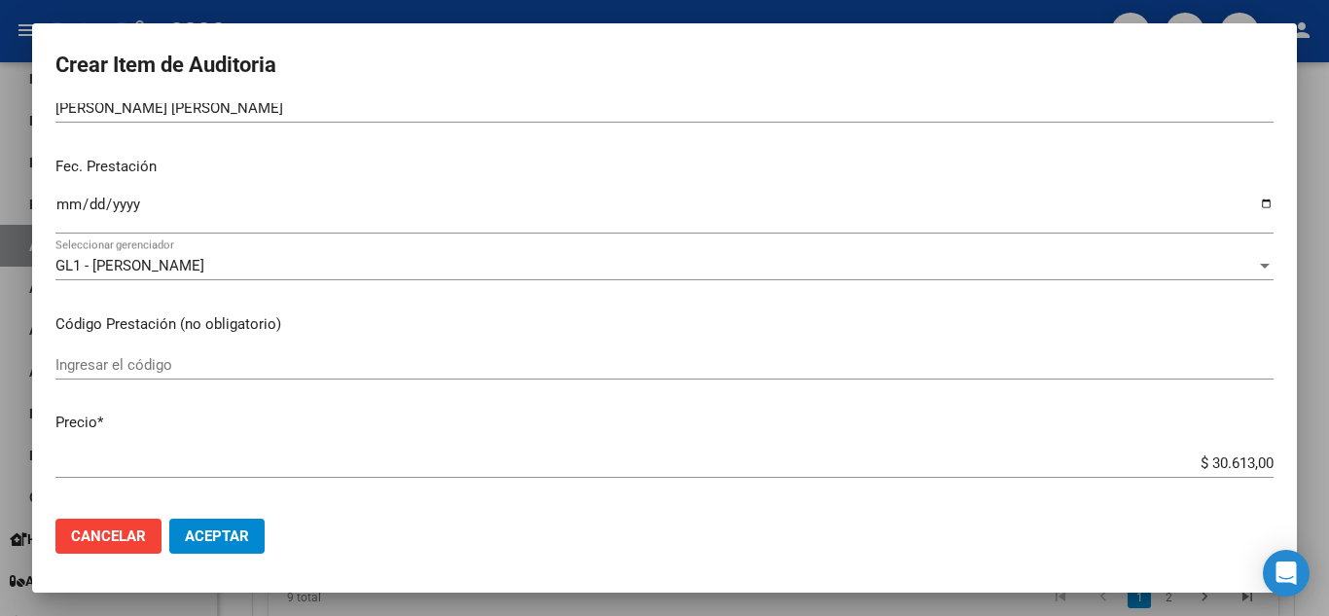
scroll to position [195, 0]
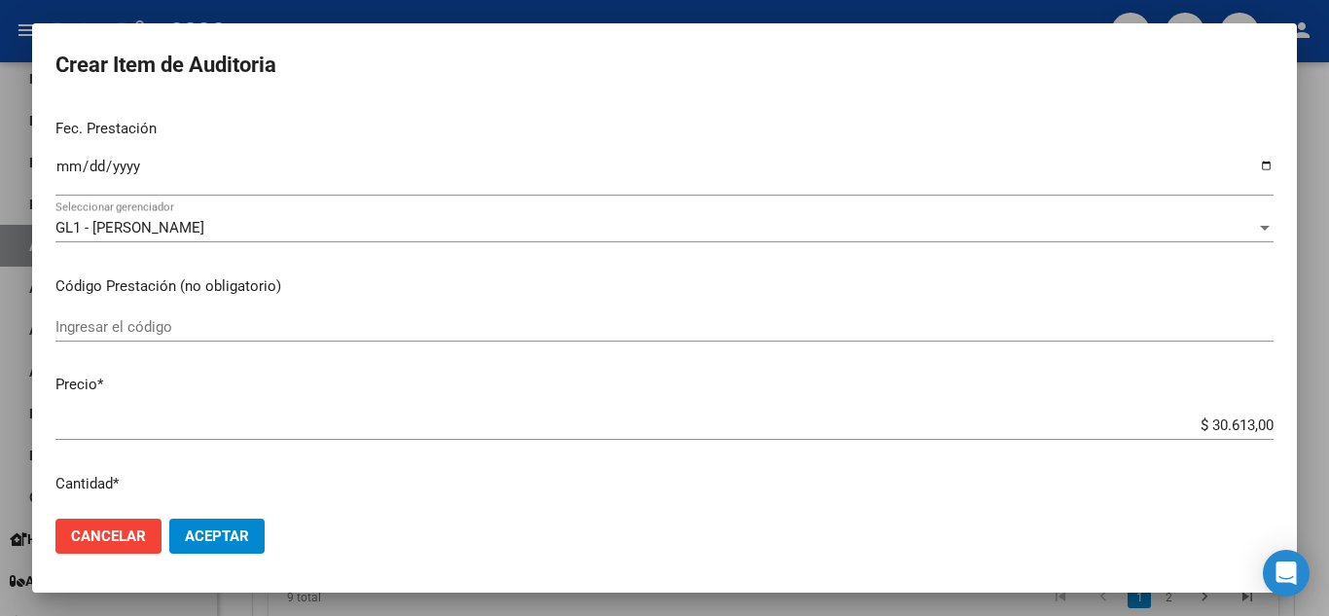
click at [1321, 106] on div at bounding box center [664, 308] width 1329 height 616
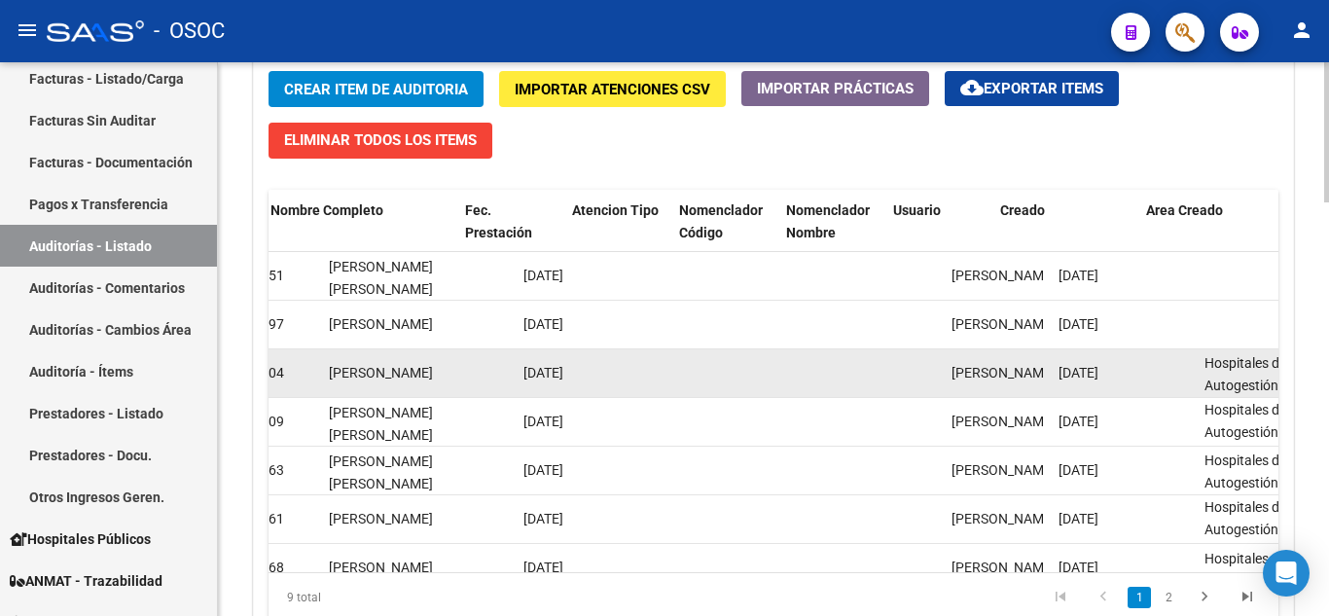
scroll to position [0, 1848]
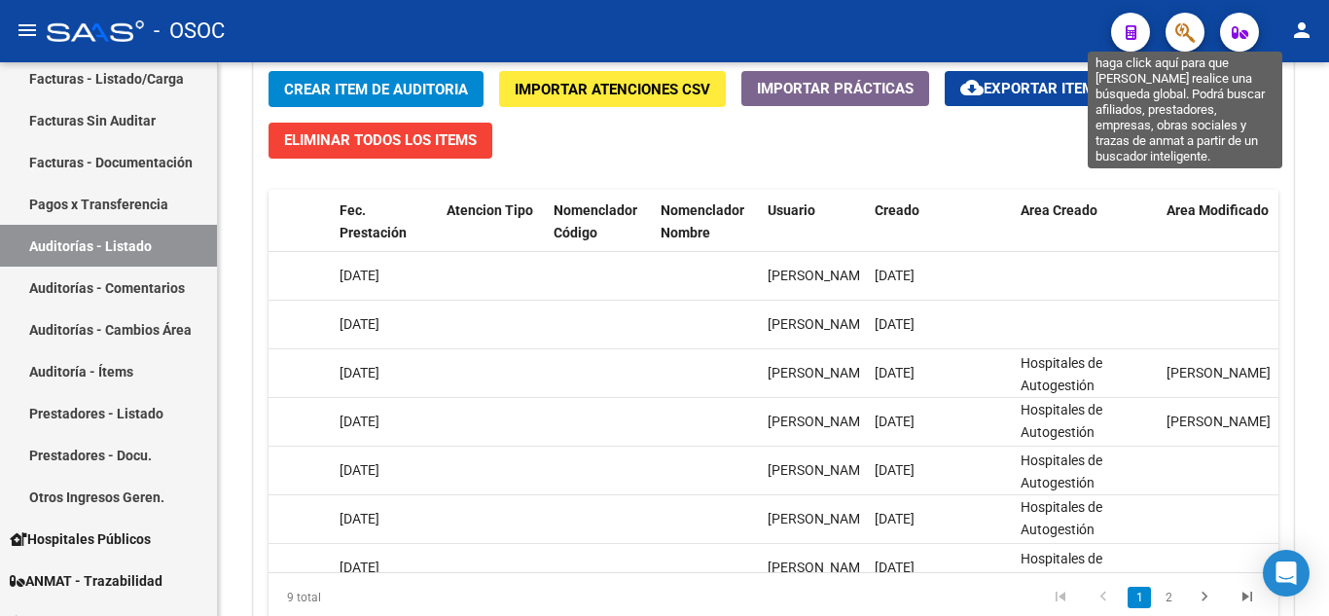
click at [1181, 39] on icon "button" at bounding box center [1184, 32] width 19 height 22
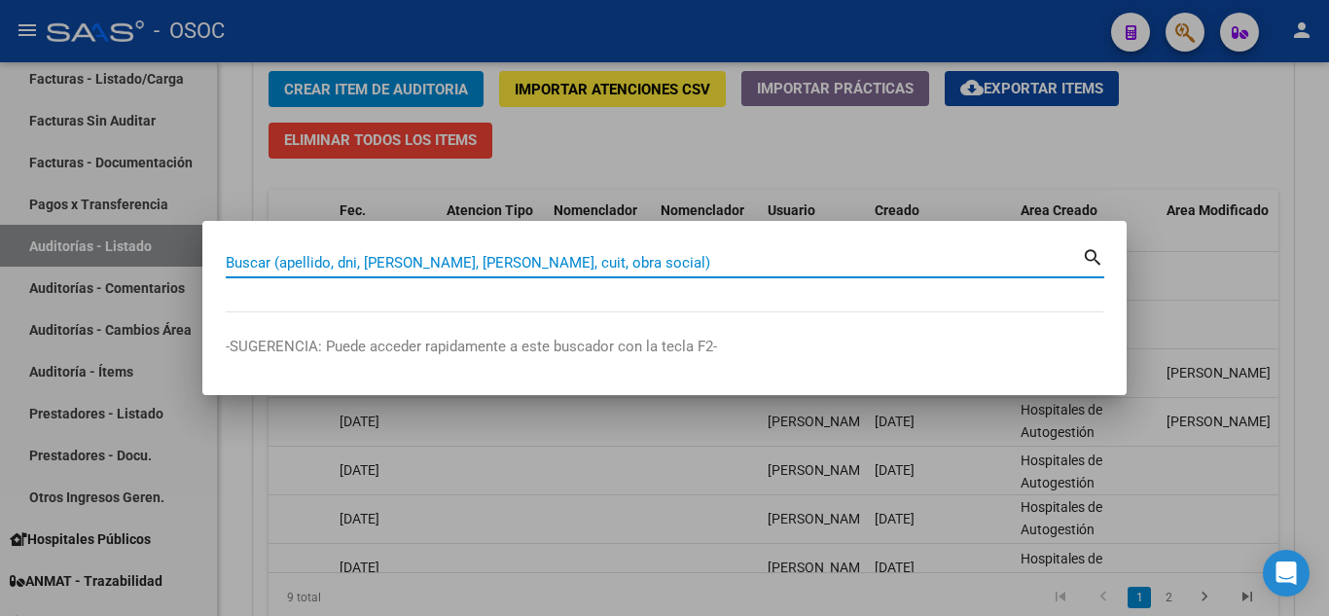
paste input "94010151"
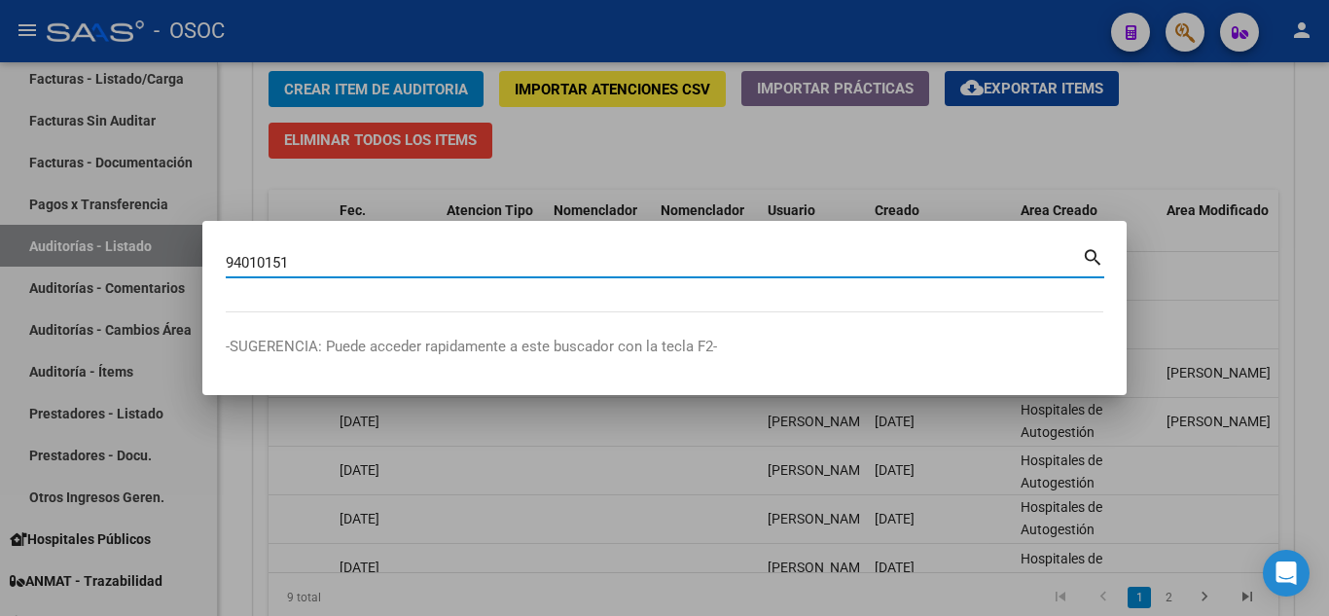
type input "94010151"
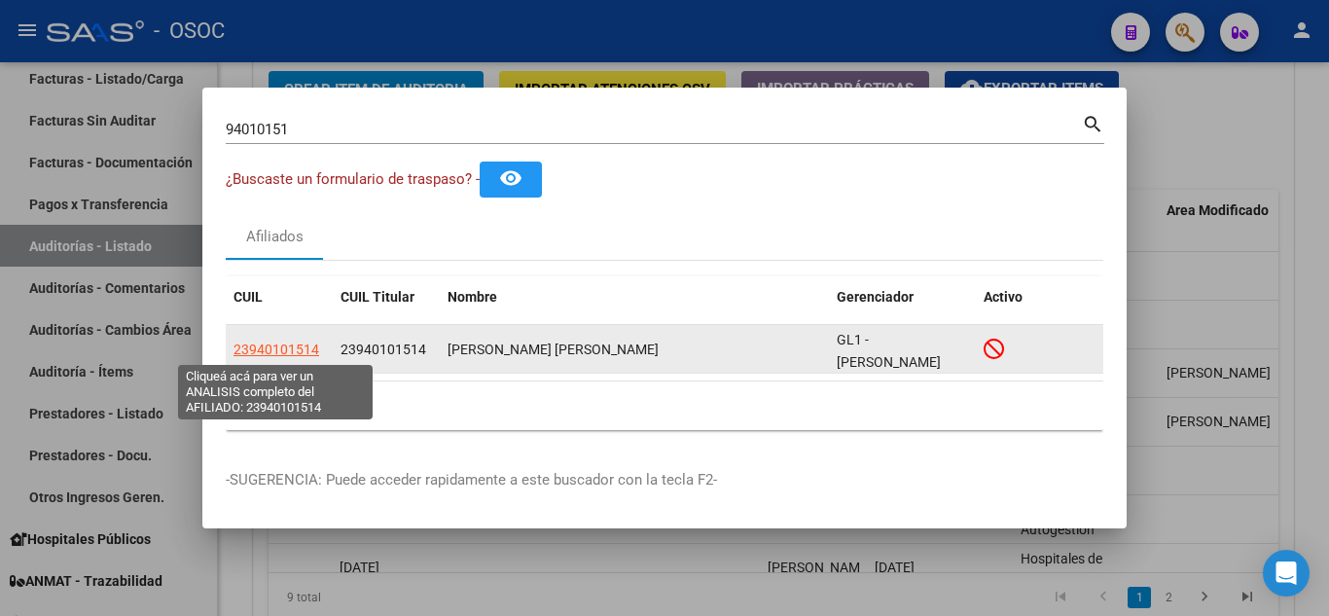
click at [262, 353] on span "23940101514" at bounding box center [276, 349] width 86 height 16
type textarea "23940101514"
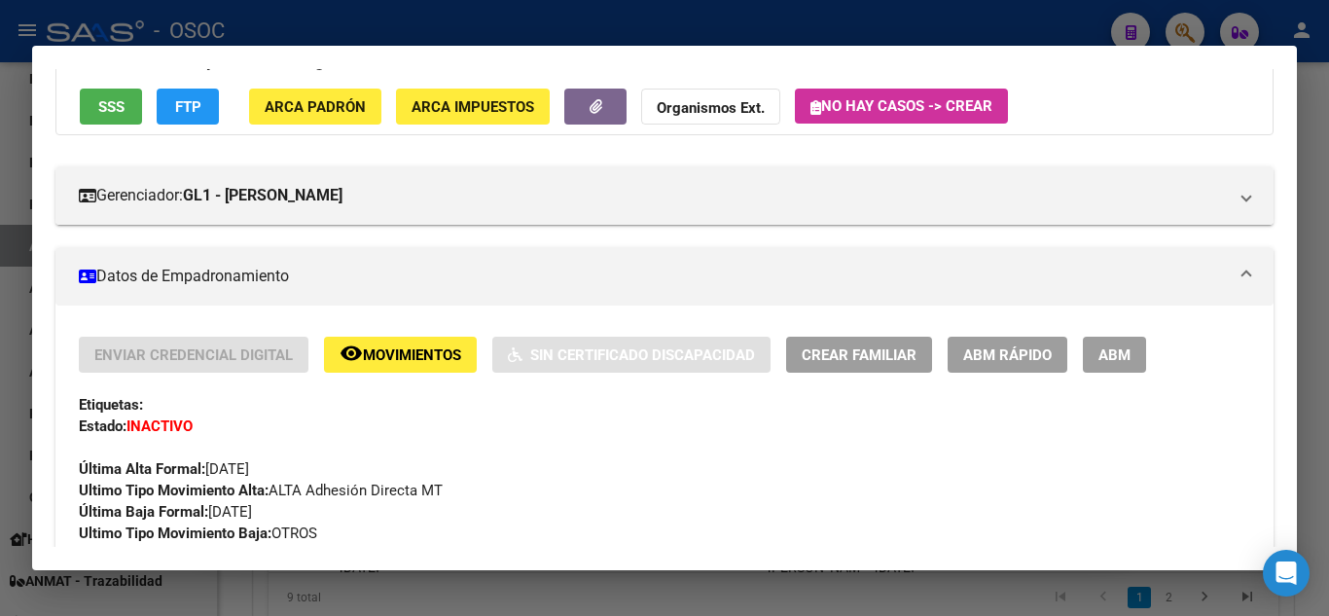
scroll to position [195, 0]
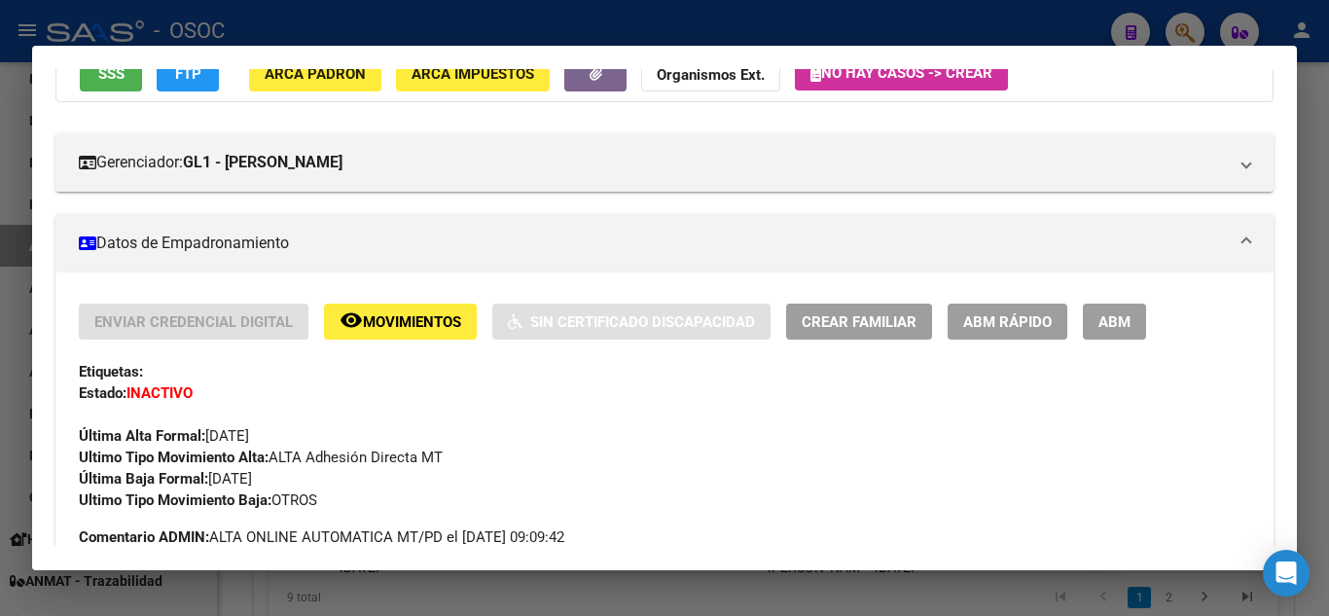
click at [2, 329] on div at bounding box center [664, 308] width 1329 height 616
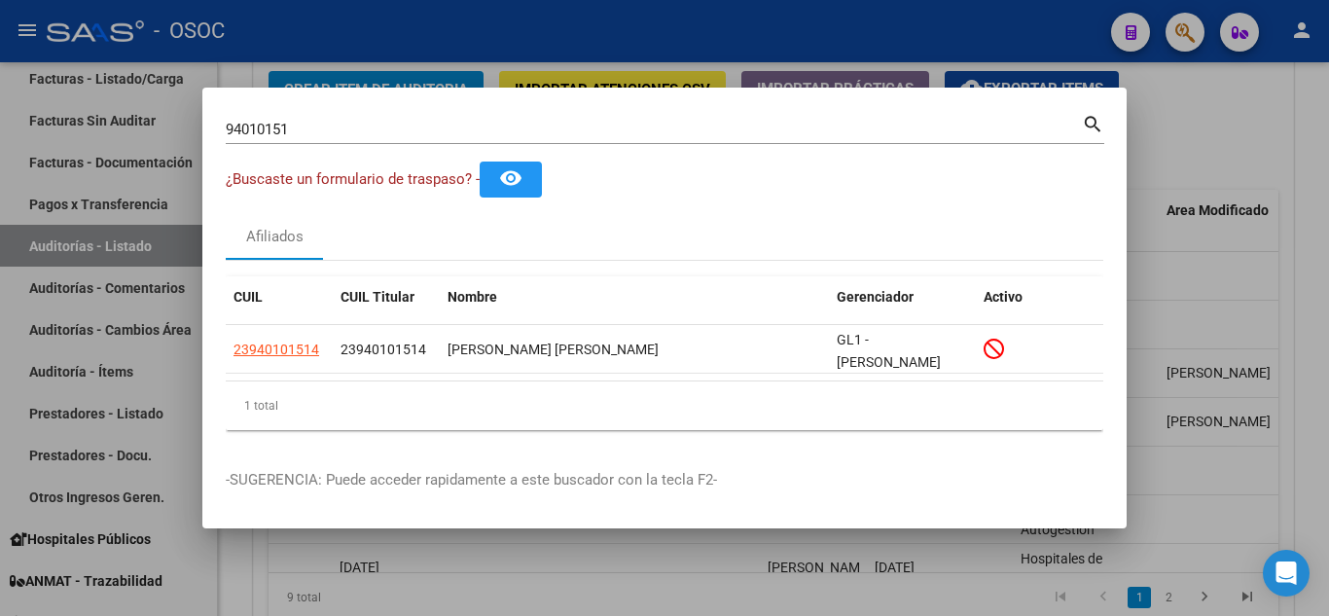
click at [1195, 266] on div at bounding box center [664, 308] width 1329 height 616
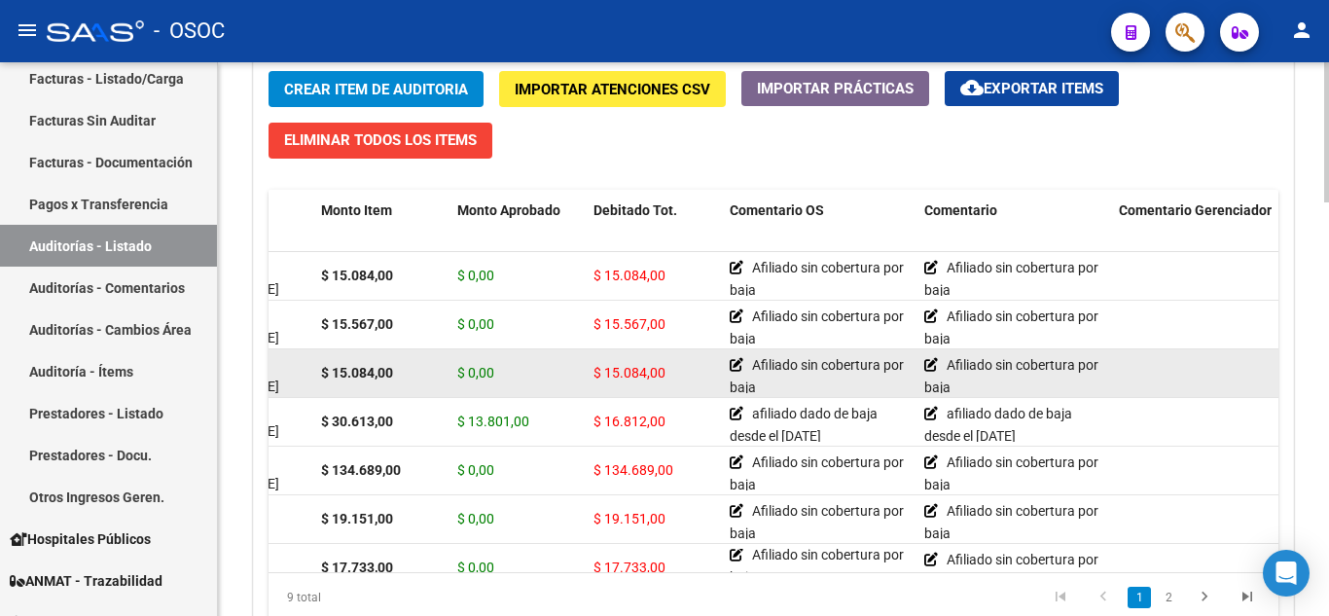
scroll to position [0, 0]
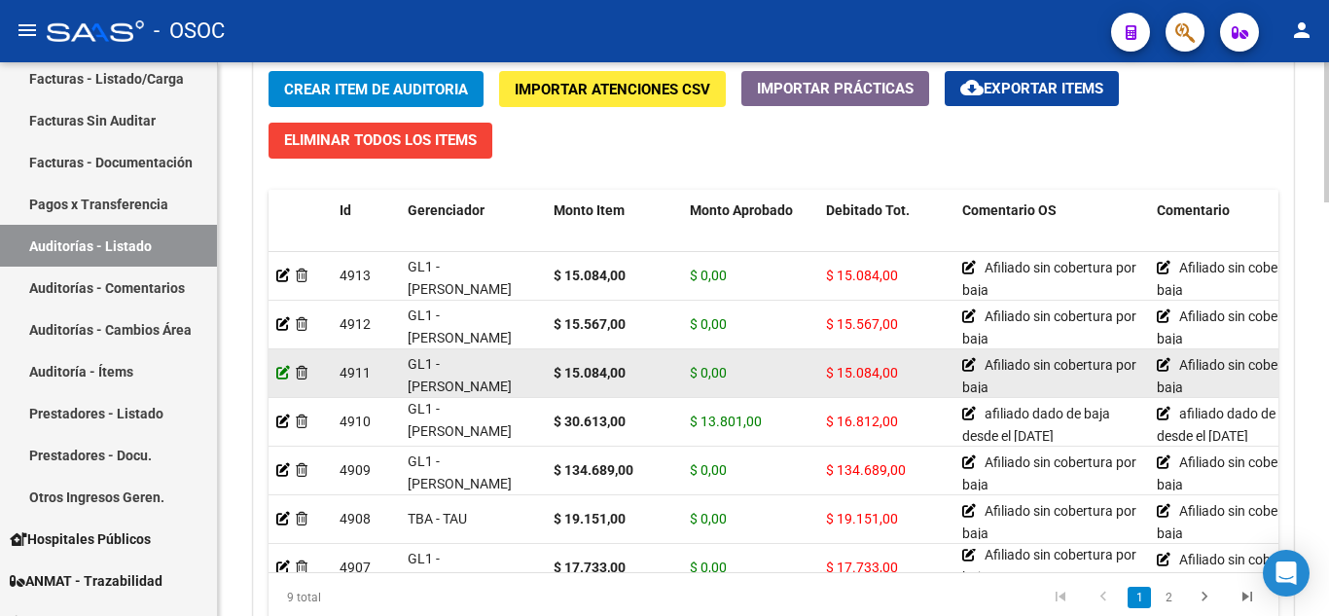
click at [283, 376] on icon at bounding box center [283, 373] width 14 height 14
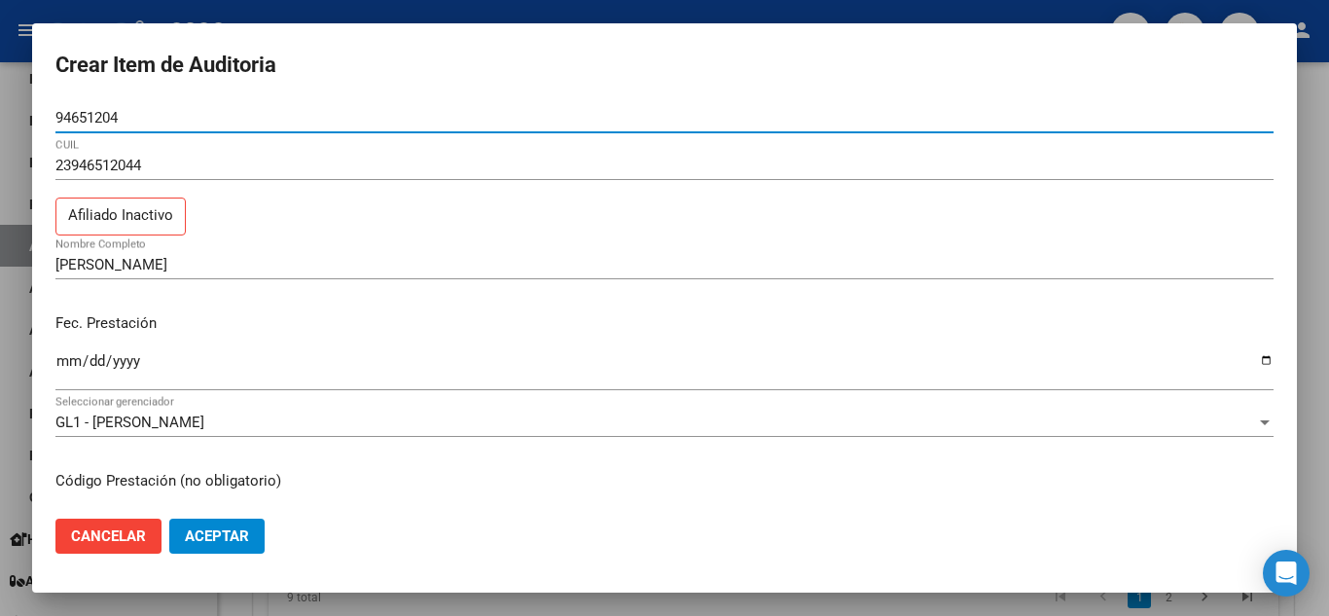
click at [1305, 322] on div at bounding box center [664, 308] width 1329 height 616
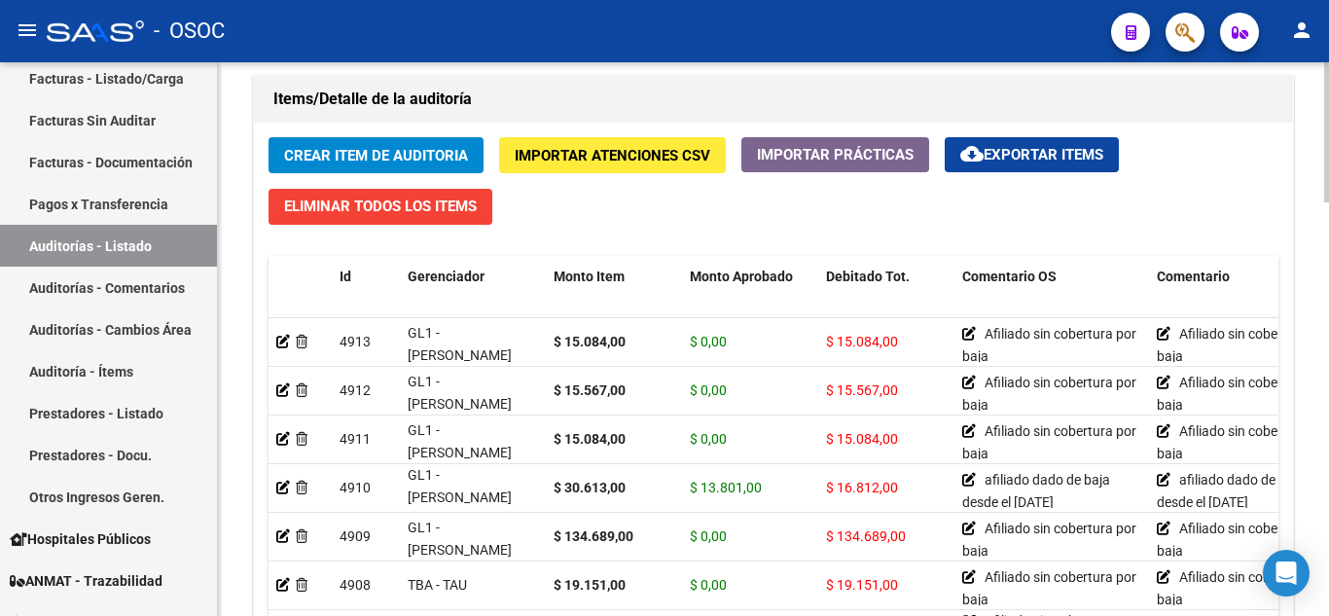
scroll to position [1362, 0]
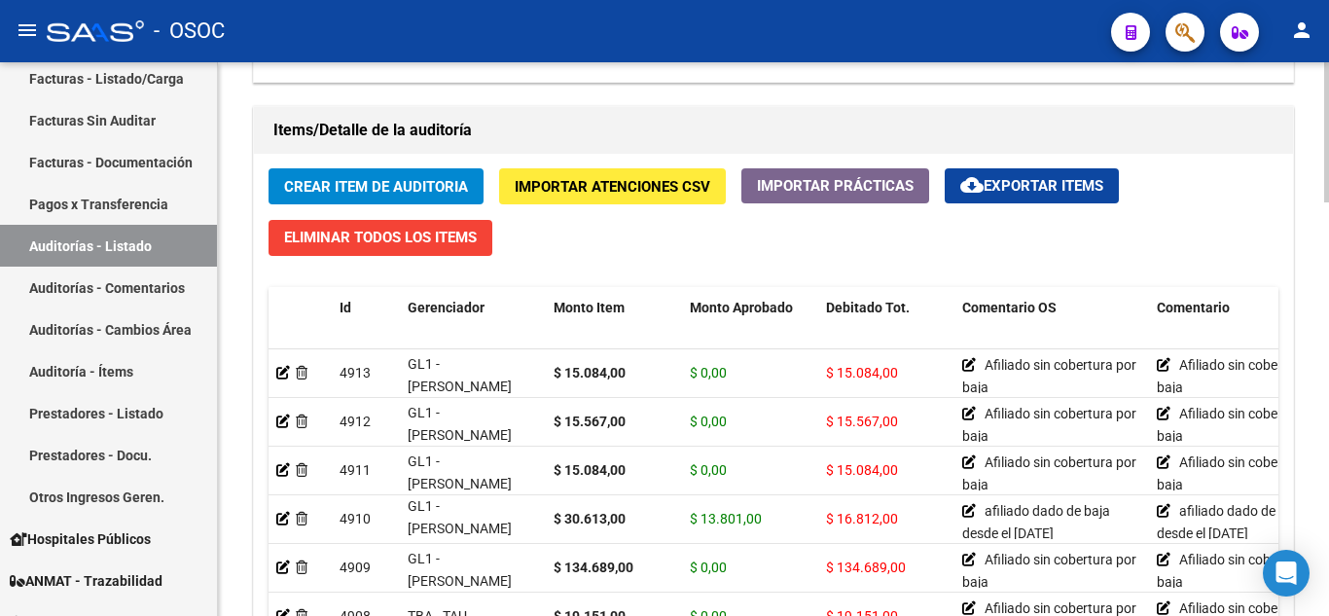
click at [360, 189] on span "Crear Item de Auditoria" at bounding box center [376, 187] width 184 height 18
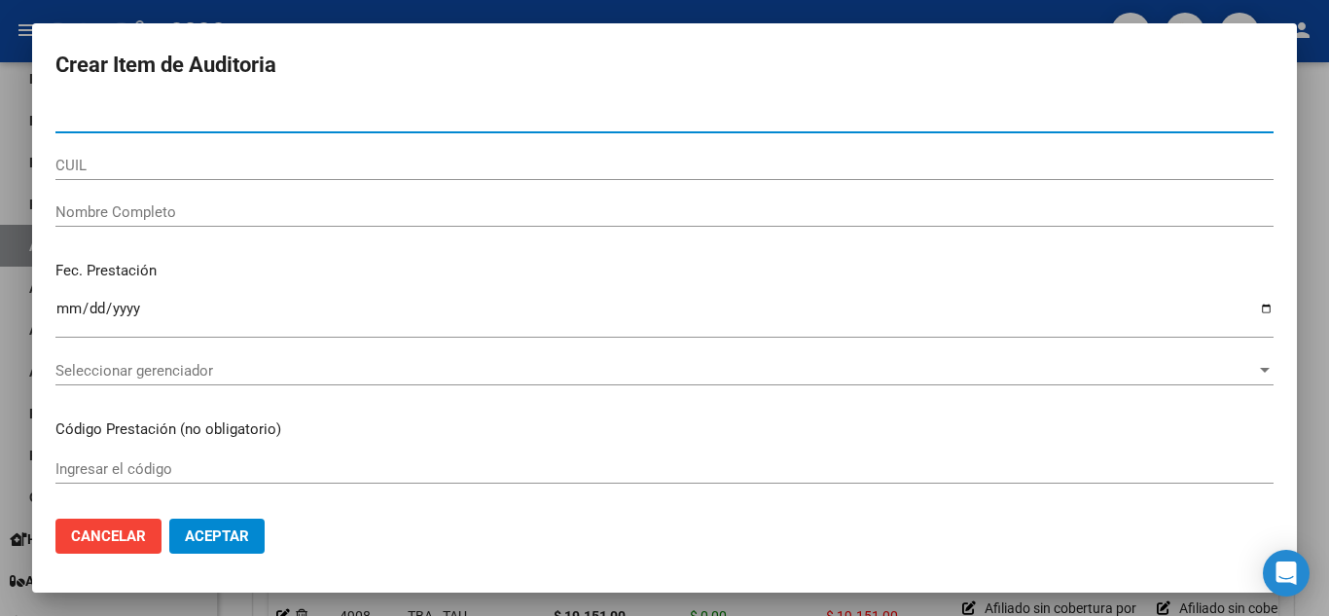
paste input "94010151"
type input "94010151"
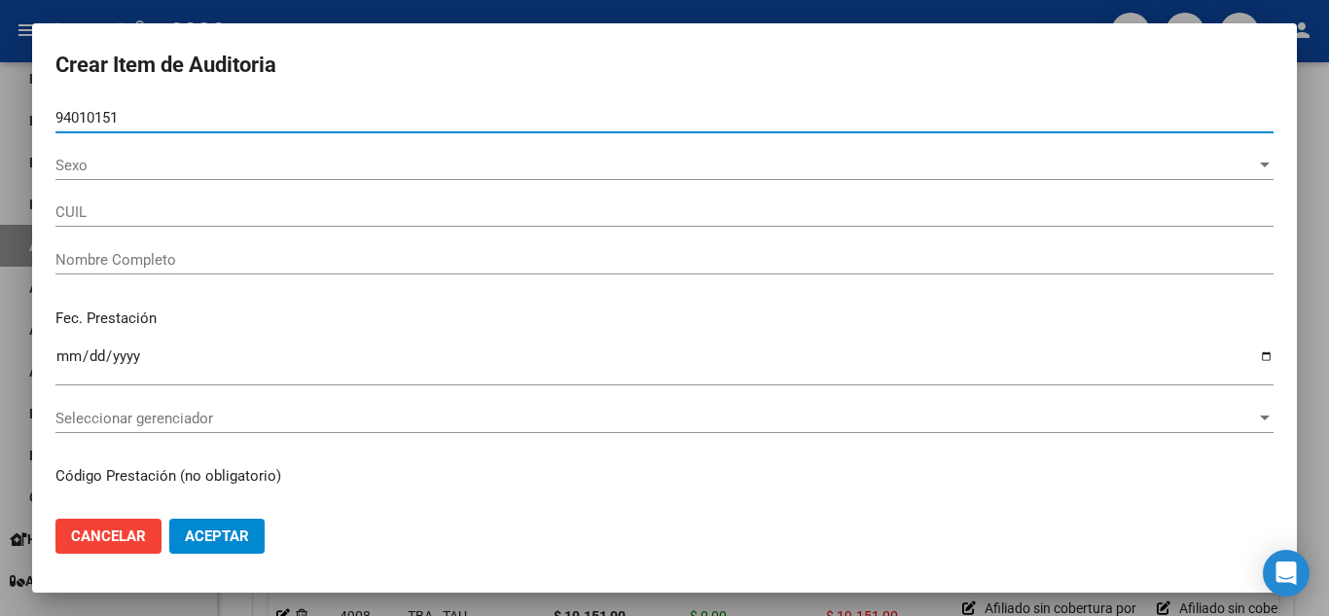
type input "23940101514"
type input "[PERSON_NAME] [PERSON_NAME]"
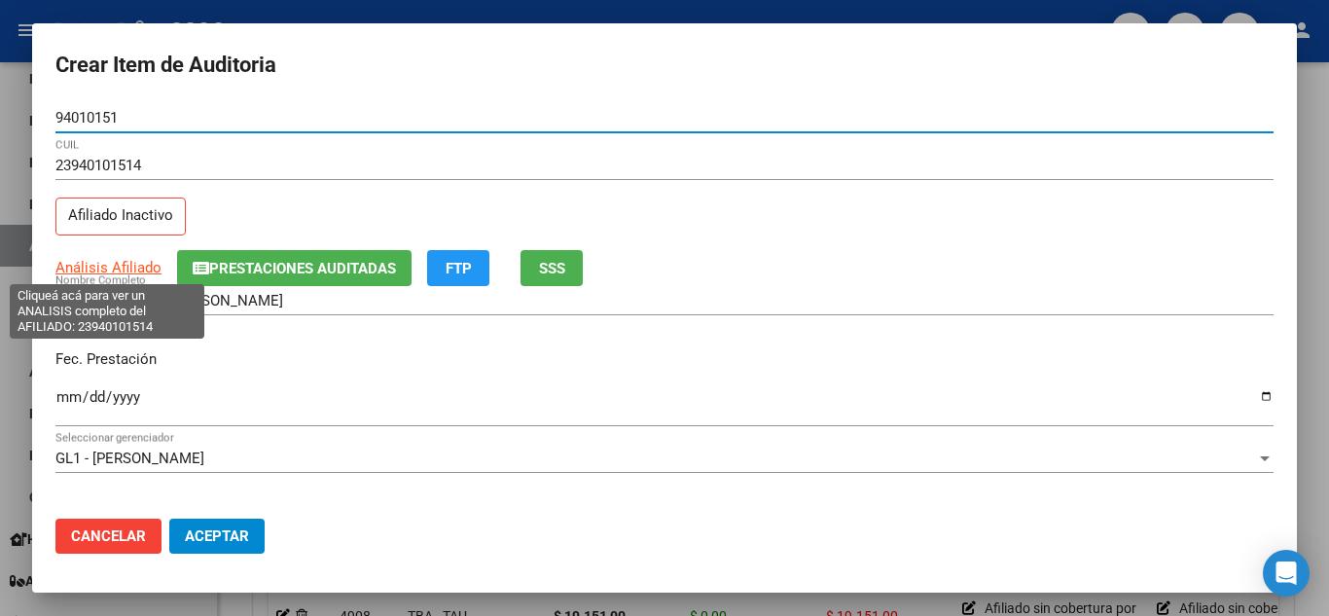
type input "94010151"
click at [120, 269] on span "Análisis Afiliado" at bounding box center [108, 268] width 106 height 18
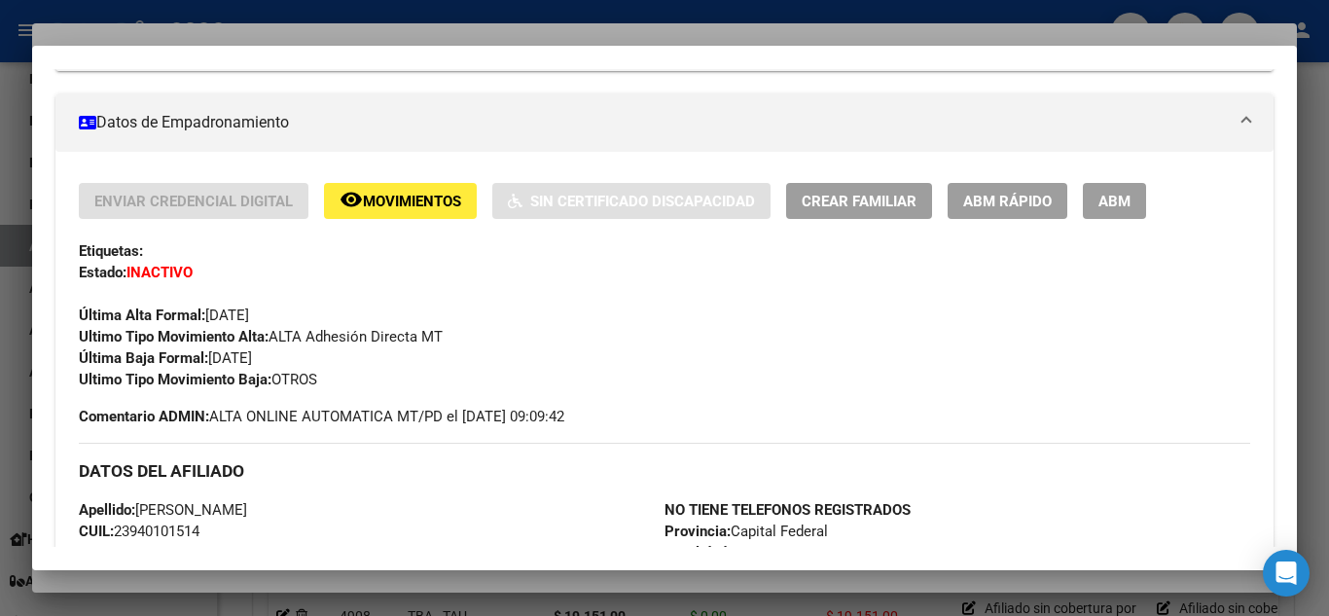
scroll to position [389, 0]
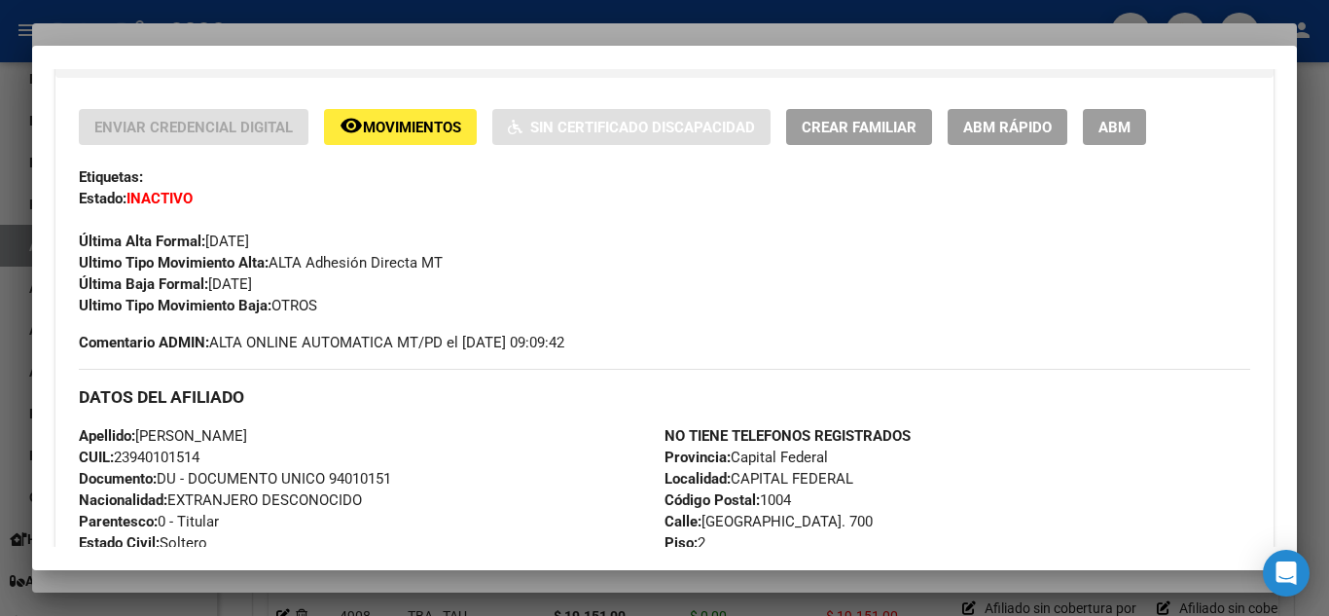
click at [1320, 349] on div at bounding box center [664, 308] width 1329 height 616
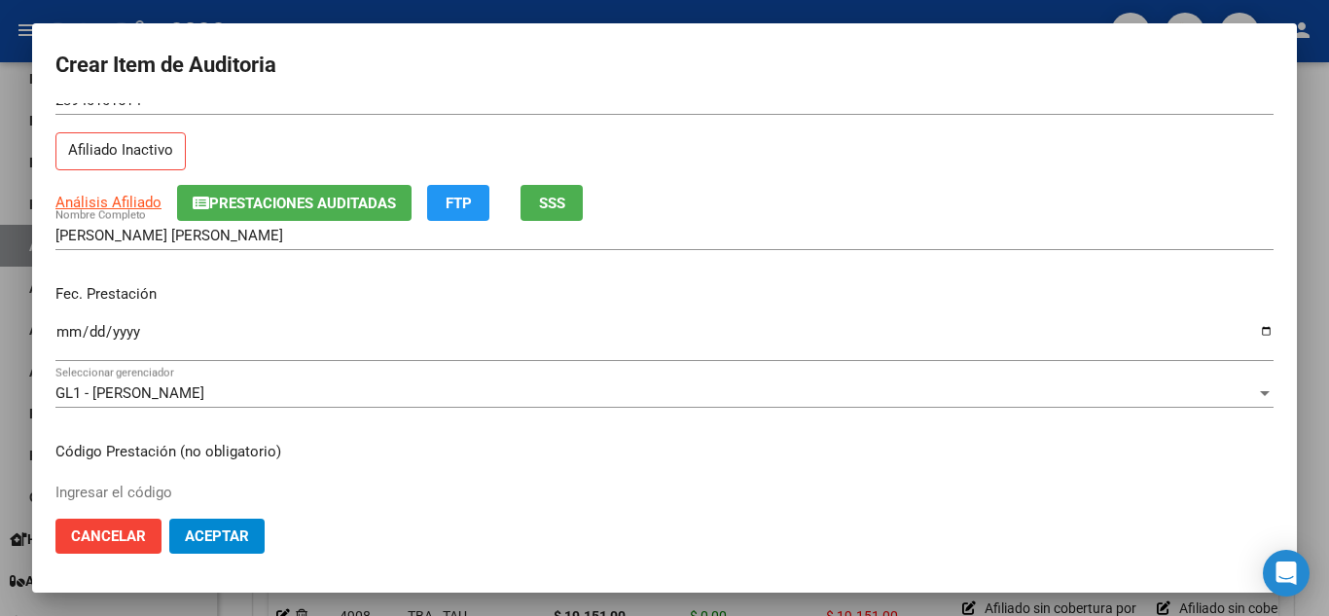
scroll to position [97, 0]
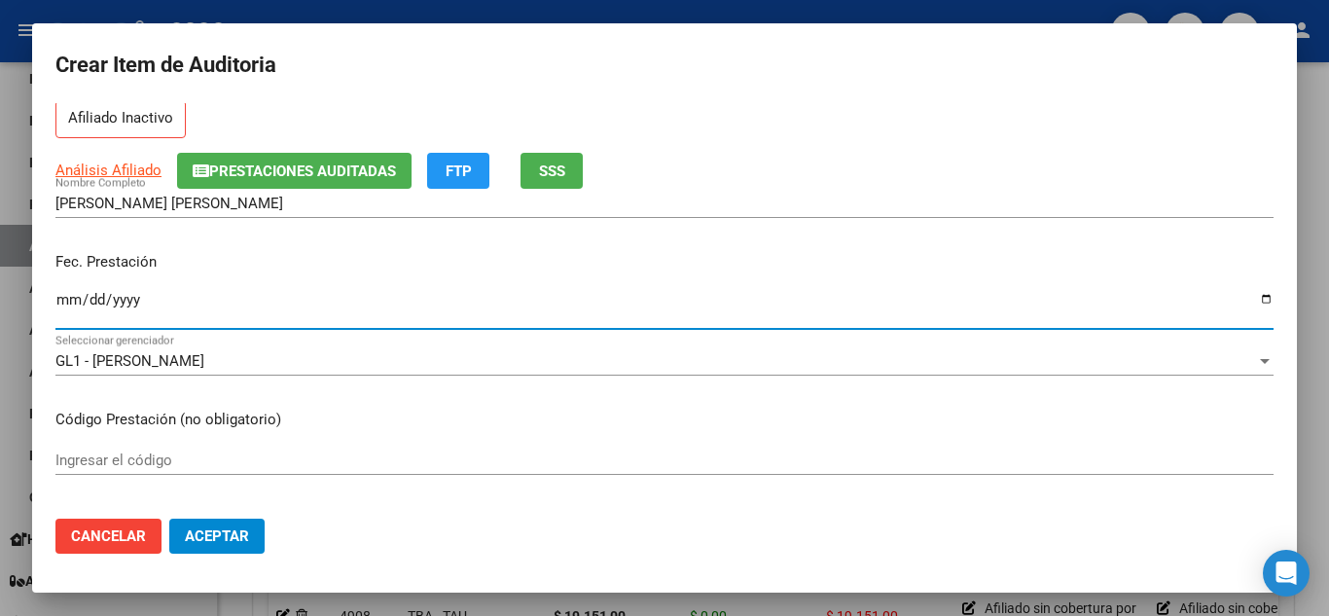
click at [87, 305] on input "Ingresar la fecha" at bounding box center [664, 307] width 1218 height 31
click at [61, 302] on input "Ingresar la fecha" at bounding box center [664, 307] width 1218 height 31
type input "[DATE]"
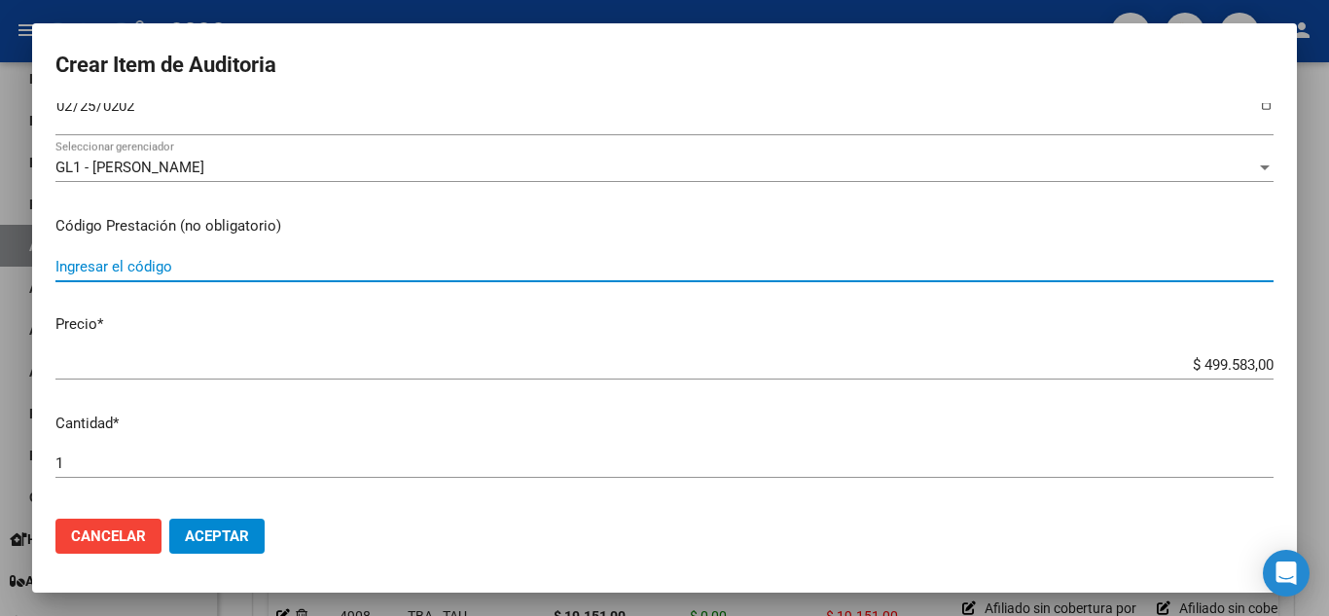
scroll to position [292, 0]
click at [136, 370] on input "$ 499.583,00" at bounding box center [664, 364] width 1218 height 18
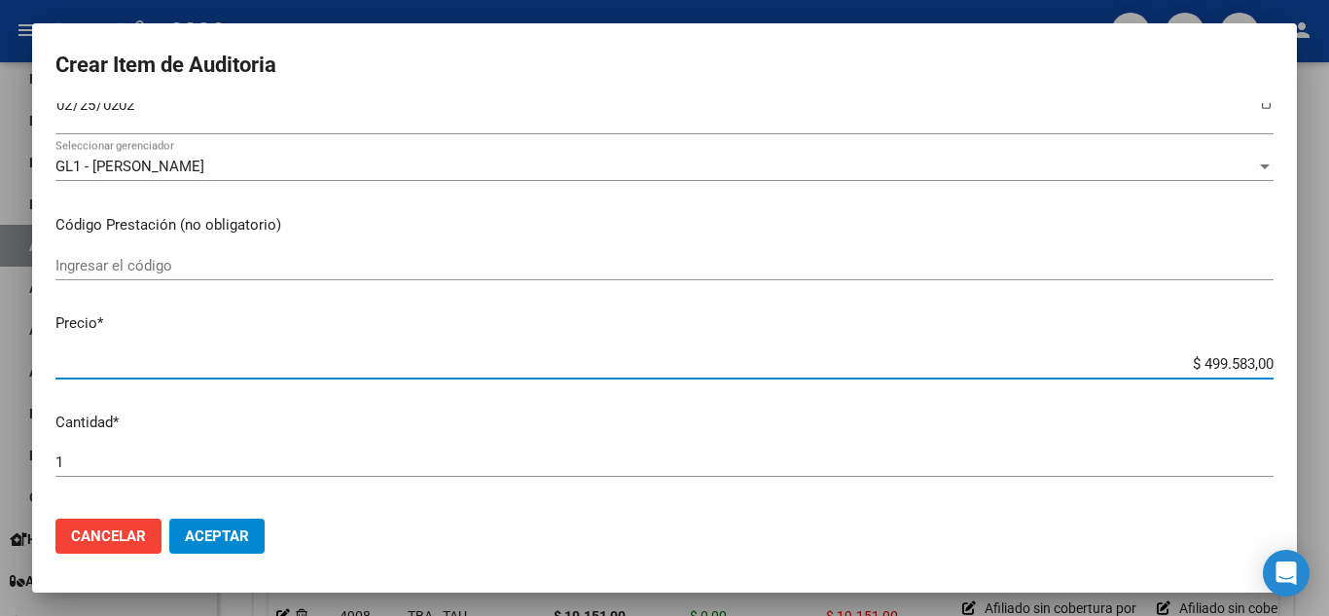
paste input "15084.00"
type input "$ 1.508.400.499.583,00"
click at [1141, 355] on input "$ 1.508.400.499.583,00" at bounding box center [664, 364] width 1218 height 18
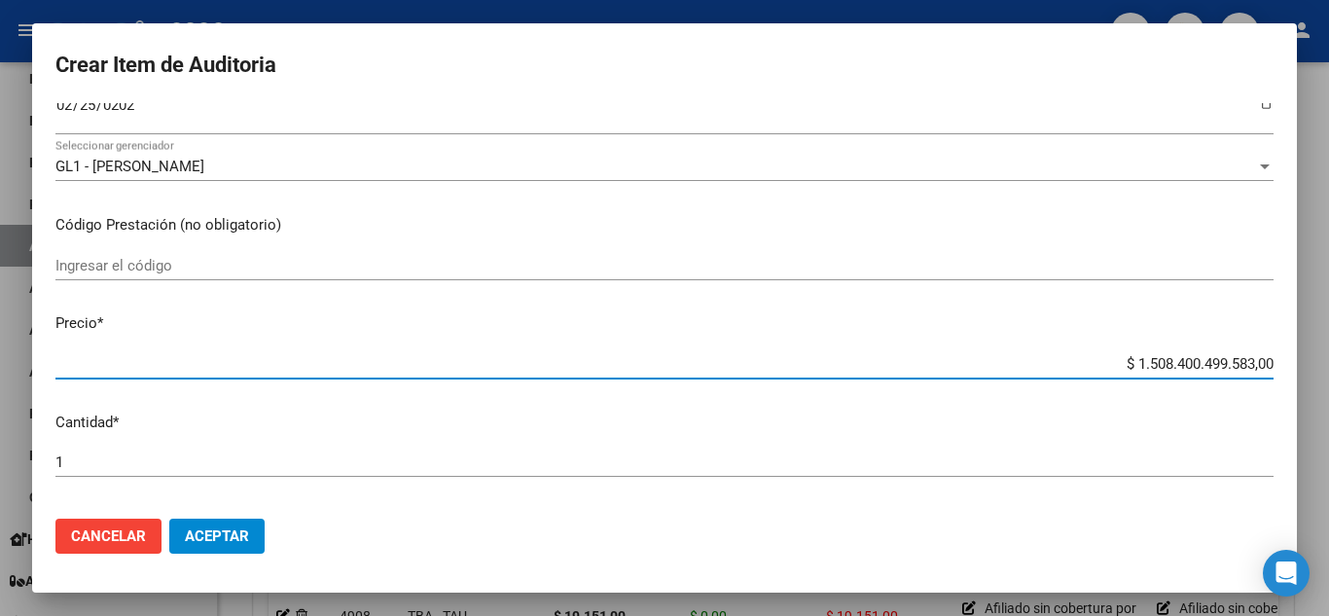
click at [1141, 355] on input "$ 1.508.400.499.583,00" at bounding box center [664, 364] width 1218 height 18
paste input "15084."
type input "$ 15.084,00"
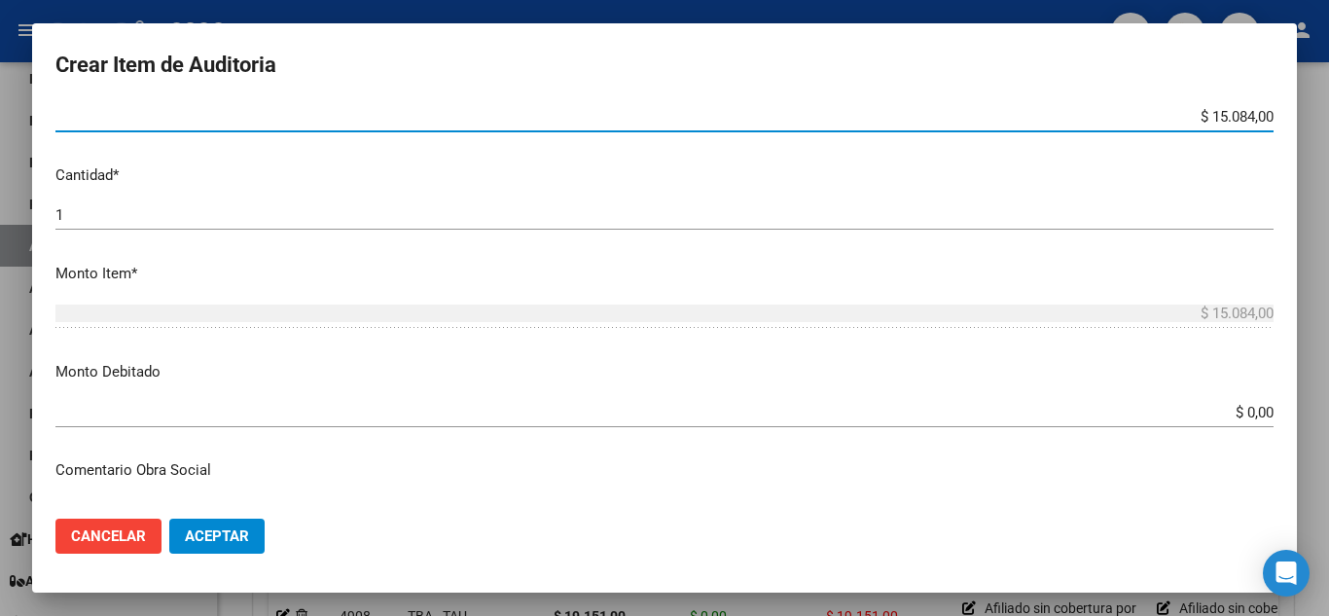
scroll to position [584, 0]
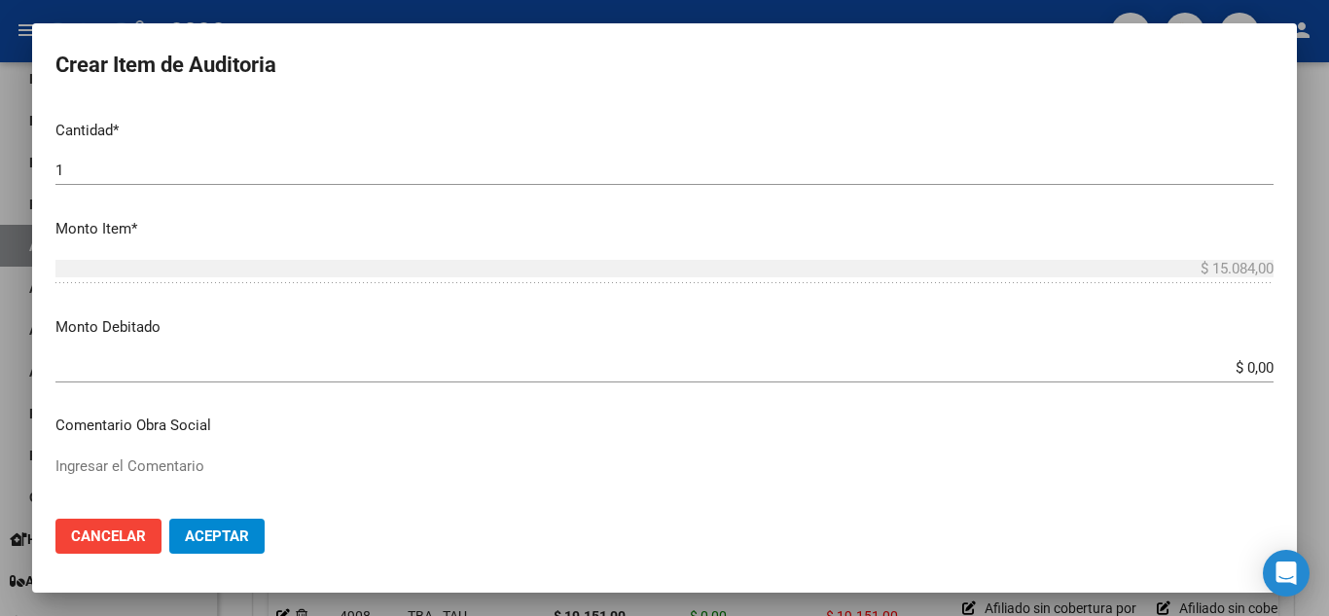
type input "$ 15.084,00"
click at [1238, 369] on input "$ 0,00" at bounding box center [664, 368] width 1218 height 18
paste input "15084.00"
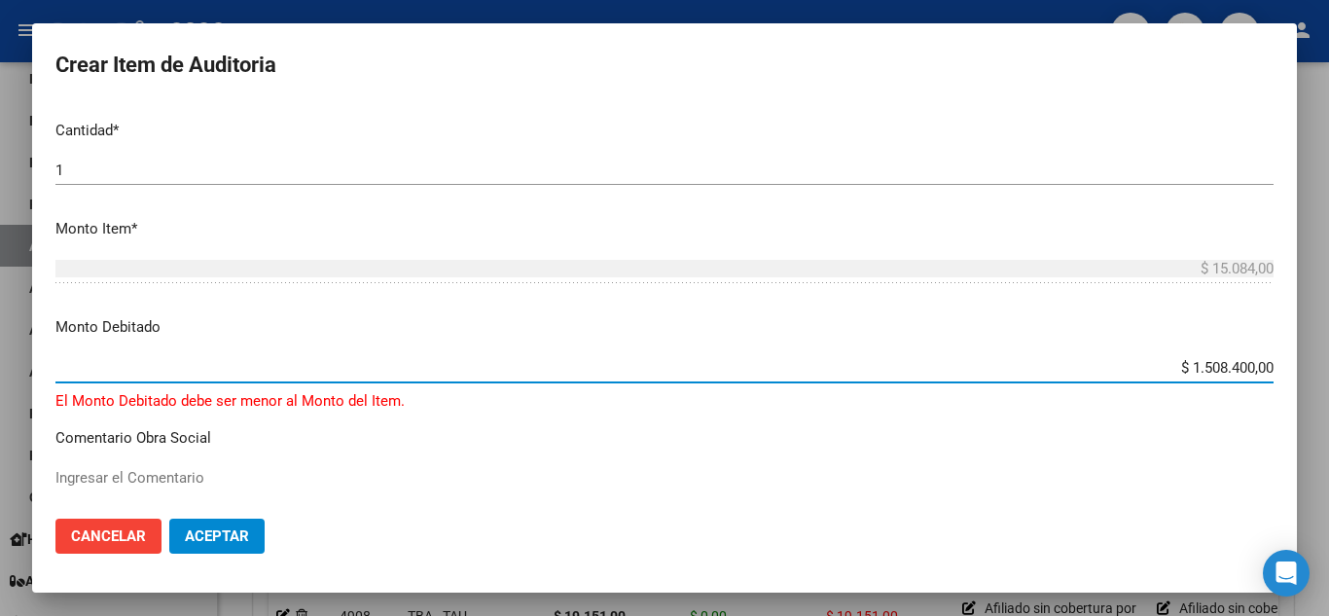
click at [1192, 372] on input "$ 1.508.400,00" at bounding box center [664, 368] width 1218 height 18
paste input "15084."
click at [1192, 372] on input "$ 1.508.400,00" at bounding box center [664, 368] width 1218 height 18
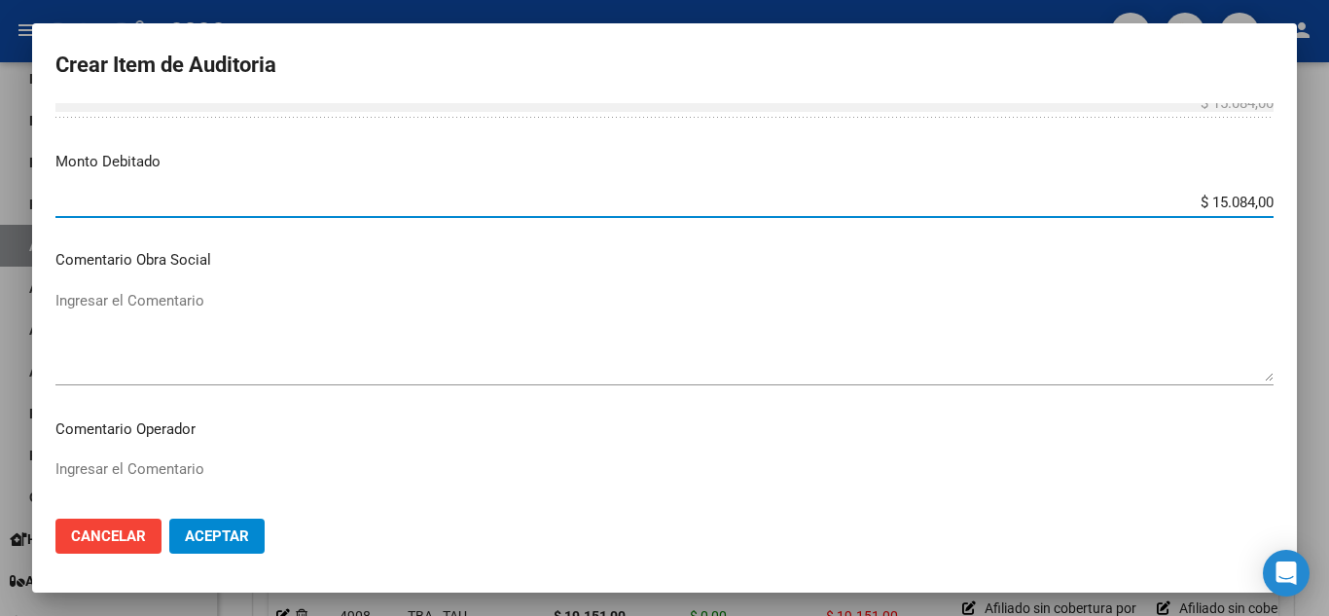
scroll to position [778, 0]
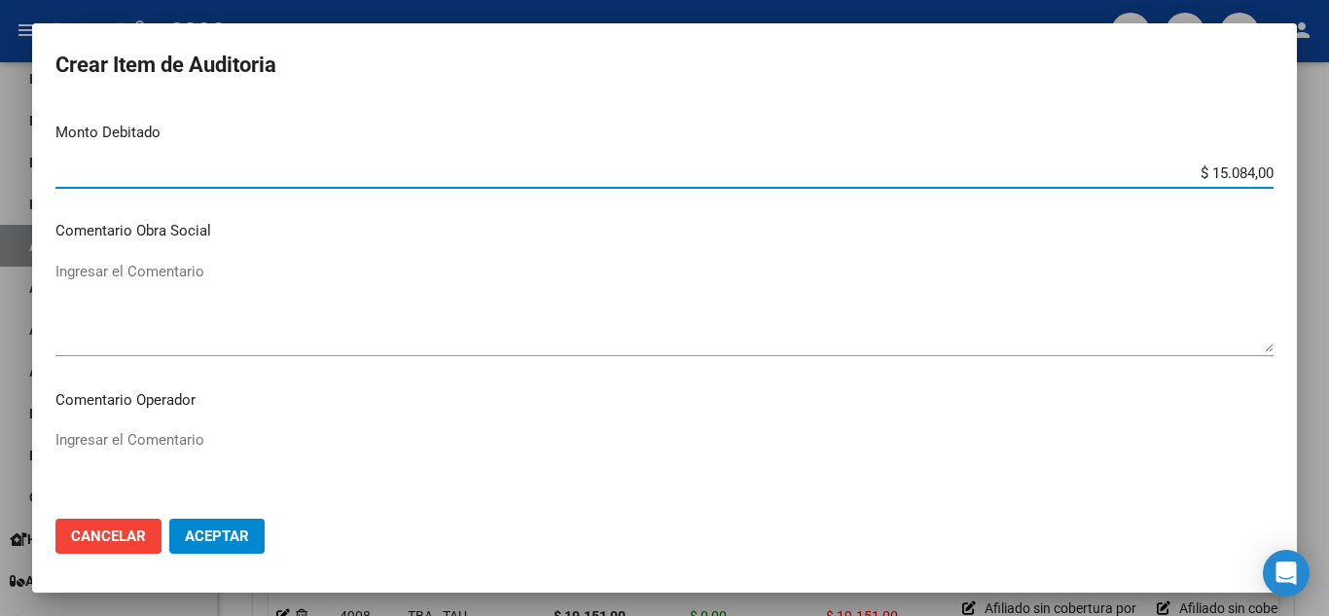
type input "$ 15.084,00"
click at [231, 309] on textarea "Ingresar el Comentario" at bounding box center [664, 306] width 1218 height 91
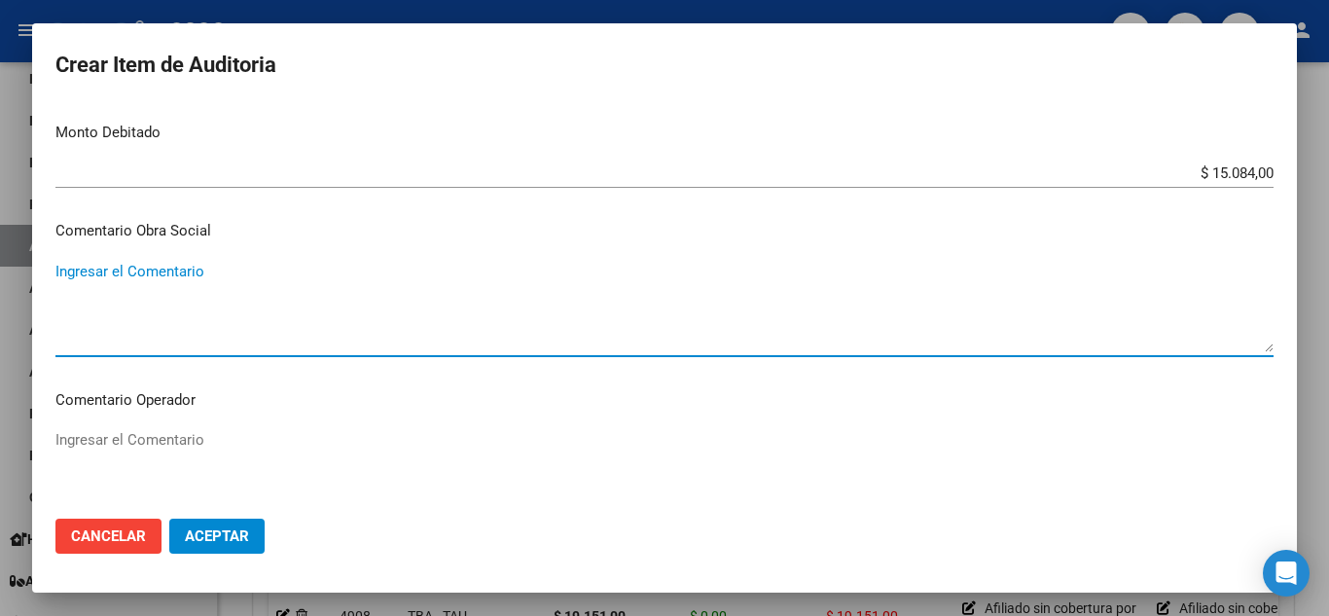
paste textarea "Afiliado sin cobertura por baja"
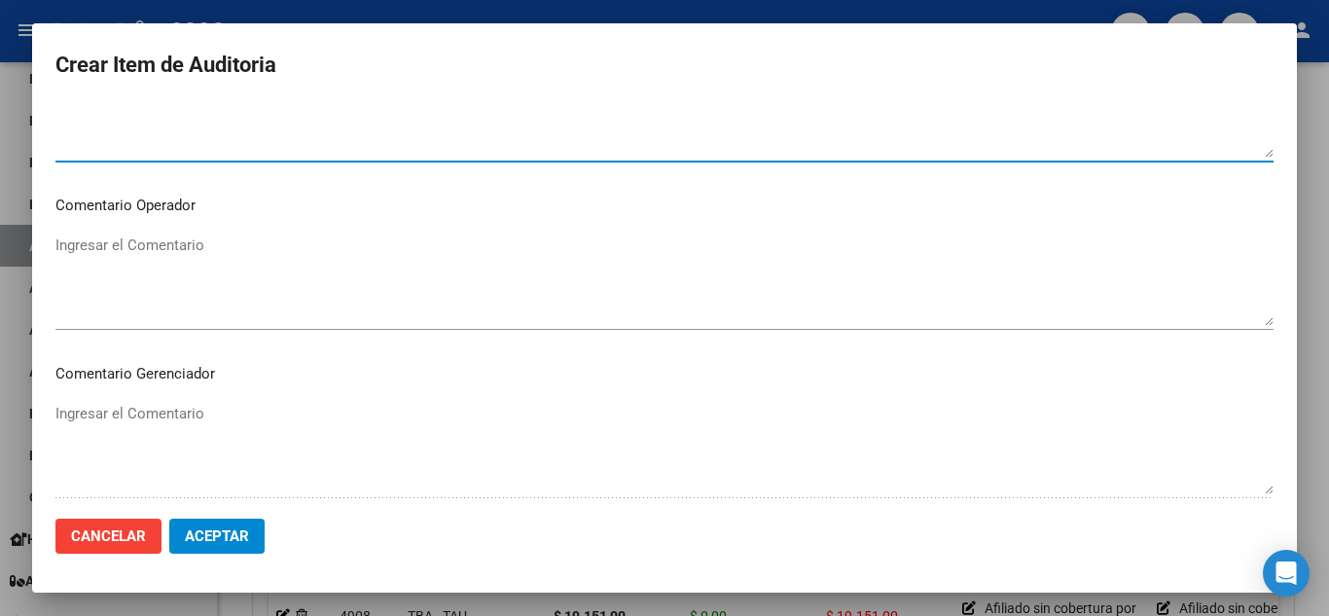
type textarea "Afiliado sin cobertura por baja"
click at [178, 277] on textarea "Ingresar el Comentario" at bounding box center [664, 279] width 1218 height 91
paste textarea "Afiliado sin cobertura por baja"
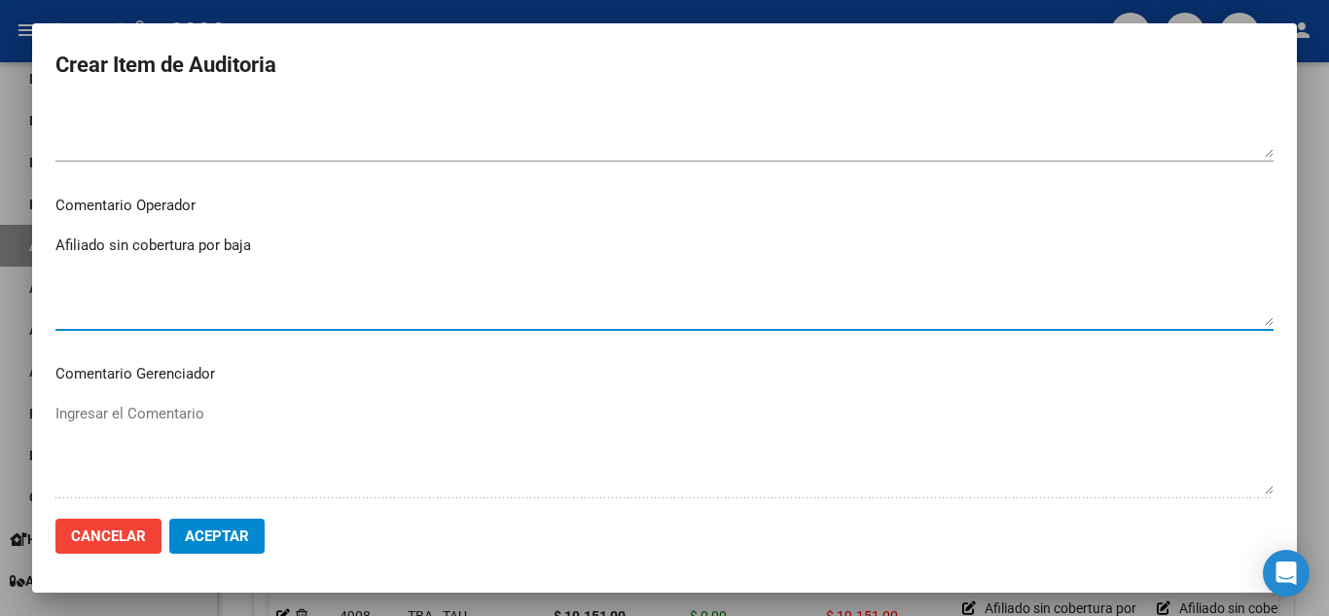
scroll to position [1167, 0]
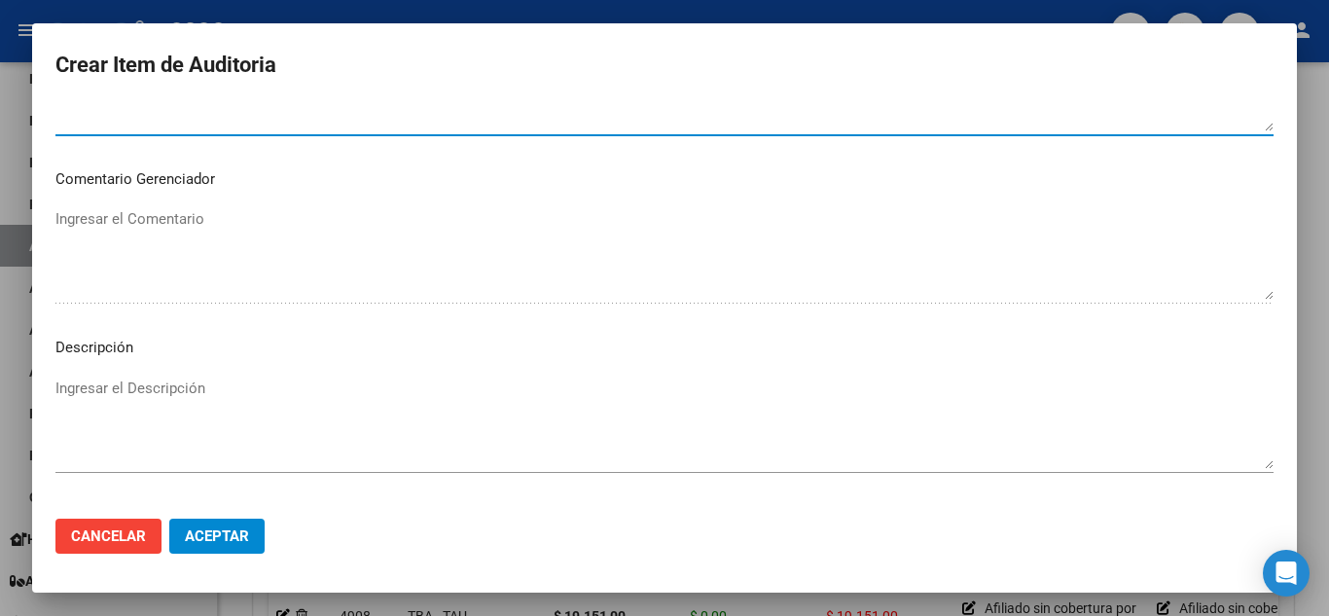
type textarea "Afiliado sin cobertura por baja"
click at [185, 374] on div "Ingresar el Descripción" at bounding box center [664, 422] width 1218 height 99
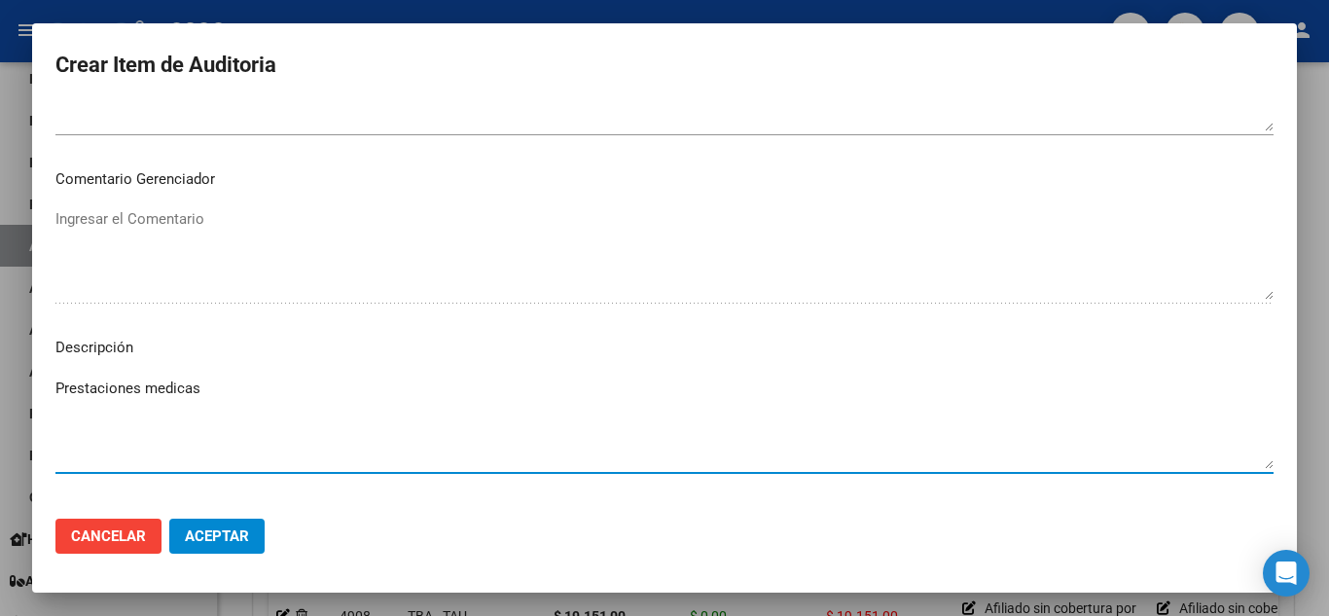
type textarea "Prestaciones medicas"
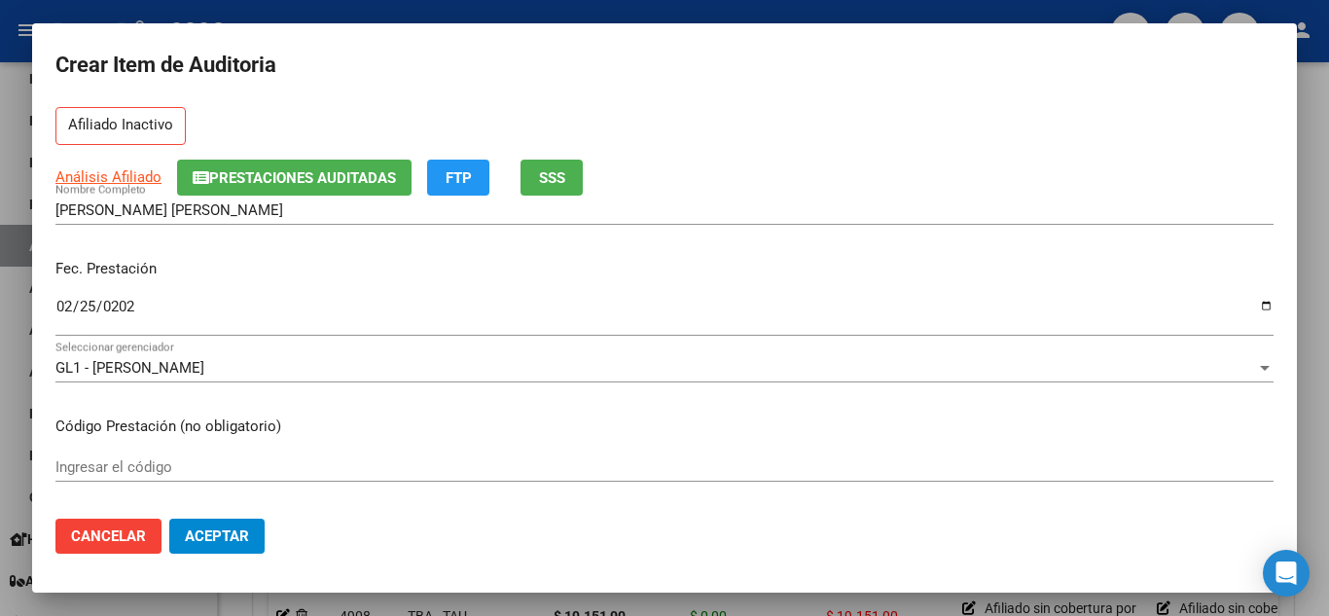
scroll to position [195, 0]
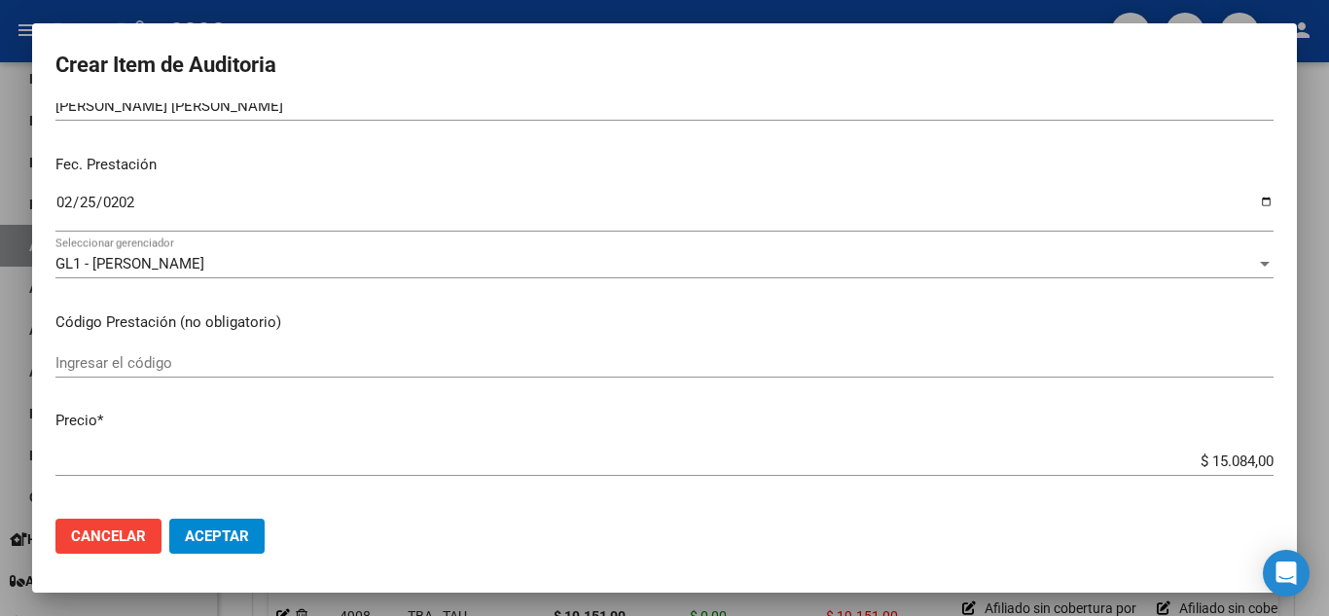
click at [236, 534] on span "Aceptar" at bounding box center [217, 536] width 64 height 18
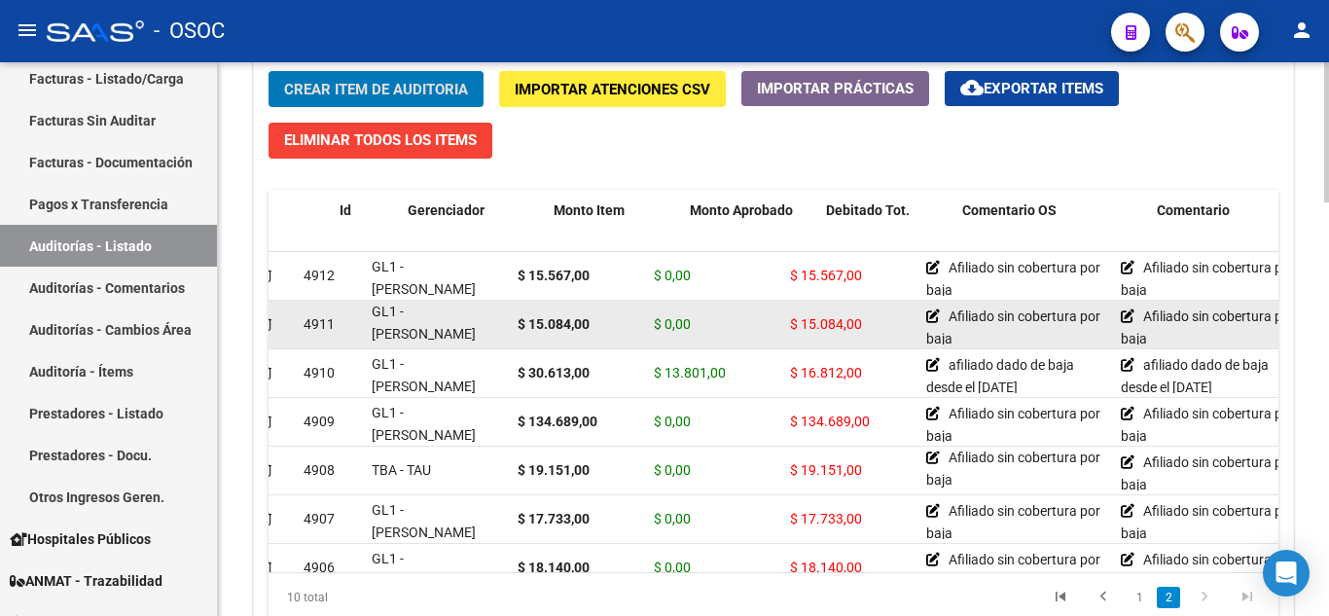
scroll to position [97, 0]
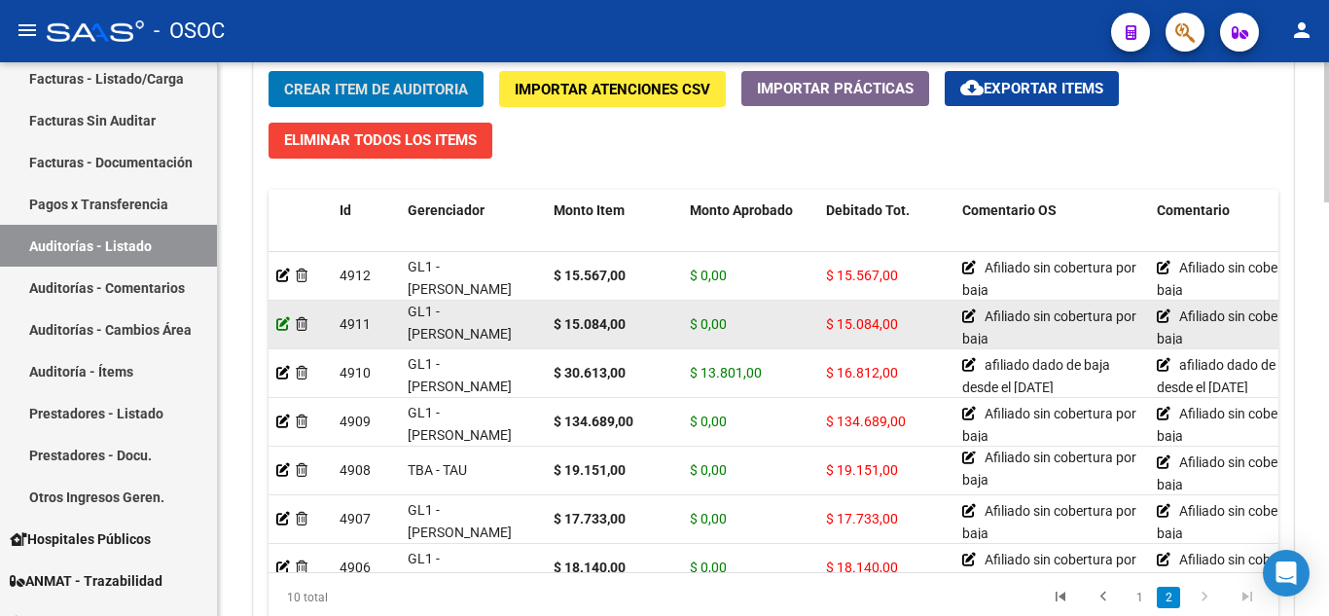
click at [278, 324] on icon at bounding box center [283, 324] width 14 height 14
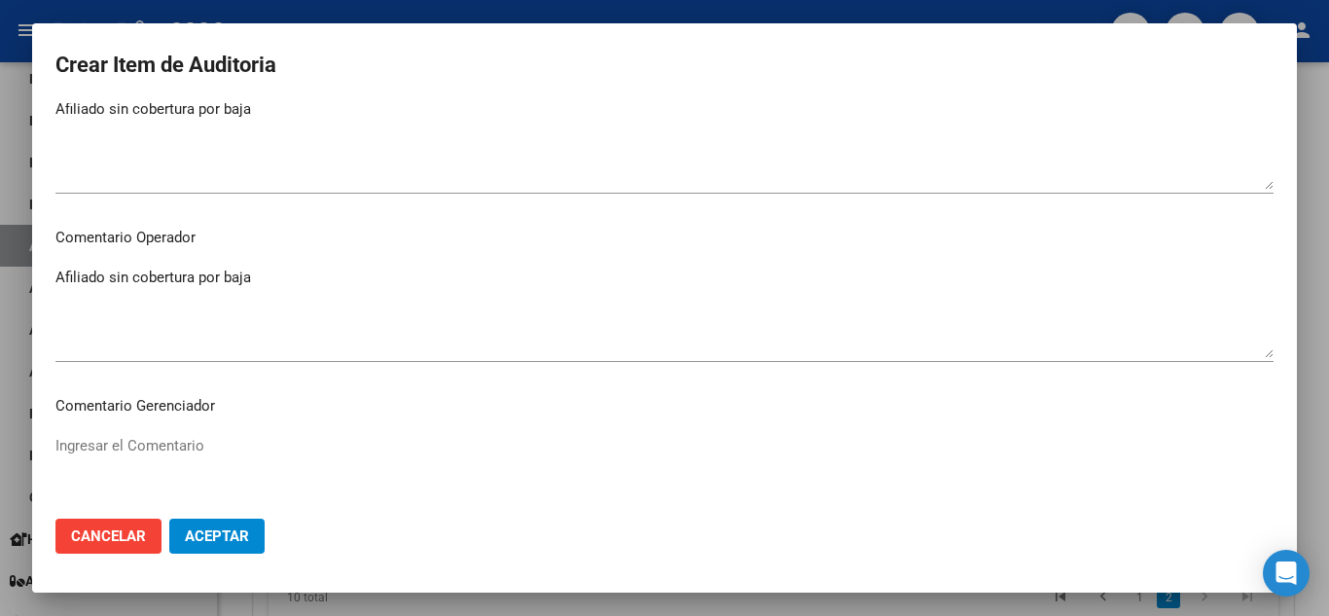
scroll to position [732, 0]
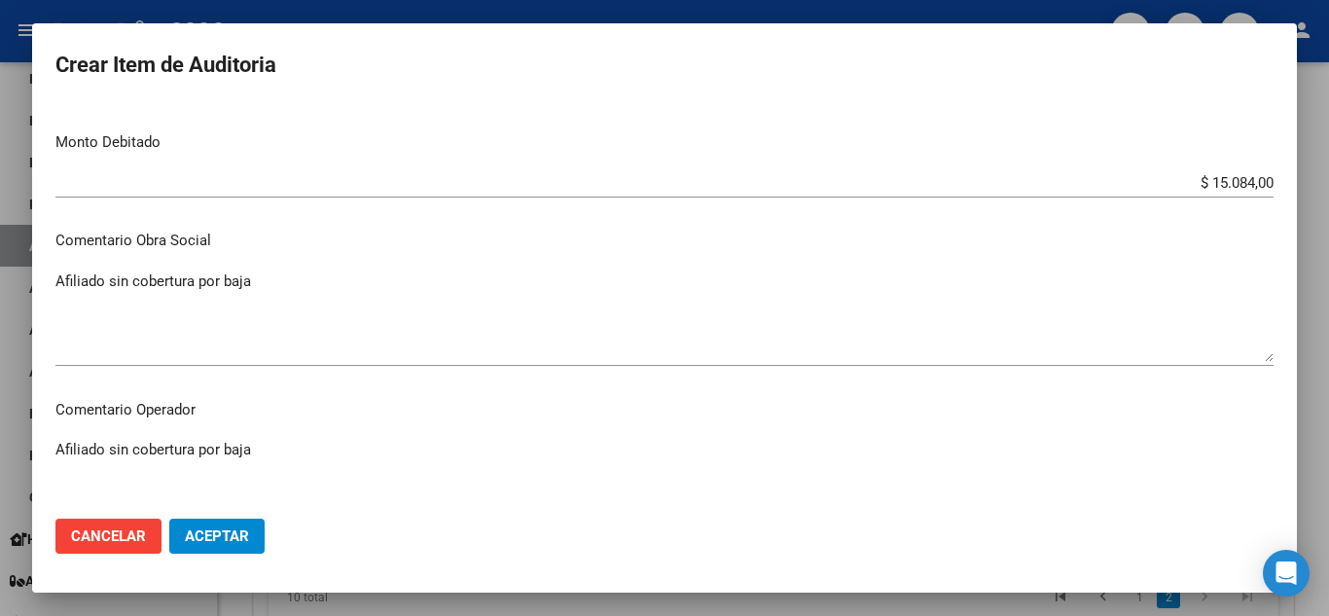
click at [1321, 383] on div at bounding box center [664, 308] width 1329 height 616
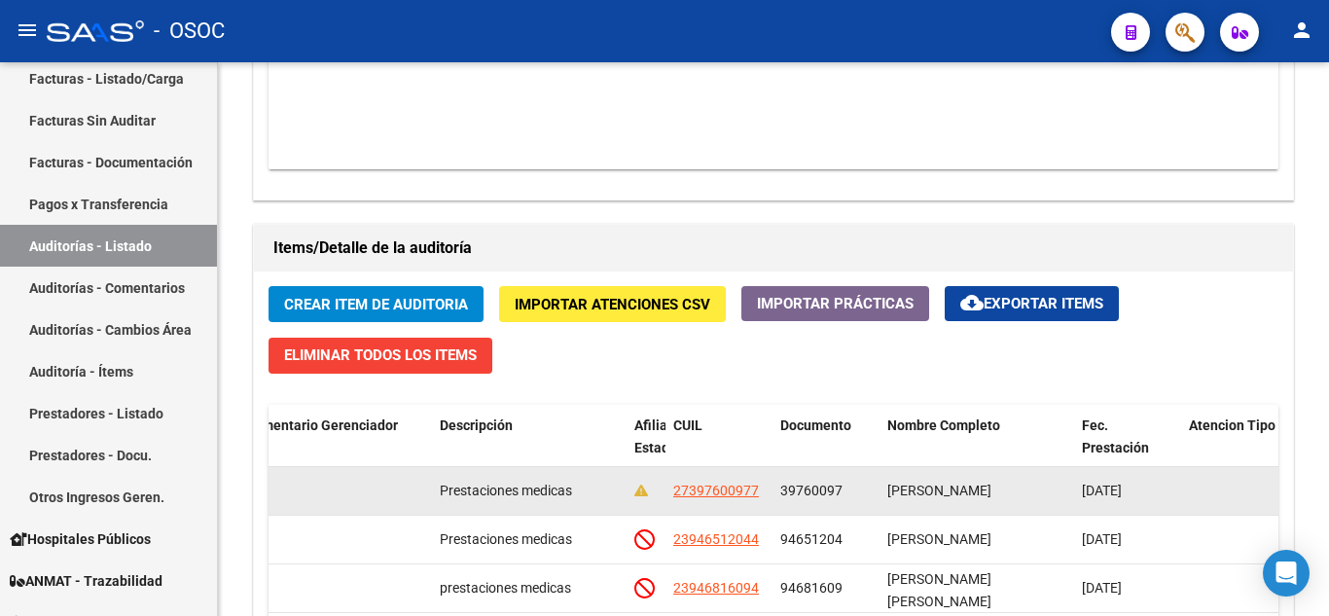
scroll to position [0, 1106]
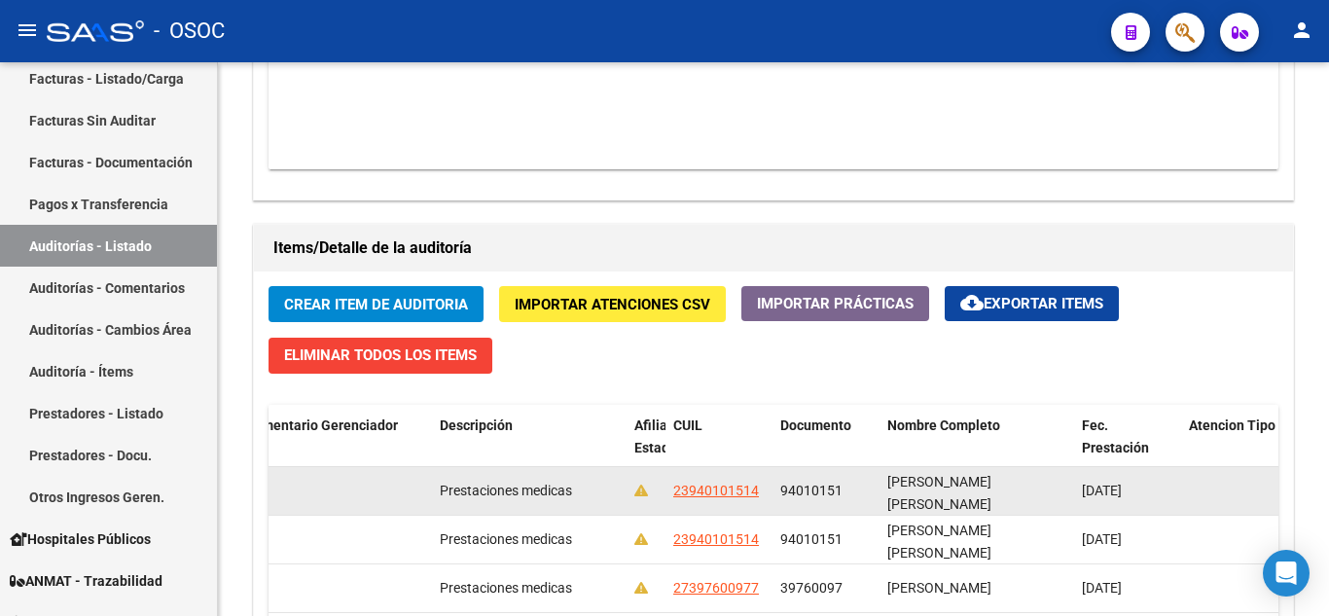
click at [818, 488] on span "94010151" at bounding box center [811, 490] width 62 height 16
click at [818, 487] on span "94010151" at bounding box center [811, 490] width 62 height 16
copy span "94010151"
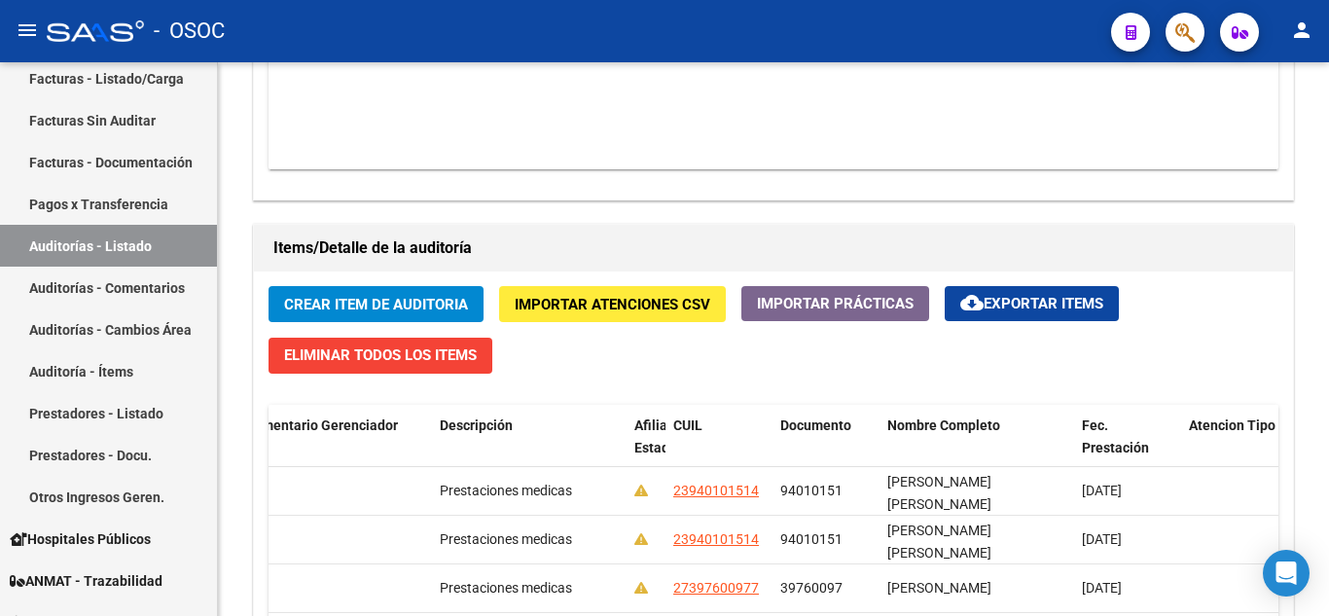
drag, startPoint x: 1186, startPoint y: 101, endPoint x: 1181, endPoint y: 68, distance: 33.4
click at [1185, 94] on datatable-body "$ 784.795,00 1110 FACTURACION Y COBRANZA DE LOS EFECTORES PUBLICOS S.E. Factura…" at bounding box center [773, 55] width 1010 height 230
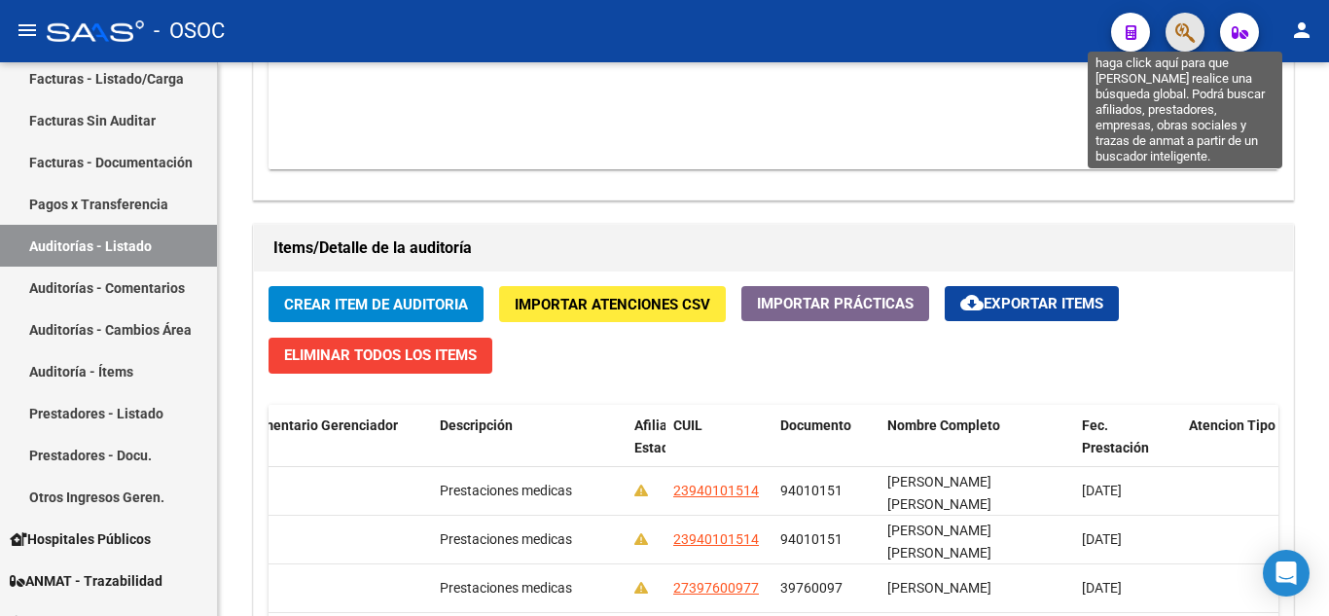
click at [1177, 31] on icon "button" at bounding box center [1184, 32] width 19 height 22
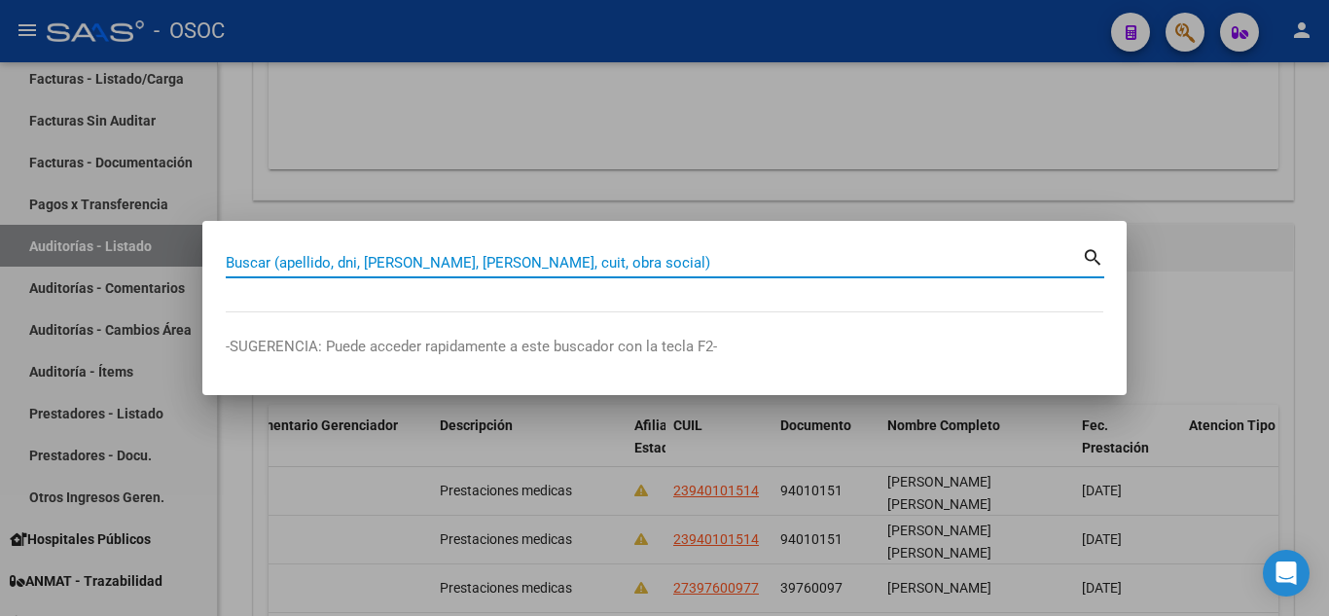
paste input "94010151"
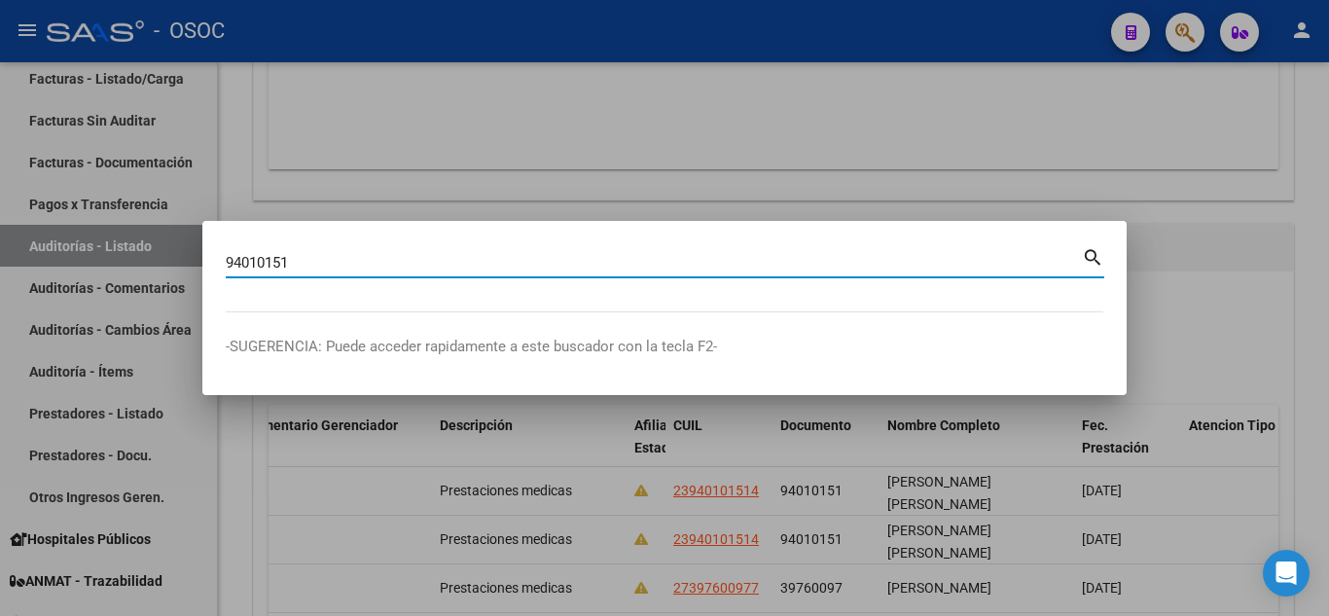
type input "94010151"
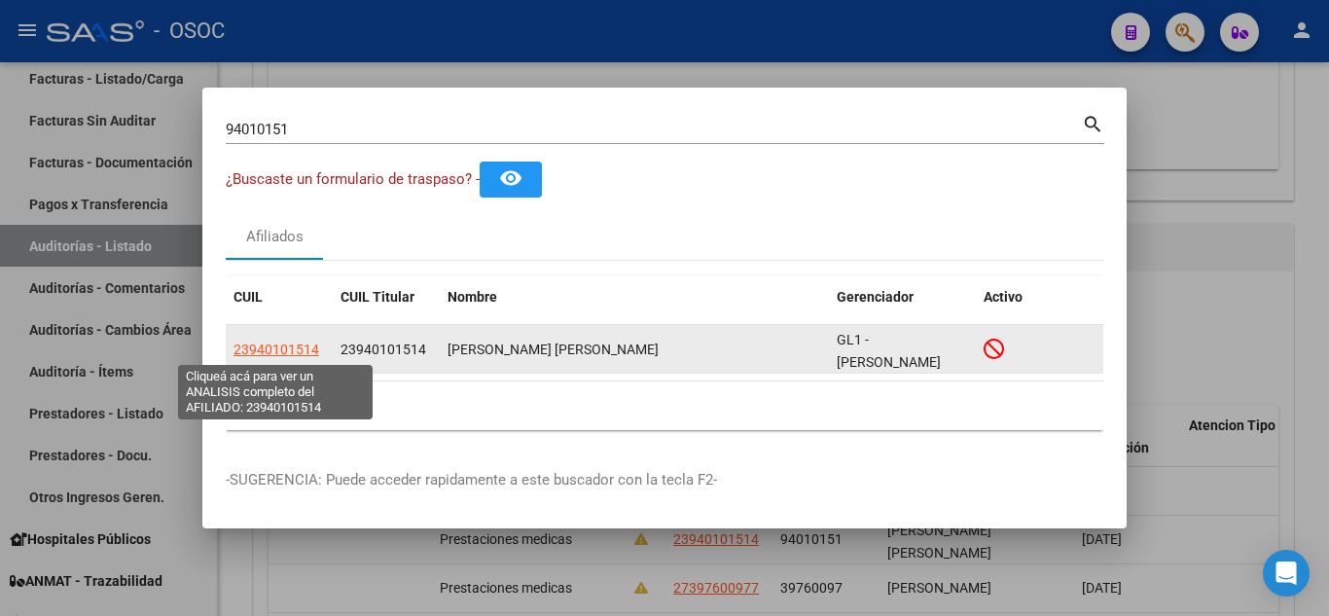
click at [250, 344] on span "23940101514" at bounding box center [276, 349] width 86 height 16
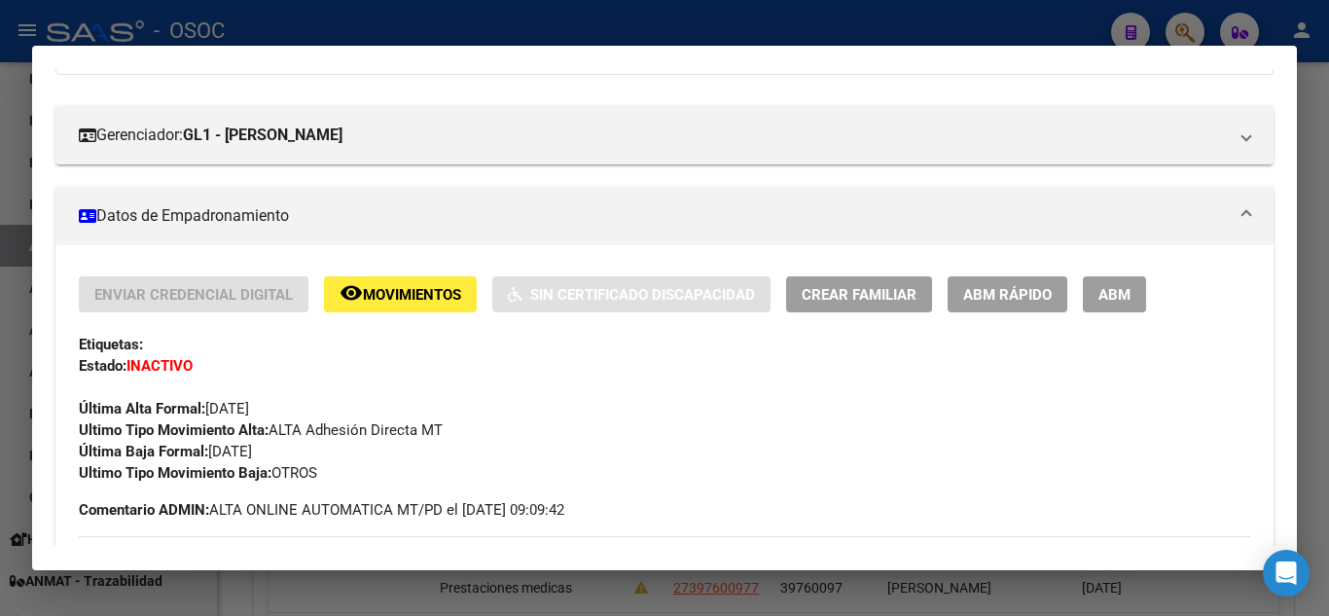
scroll to position [97, 0]
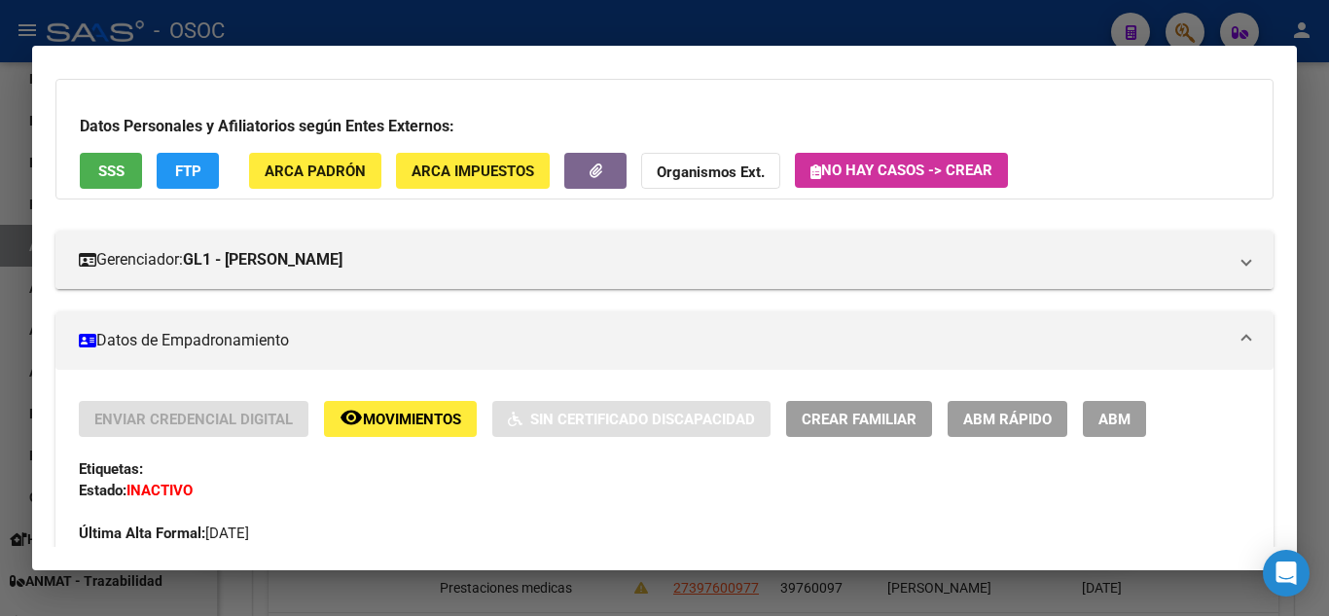
click at [1314, 329] on div at bounding box center [664, 308] width 1329 height 616
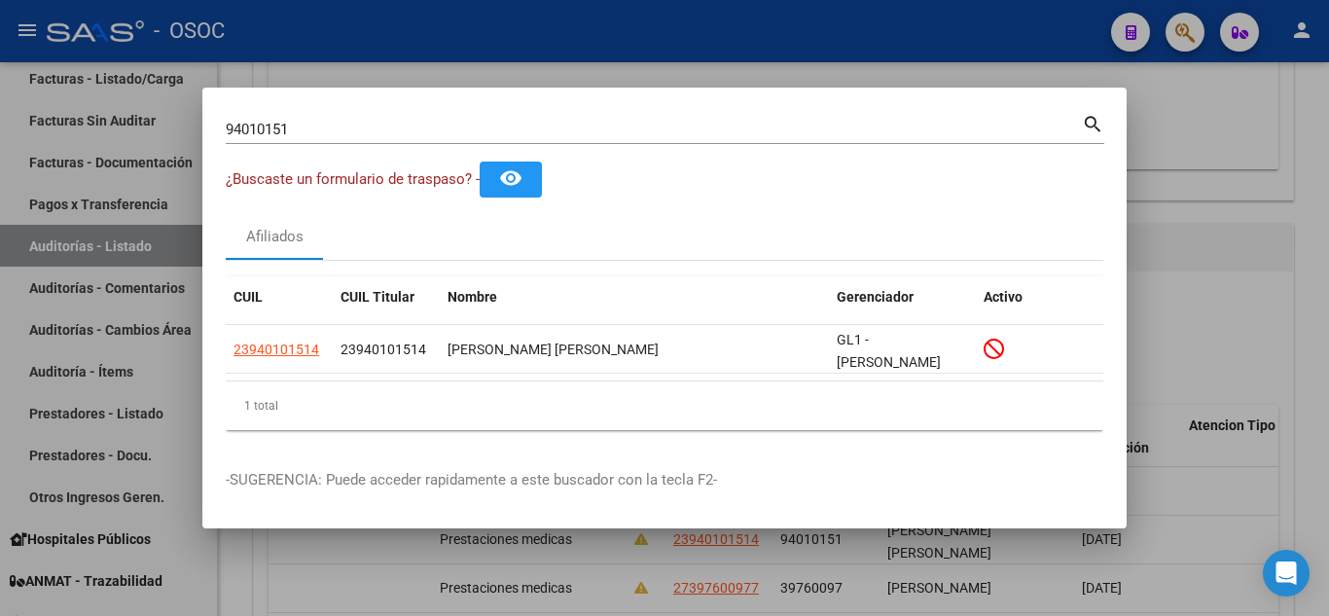
drag, startPoint x: 1219, startPoint y: 156, endPoint x: 1208, endPoint y: 149, distance: 12.7
click at [1219, 155] on div at bounding box center [664, 308] width 1329 height 616
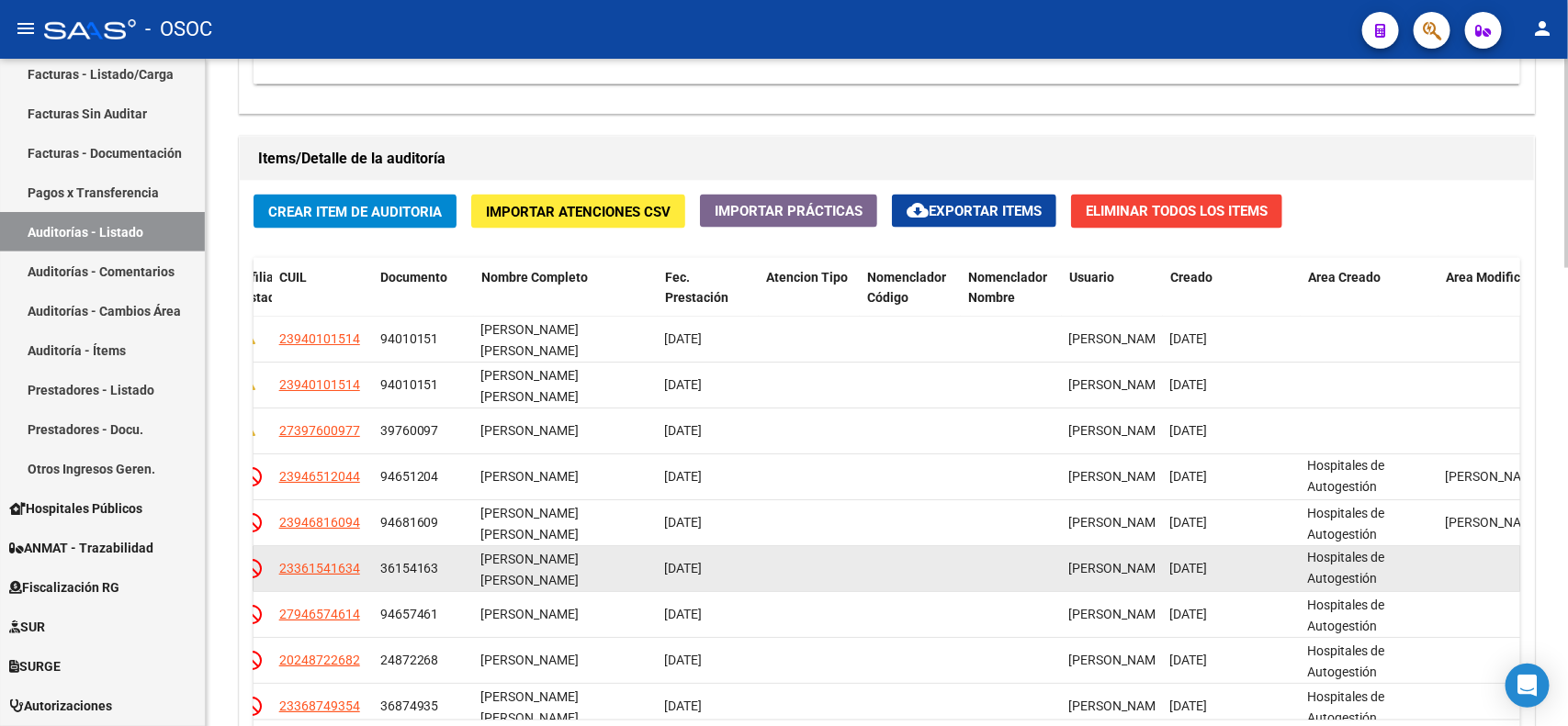
scroll to position [0, 1287]
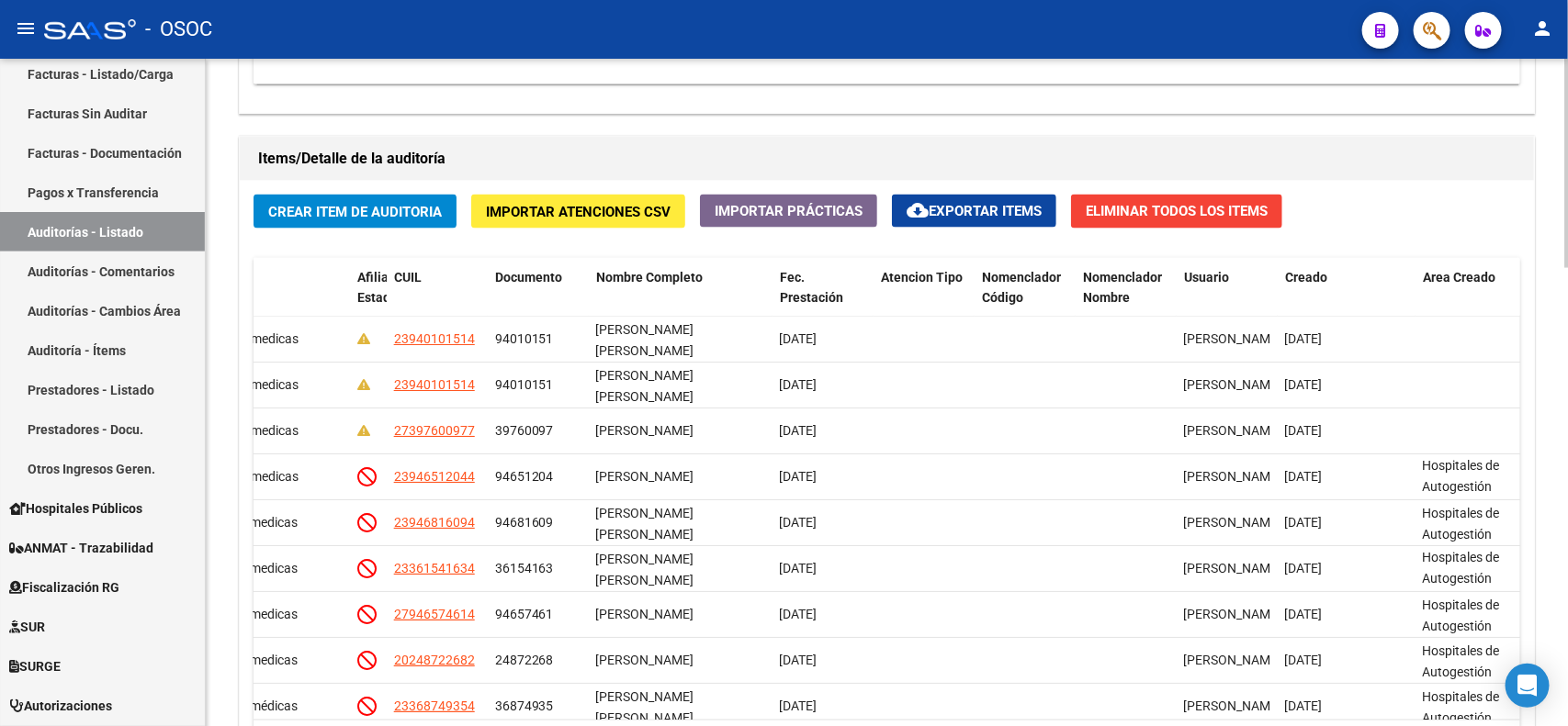
click at [1254, 208] on div "Crear Item de Auditoria Importar Atenciones CSV Importar Prácticas cloud_downlo…" at bounding box center [887, 488] width 1294 height 615
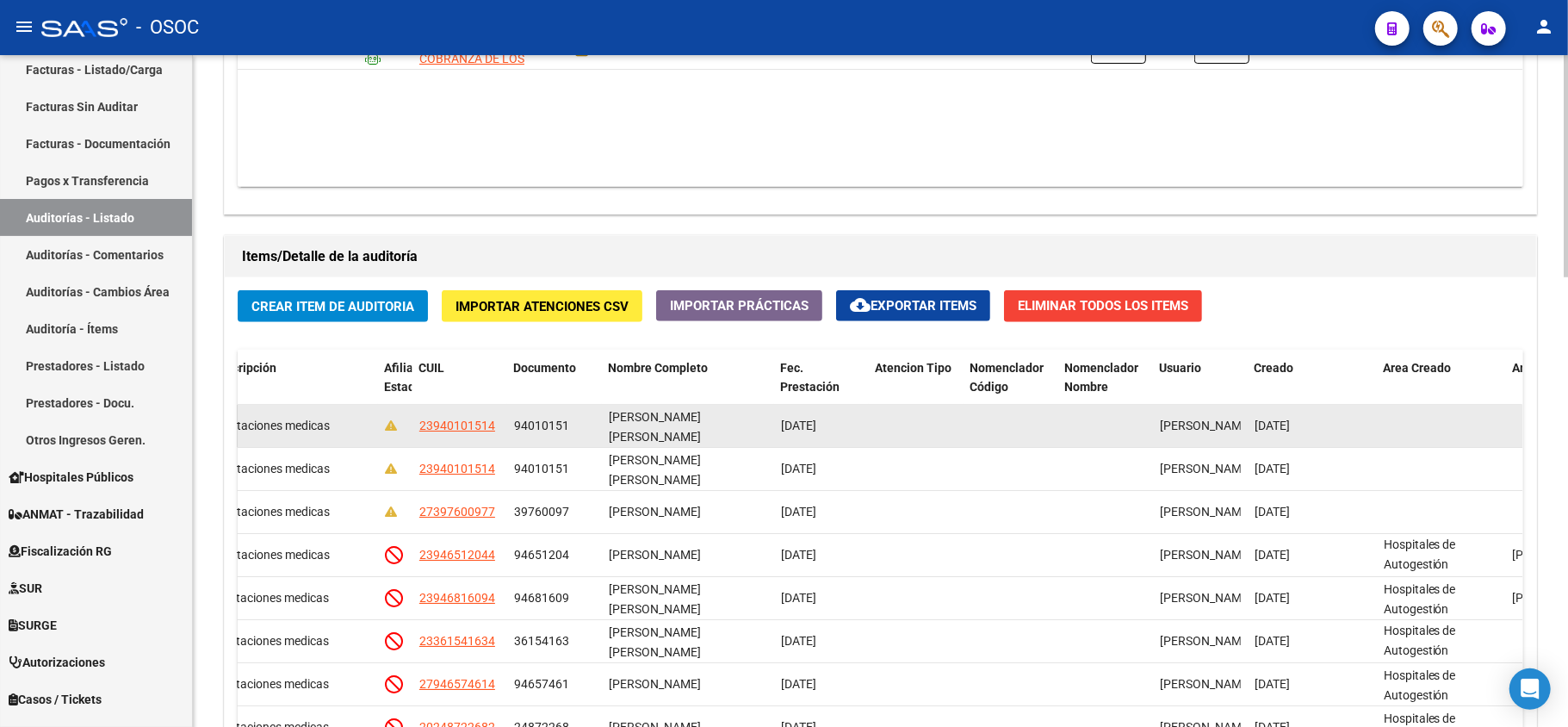
scroll to position [1130, 0]
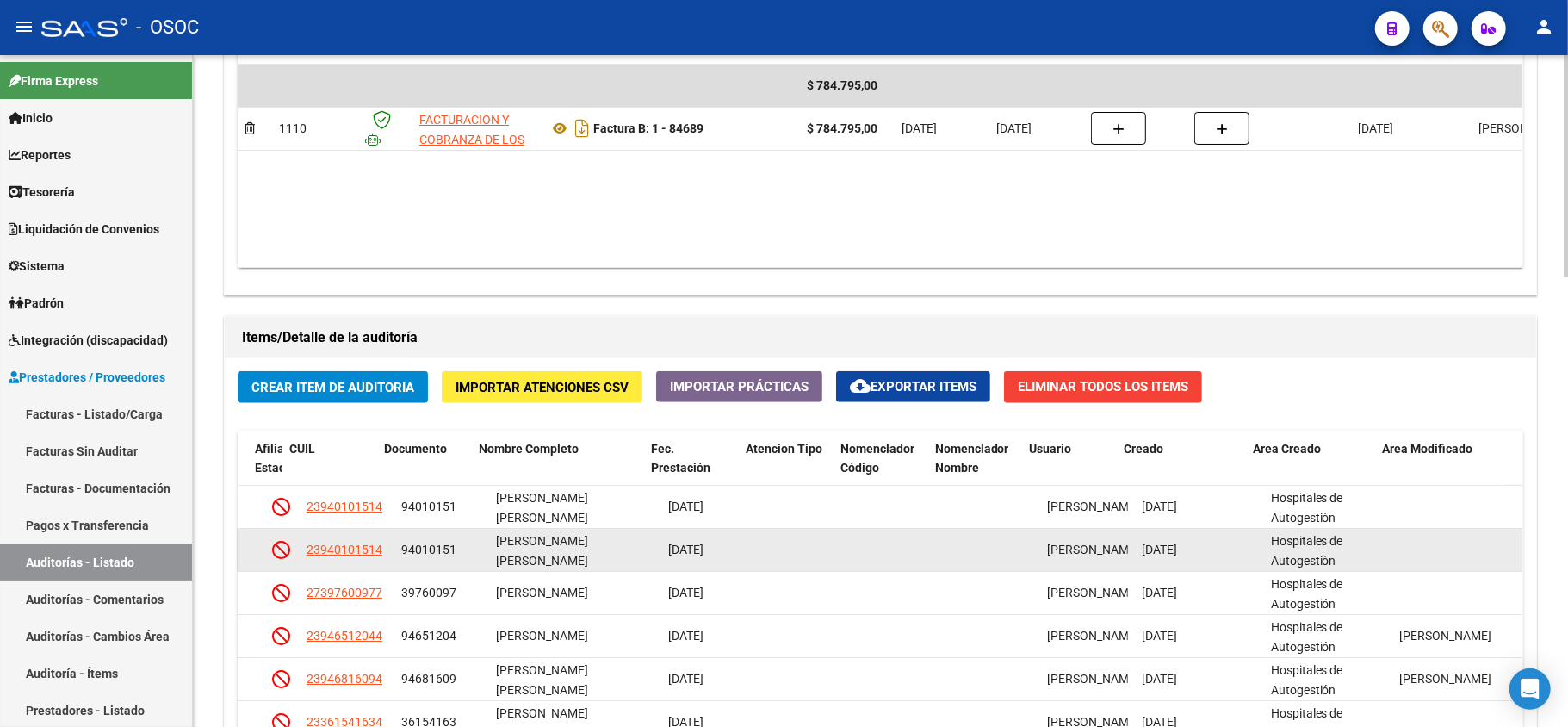
scroll to position [1033, 0]
